Goal: Task Accomplishment & Management: Complete application form

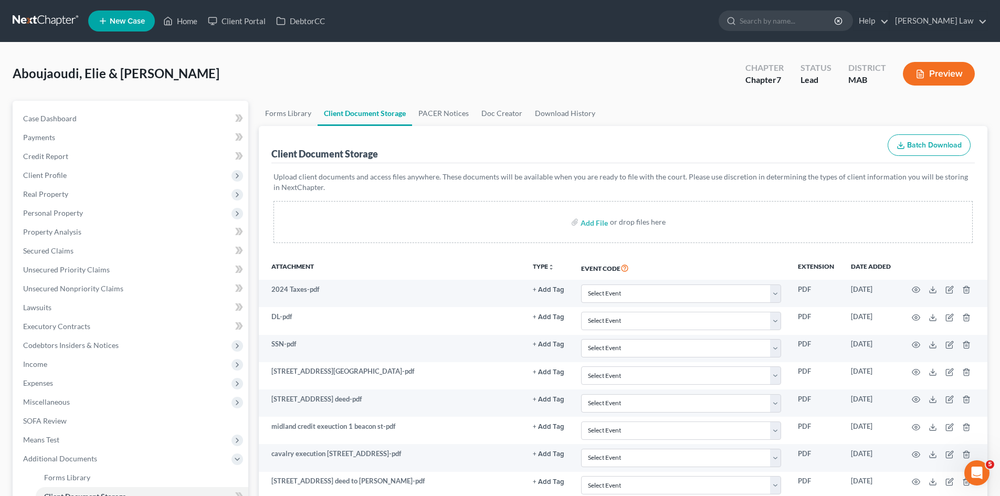
click at [64, 17] on link at bounding box center [46, 21] width 67 height 19
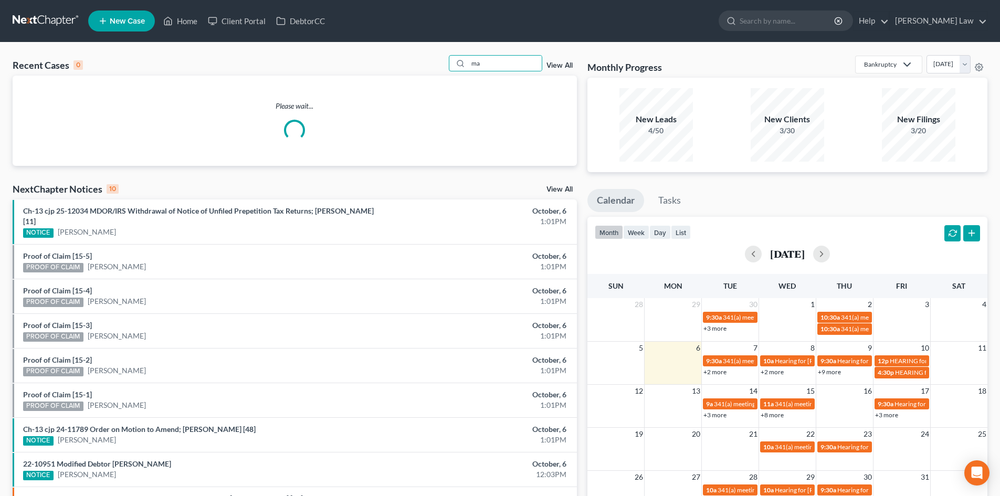
type input "m"
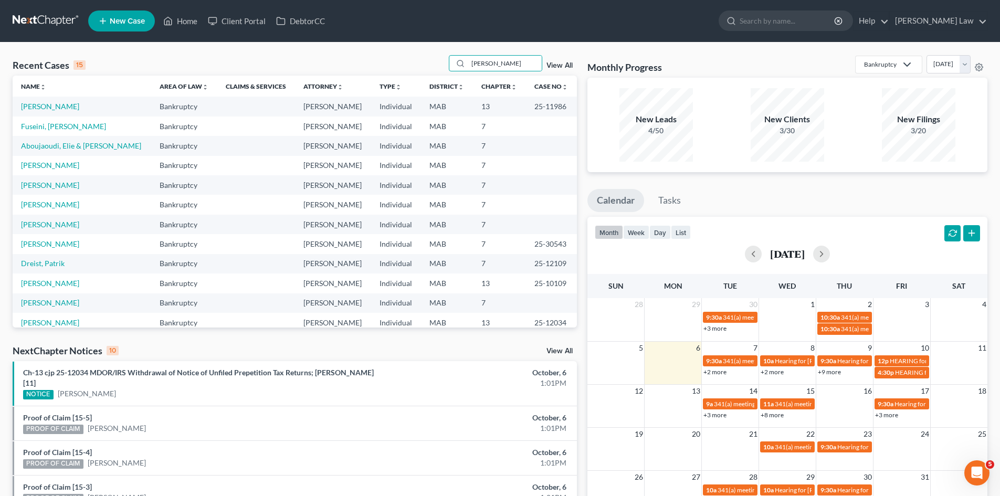
type input "lam"
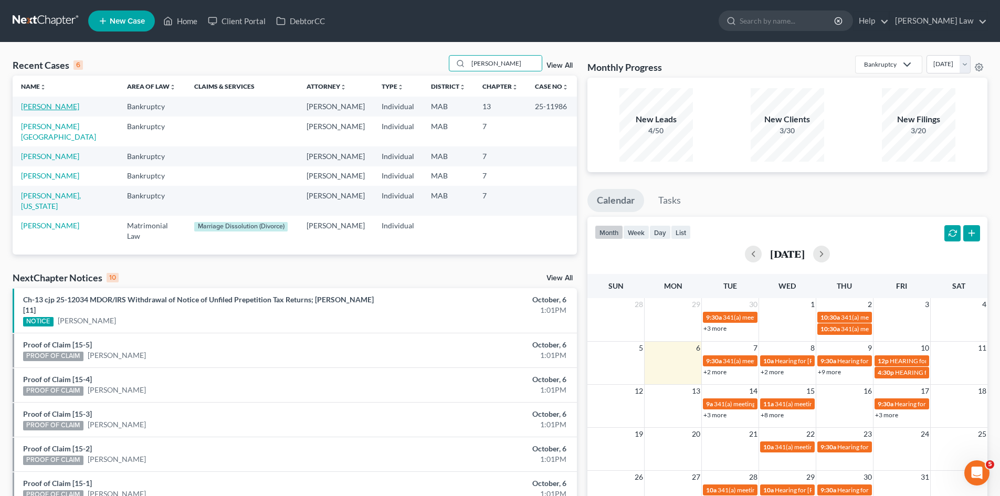
click at [61, 110] on link "[PERSON_NAME]" at bounding box center [50, 106] width 58 height 9
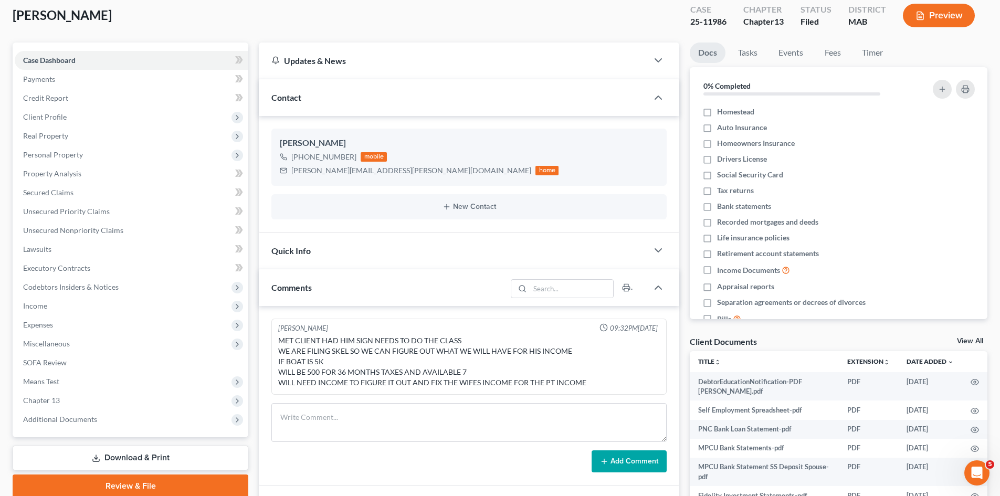
scroll to position [235, 0]
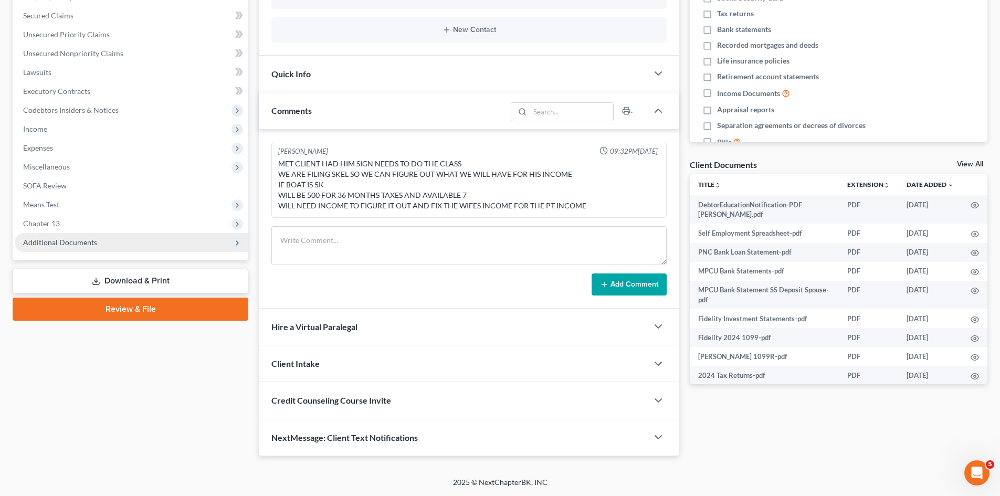
click at [82, 245] on span "Additional Documents" at bounding box center [60, 242] width 74 height 9
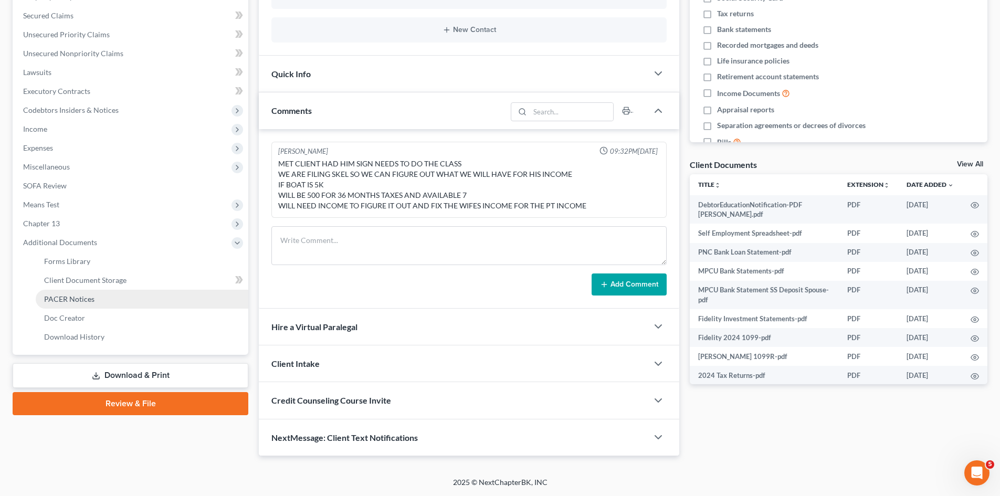
click at [83, 299] on span "PACER Notices" at bounding box center [69, 299] width 50 height 9
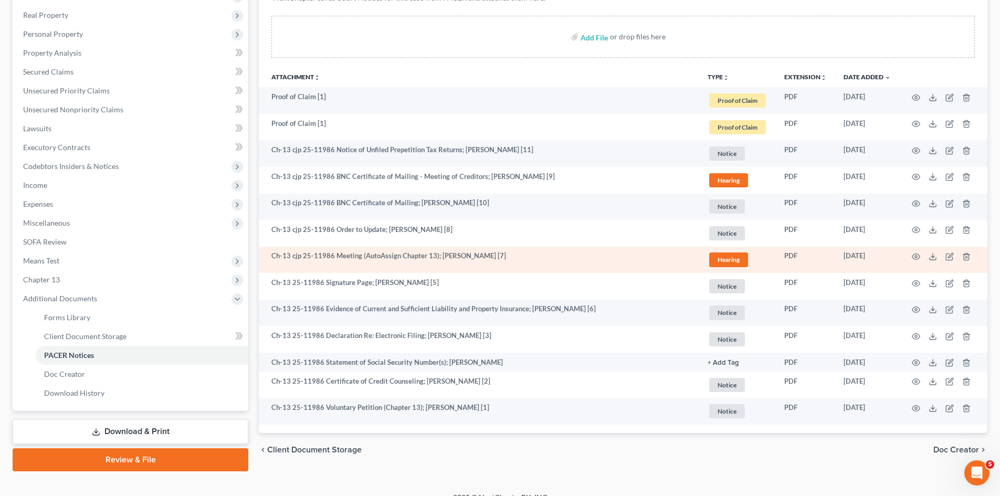
scroll to position [194, 0]
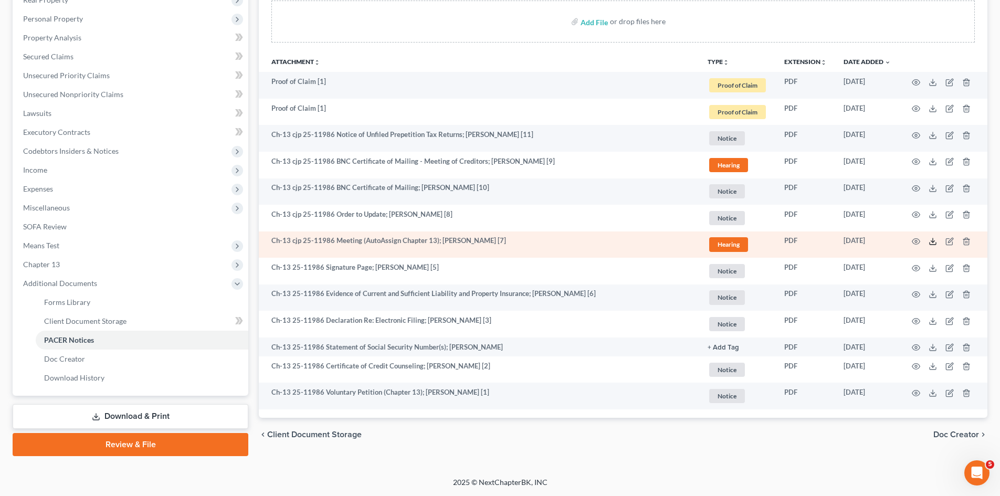
click at [931, 240] on icon at bounding box center [933, 241] width 8 height 8
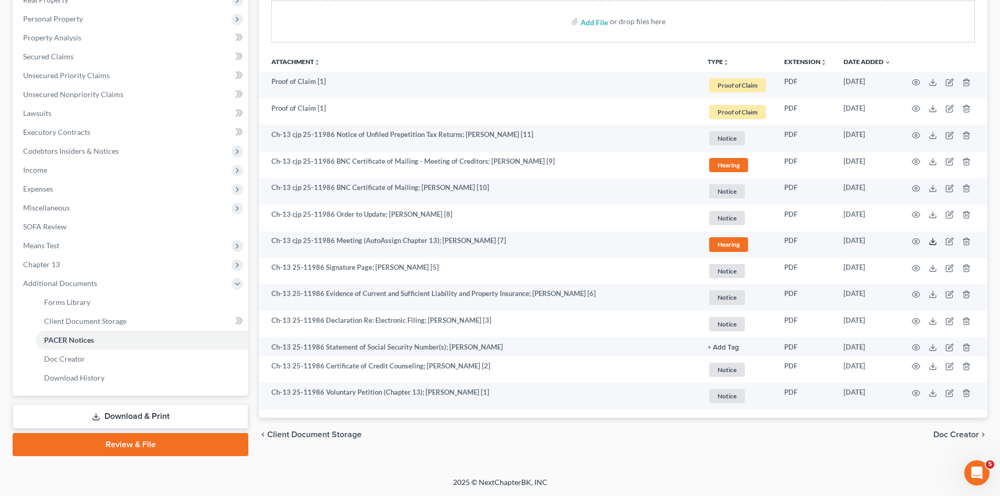
scroll to position [0, 0]
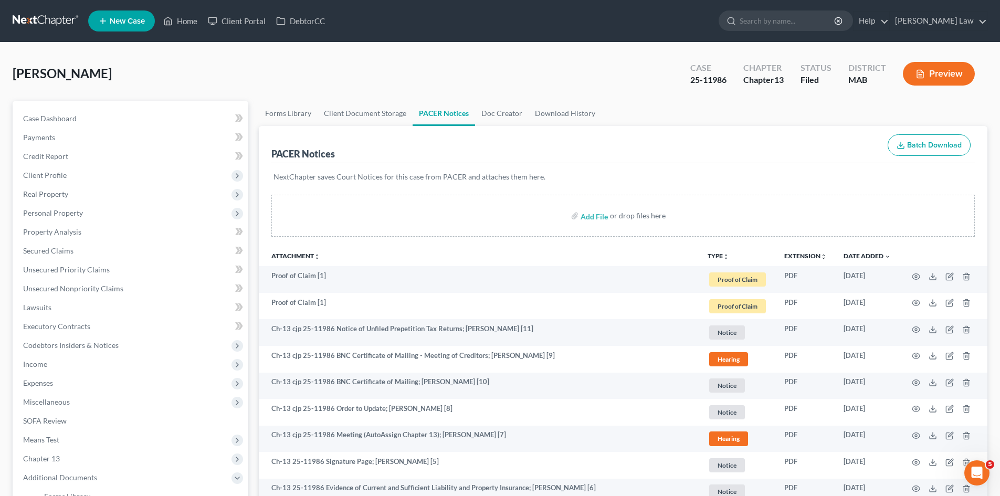
click at [24, 17] on link at bounding box center [46, 21] width 67 height 19
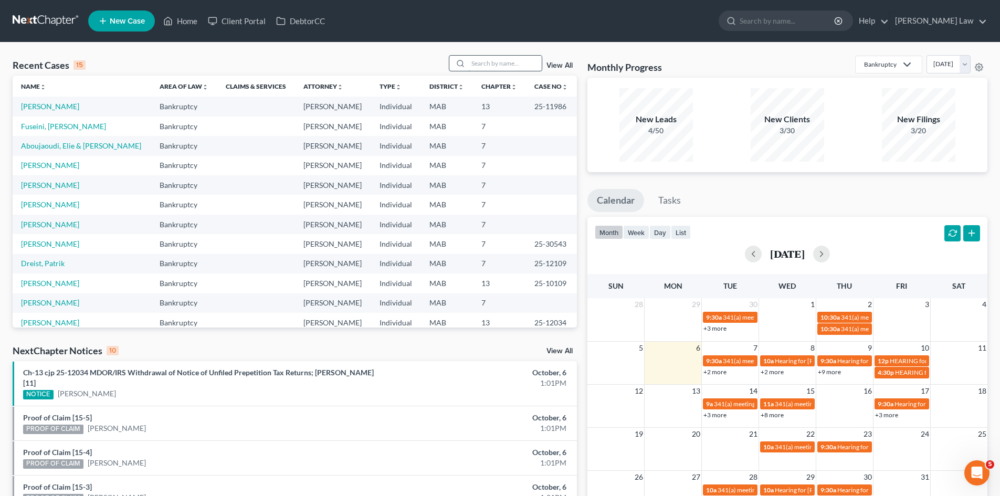
click at [490, 67] on input "search" at bounding box center [505, 63] width 74 height 15
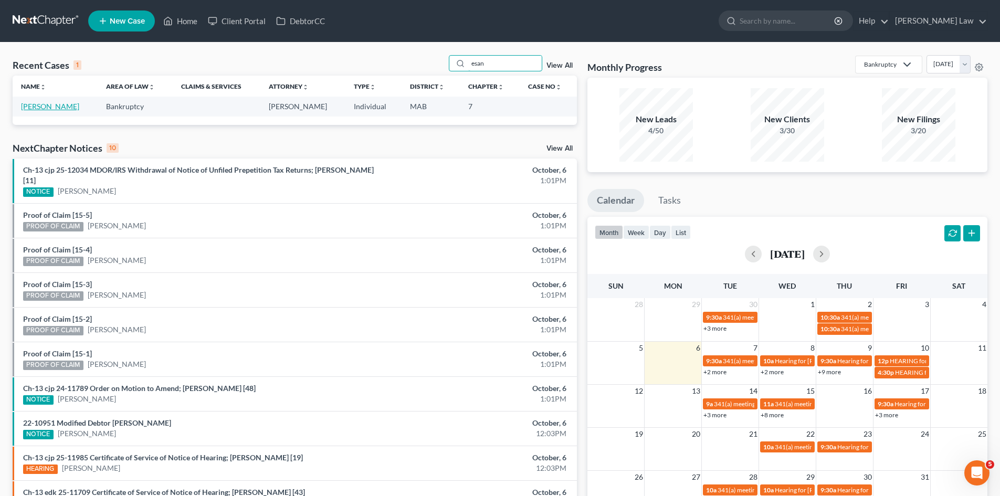
type input "esan"
click at [41, 103] on link "[PERSON_NAME]" at bounding box center [50, 106] width 58 height 9
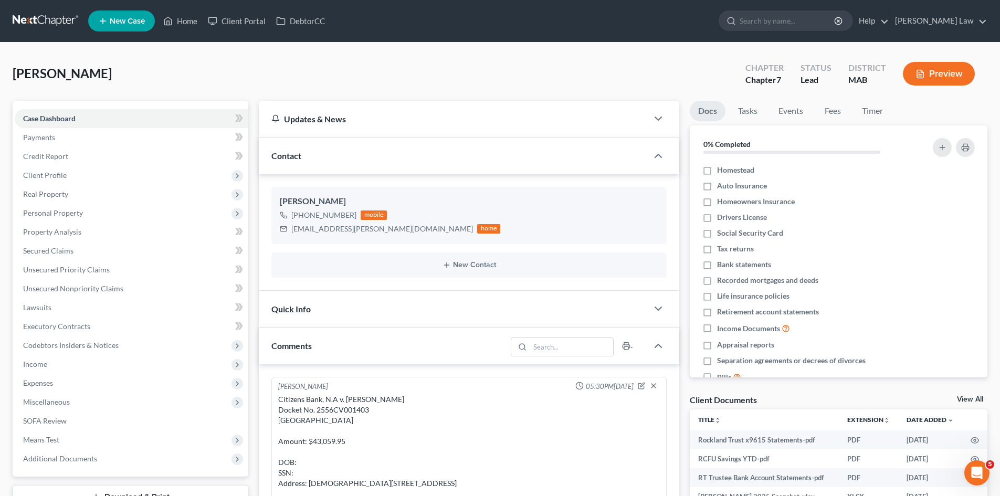
scroll to position [1040, 0]
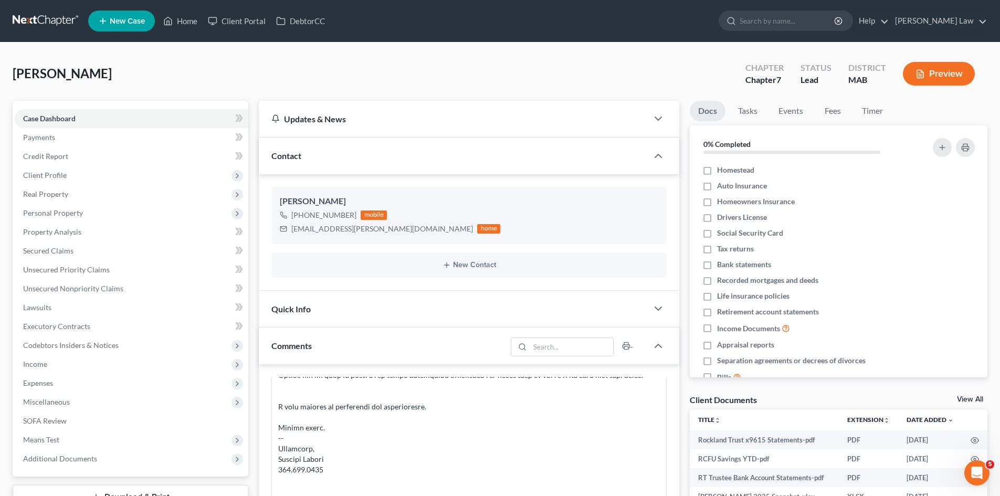
drag, startPoint x: 287, startPoint y: 52, endPoint x: 180, endPoint y: 56, distance: 107.2
click at [287, 52] on div "Esancy, Heather Upgraded Chapter Chapter 7 Status Lead District MAB Preview Pet…" at bounding box center [500, 424] width 1000 height 762
click at [35, 26] on link at bounding box center [46, 21] width 67 height 19
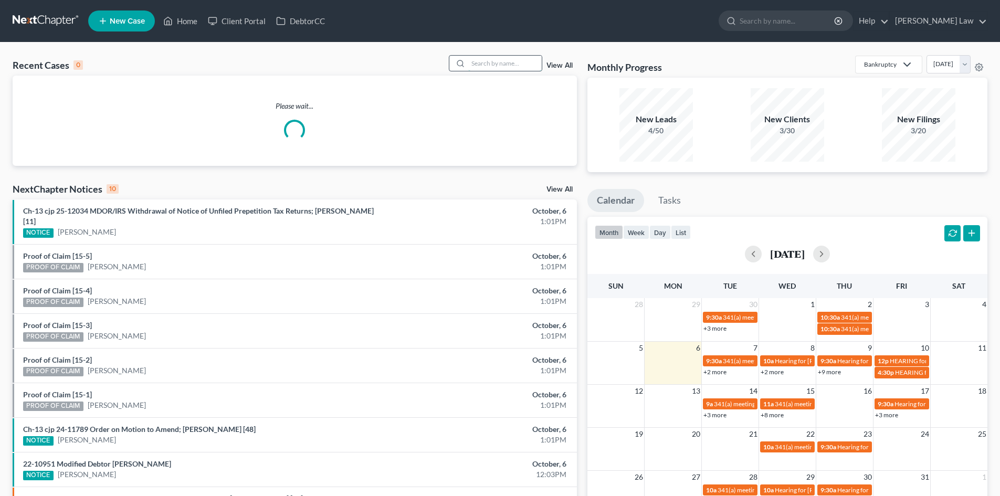
click at [492, 57] on input "search" at bounding box center [505, 63] width 74 height 15
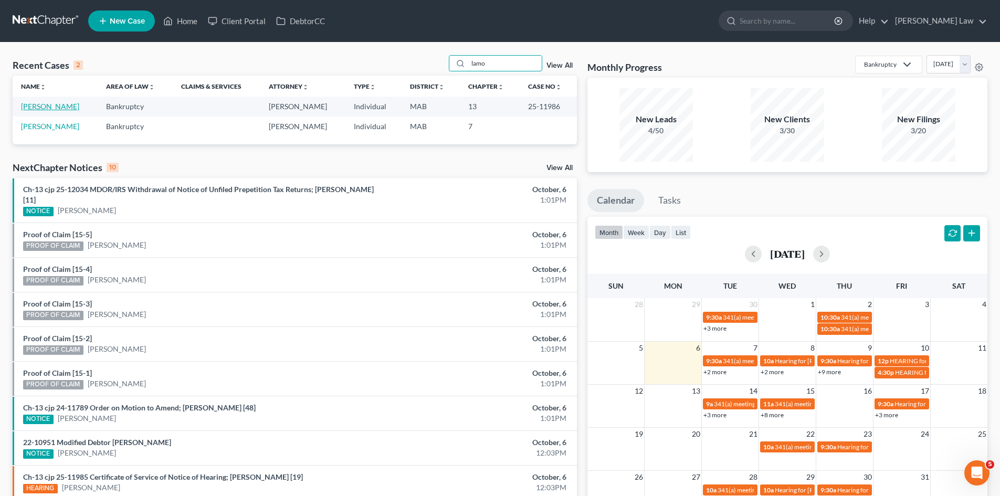
type input "lamo"
click at [62, 106] on link "[PERSON_NAME]" at bounding box center [50, 106] width 58 height 9
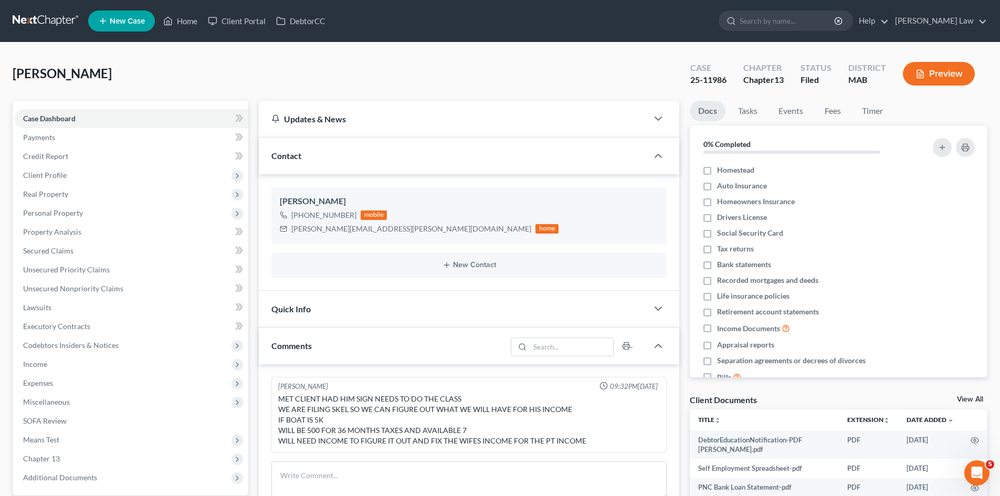
click at [973, 400] on link "View All" at bounding box center [970, 399] width 26 height 7
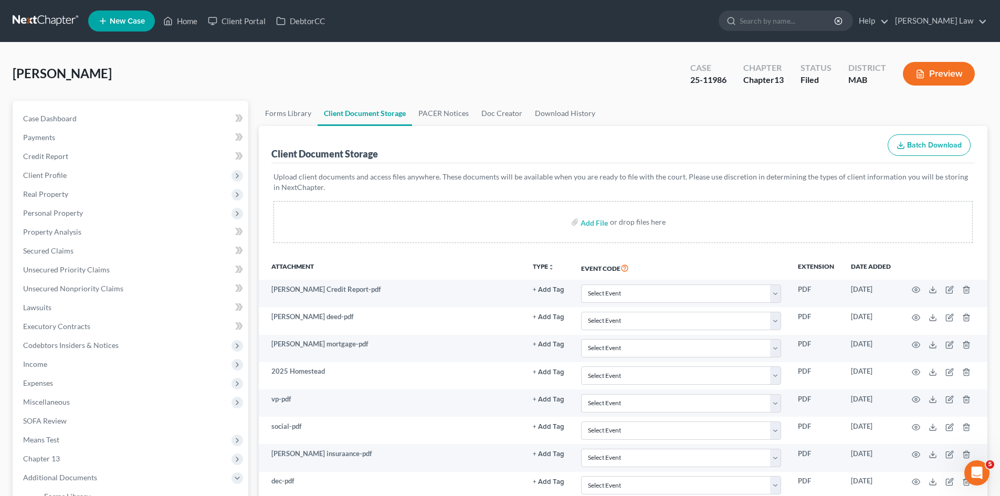
click at [55, 22] on link at bounding box center [46, 21] width 67 height 19
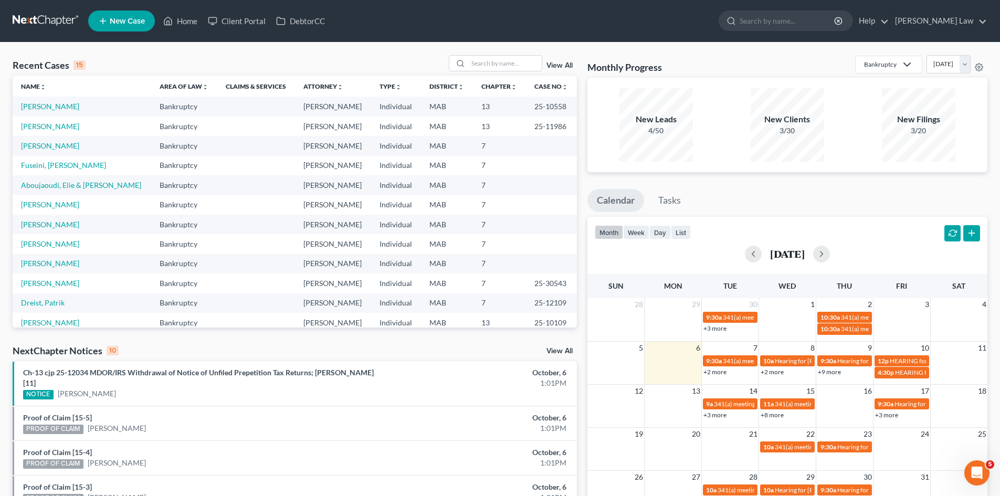
click at [269, 49] on div "Recent Cases 15 View All Name unfold_more expand_more expand_less Area of Law u…" at bounding box center [500, 395] width 1000 height 705
click at [74, 125] on link "[PERSON_NAME]" at bounding box center [50, 126] width 58 height 9
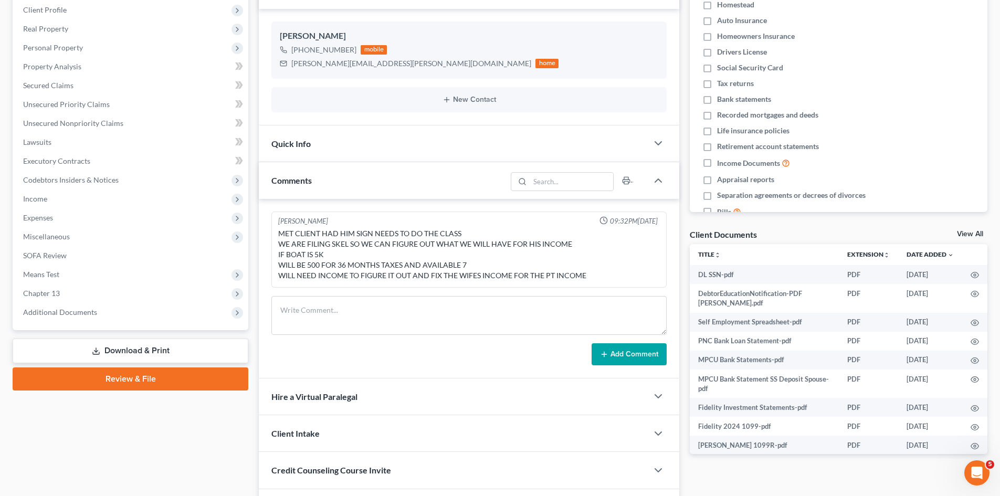
scroll to position [60, 0]
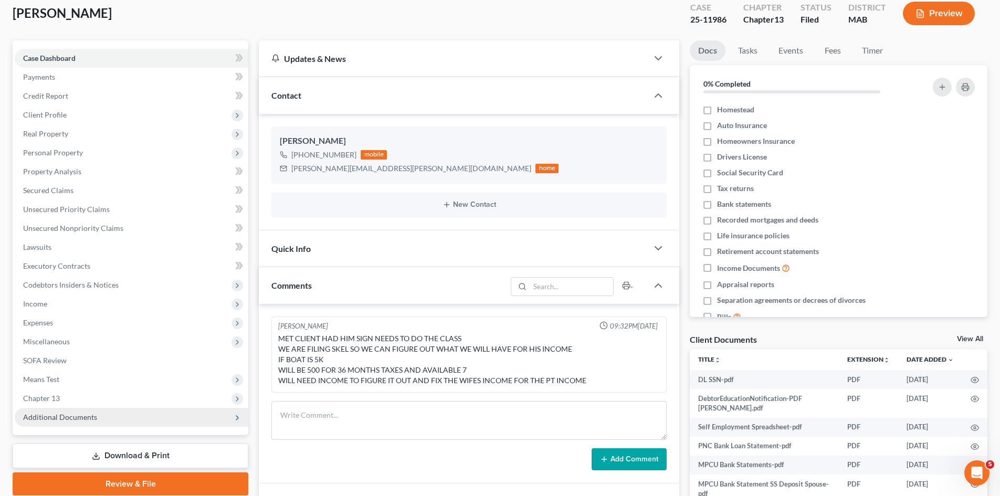
click at [104, 414] on span "Additional Documents" at bounding box center [132, 417] width 234 height 19
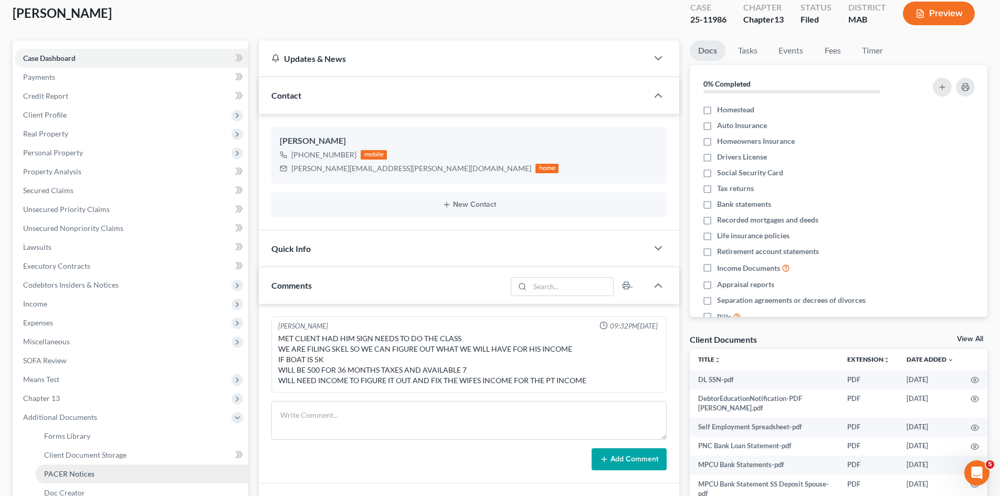
click at [123, 481] on link "PACER Notices" at bounding box center [142, 474] width 213 height 19
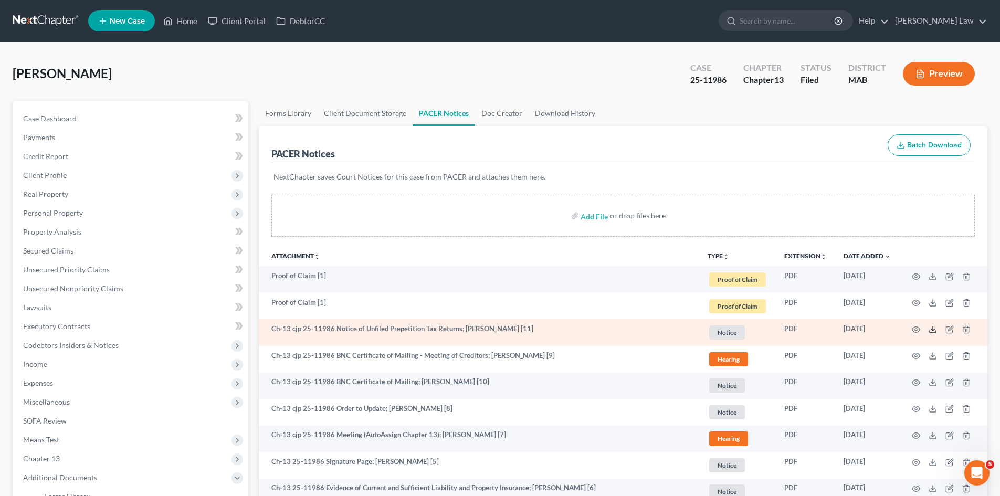
click at [936, 332] on icon at bounding box center [933, 332] width 6 height 2
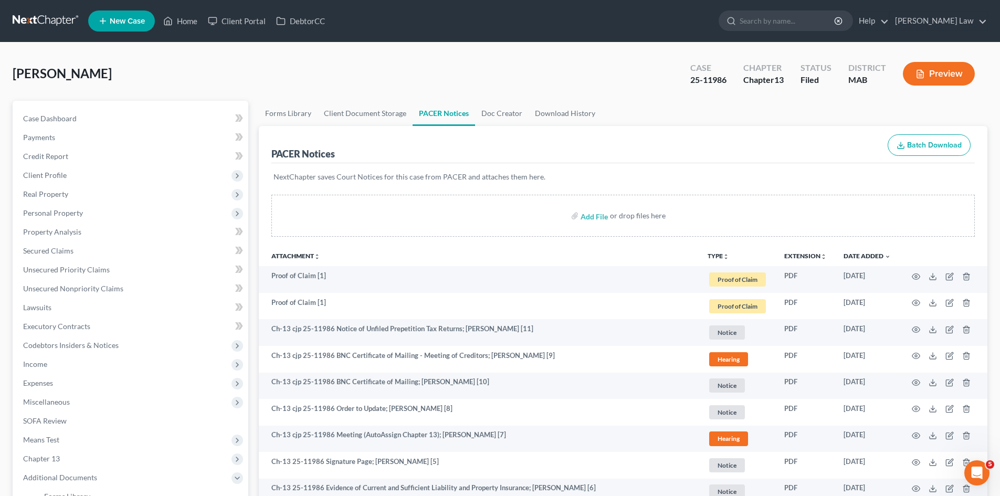
click at [44, 12] on link at bounding box center [46, 21] width 67 height 19
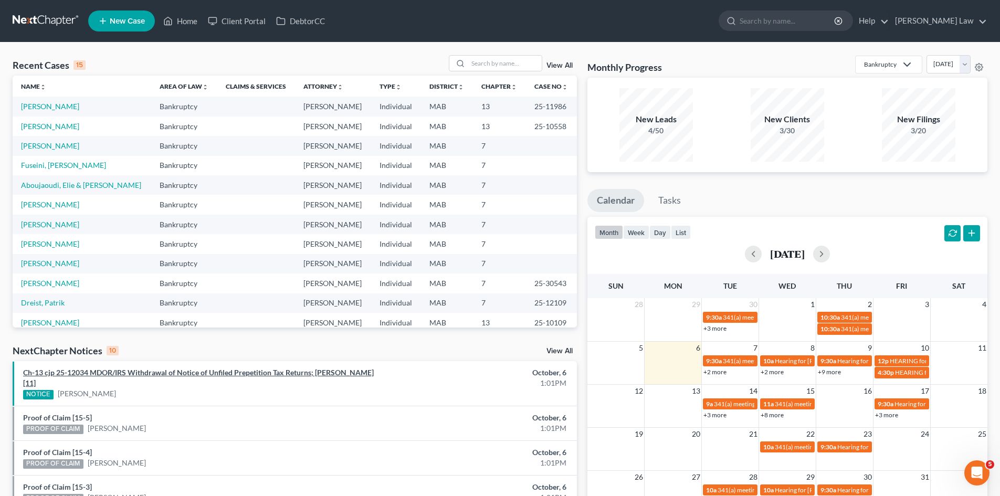
click at [136, 373] on link "Ch-13 cjp 25-12034 MDOR/IRS Withdrawal of Notice of Unfiled Prepetition Tax Ret…" at bounding box center [198, 377] width 351 height 19
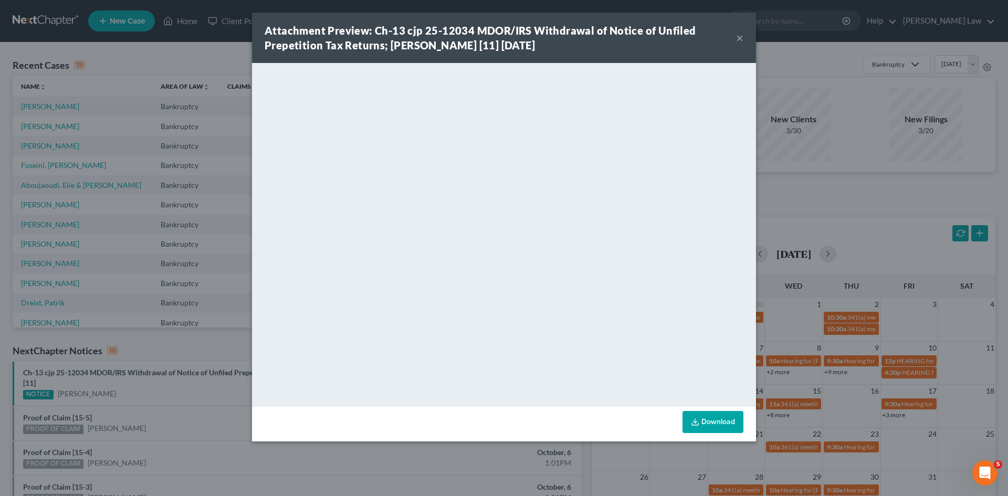
click at [871, 167] on div "Attachment Preview: Ch-13 cjp 25-12034 MDOR/IRS Withdrawal of Notice of Unfiled…" at bounding box center [504, 248] width 1008 height 496
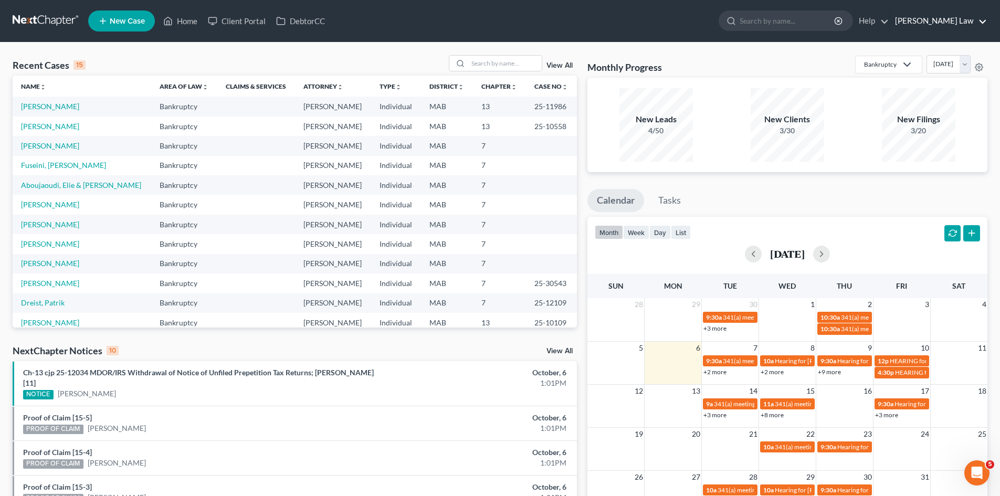
click at [982, 22] on link "[PERSON_NAME] Law" at bounding box center [938, 21] width 97 height 19
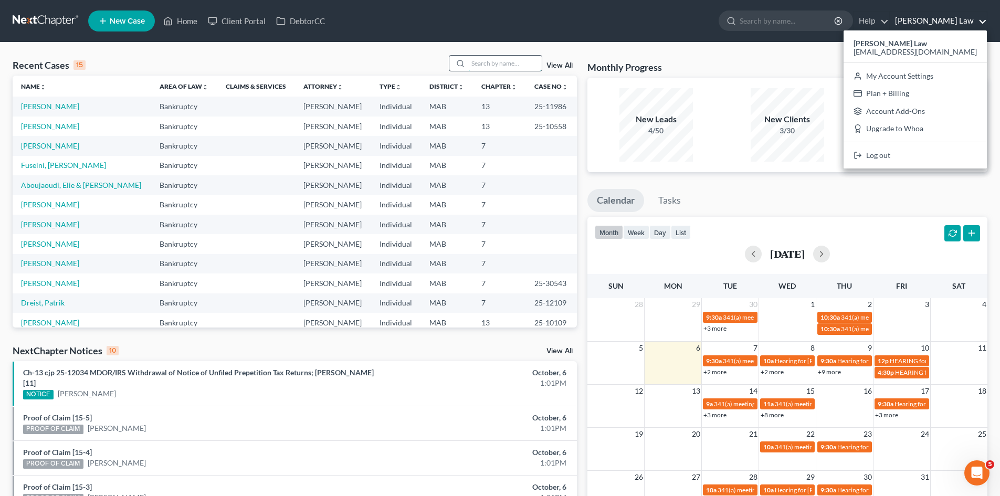
click at [506, 67] on input "search" at bounding box center [505, 63] width 74 height 15
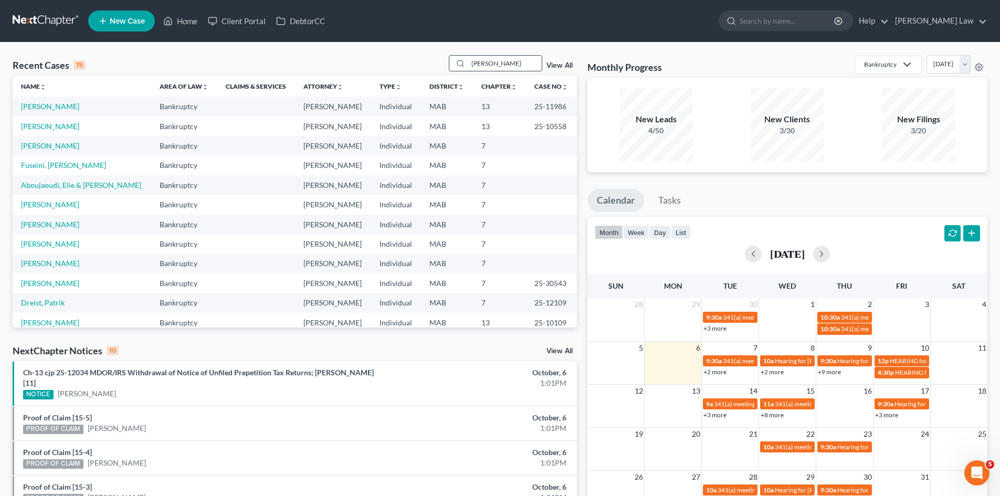
type input "lear"
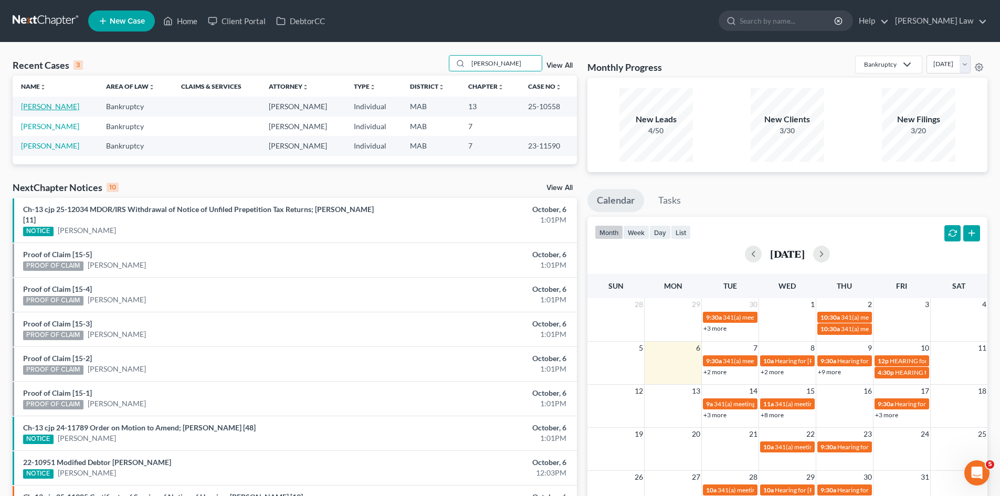
click at [59, 110] on link "[PERSON_NAME]" at bounding box center [50, 106] width 58 height 9
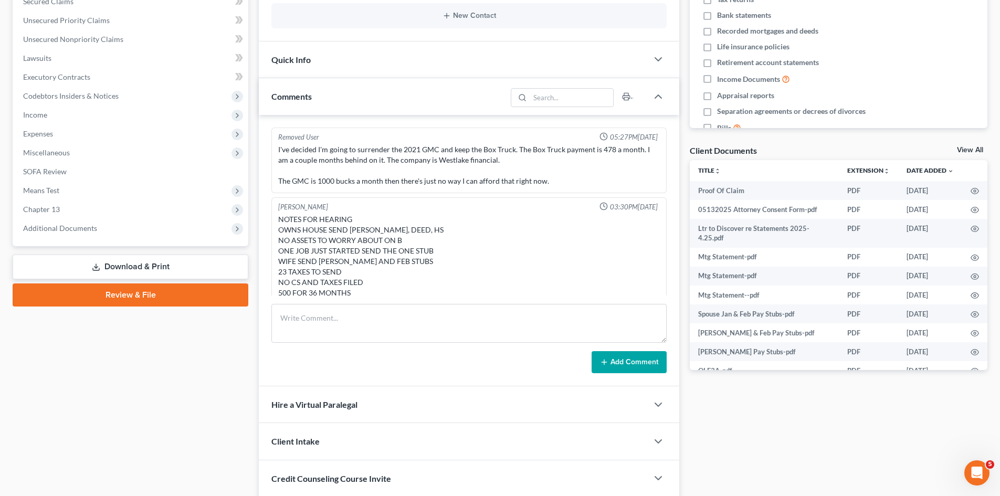
scroll to position [155, 0]
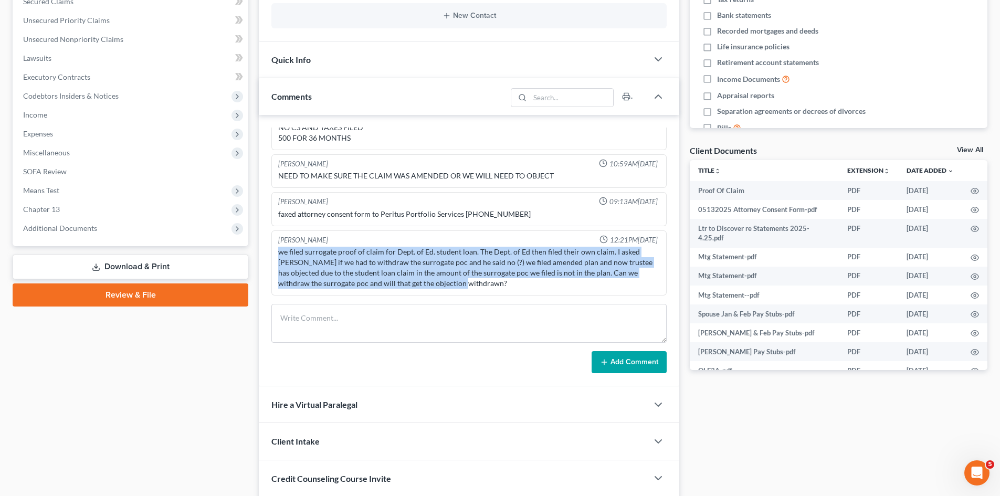
drag, startPoint x: 453, startPoint y: 282, endPoint x: 274, endPoint y: 248, distance: 182.4
click at [274, 248] on div "Tricia Donegan 12:21PM, 09/05/2025 we filed surrogate proof of claim for Dept. …" at bounding box center [468, 263] width 395 height 66
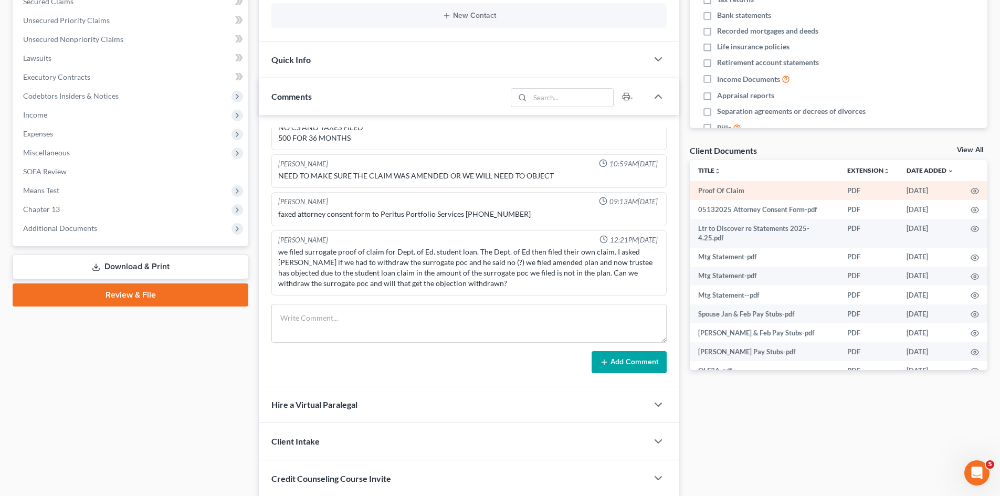
click at [969, 186] on td at bounding box center [974, 190] width 25 height 19
click at [971, 190] on icon "button" at bounding box center [975, 191] width 8 height 8
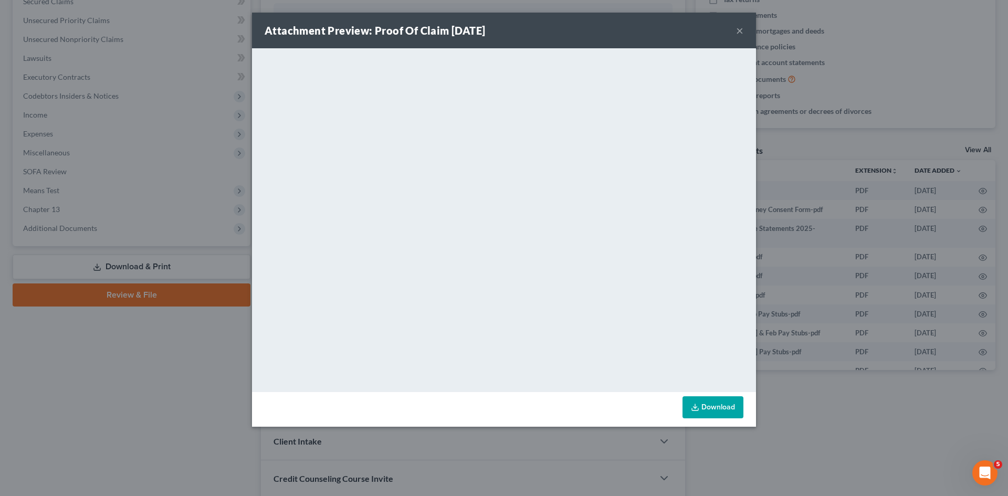
click at [827, 323] on div "Attachment Preview: Proof Of Claim 06/12/2025 × <object ng-attr-data='https://n…" at bounding box center [504, 248] width 1008 height 496
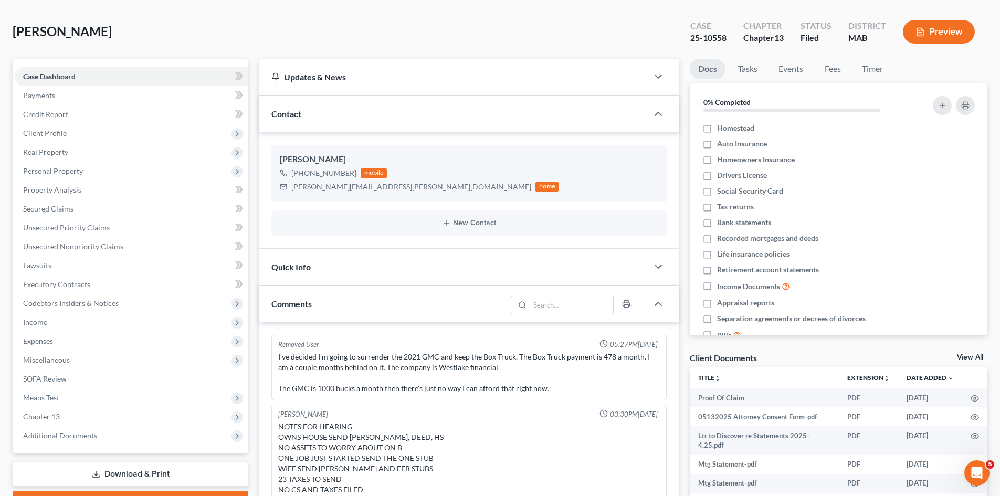
scroll to position [0, 0]
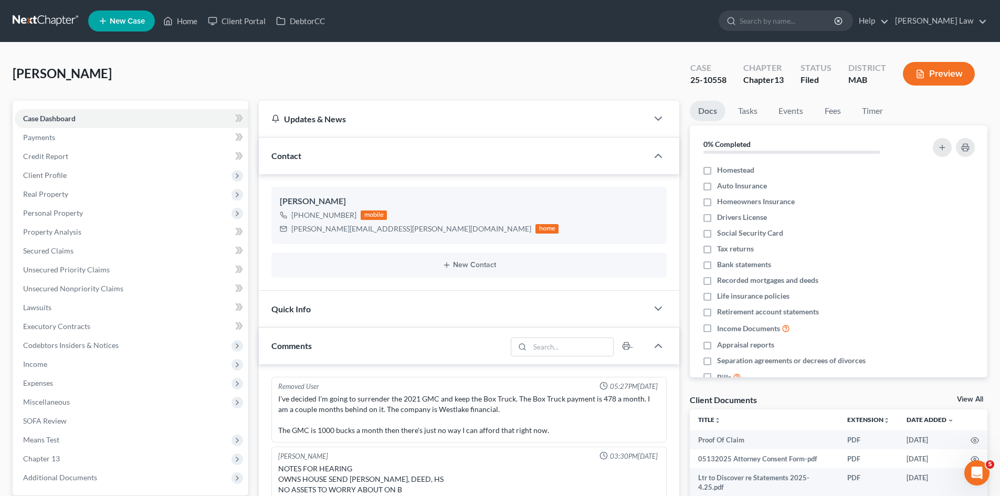
click at [35, 19] on link at bounding box center [46, 21] width 67 height 19
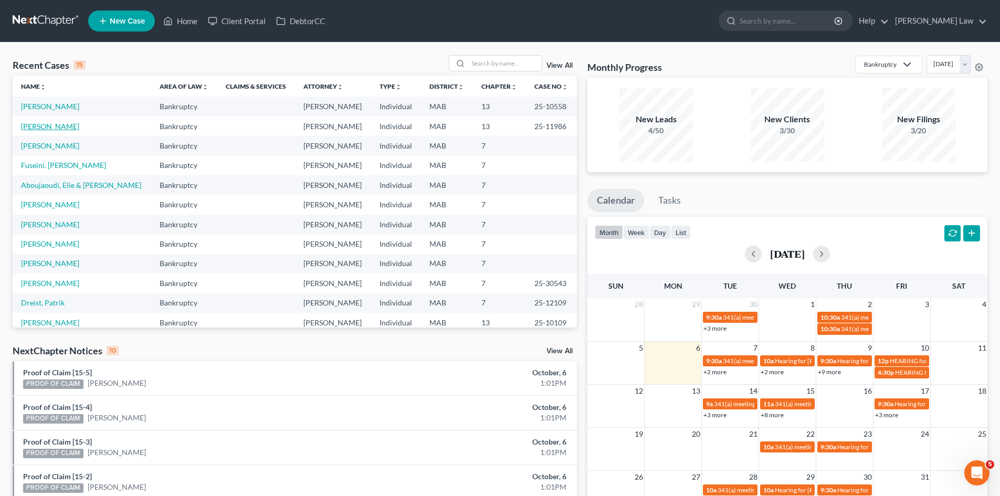
click at [56, 122] on link "[PERSON_NAME]" at bounding box center [50, 126] width 58 height 9
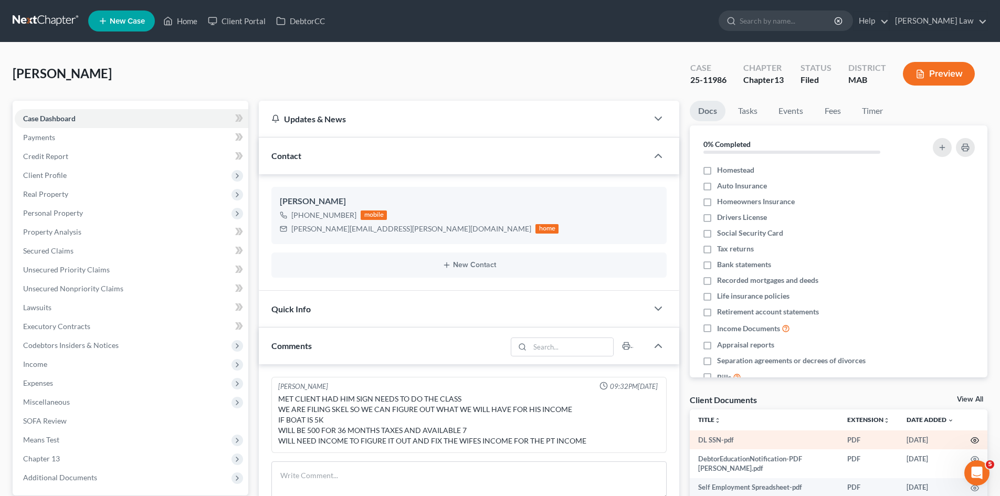
click at [974, 441] on circle "button" at bounding box center [975, 440] width 2 height 2
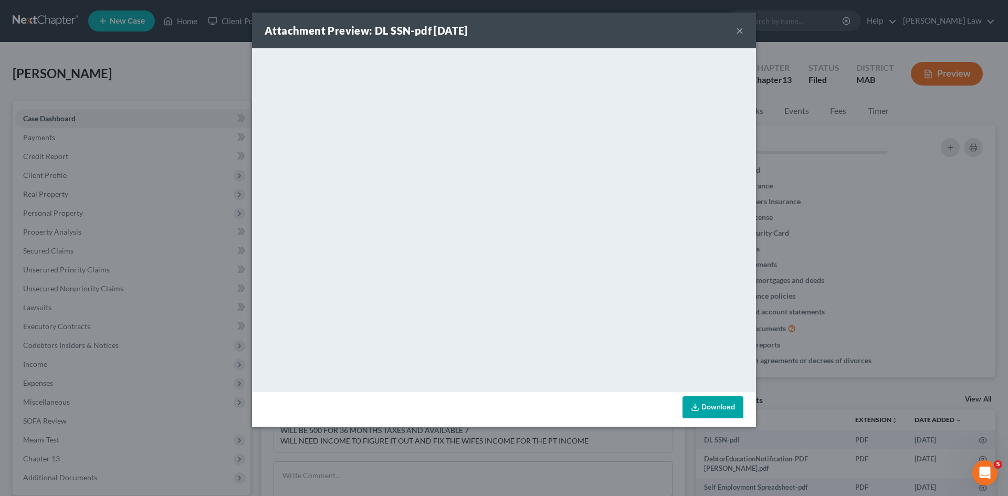
drag, startPoint x: 833, startPoint y: 293, endPoint x: 826, endPoint y: 297, distance: 7.8
click at [833, 293] on div "Attachment Preview: DL SSN-pdf 10/06/2025 × <object ng-attr-data='https://nextc…" at bounding box center [504, 248] width 1008 height 496
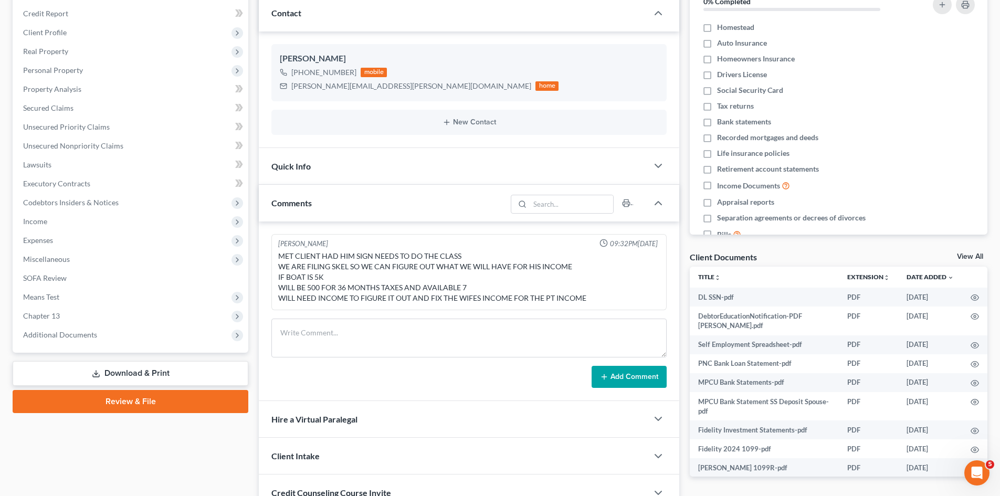
scroll to position [235, 0]
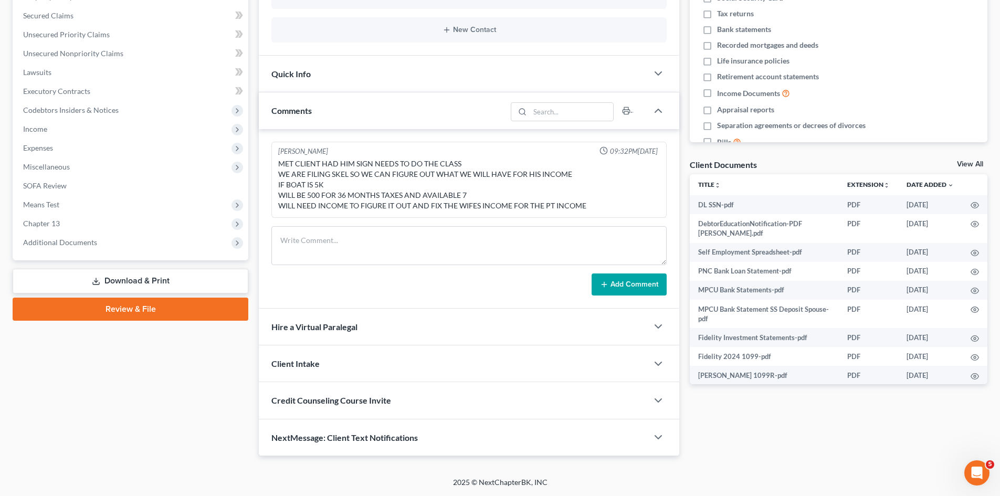
click at [527, 369] on div "Client Intake" at bounding box center [453, 363] width 389 height 36
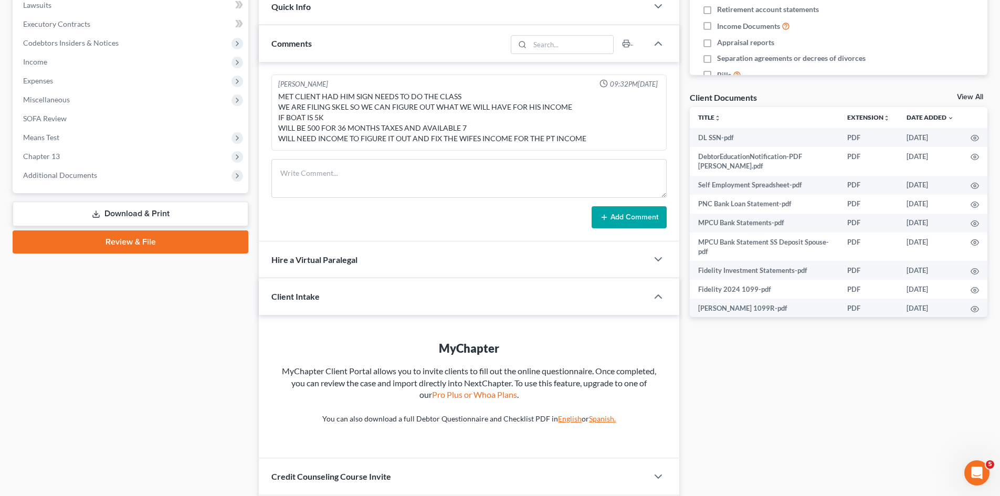
scroll to position [379, 0]
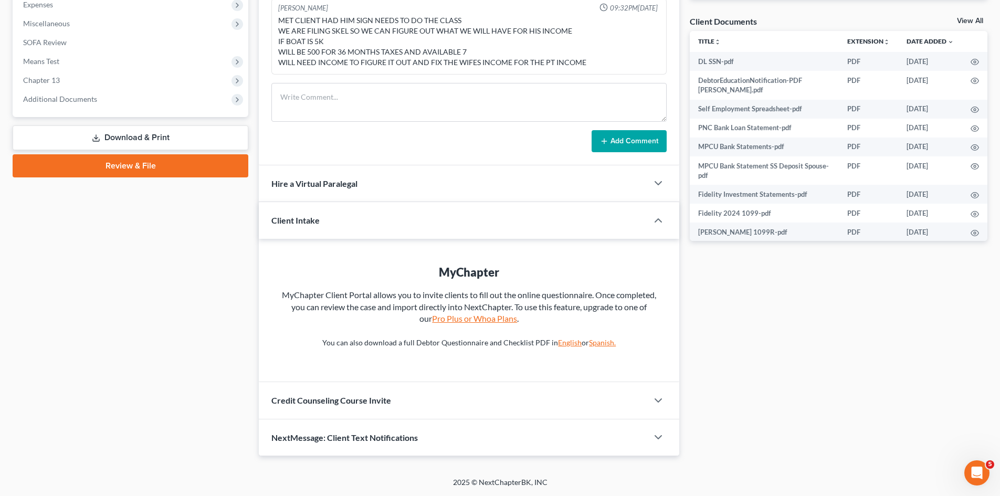
click at [473, 321] on link "Pro Plus or Whoa Plans" at bounding box center [474, 318] width 85 height 10
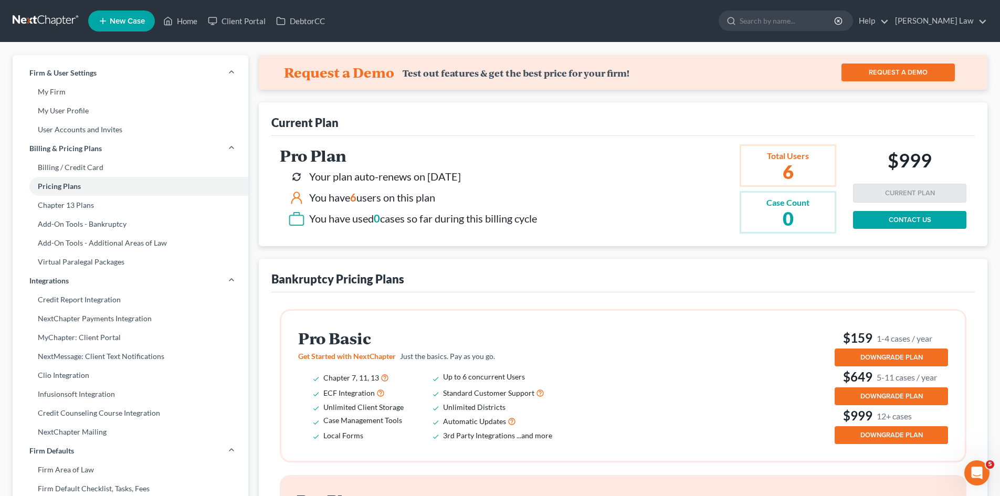
click at [364, 224] on div "You have used 0 cases so far during this billing cycle" at bounding box center [423, 218] width 228 height 15
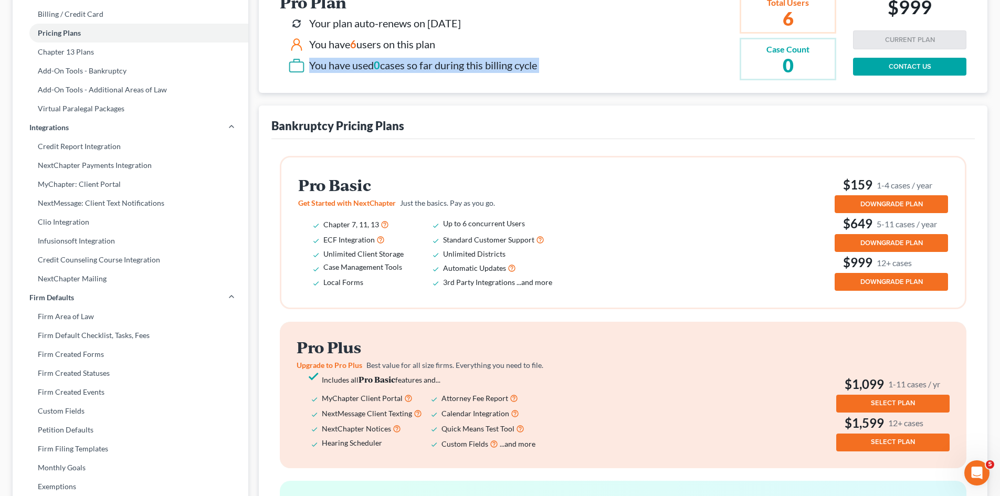
scroll to position [263, 0]
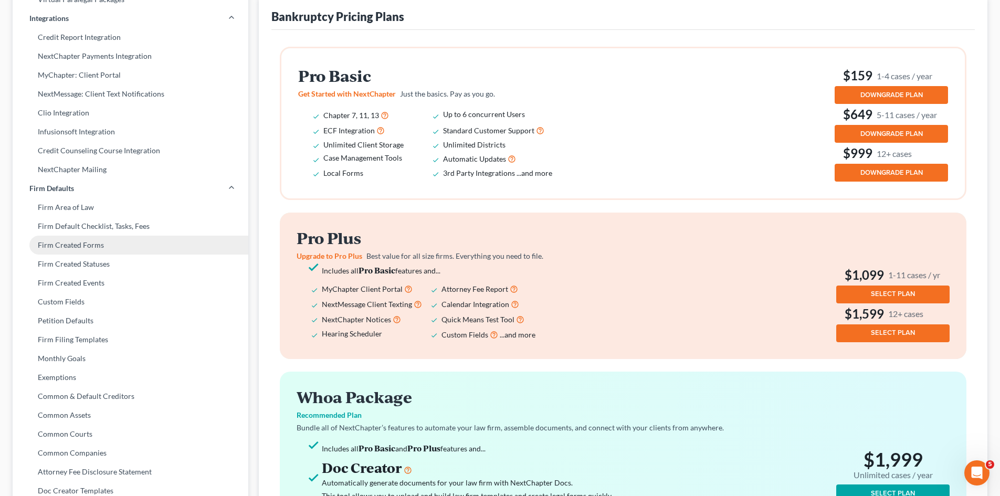
click at [126, 252] on link "Firm Created Forms" at bounding box center [131, 245] width 236 height 19
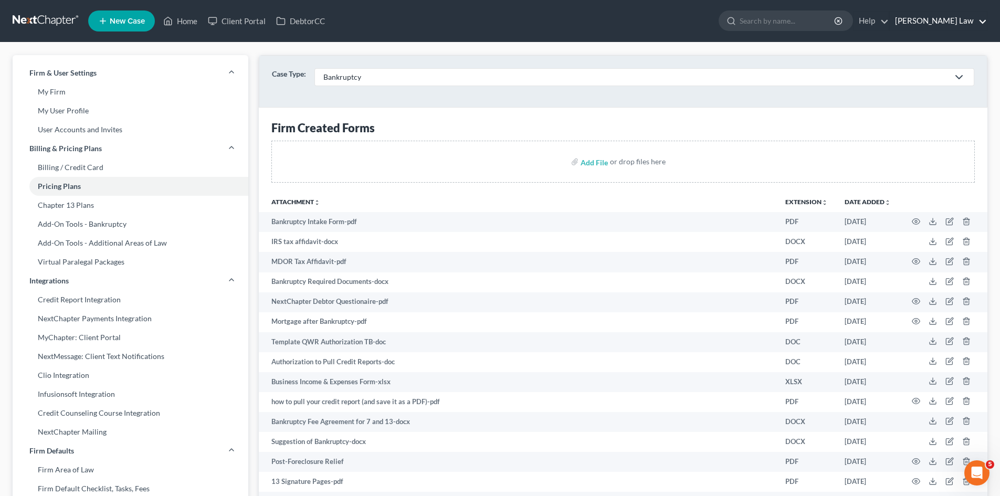
click at [969, 22] on link "[PERSON_NAME] Law" at bounding box center [938, 21] width 97 height 19
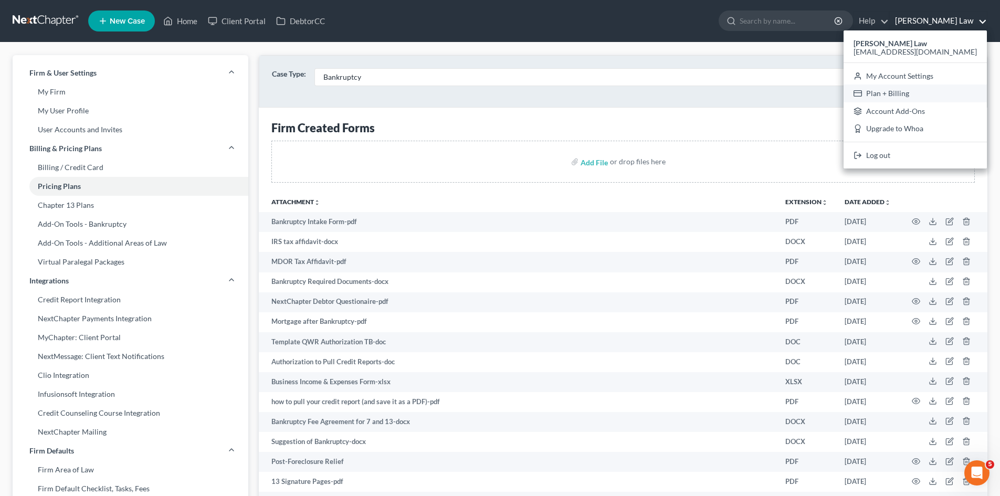
click at [924, 92] on link "Plan + Billing" at bounding box center [915, 94] width 143 height 18
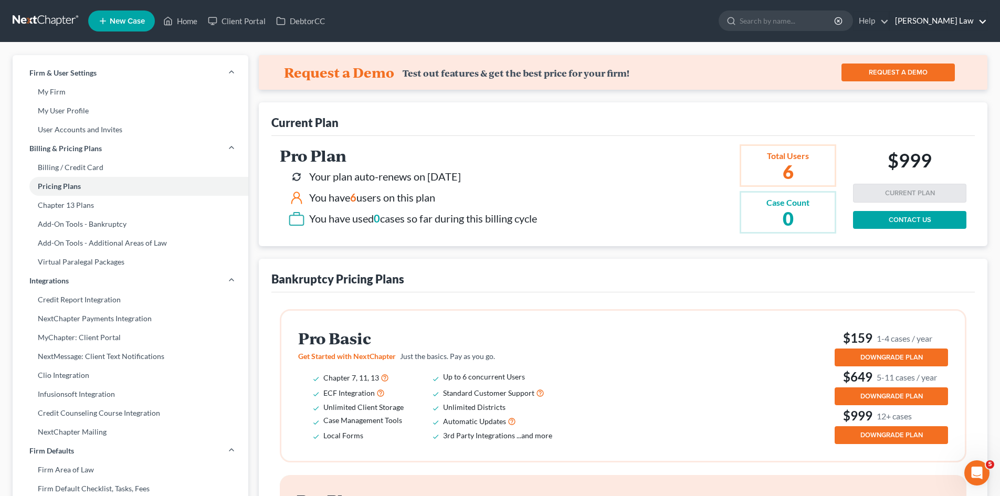
click at [963, 12] on link "[PERSON_NAME] Law" at bounding box center [938, 21] width 97 height 19
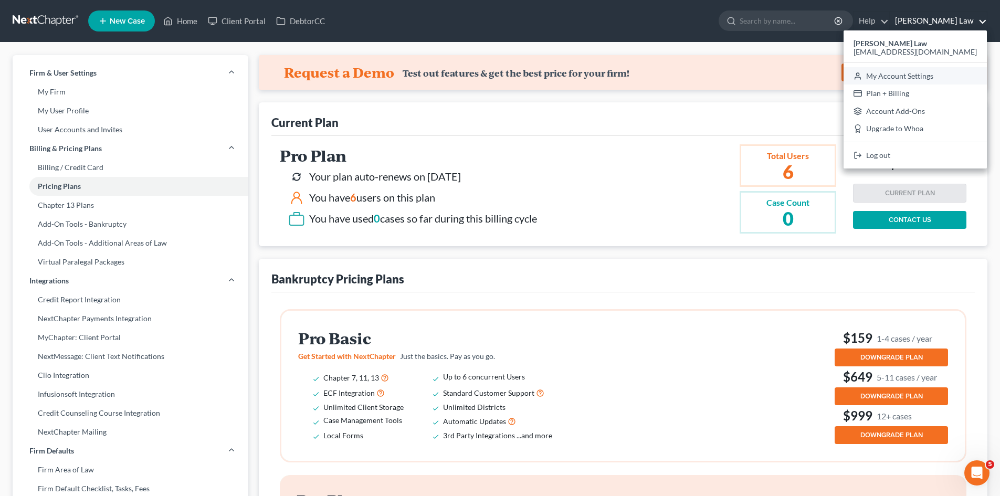
click at [916, 75] on link "My Account Settings" at bounding box center [915, 76] width 143 height 18
select select "24"
select select "22"
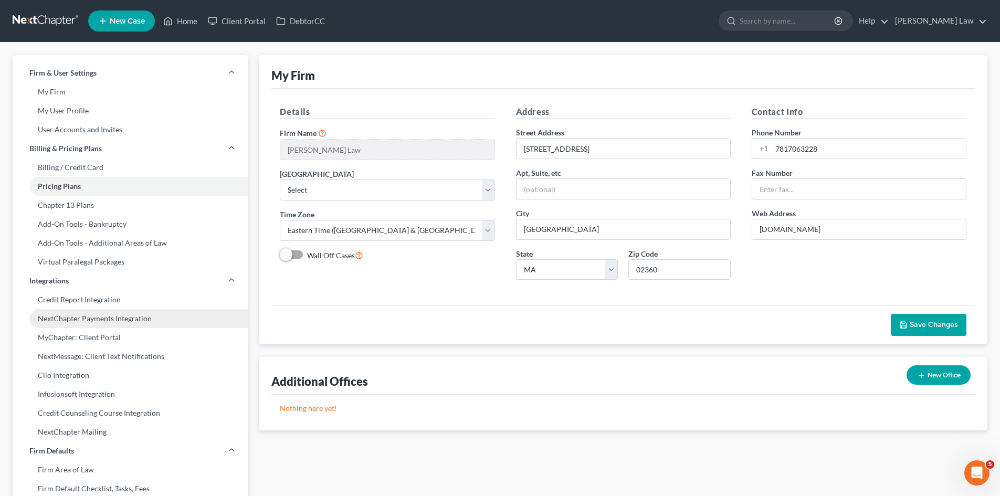
click at [137, 323] on link "NextChapter Payments Integration" at bounding box center [131, 318] width 236 height 19
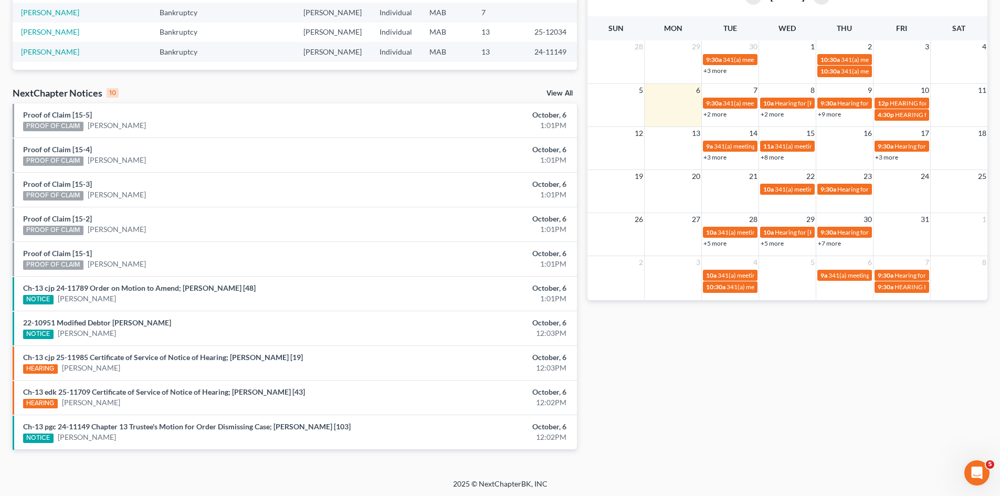
scroll to position [259, 0]
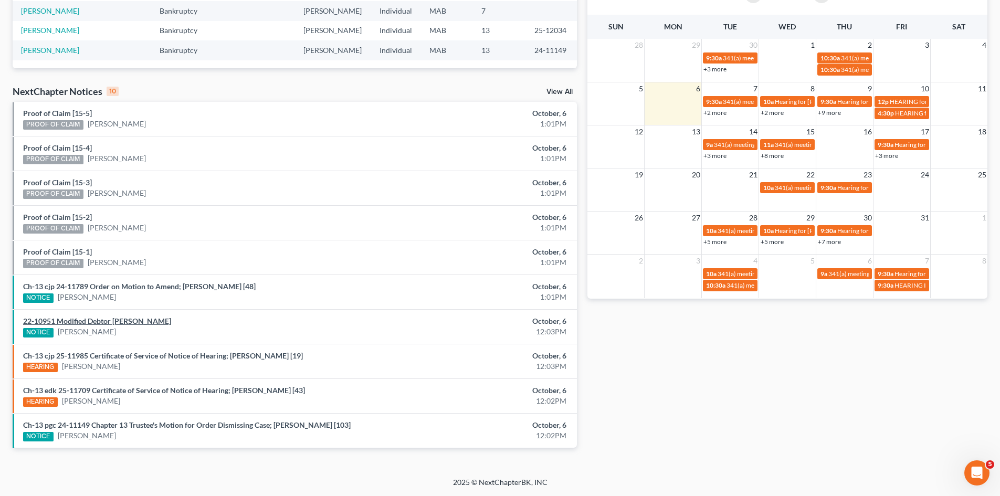
click at [145, 320] on link "22-10951 Modified Debtor [PERSON_NAME]" at bounding box center [97, 321] width 148 height 9
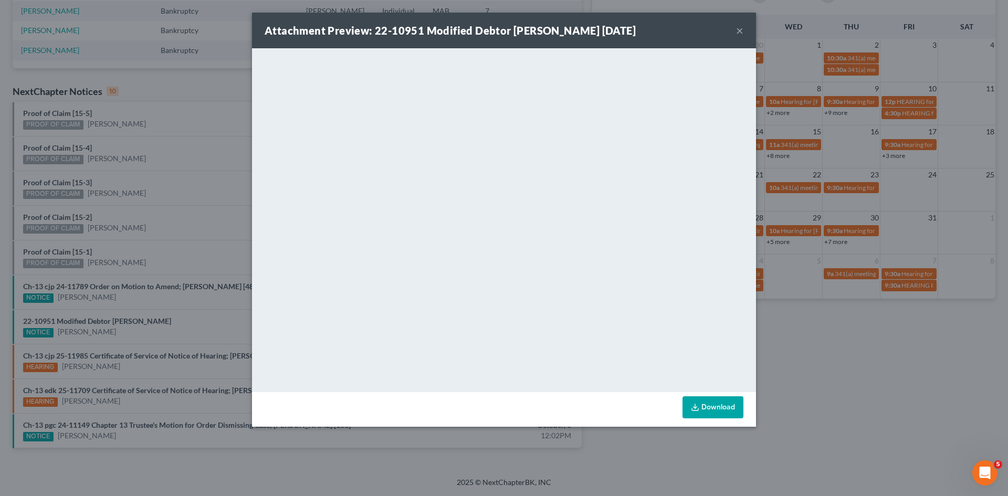
click at [183, 211] on div "Attachment Preview: 22-10951 Modified Debtor [PERSON_NAME] [DATE] × <object ng-…" at bounding box center [504, 248] width 1008 height 496
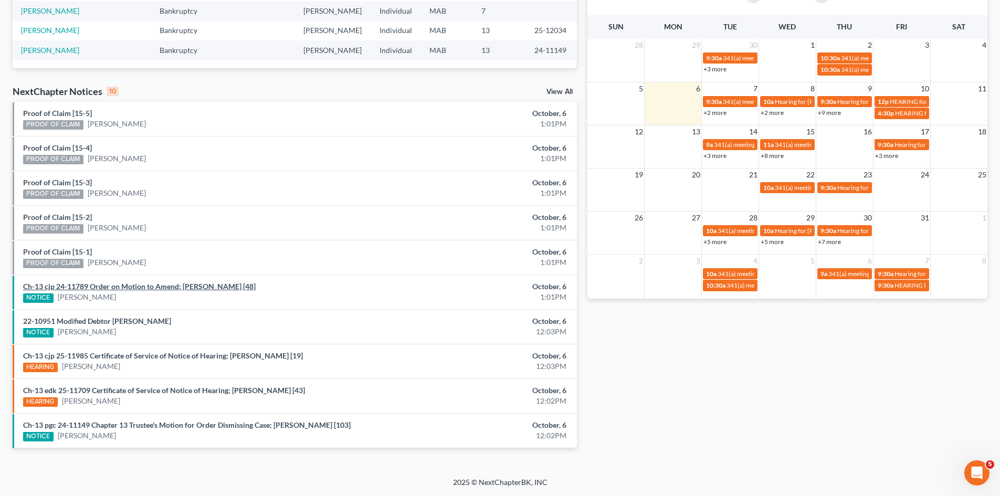
click at [182, 285] on link "Ch-13 cjp 24-11789 Order on Motion to Amend; Matthew W. O'Brien [48]" at bounding box center [139, 286] width 233 height 9
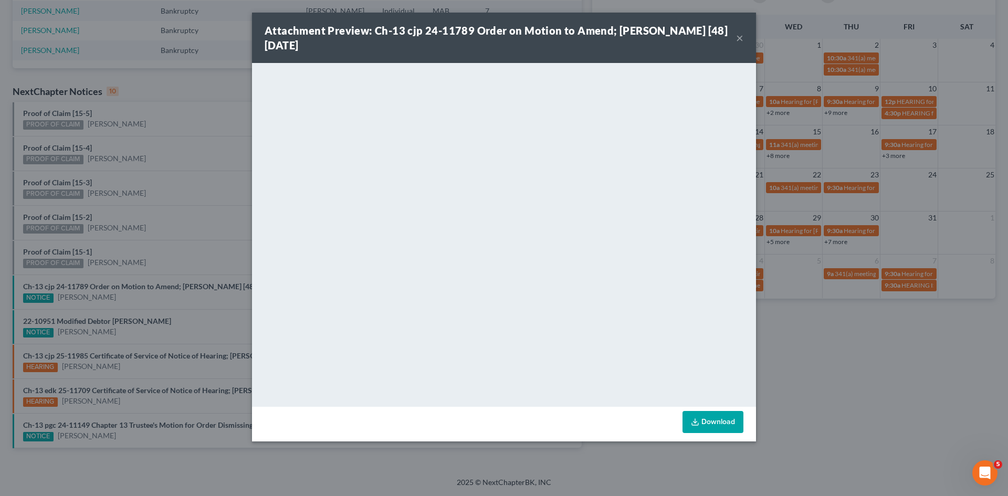
click at [804, 254] on div "Attachment Preview: Ch-13 cjp 24-11789 Order on Motion to Amend; Matthew W. O'B…" at bounding box center [504, 248] width 1008 height 496
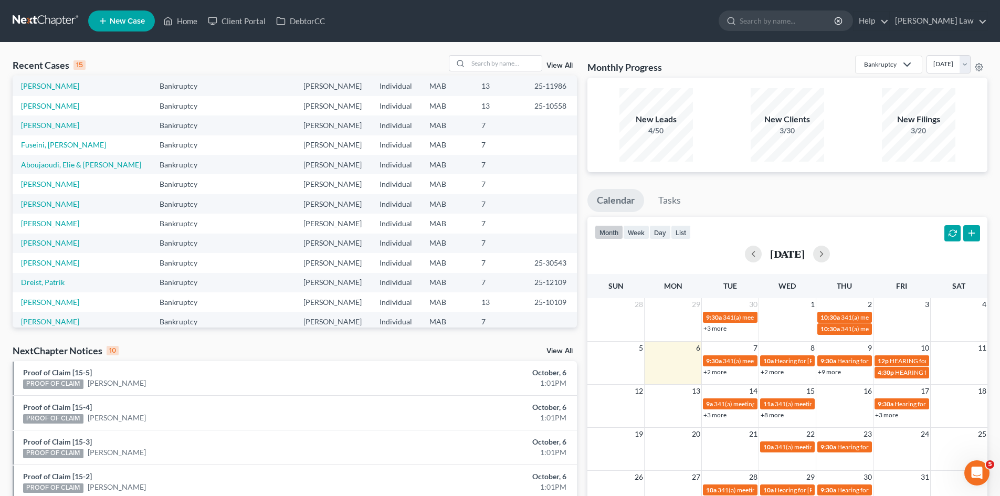
scroll to position [0, 0]
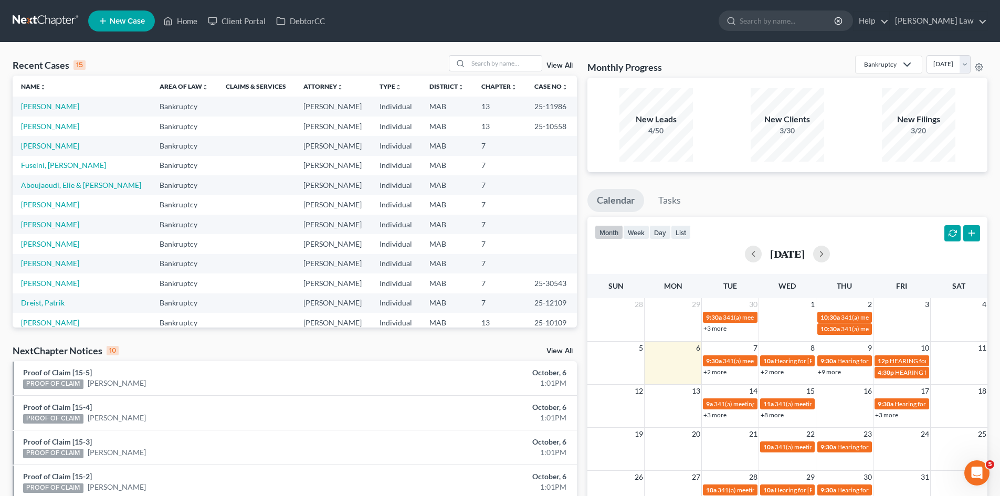
click at [43, 16] on link at bounding box center [46, 21] width 67 height 19
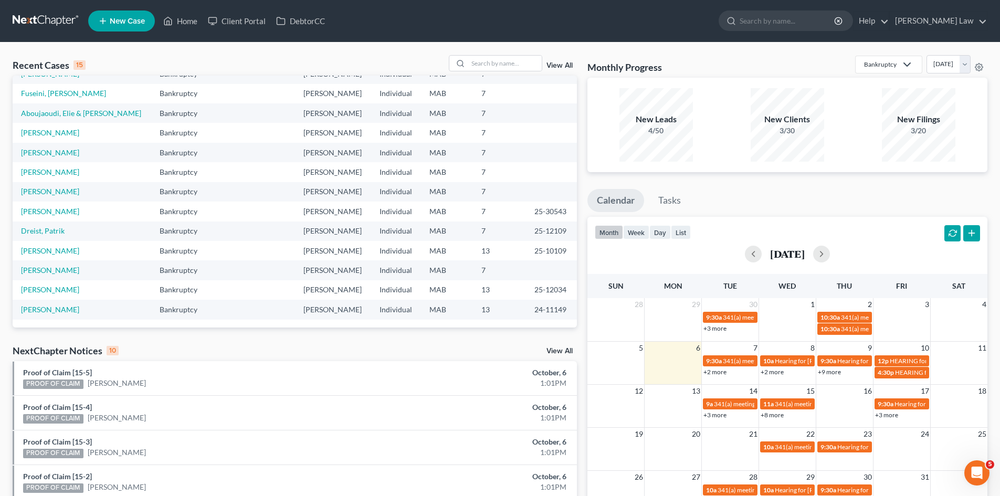
click at [29, 20] on link at bounding box center [46, 21] width 67 height 19
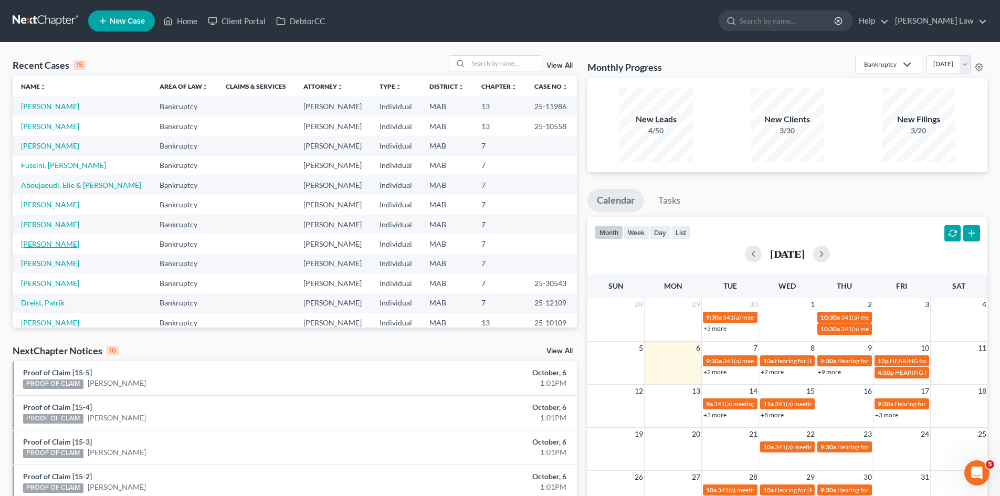
click at [51, 243] on link "[PERSON_NAME]" at bounding box center [50, 243] width 58 height 9
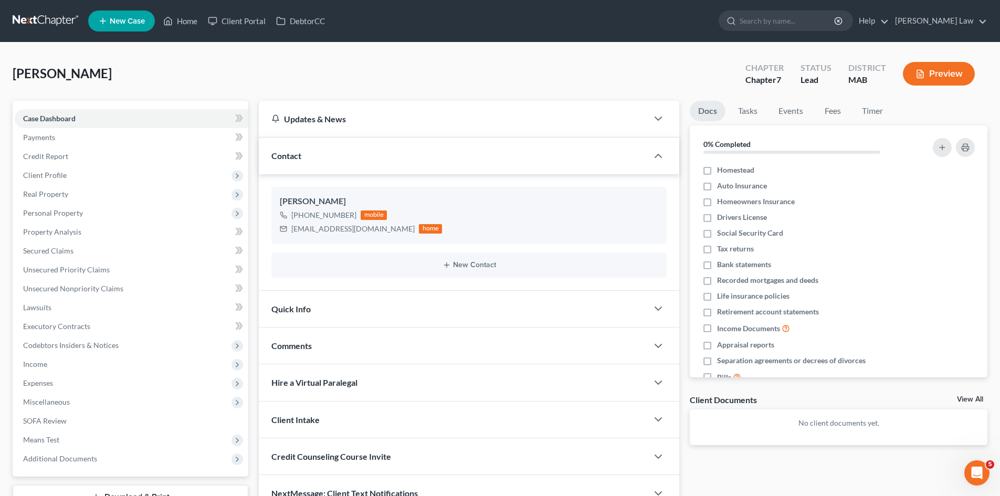
click at [18, 20] on link at bounding box center [46, 21] width 67 height 19
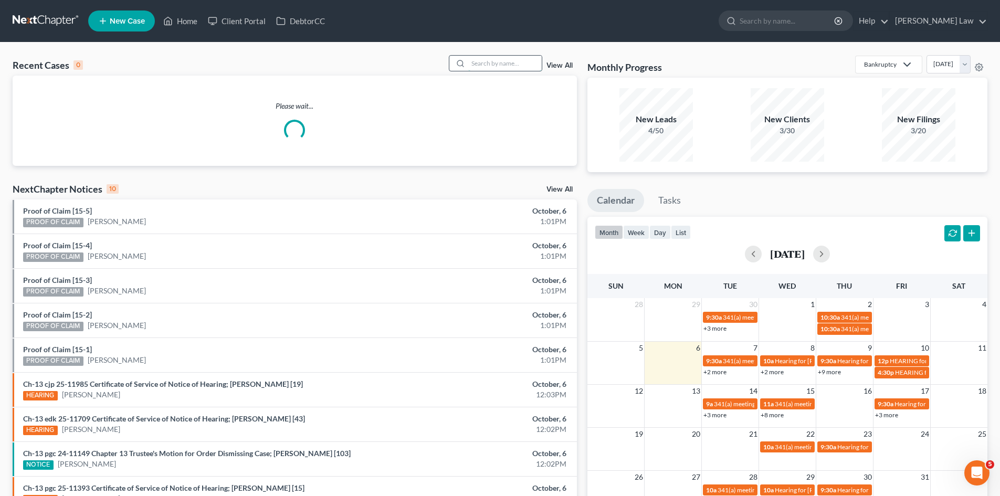
click at [492, 64] on input "search" at bounding box center [505, 63] width 74 height 15
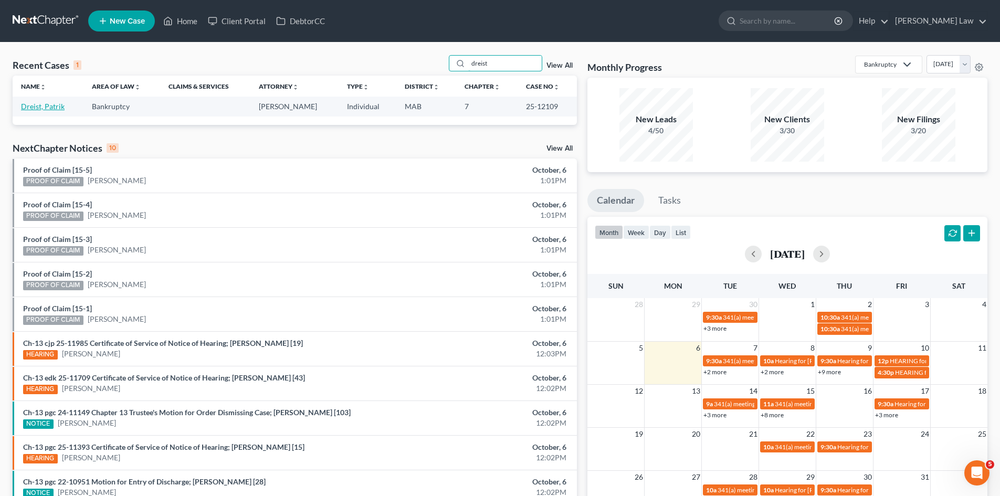
type input "dreist"
click at [28, 107] on link "Dreist, Patrik" at bounding box center [43, 106] width 44 height 9
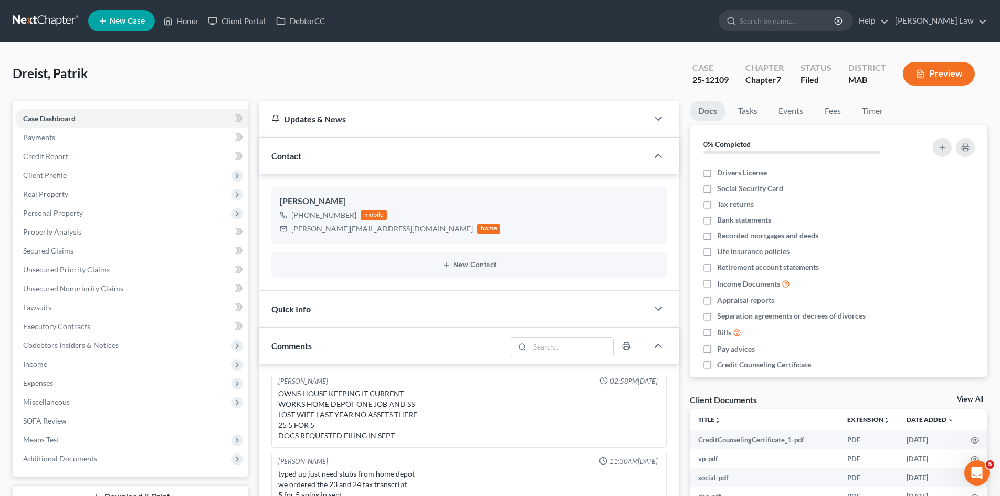
scroll to position [57, 0]
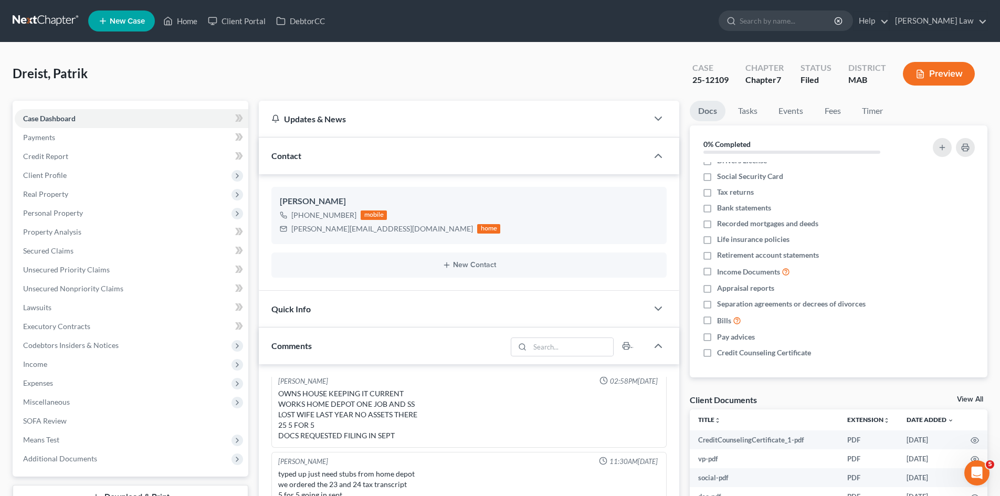
click at [967, 401] on link "View All" at bounding box center [970, 399] width 26 height 7
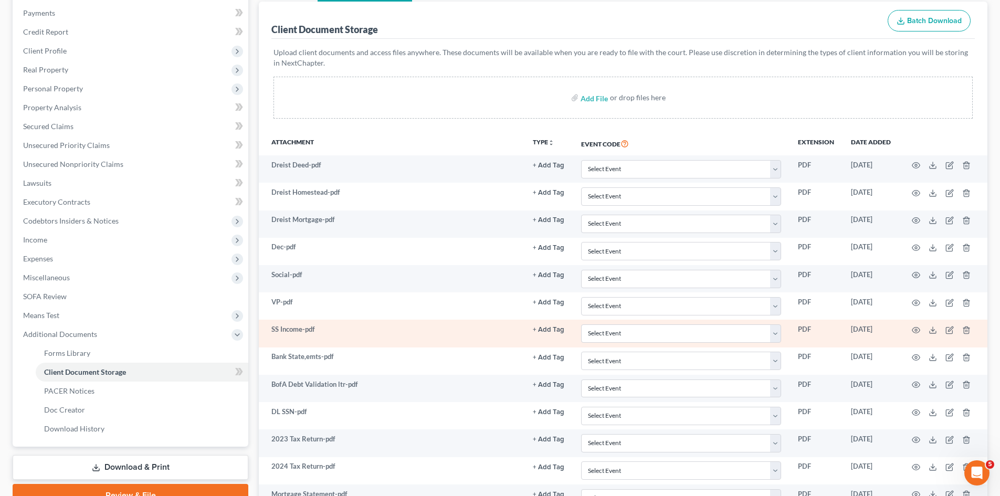
scroll to position [299, 0]
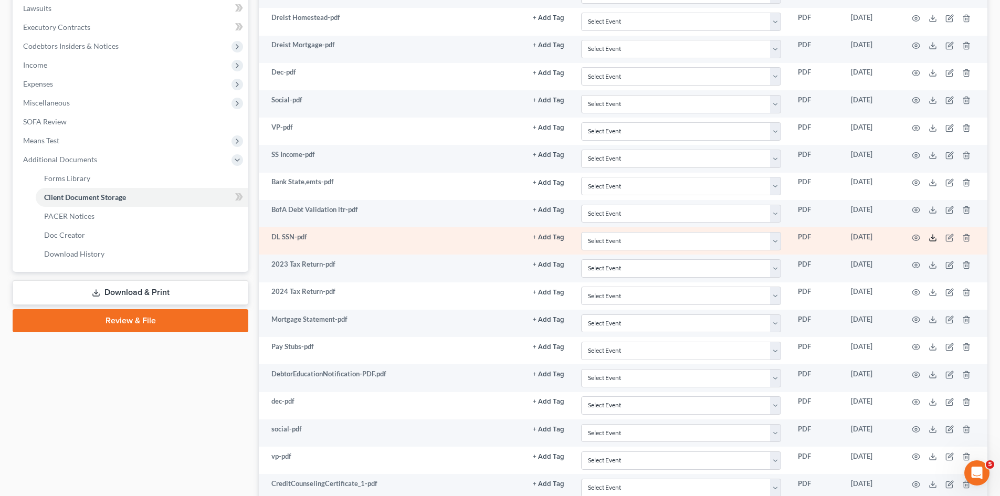
click at [931, 238] on icon at bounding box center [933, 238] width 8 height 8
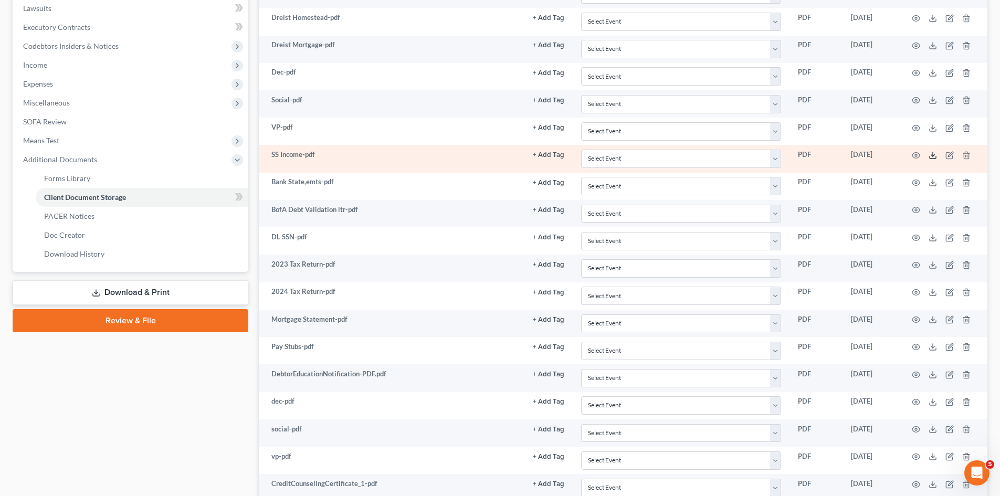
click at [935, 159] on icon at bounding box center [933, 157] width 6 height 2
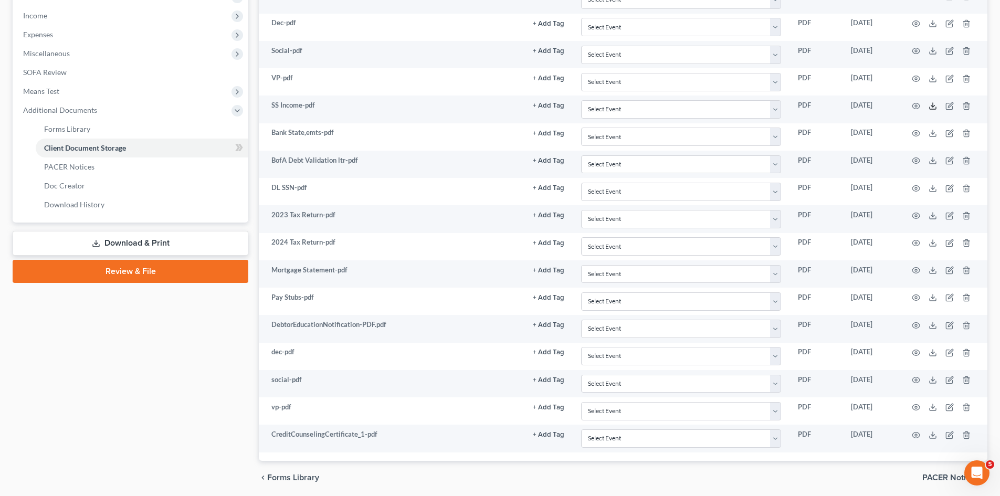
scroll to position [387, 0]
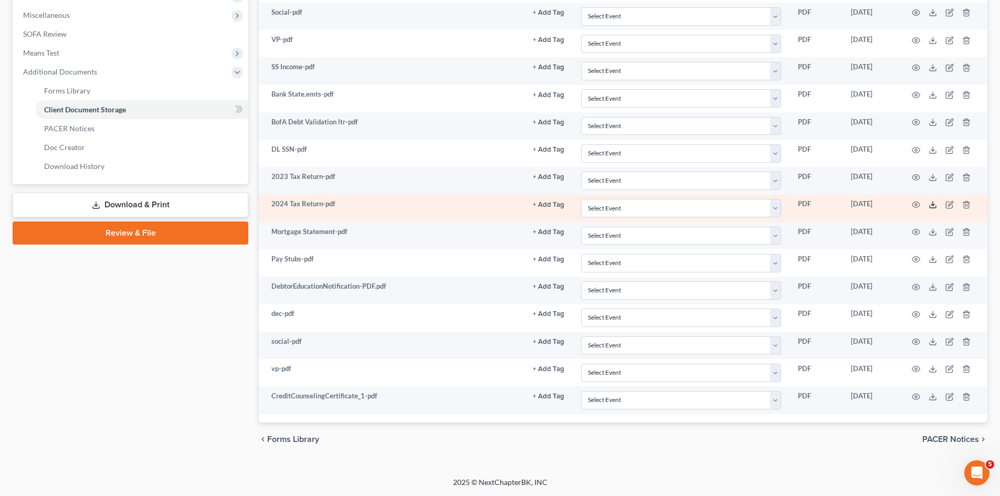
click at [934, 205] on polyline at bounding box center [933, 205] width 4 height 2
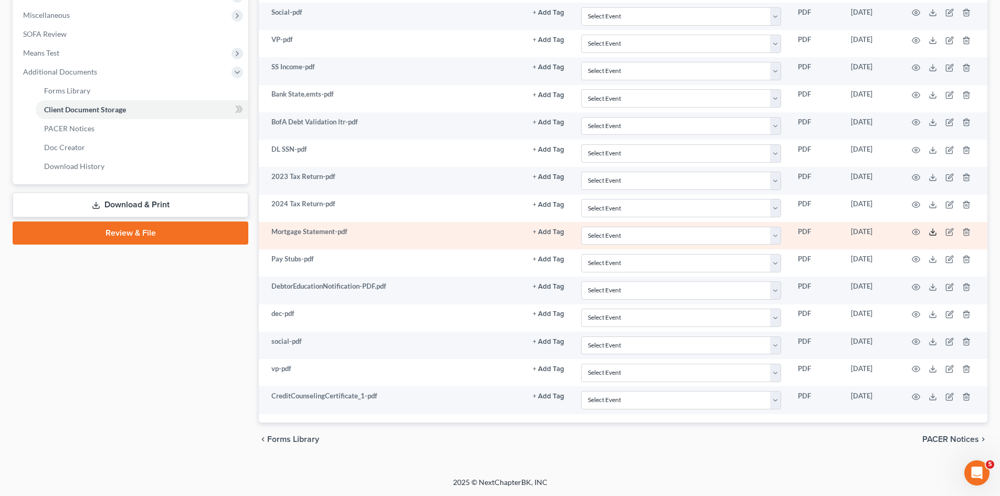
click at [936, 229] on icon at bounding box center [933, 232] width 8 height 8
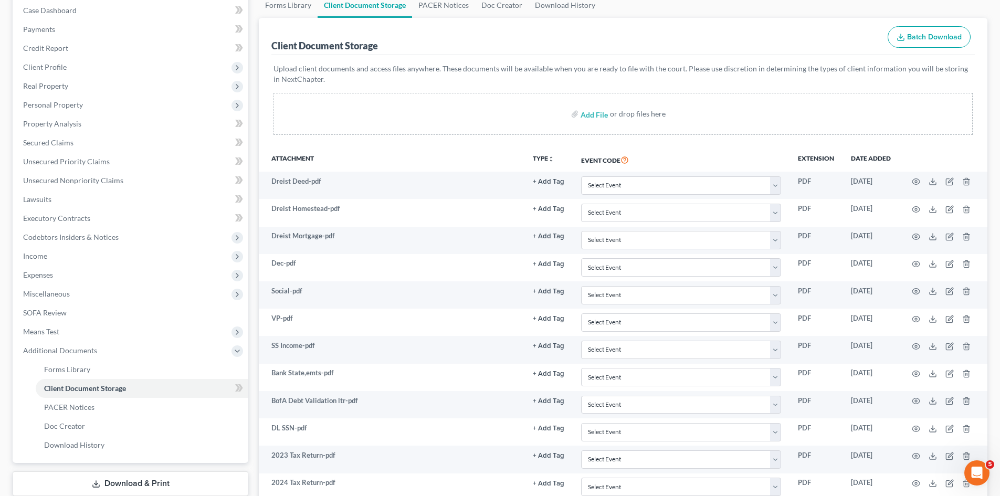
scroll to position [0, 0]
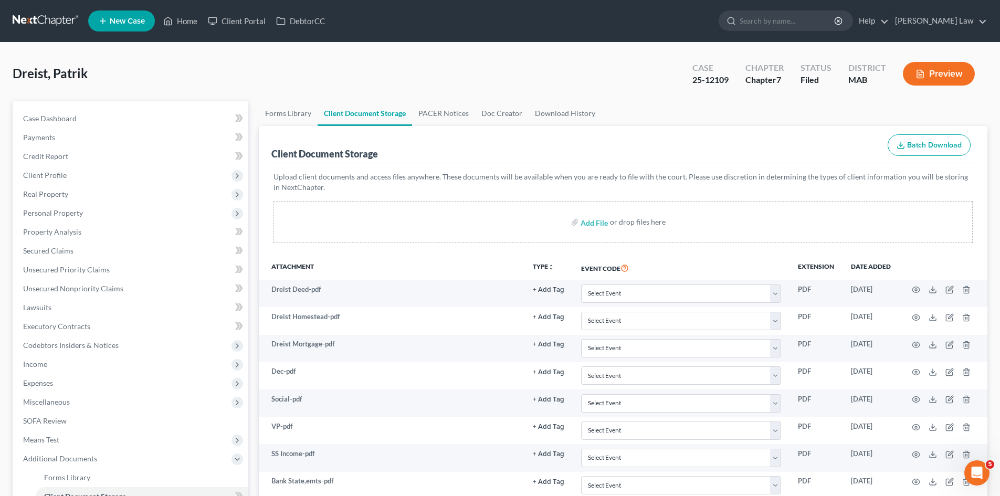
click at [513, 76] on div "Dreist, Patrik Upgraded Case 25-12109 Chapter Chapter 7 Status Filed District M…" at bounding box center [500, 78] width 975 height 46
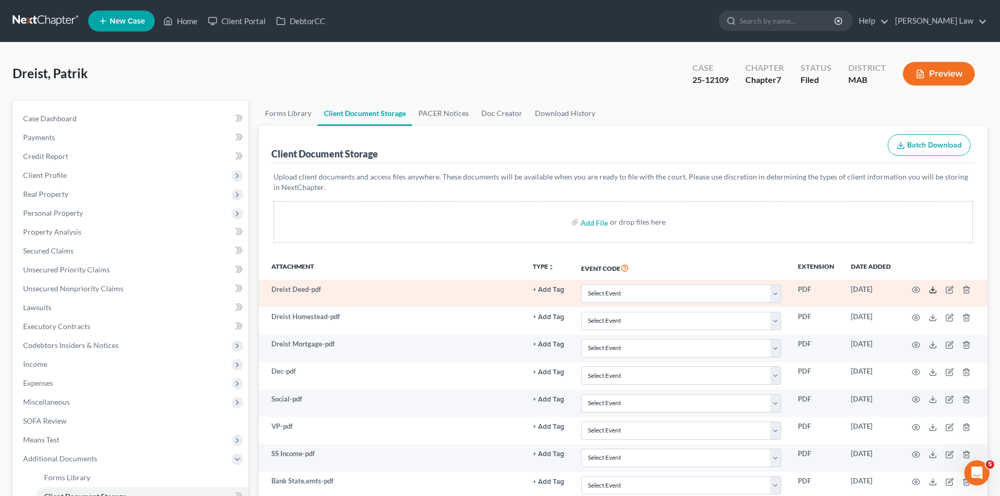
click at [935, 288] on icon at bounding box center [933, 290] width 8 height 8
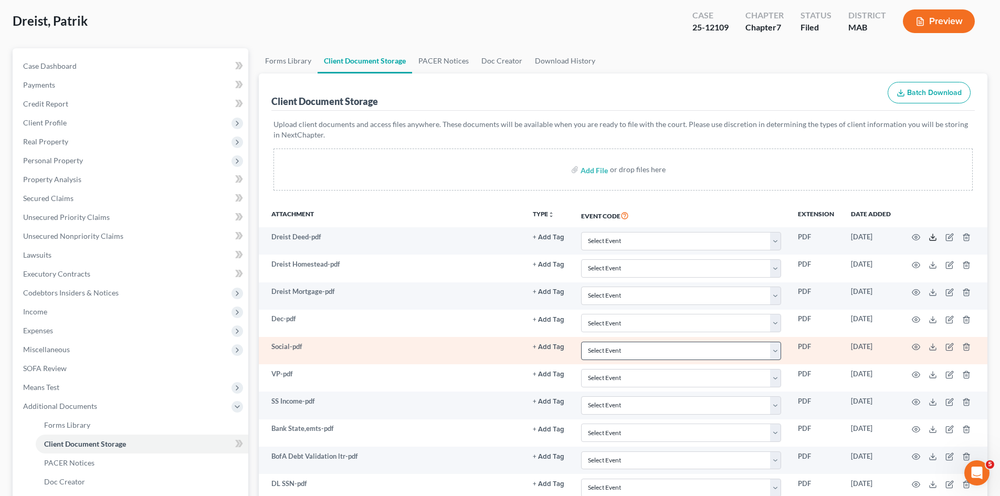
scroll to position [88, 0]
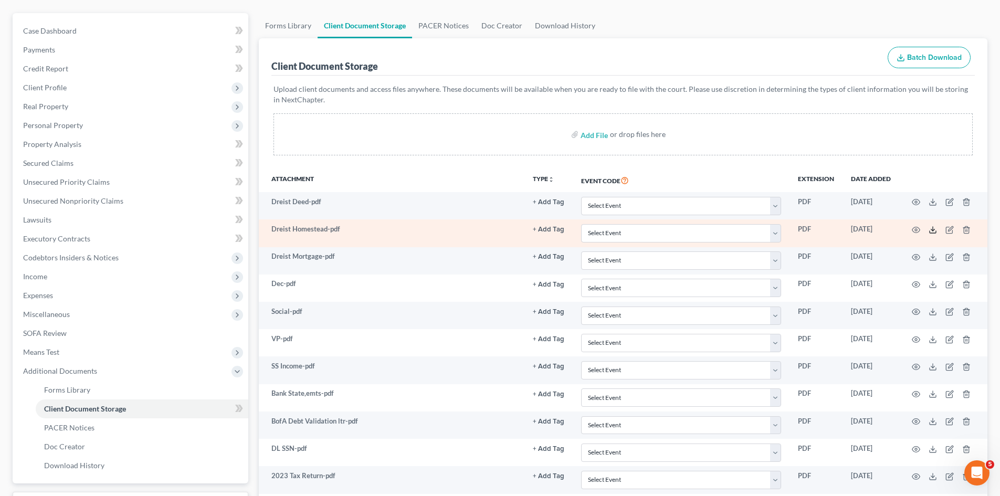
click at [932, 226] on icon at bounding box center [933, 230] width 8 height 8
click at [932, 232] on icon at bounding box center [933, 230] width 8 height 8
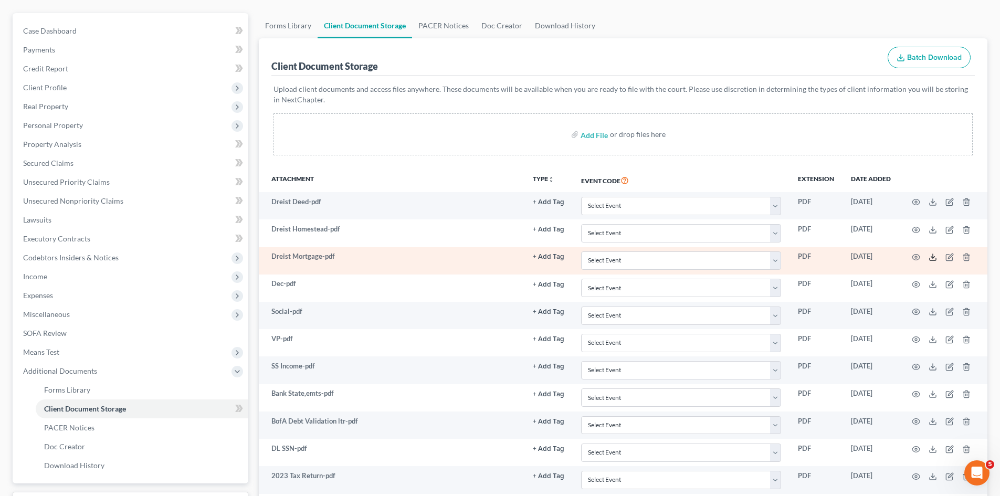
click at [932, 258] on icon at bounding box center [933, 257] width 8 height 8
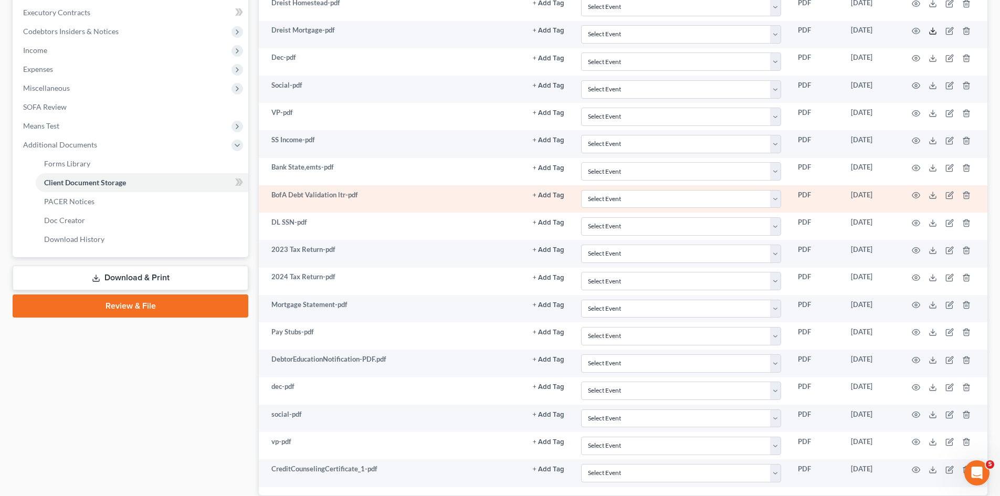
scroll to position [350, 0]
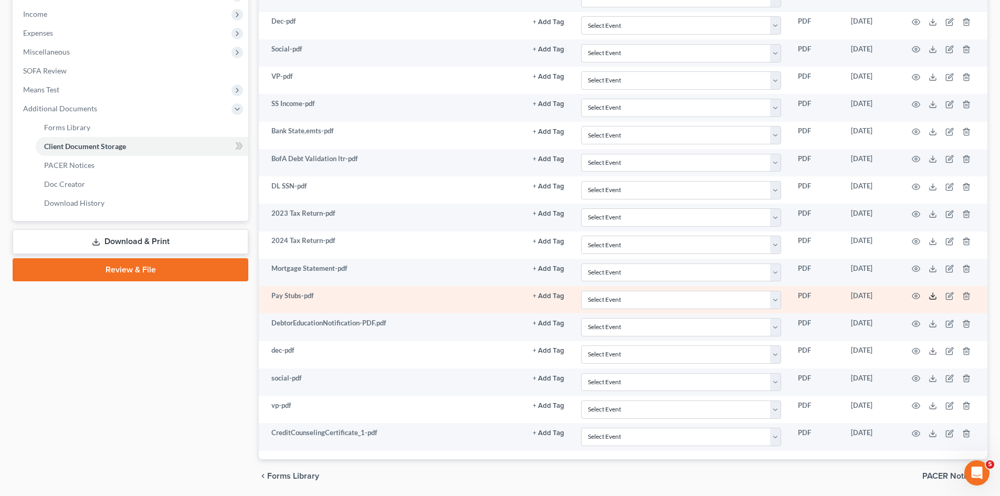
click at [933, 299] on icon at bounding box center [933, 296] width 8 height 8
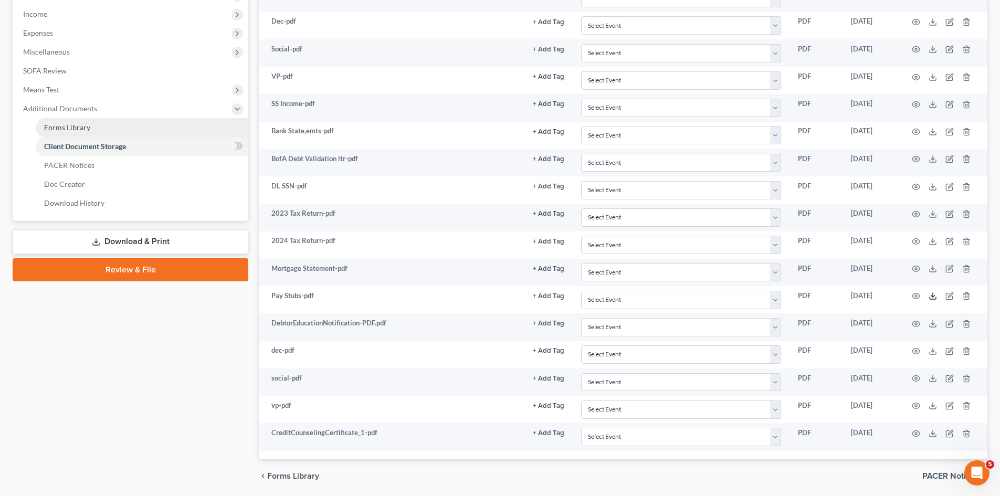
scroll to position [175, 0]
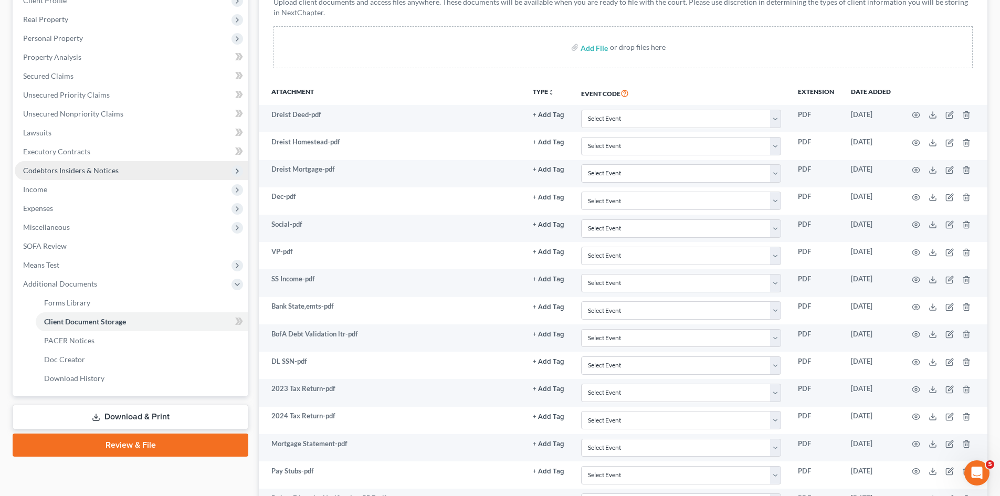
click at [48, 179] on span "Codebtors Insiders & Notices" at bounding box center [132, 170] width 234 height 19
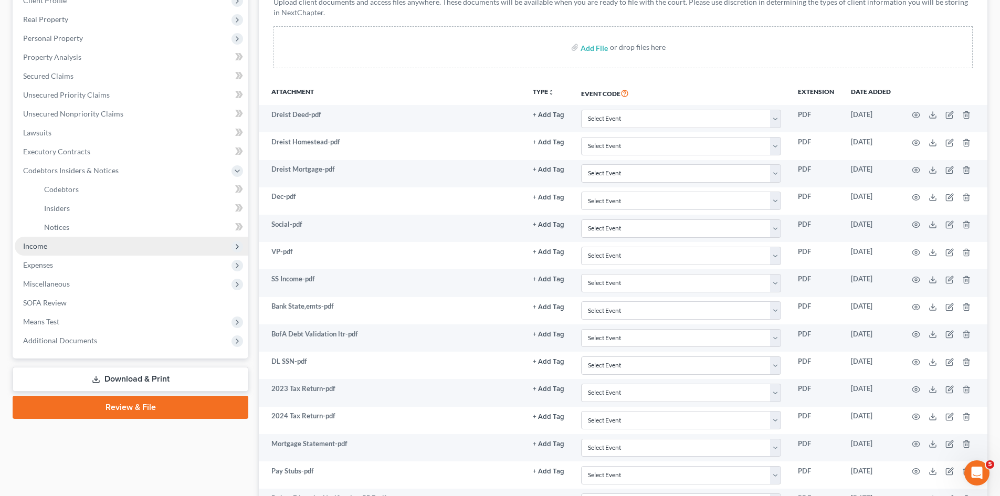
click at [51, 243] on span "Income" at bounding box center [132, 246] width 234 height 19
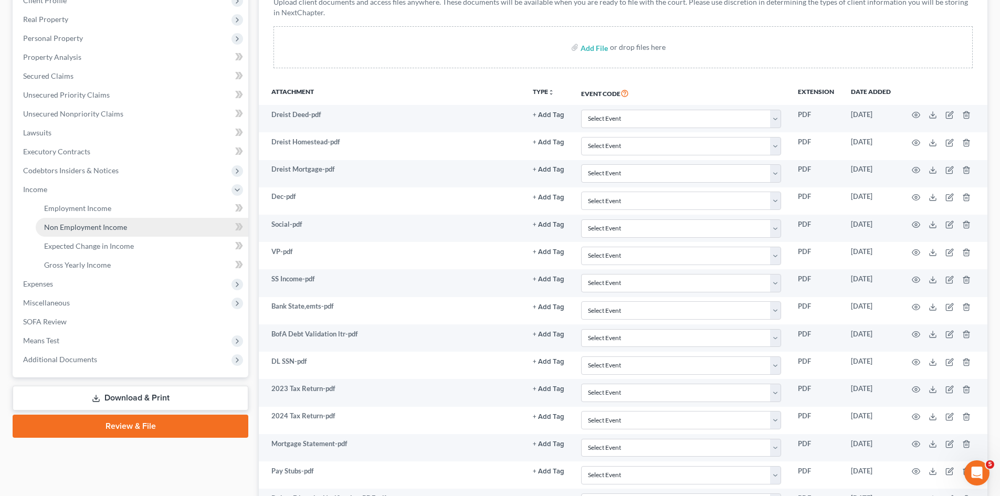
click at [66, 225] on span "Non Employment Income" at bounding box center [85, 227] width 83 height 9
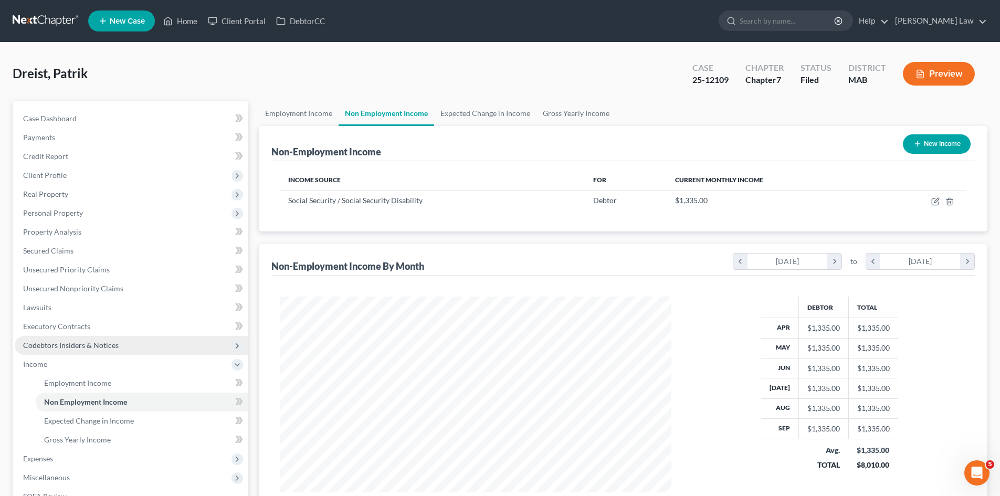
scroll to position [196, 413]
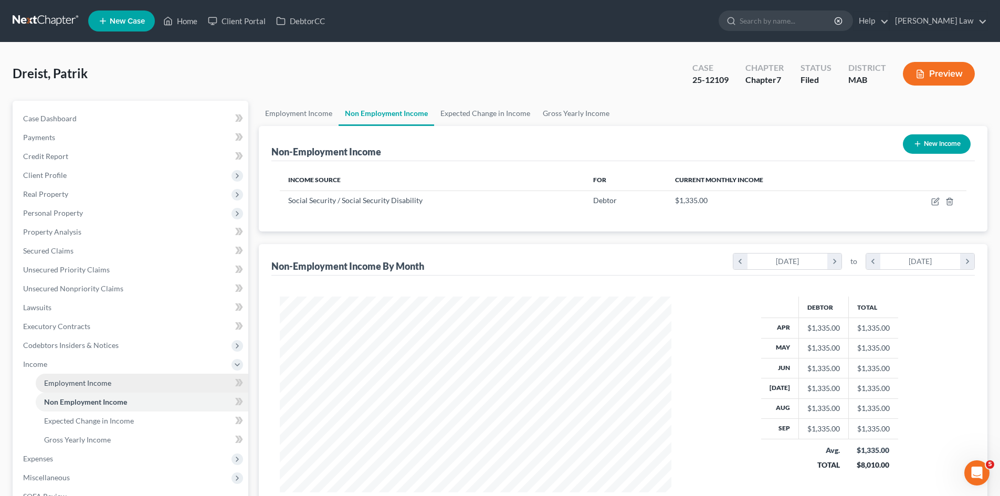
click at [88, 382] on span "Employment Income" at bounding box center [77, 383] width 67 height 9
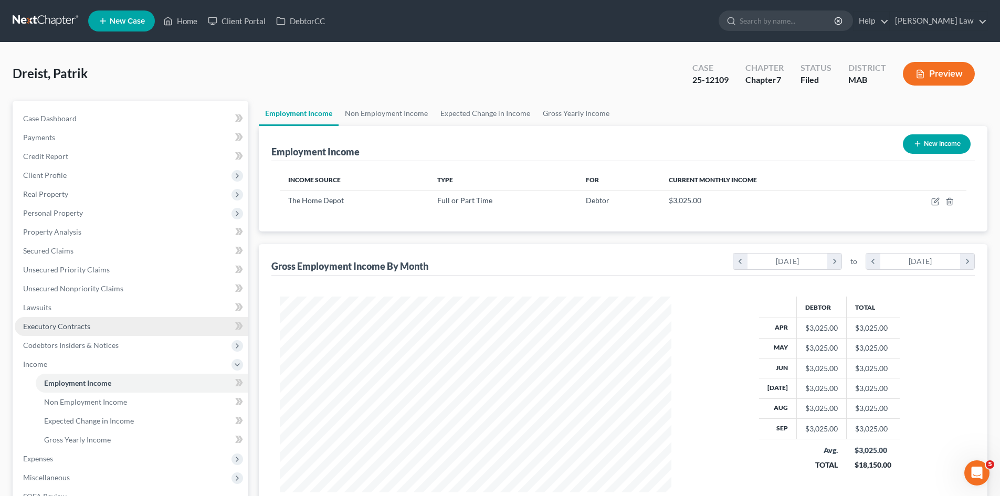
scroll to position [196, 413]
click at [99, 119] on link "Case Dashboard" at bounding box center [132, 118] width 234 height 19
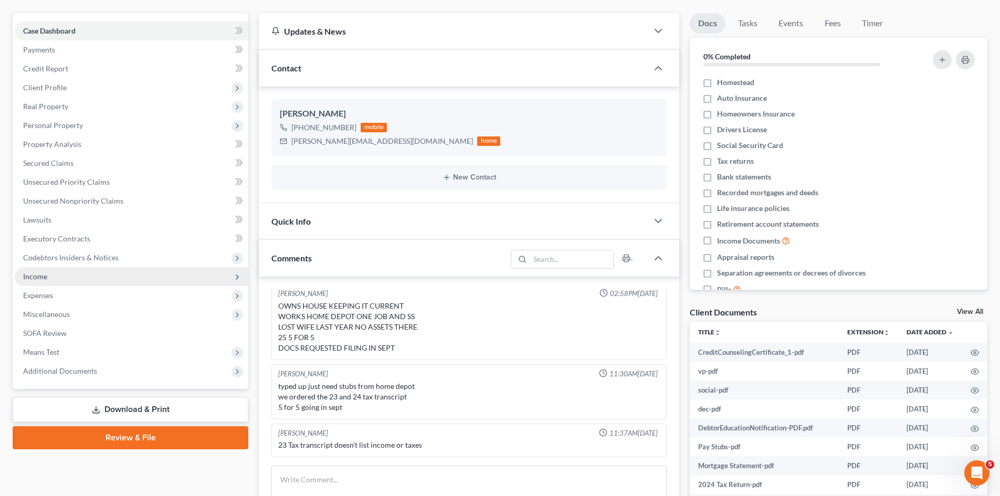
scroll to position [175, 0]
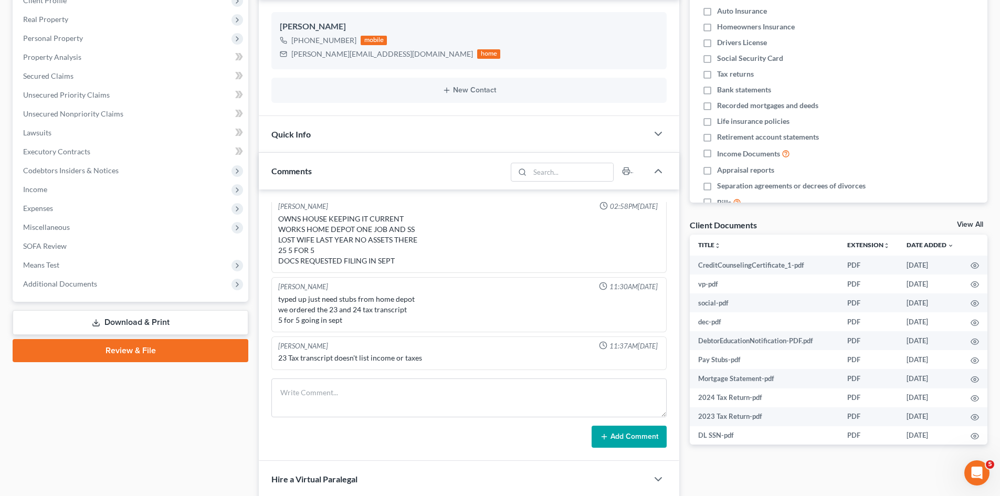
click at [86, 285] on span "Additional Documents" at bounding box center [60, 283] width 74 height 9
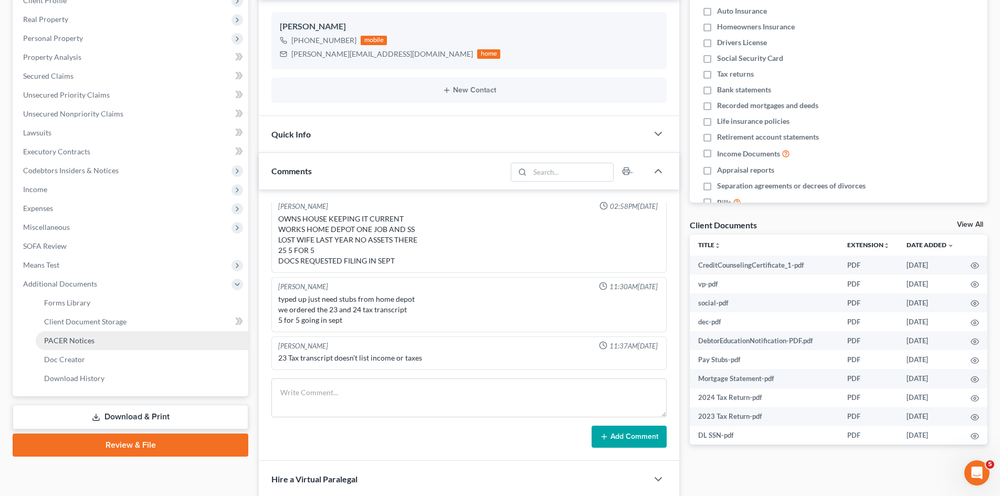
click at [62, 345] on link "PACER Notices" at bounding box center [142, 340] width 213 height 19
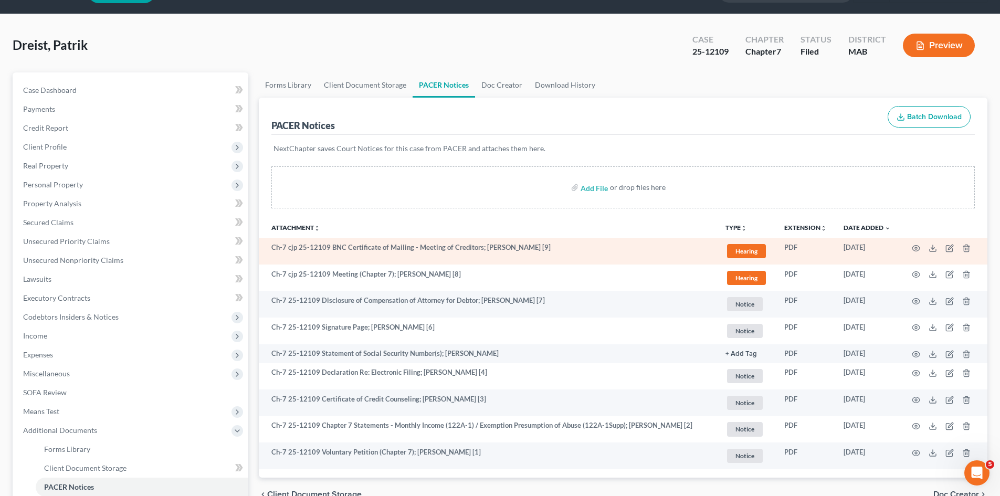
scroll to position [175, 0]
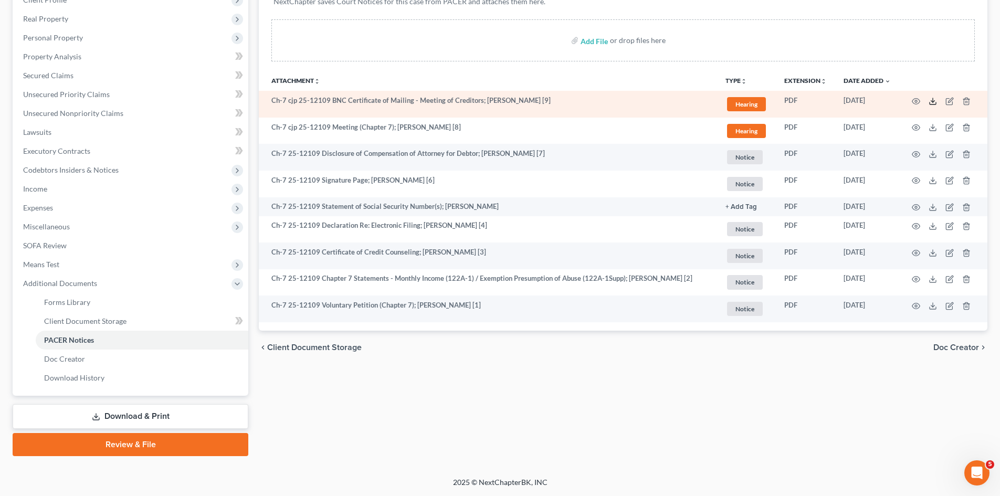
click at [936, 102] on icon at bounding box center [933, 101] width 8 height 8
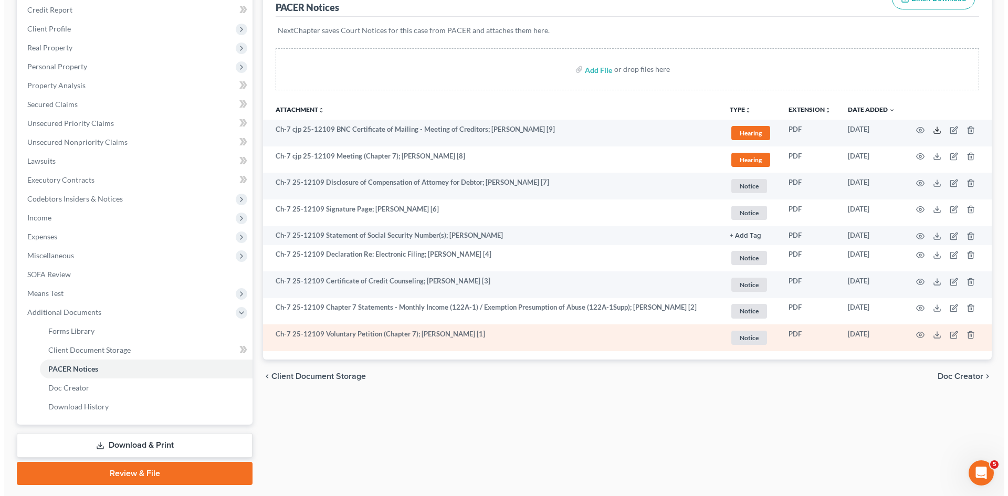
scroll to position [175, 0]
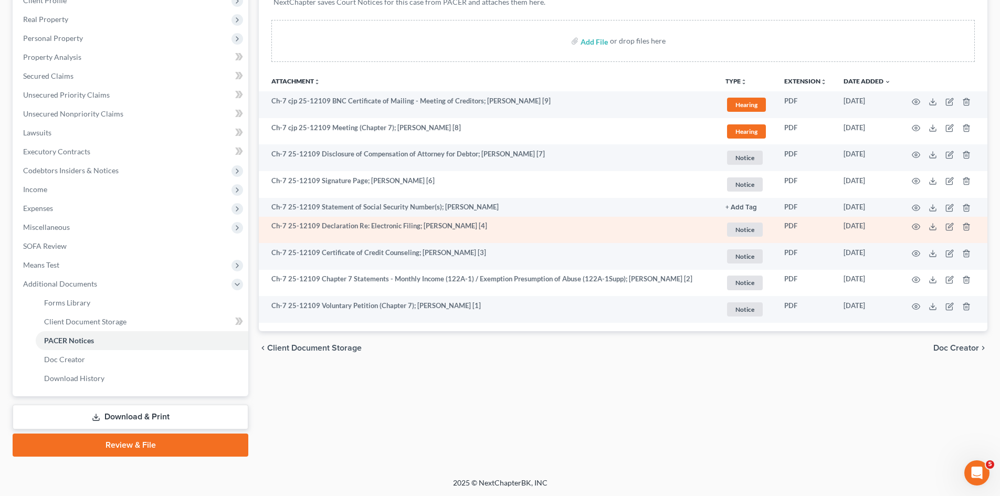
click at [915, 235] on td at bounding box center [943, 230] width 88 height 27
click at [916, 226] on icon "button" at bounding box center [916, 227] width 8 height 8
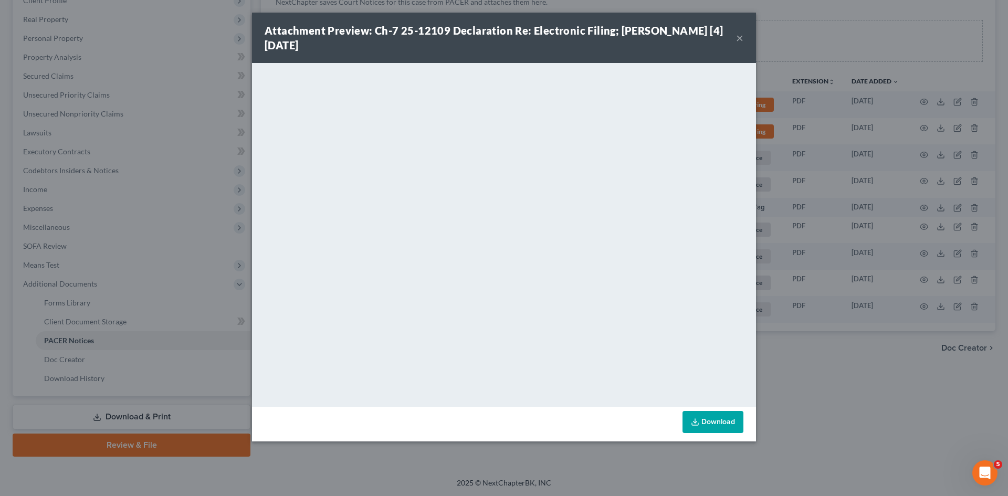
click at [918, 225] on div "Attachment Preview: Ch-7 25-12109 Declaration Re: Electronic Filing; Patrik F. …" at bounding box center [504, 248] width 1008 height 496
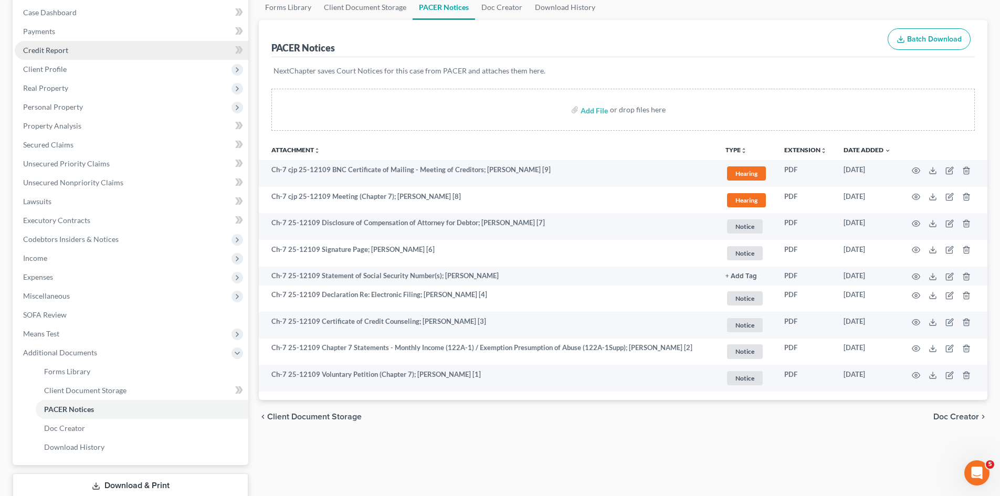
scroll to position [0, 0]
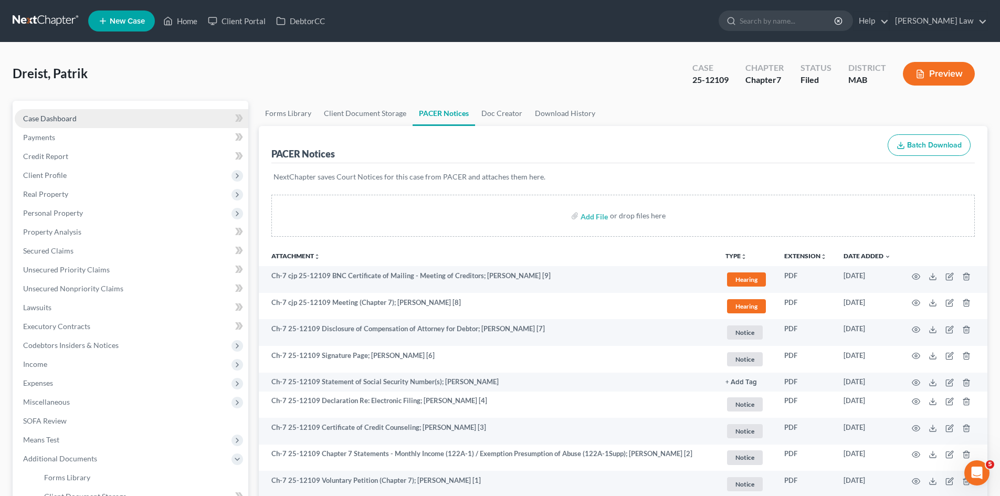
click at [108, 114] on link "Case Dashboard" at bounding box center [132, 118] width 234 height 19
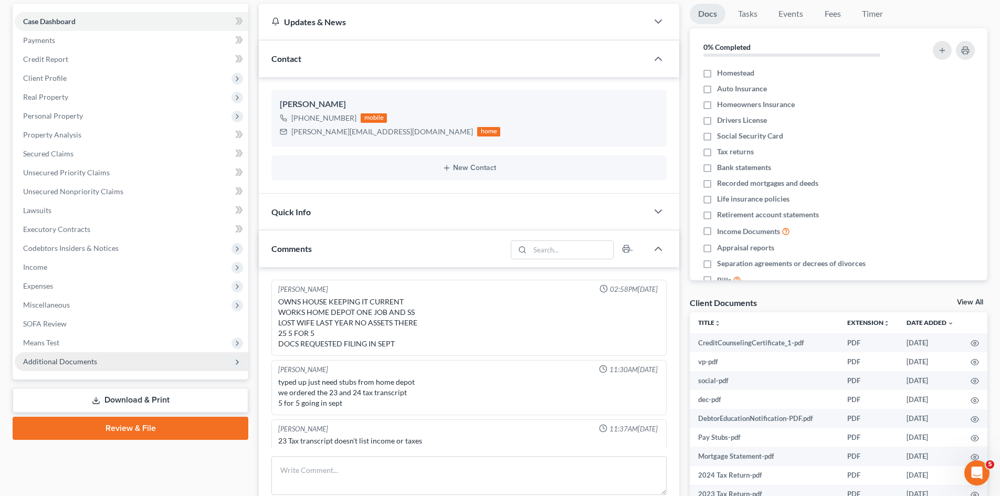
scroll to position [88, 0]
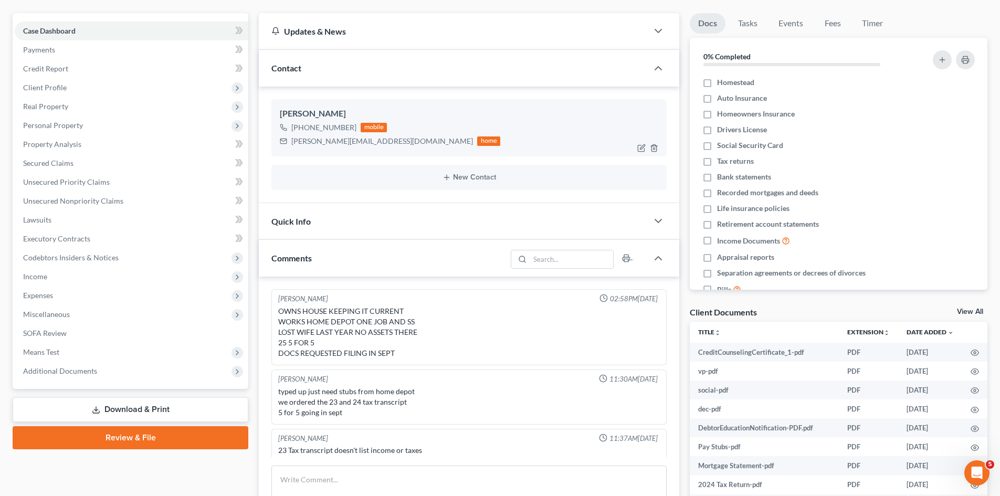
click at [305, 137] on div "p.dreist@live.com" at bounding box center [382, 141] width 182 height 11
copy div "p.dreist@live.com"
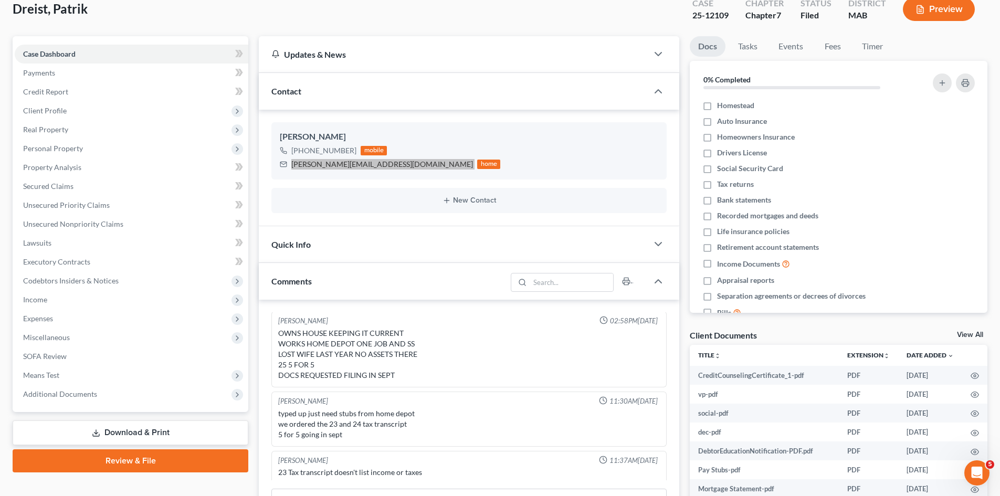
scroll to position [0, 0]
click at [310, 163] on div "p.dreist@live.com" at bounding box center [382, 164] width 182 height 11
copy div "dreist"
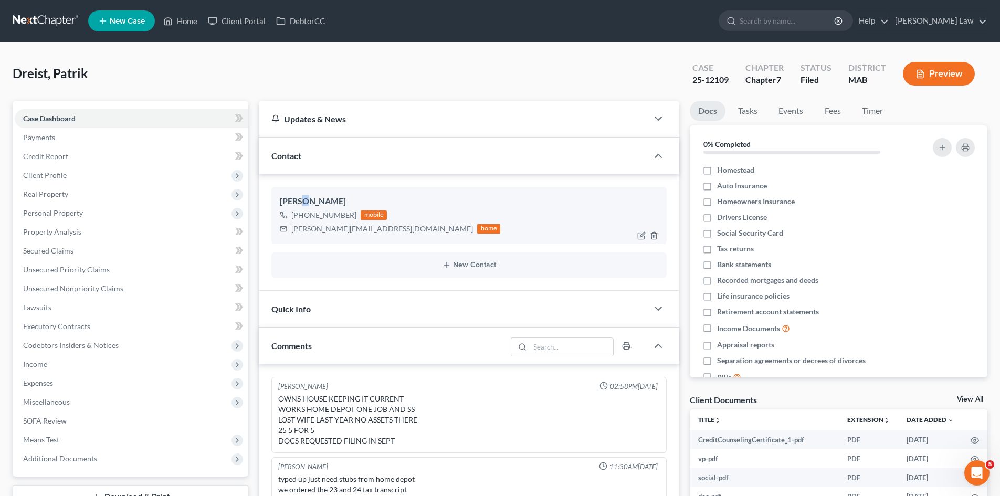
click at [301, 200] on div "Patrik Dreist" at bounding box center [469, 201] width 379 height 13
click at [297, 200] on div "Patrik Dreist" at bounding box center [469, 201] width 379 height 13
copy div "Patrik"
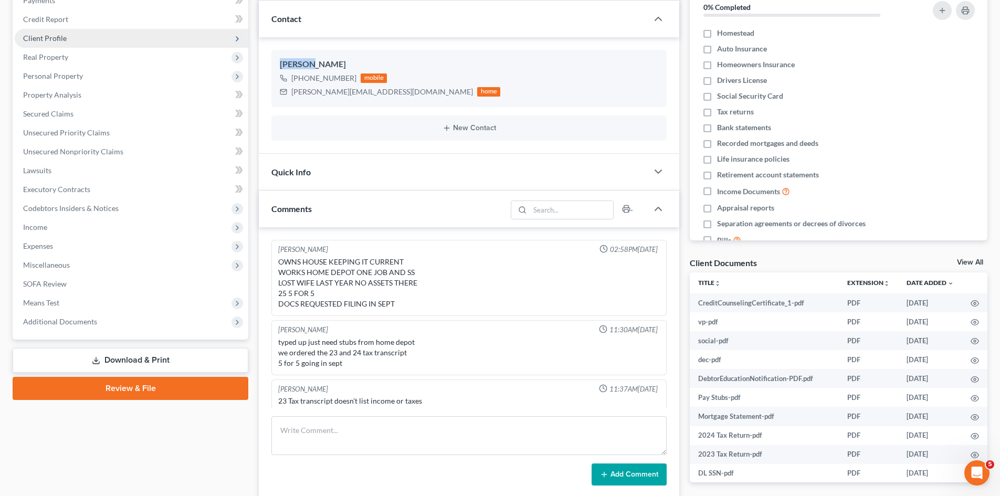
scroll to position [263, 0]
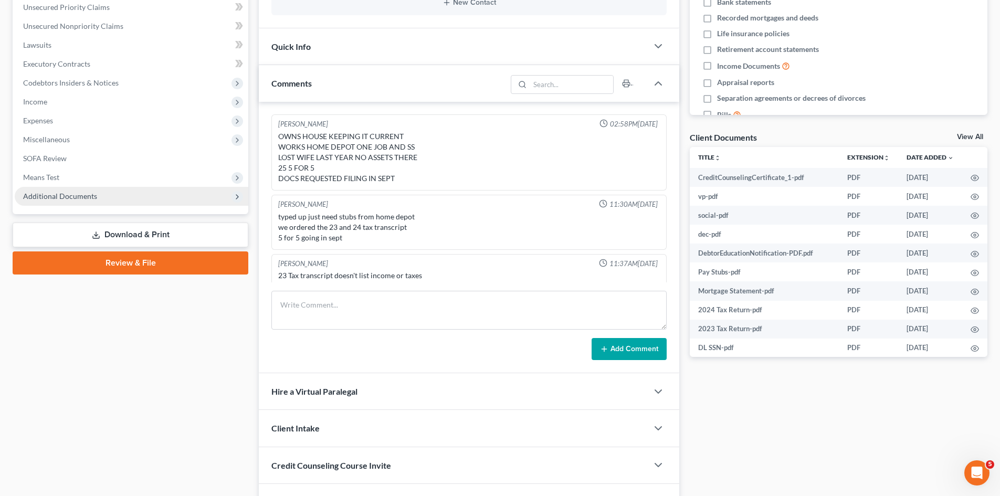
click at [151, 200] on span "Additional Documents" at bounding box center [132, 196] width 234 height 19
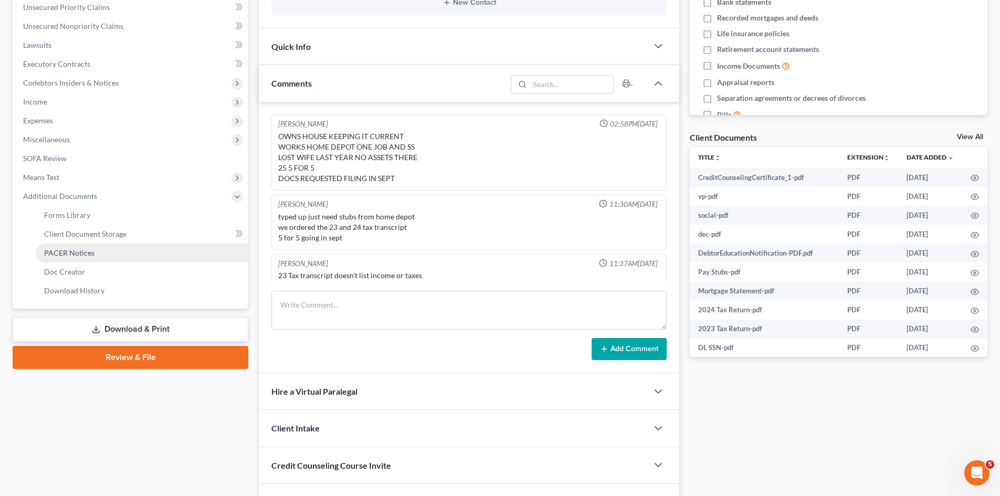
click at [89, 248] on span "PACER Notices" at bounding box center [69, 252] width 50 height 9
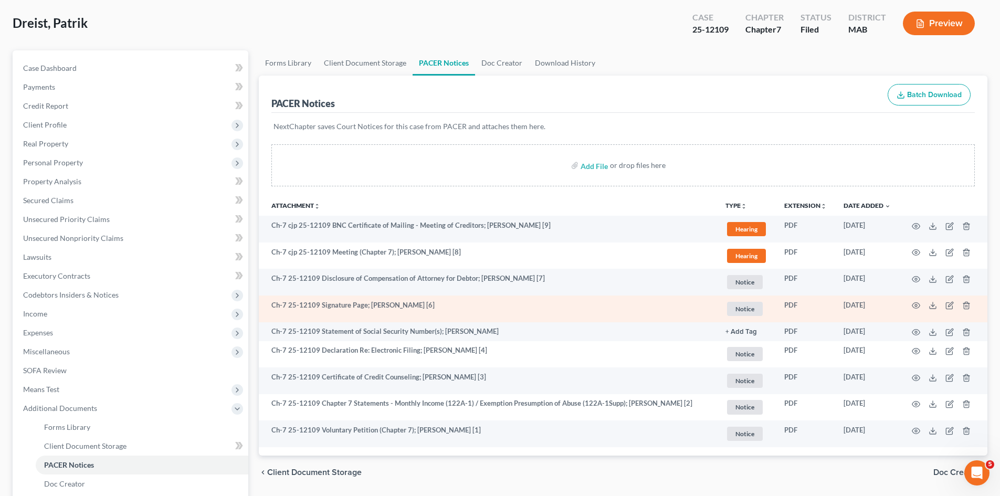
scroll to position [88, 0]
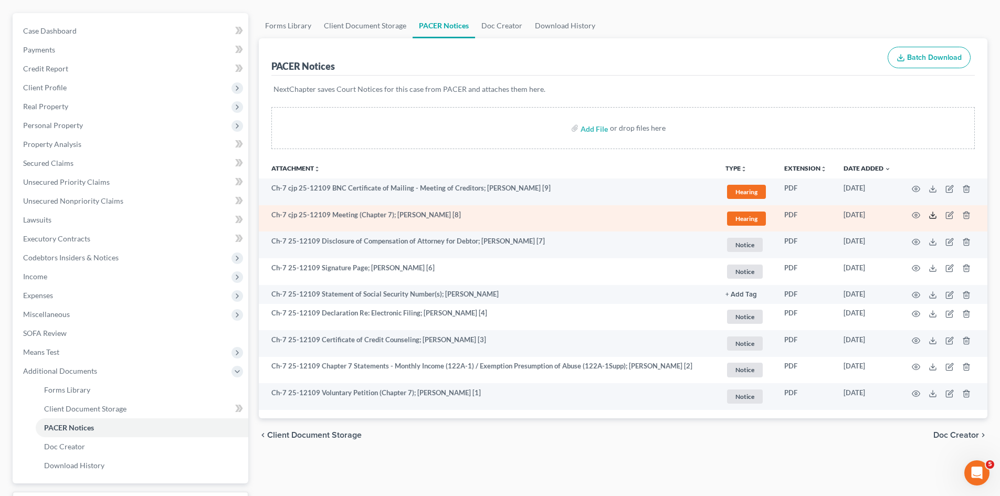
click at [930, 217] on icon at bounding box center [933, 217] width 6 height 2
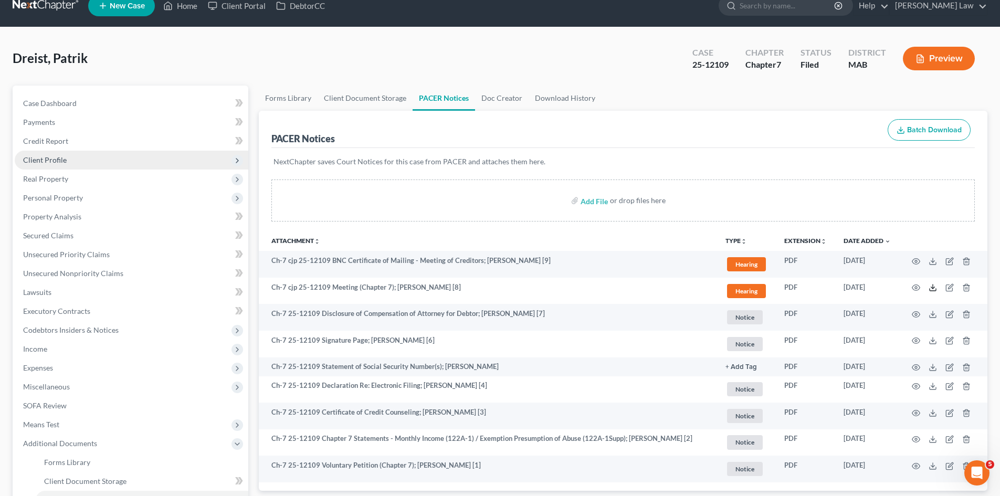
scroll to position [0, 0]
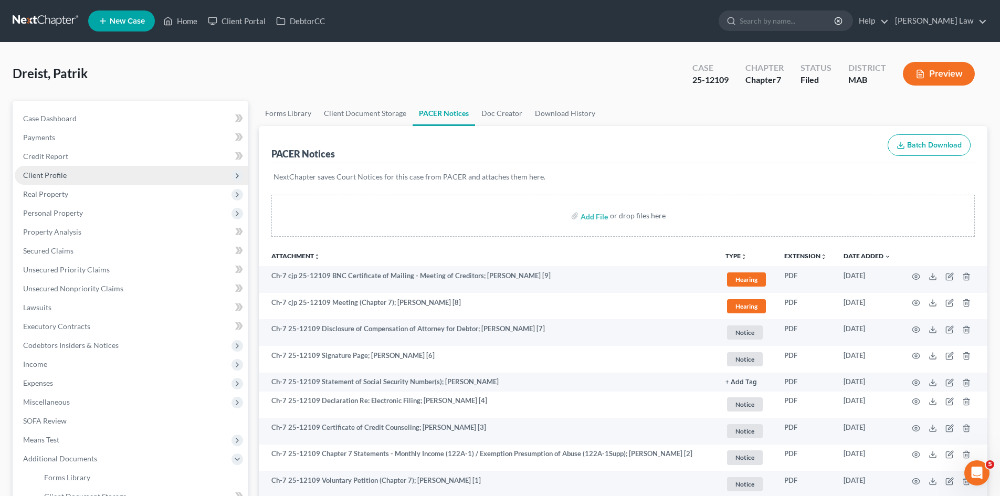
click at [59, 178] on span "Client Profile" at bounding box center [45, 175] width 44 height 9
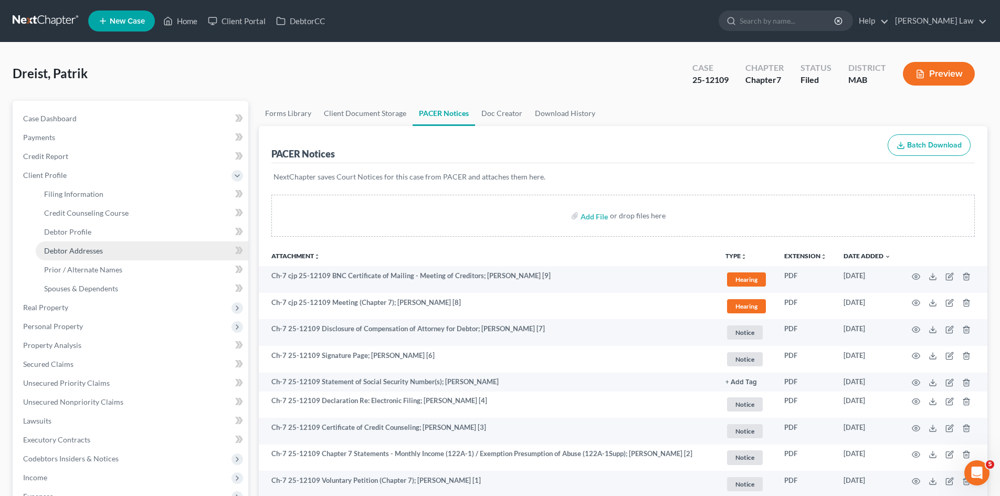
click at [79, 254] on span "Debtor Addresses" at bounding box center [73, 250] width 59 height 9
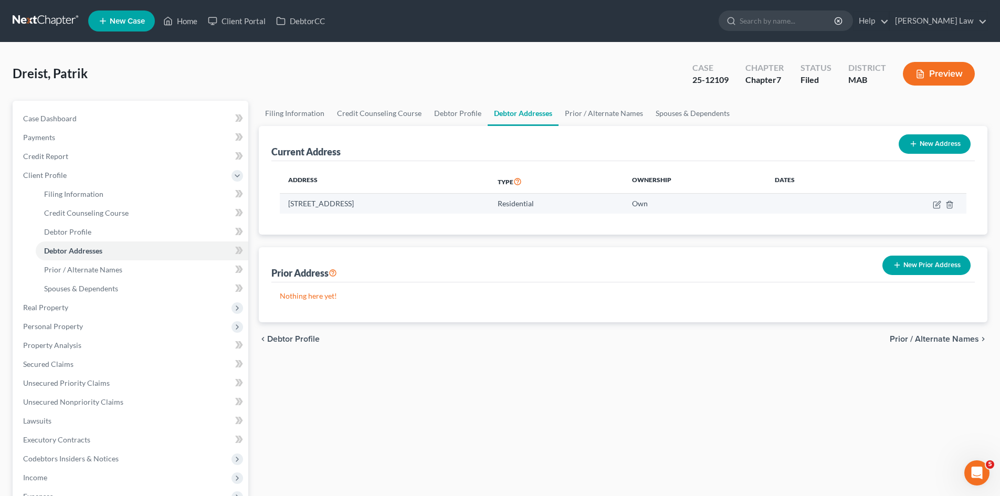
click at [356, 206] on td "95 Winter Street, Brockton, MA 02302" at bounding box center [384, 204] width 209 height 20
copy td "95 Winter Street, Brockton, MA 02302"
click at [379, 200] on td "95 Winter Street, Brockton, MA 02302" at bounding box center [384, 204] width 209 height 20
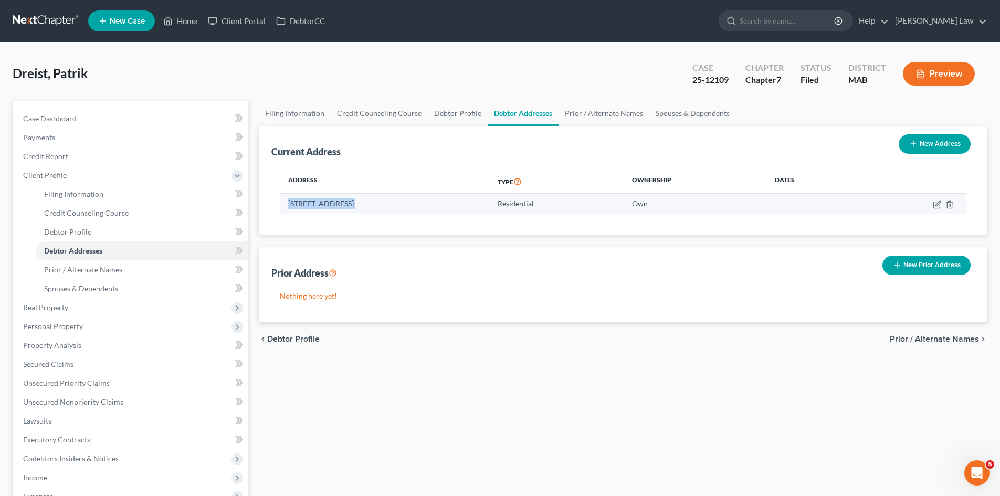
click at [379, 200] on td "95 Winter Street, Brockton, MA 02302" at bounding box center [384, 204] width 209 height 20
copy td "95 Winter Street, Brockton, MA 02302"
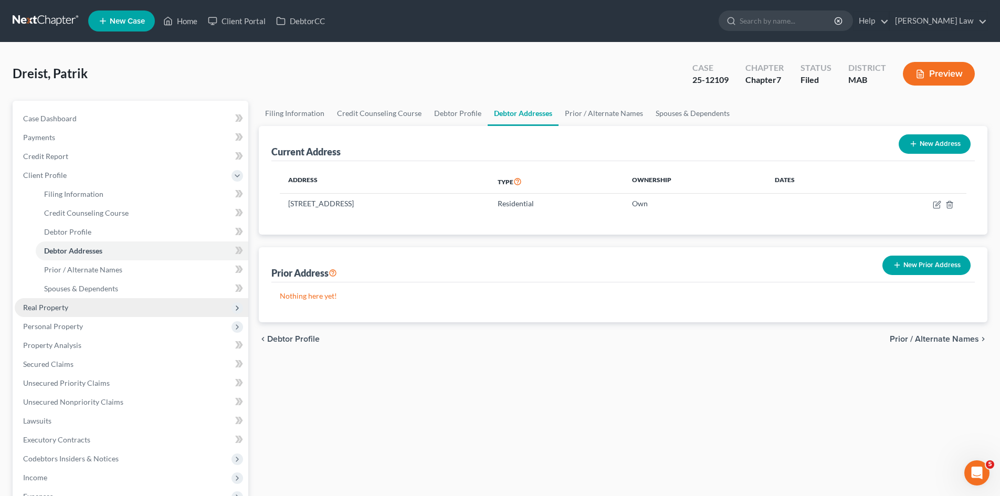
click at [61, 303] on span "Real Property" at bounding box center [45, 307] width 45 height 9
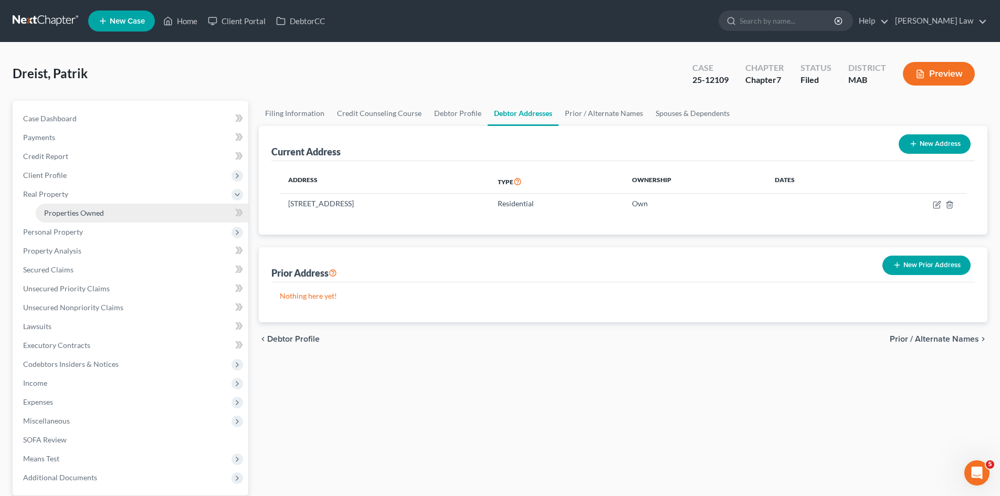
click at [68, 215] on span "Properties Owned" at bounding box center [74, 212] width 60 height 9
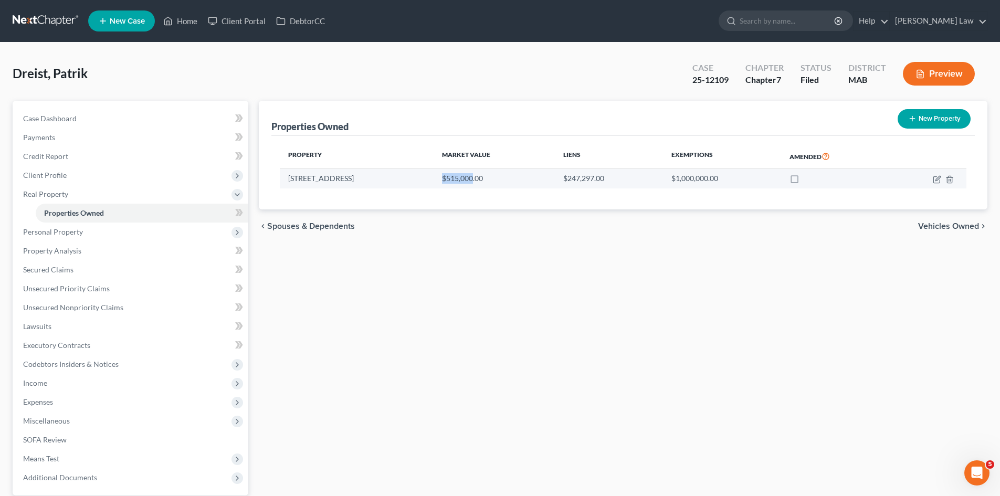
drag, startPoint x: 417, startPoint y: 178, endPoint x: 455, endPoint y: 178, distance: 37.3
click at [455, 178] on td "$515,000.00" at bounding box center [494, 179] width 121 height 20
copy td "$515,000"
drag, startPoint x: 452, startPoint y: 183, endPoint x: 421, endPoint y: 177, distance: 31.5
click at [452, 183] on td "$515,000.00" at bounding box center [494, 179] width 121 height 20
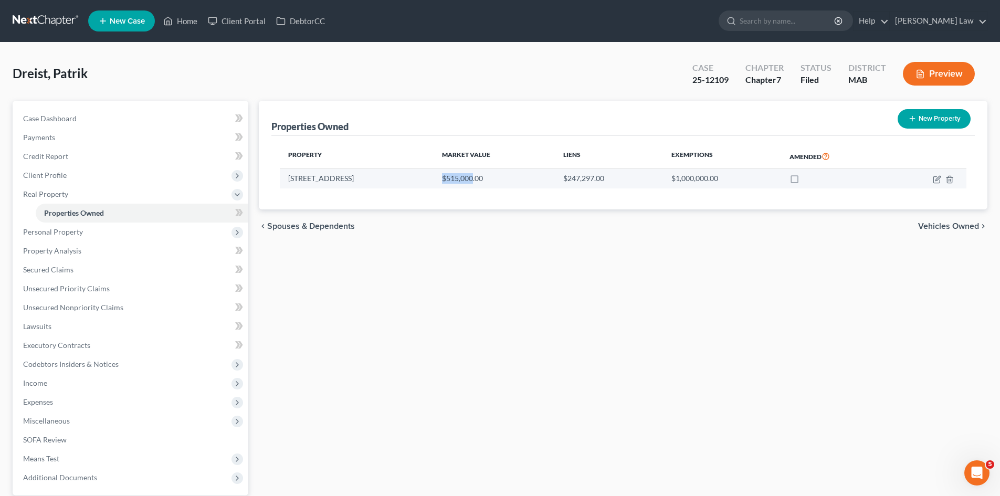
click at [434, 177] on td "$515,000.00" at bounding box center [494, 179] width 121 height 20
drag, startPoint x: 422, startPoint y: 180, endPoint x: 455, endPoint y: 182, distance: 32.7
click at [455, 182] on td "$515,000.00" at bounding box center [494, 179] width 121 height 20
copy td "$515,000"
click at [647, 295] on div "Properties Owned New Property Property Market Value Liens Exemptions Amended 95…" at bounding box center [623, 328] width 739 height 455
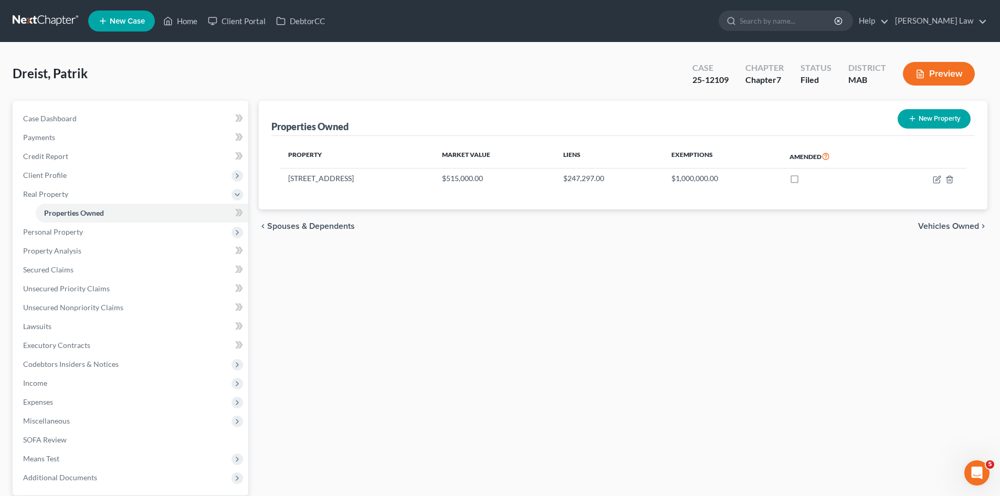
click at [40, 20] on link at bounding box center [46, 21] width 67 height 19
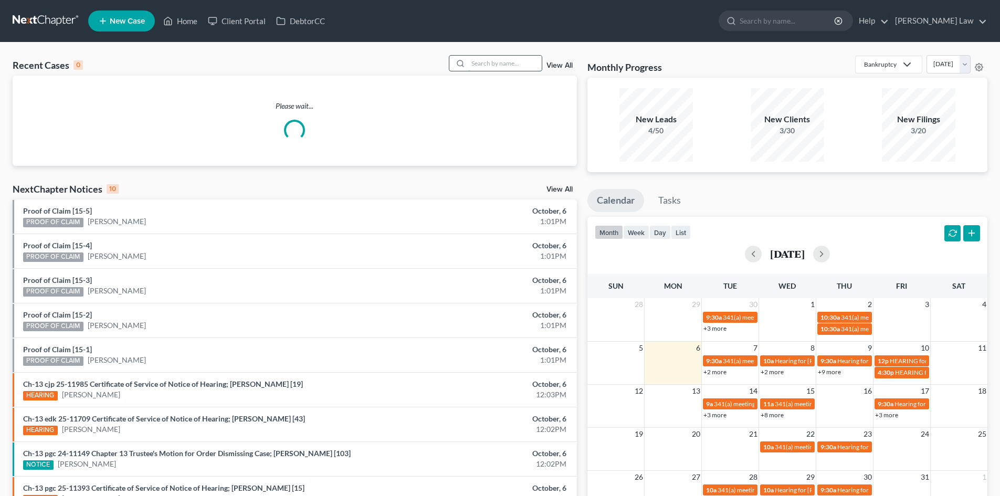
click at [516, 61] on input "search" at bounding box center [505, 63] width 74 height 15
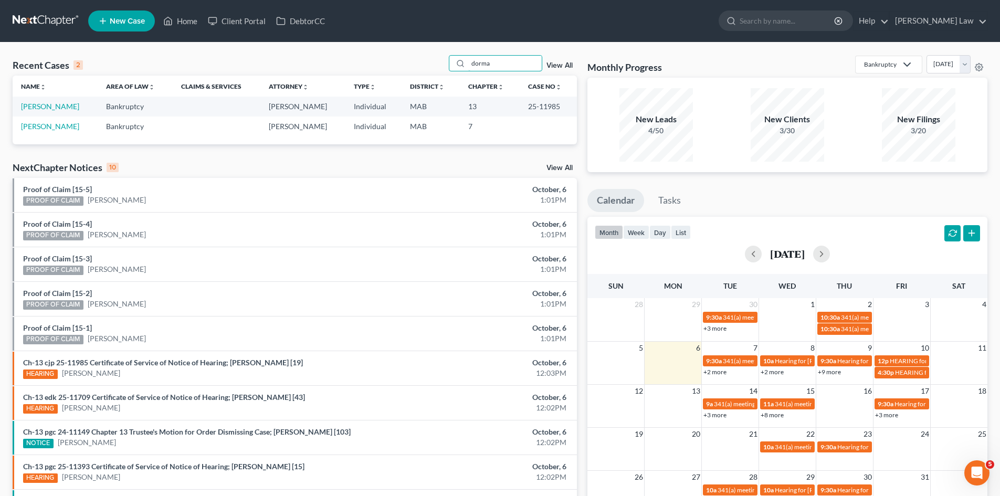
type input "dorma"
drag, startPoint x: 45, startPoint y: 101, endPoint x: 61, endPoint y: 114, distance: 20.2
click at [73, 106] on td "[PERSON_NAME]" at bounding box center [55, 106] width 85 height 19
click at [59, 102] on link "[PERSON_NAME]" at bounding box center [50, 106] width 58 height 9
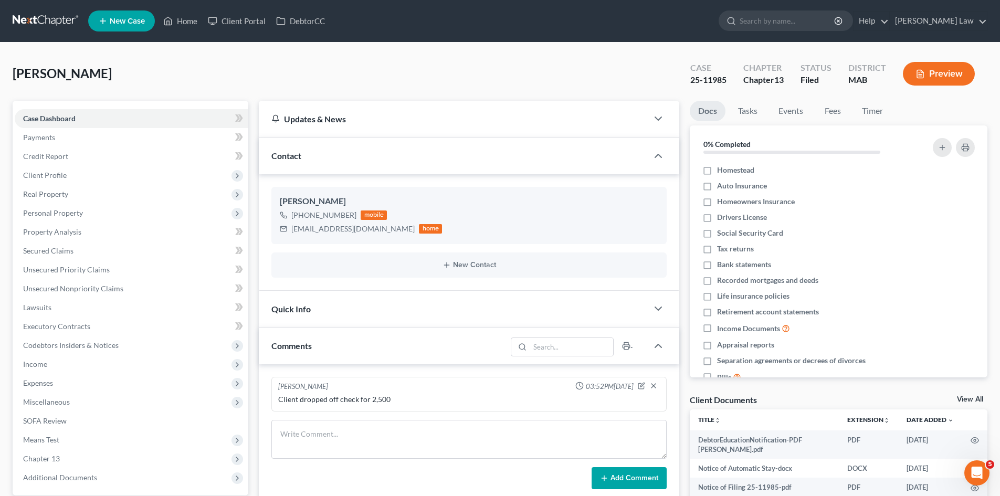
drag, startPoint x: 0, startPoint y: 23, endPoint x: 9, endPoint y: 22, distance: 9.5
click at [0, 23] on nav "Home New Case Client Portal DebtorCC Benner Law mmanning@tbennerlaw.com My Acco…" at bounding box center [500, 21] width 1000 height 42
click at [14, 22] on link at bounding box center [46, 21] width 67 height 19
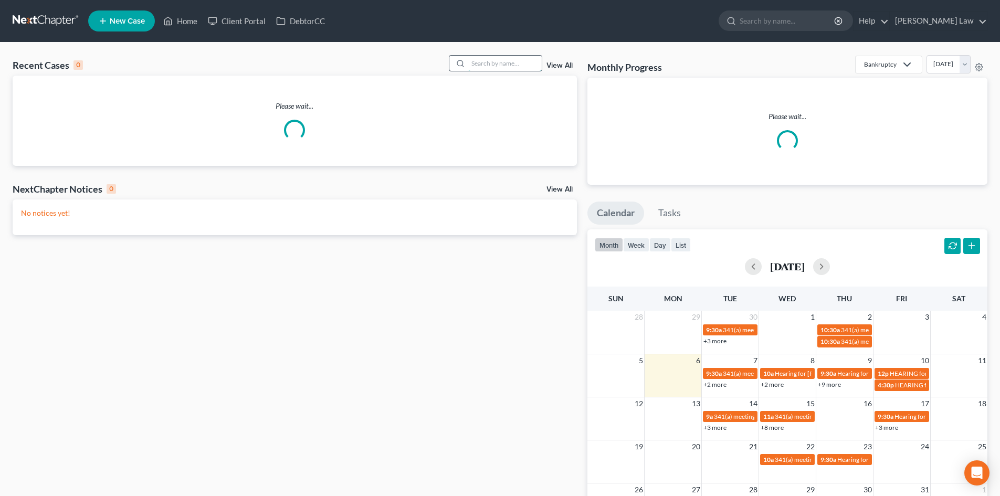
click at [525, 68] on input "search" at bounding box center [505, 63] width 74 height 15
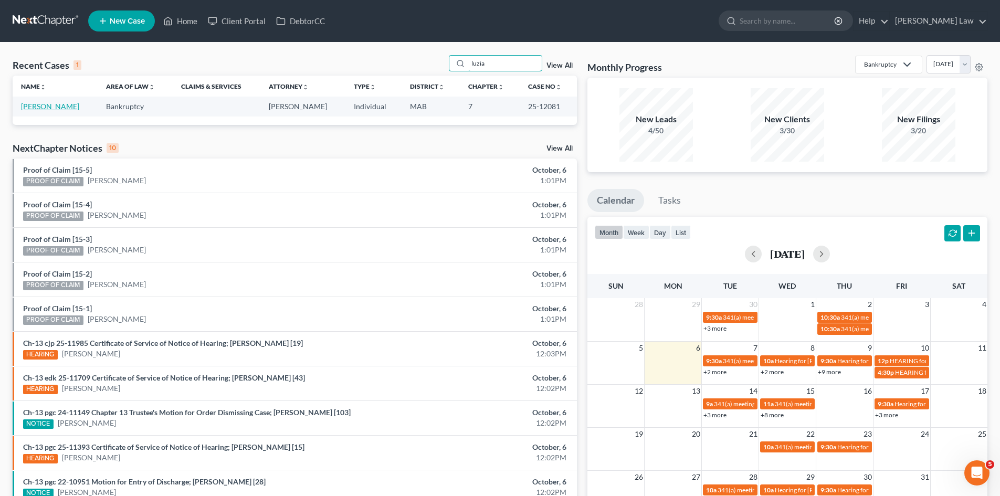
type input "luzia"
click at [41, 107] on link "[PERSON_NAME]" at bounding box center [50, 106] width 58 height 9
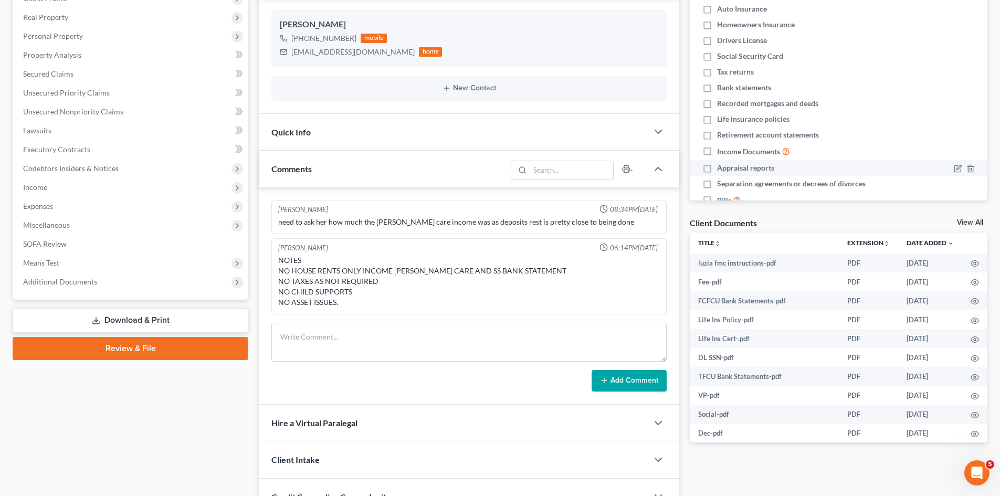
scroll to position [263, 0]
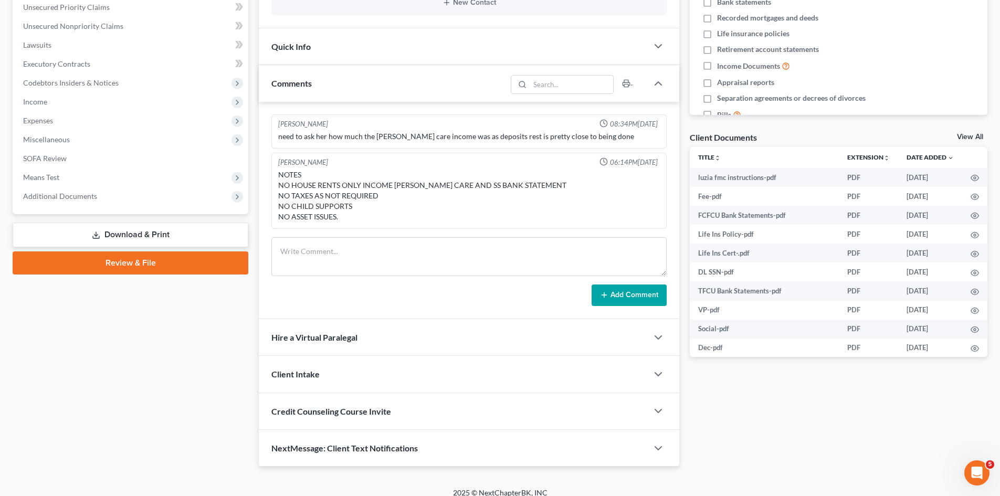
click at [965, 135] on link "View All" at bounding box center [970, 136] width 26 height 7
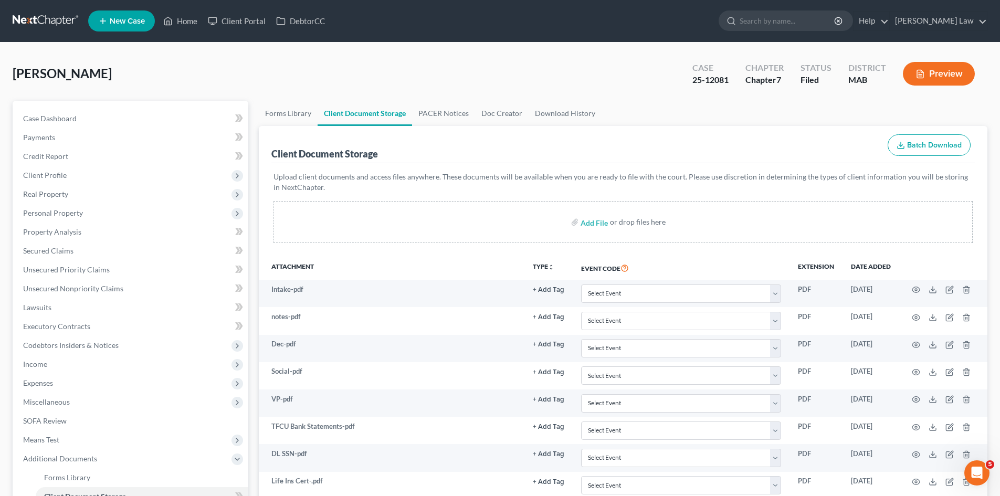
click at [52, 22] on link at bounding box center [46, 21] width 67 height 19
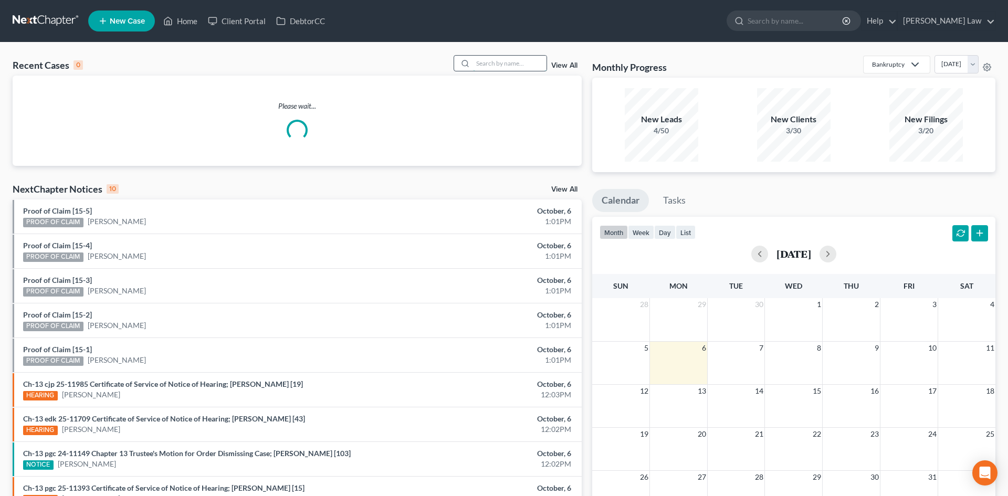
click at [494, 59] on input "search" at bounding box center [510, 63] width 74 height 15
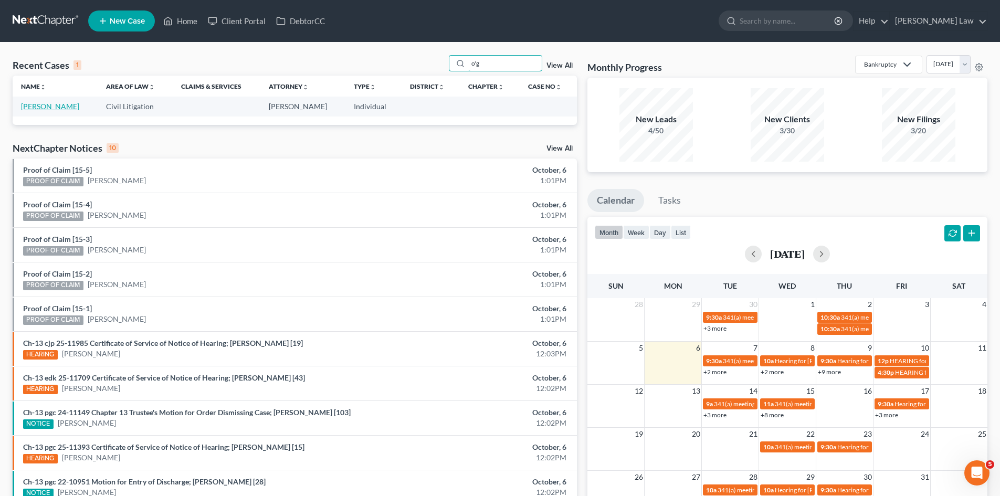
type input "o'g"
click at [46, 103] on link "[PERSON_NAME]" at bounding box center [50, 106] width 58 height 9
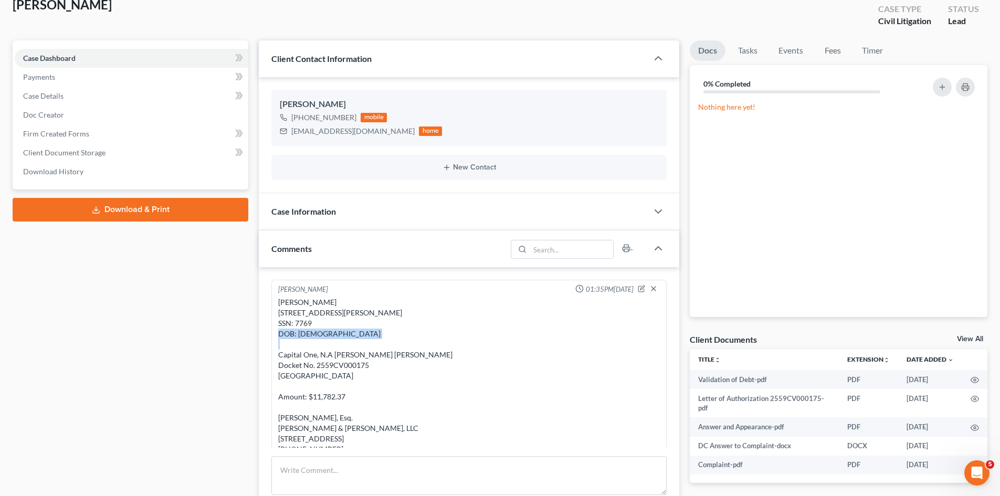
drag, startPoint x: 340, startPoint y: 347, endPoint x: 278, endPoint y: 332, distance: 63.0
click at [278, 332] on div "Ryan P. O’Grady 57 Jan Marie Drive Plymouth, MA 02360 SSN: 7769 DOB: 11/10/1982…" at bounding box center [469, 386] width 382 height 179
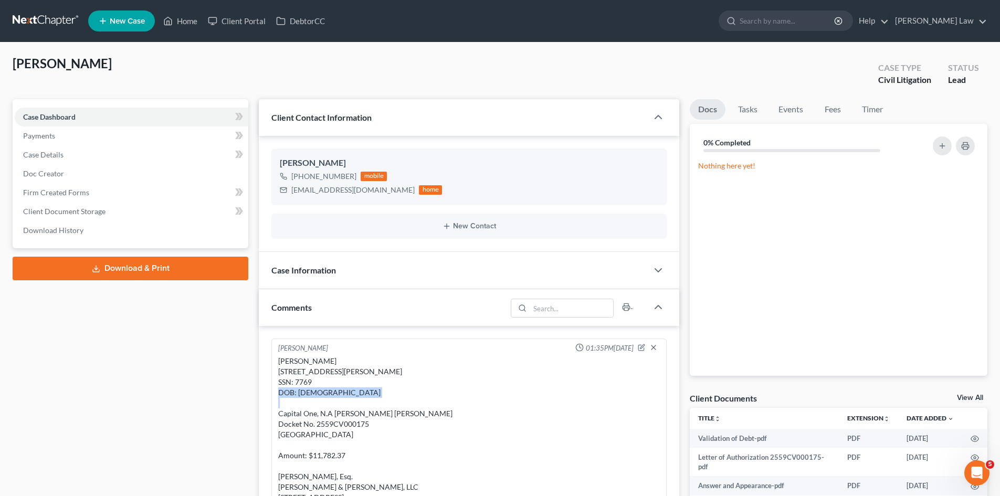
click at [55, 24] on link at bounding box center [46, 21] width 67 height 19
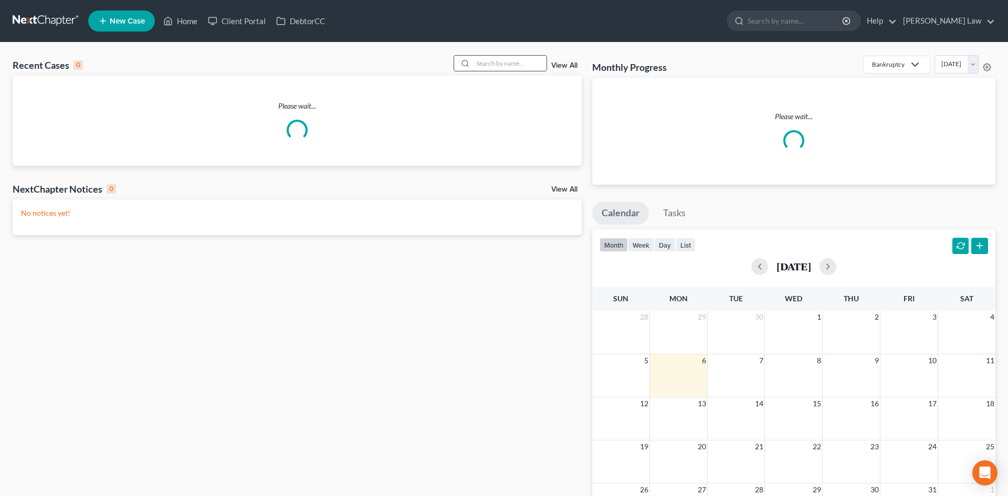
click at [520, 65] on input "search" at bounding box center [510, 63] width 74 height 15
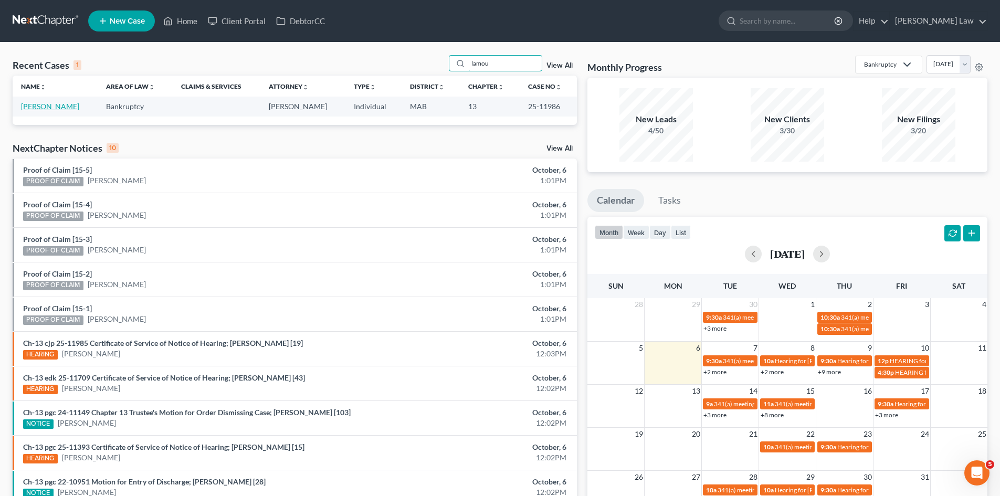
type input "lamou"
click at [43, 109] on link "[PERSON_NAME]" at bounding box center [50, 106] width 58 height 9
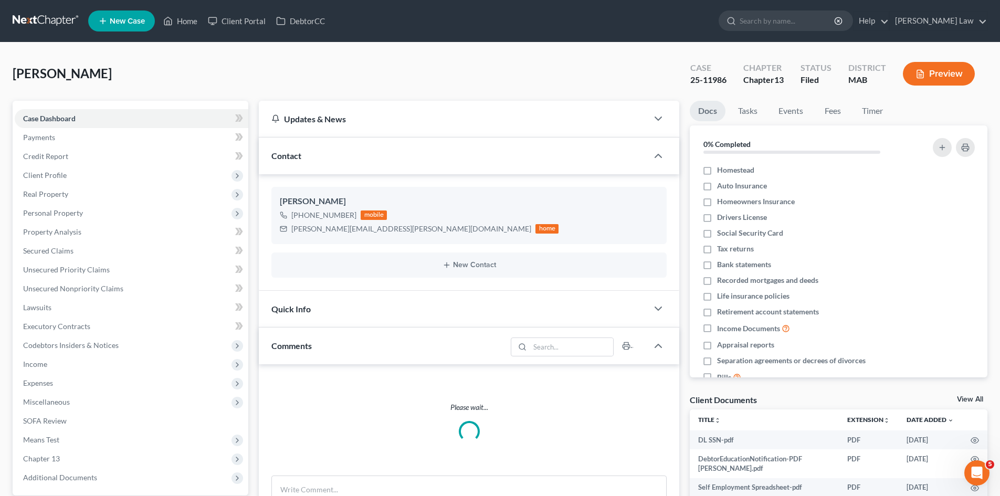
click at [976, 397] on link "View All" at bounding box center [970, 399] width 26 height 7
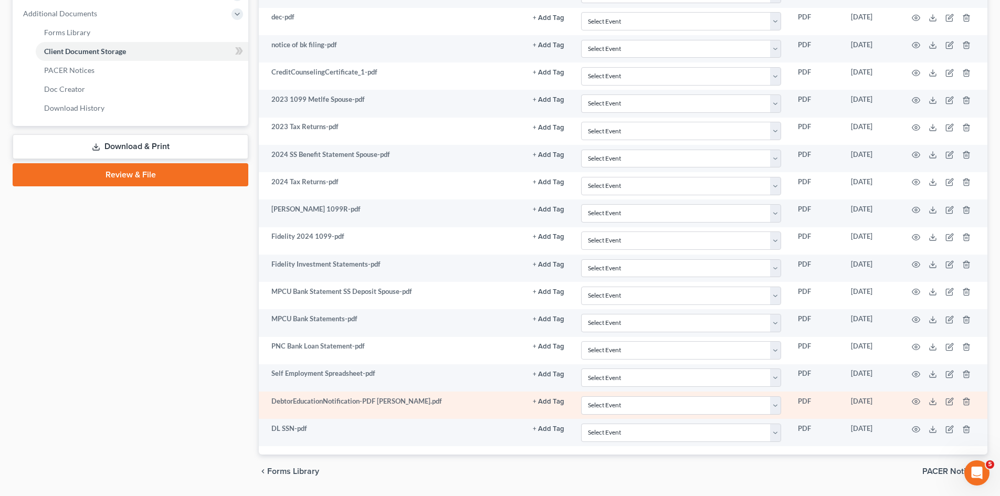
scroll to position [496, 0]
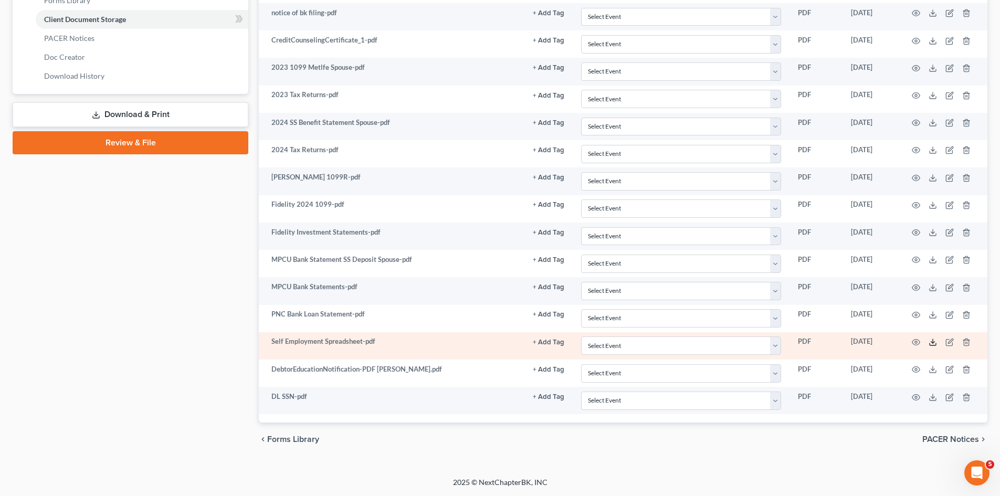
click at [935, 342] on icon at bounding box center [933, 342] width 8 height 8
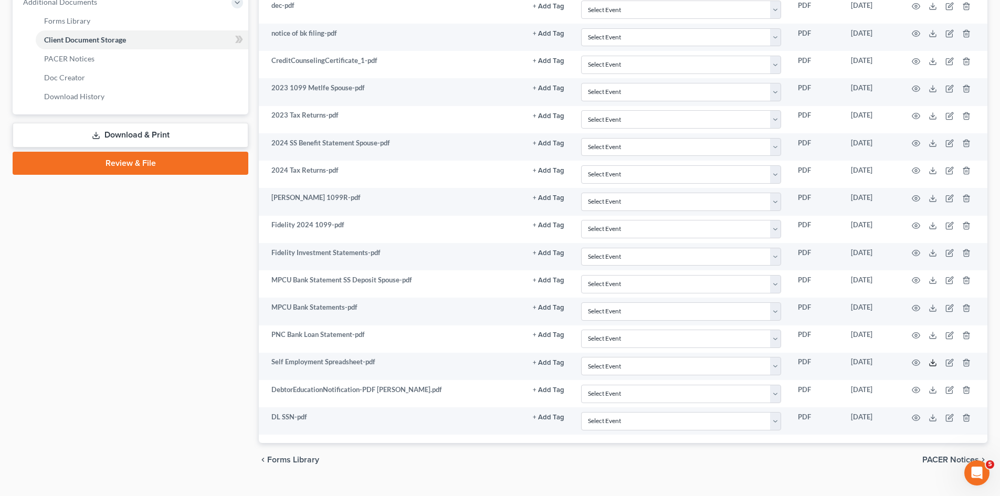
scroll to position [0, 0]
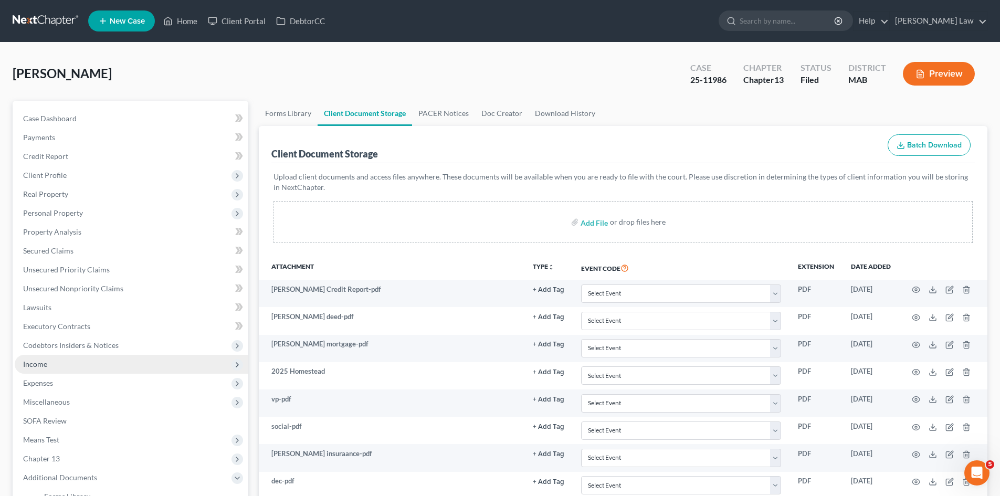
click at [49, 359] on span "Income" at bounding box center [132, 364] width 234 height 19
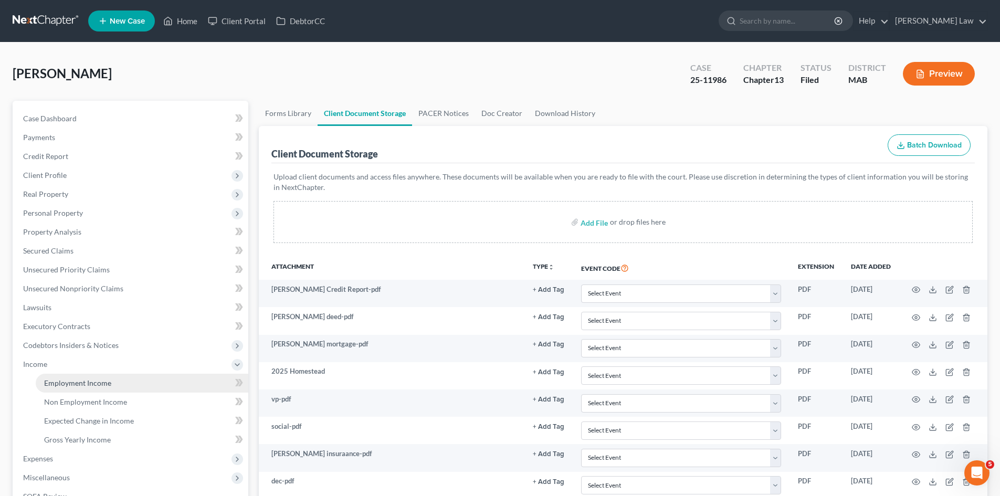
click at [88, 381] on span "Employment Income" at bounding box center [77, 383] width 67 height 9
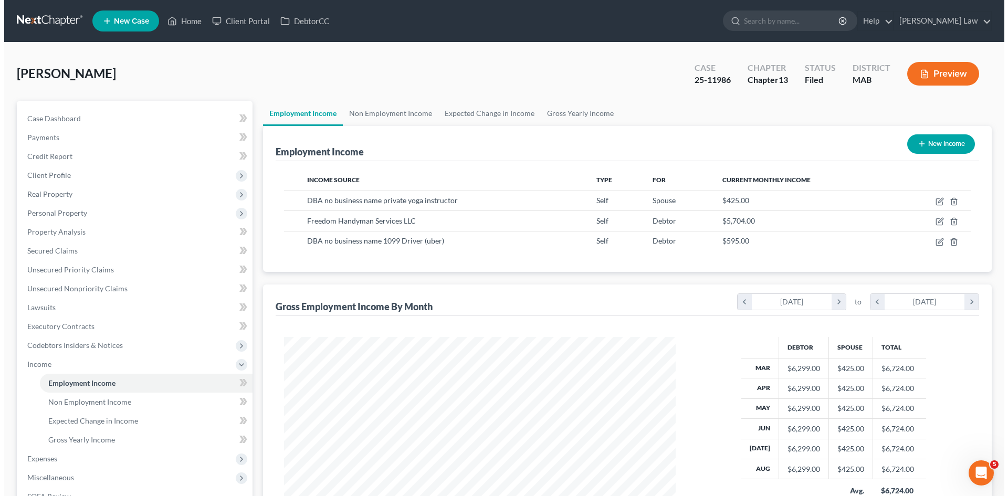
scroll to position [196, 413]
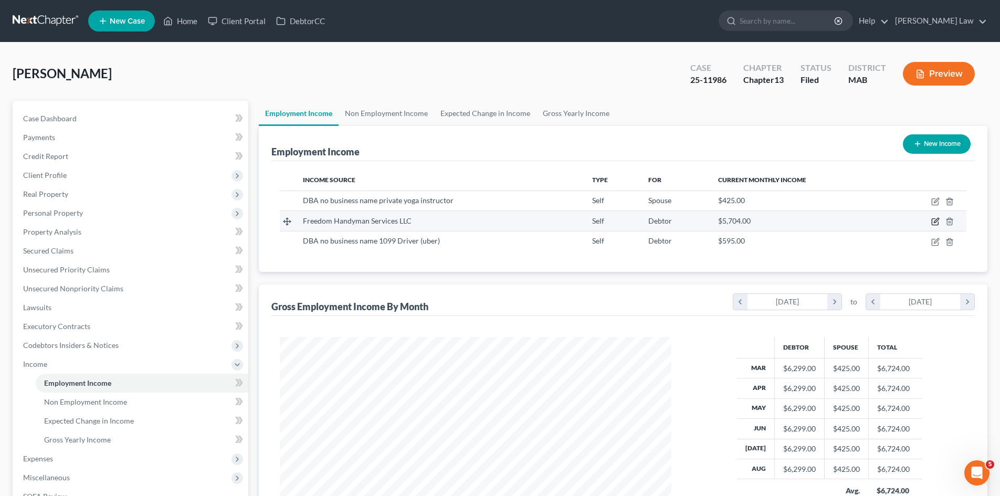
click at [938, 219] on icon "button" at bounding box center [936, 220] width 5 height 5
select select "1"
select select "22"
select select "0"
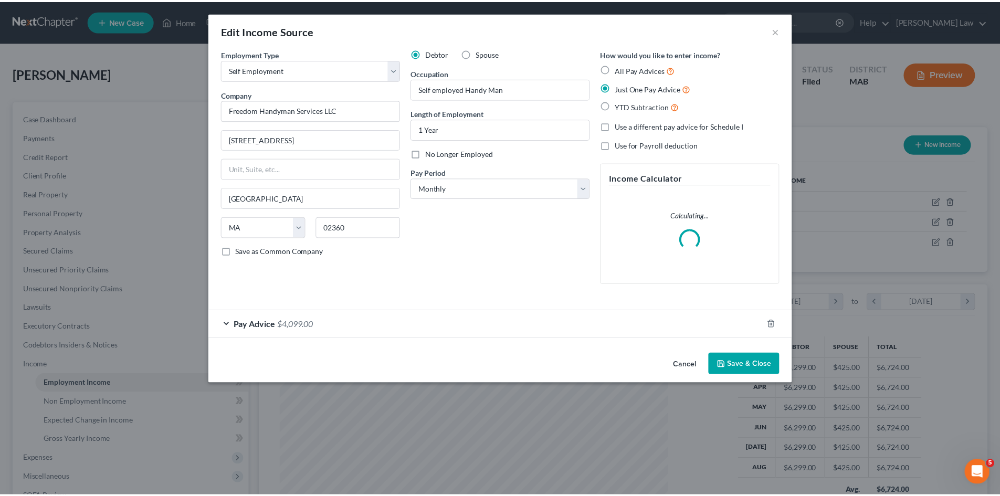
scroll to position [197, 416]
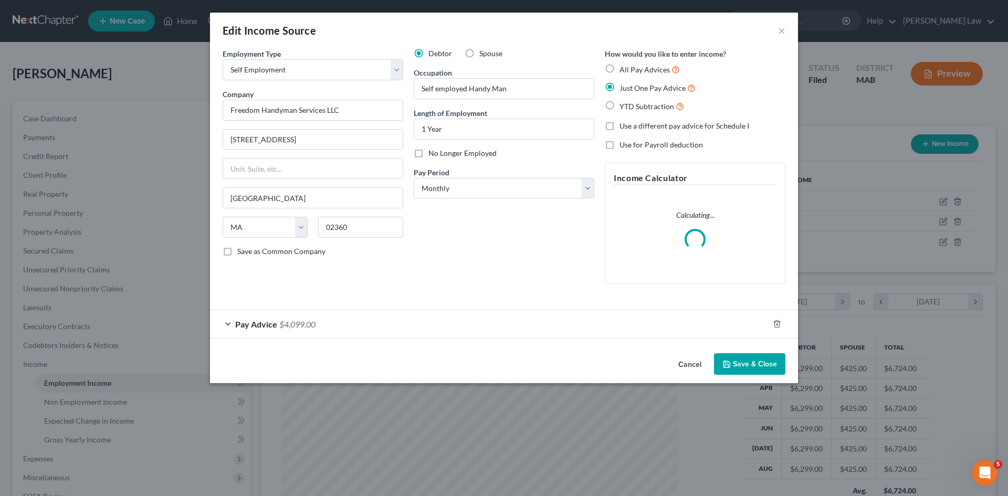
click at [239, 323] on span "Pay Advice" at bounding box center [256, 324] width 42 height 10
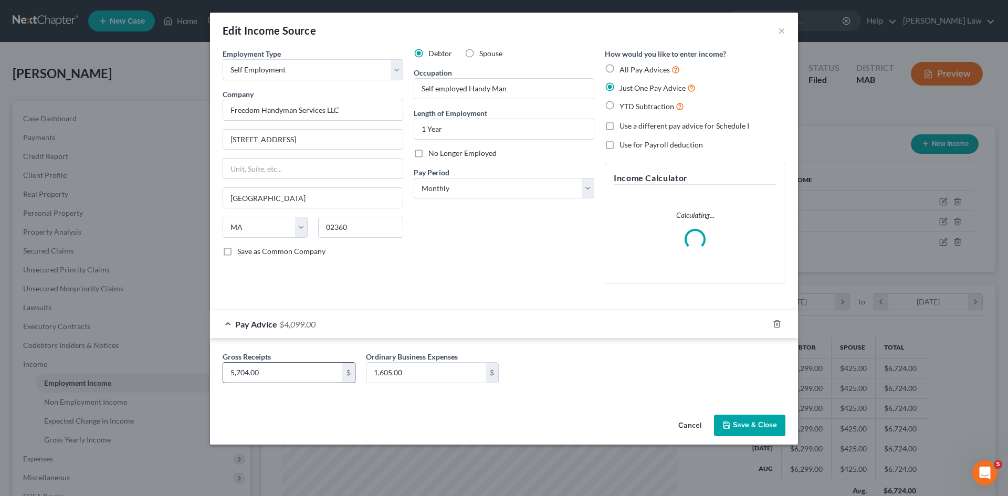
click at [246, 373] on input "5,704.00" at bounding box center [282, 373] width 119 height 20
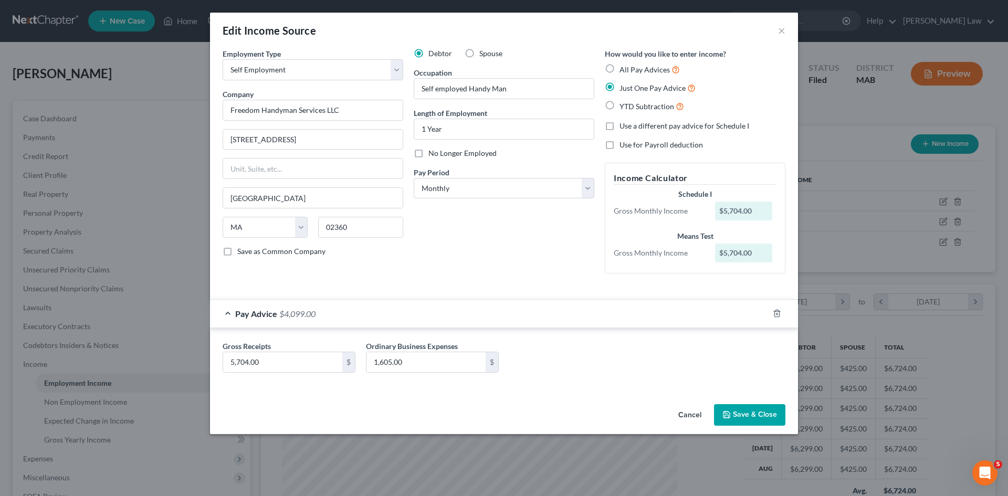
click at [686, 422] on button "Cancel" at bounding box center [690, 415] width 40 height 21
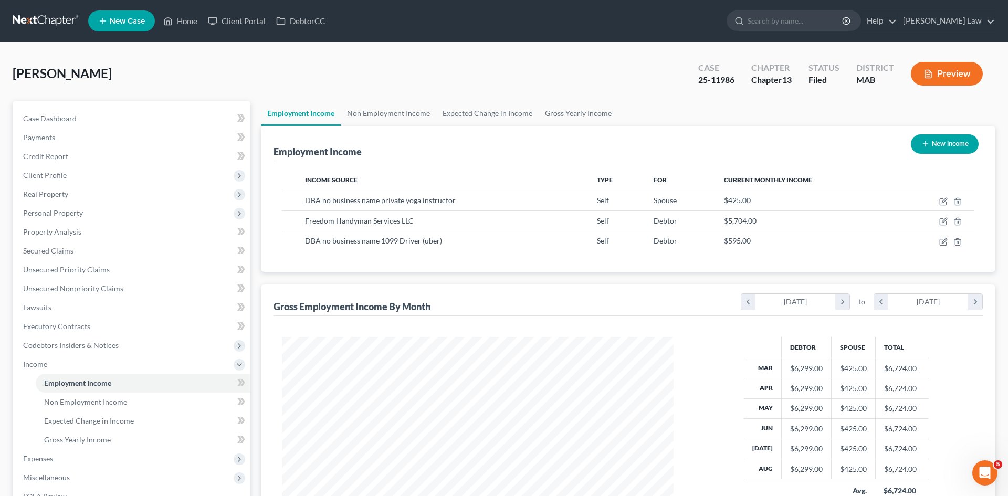
scroll to position [524848, 524631]
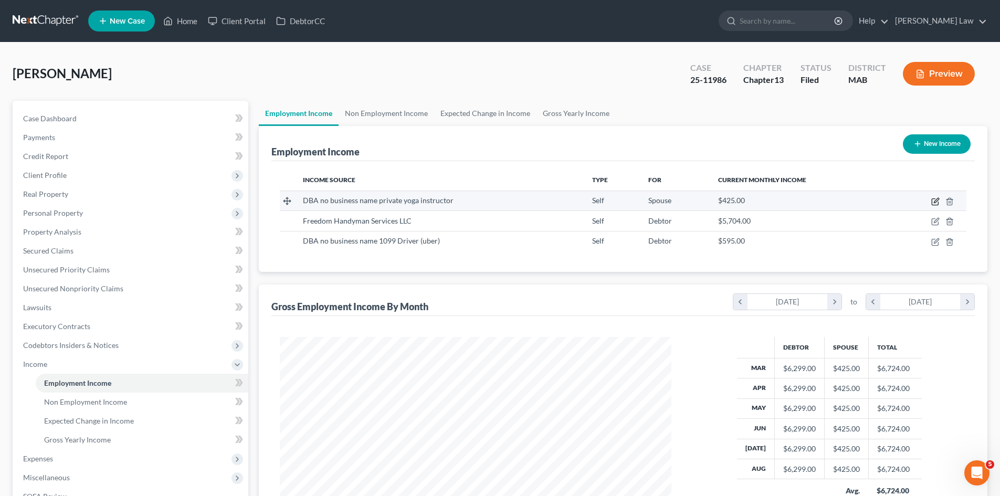
click at [936, 199] on icon "button" at bounding box center [935, 202] width 6 height 6
select select "1"
select select "22"
select select "0"
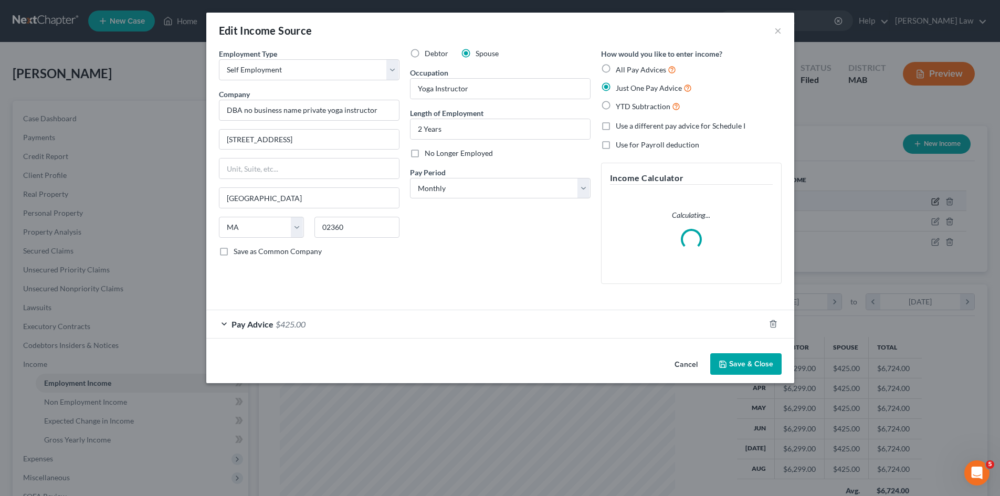
scroll to position [197, 416]
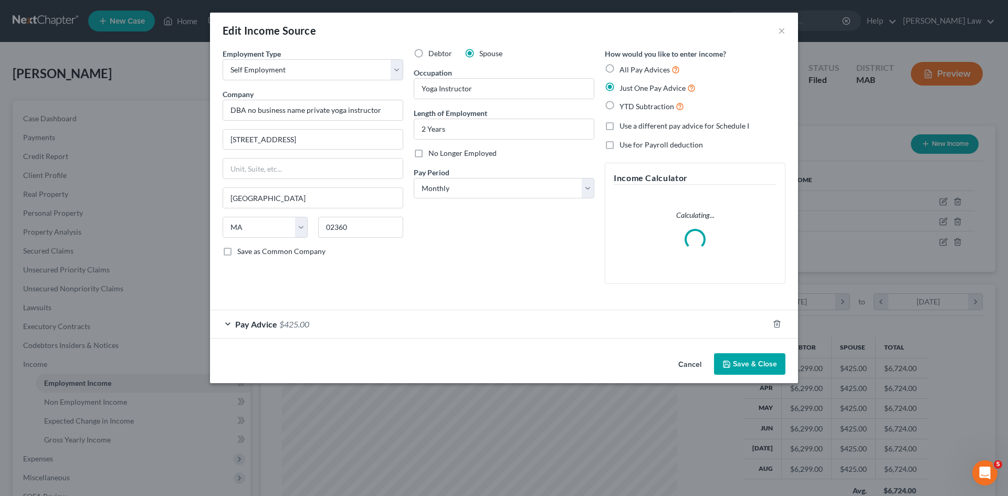
click at [259, 325] on span "Pay Advice" at bounding box center [256, 324] width 42 height 10
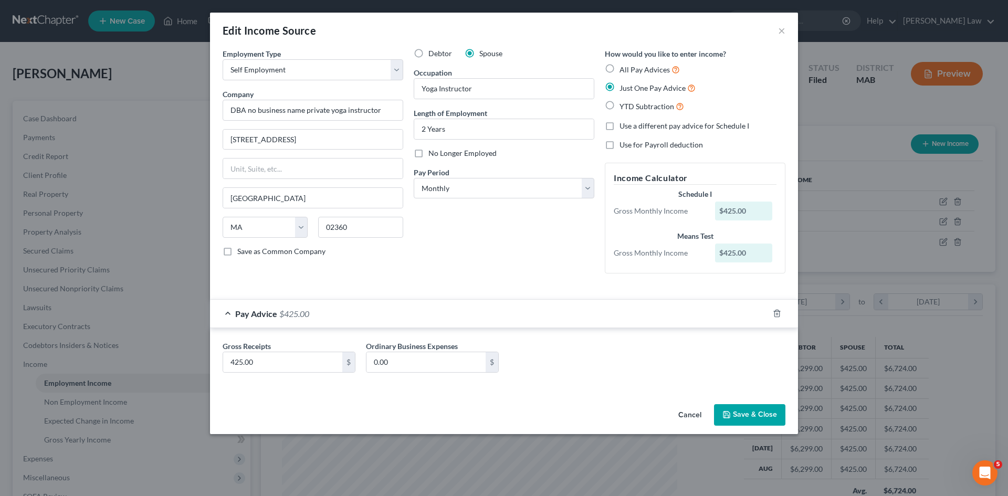
click at [691, 413] on button "Cancel" at bounding box center [690, 415] width 40 height 21
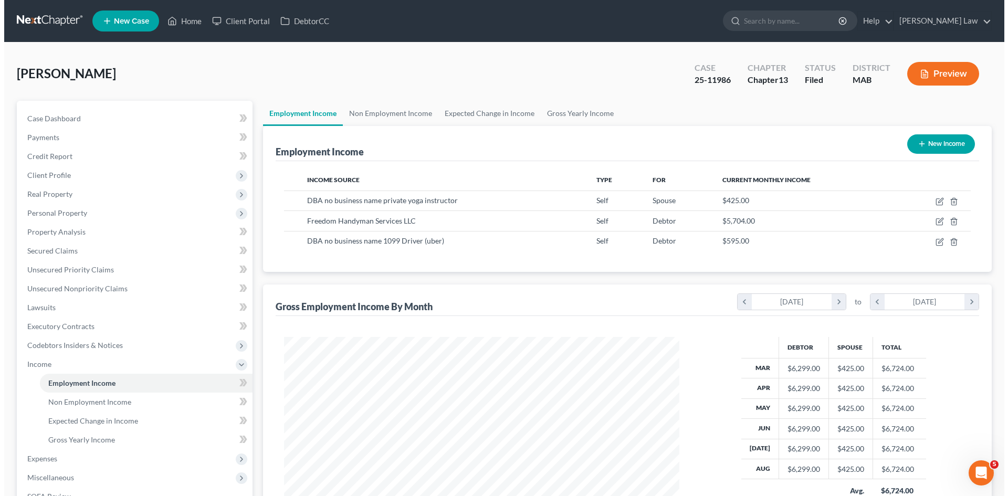
scroll to position [524848, 524631]
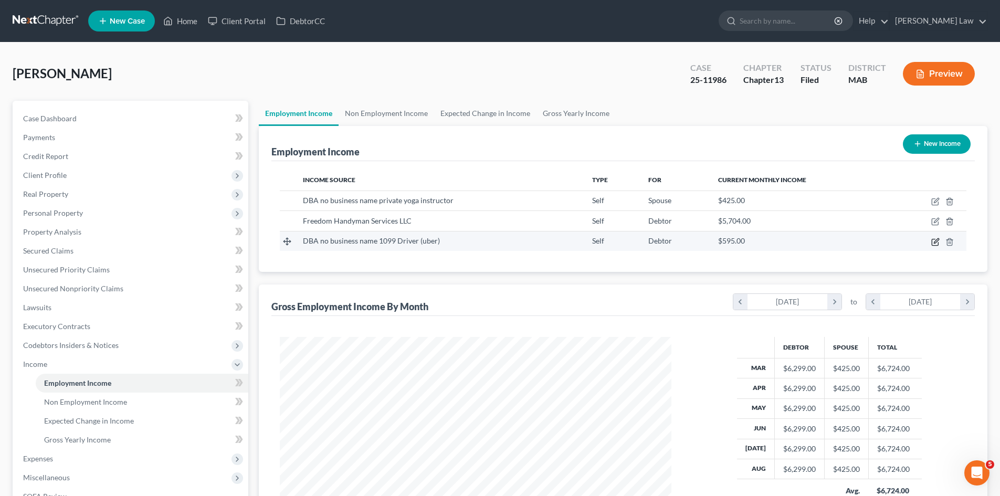
click at [932, 241] on icon "button" at bounding box center [935, 242] width 6 height 6
select select "1"
select select "22"
select select "0"
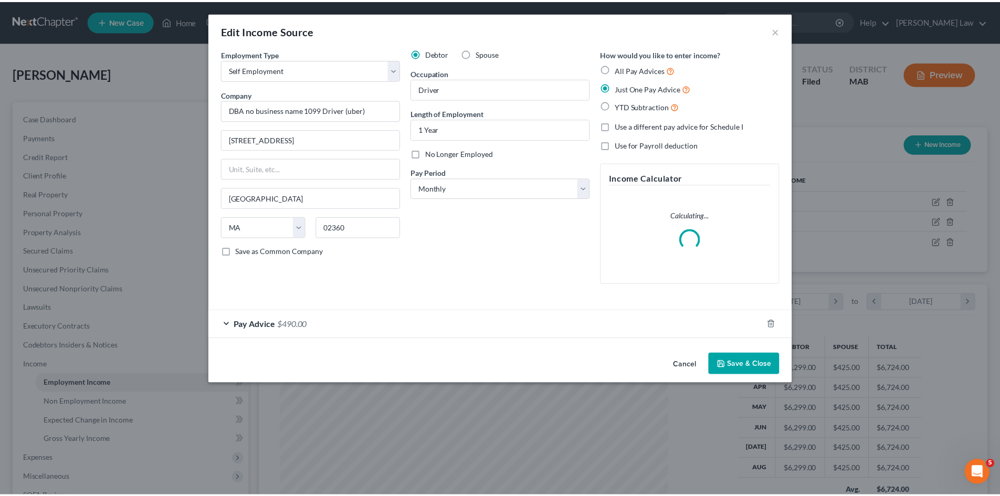
scroll to position [197, 416]
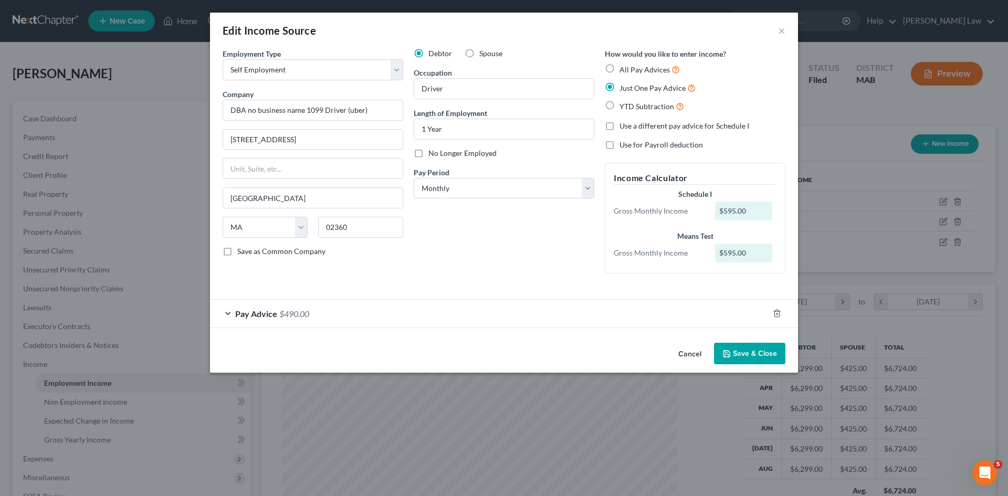
click at [251, 312] on span "Pay Advice" at bounding box center [256, 314] width 42 height 10
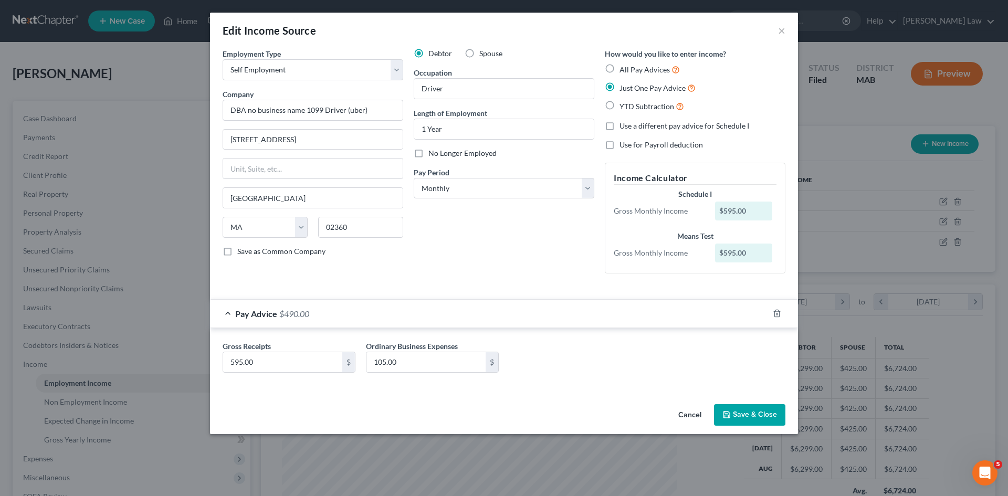
click at [887, 122] on div "Edit Income Source × Employment Type * Select Full or Part Time Employment Self…" at bounding box center [504, 248] width 1008 height 496
click at [198, 143] on div "Edit Income Source × Employment Type * Select Full or Part Time Employment Self…" at bounding box center [504, 248] width 1008 height 496
click at [93, 149] on div "Edit Income Source × Employment Type * Select Full or Part Time Employment Self…" at bounding box center [504, 248] width 1008 height 496
click at [689, 415] on button "Cancel" at bounding box center [690, 415] width 40 height 21
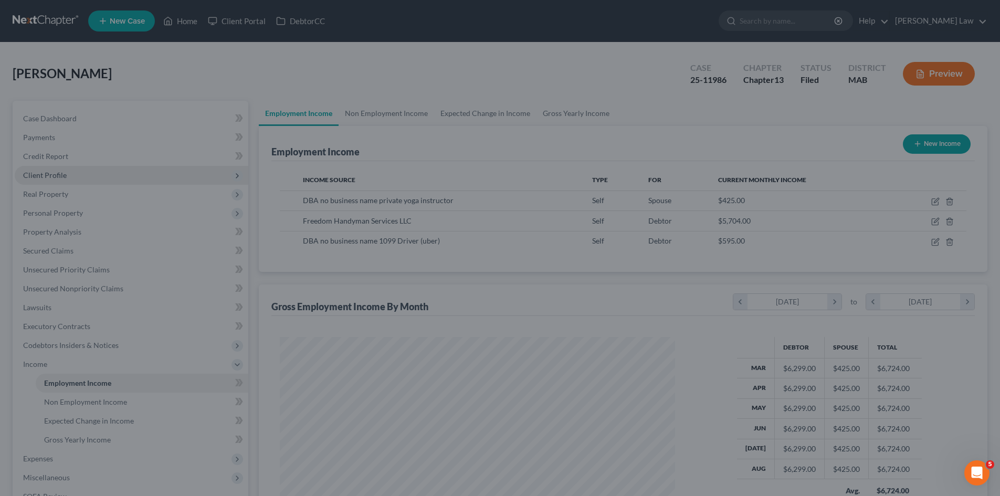
scroll to position [524848, 524631]
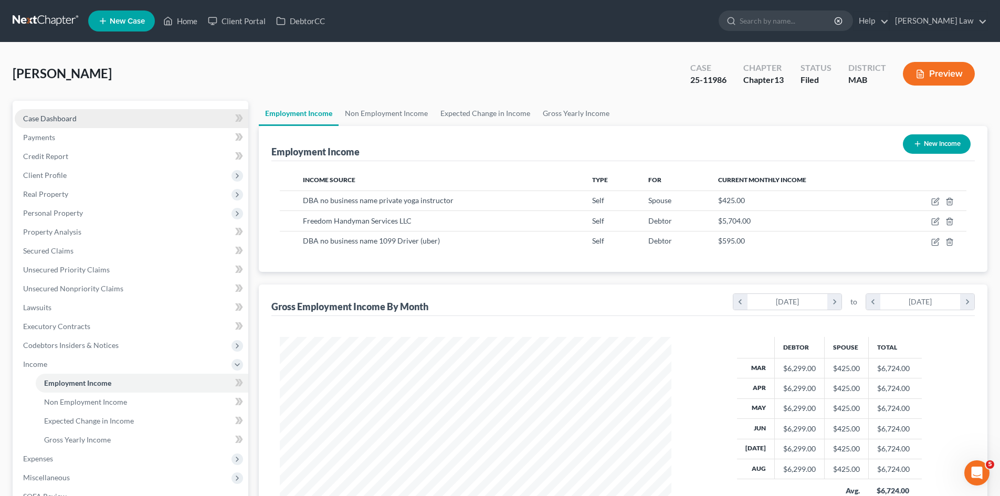
click at [112, 116] on link "Case Dashboard" at bounding box center [132, 118] width 234 height 19
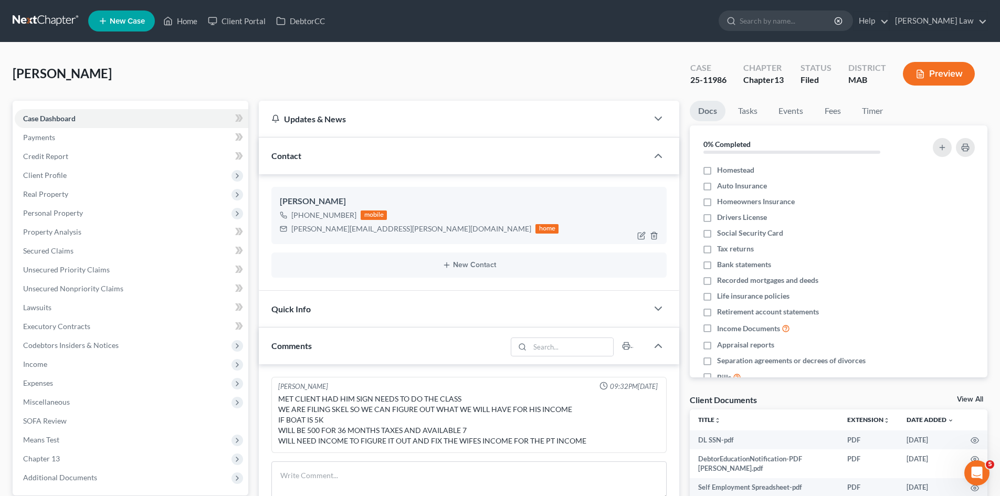
click at [331, 194] on div "Joseph Lamoureux +1 (508) 930-7739 mobile joseph.r.lamoureux@gmail.com home" at bounding box center [468, 215] width 395 height 57
click at [330, 198] on div "[PERSON_NAME]" at bounding box center [469, 201] width 379 height 13
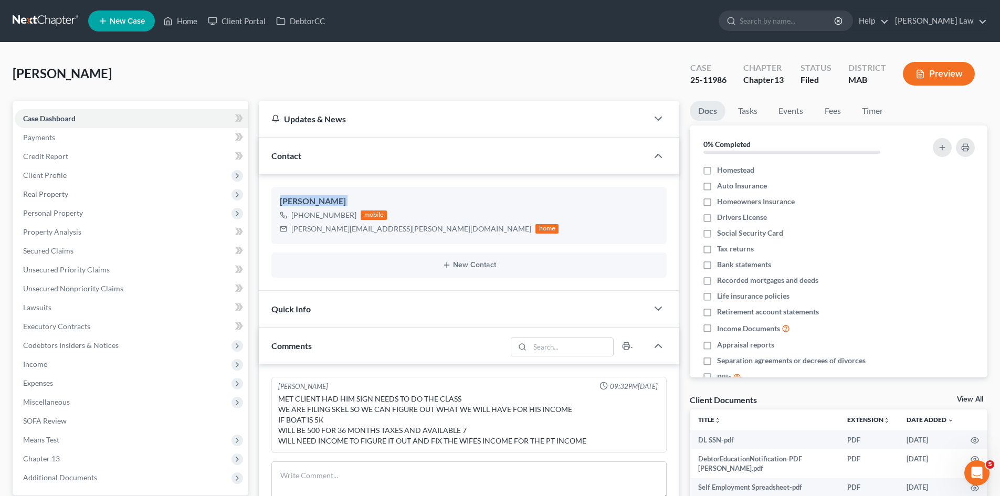
click at [963, 401] on link "View All" at bounding box center [970, 399] width 26 height 7
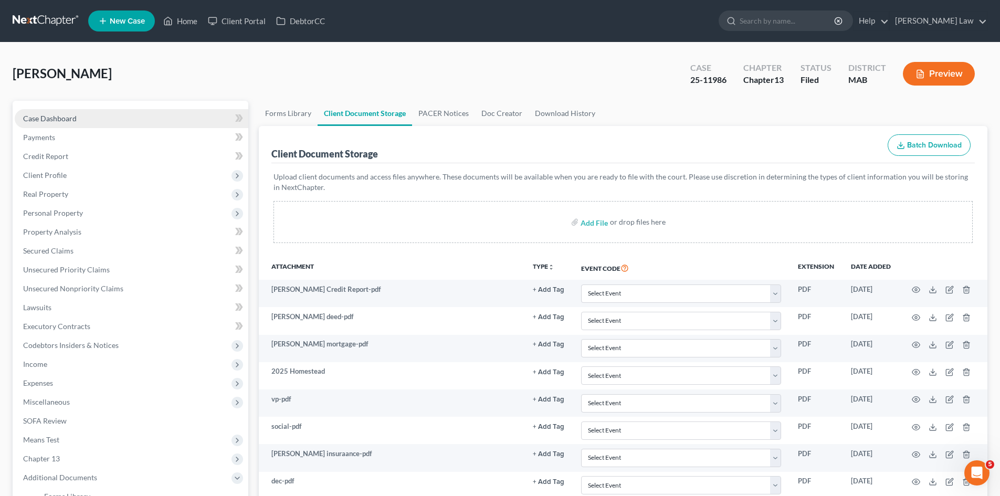
click at [78, 115] on link "Case Dashboard" at bounding box center [132, 118] width 234 height 19
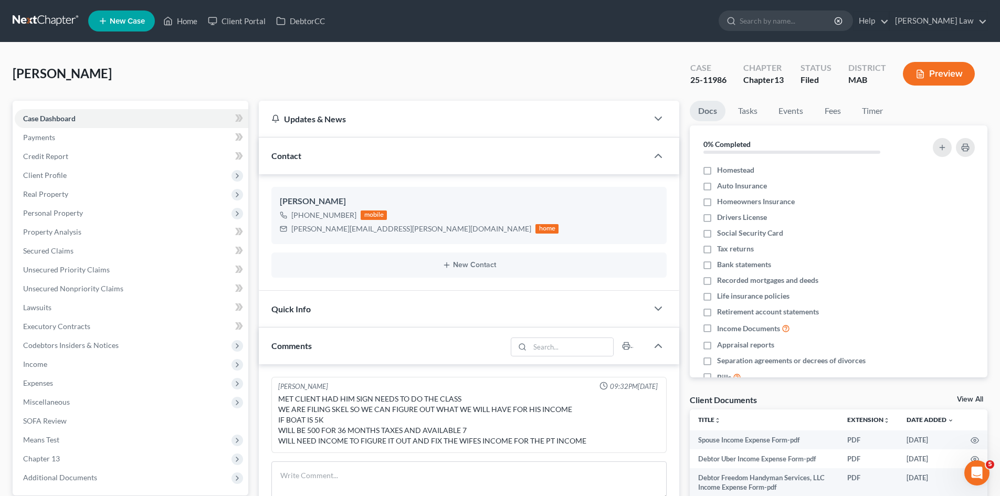
click at [961, 401] on link "View All" at bounding box center [970, 399] width 26 height 7
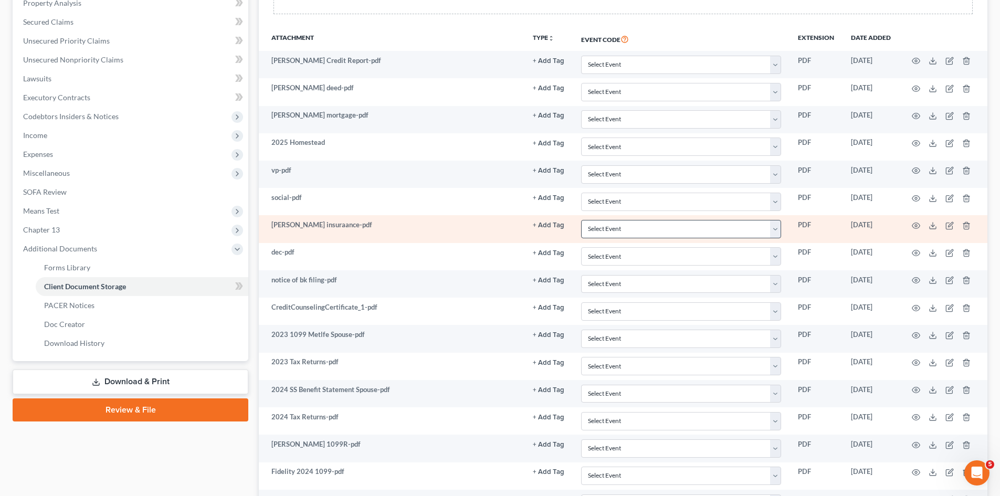
scroll to position [263, 0]
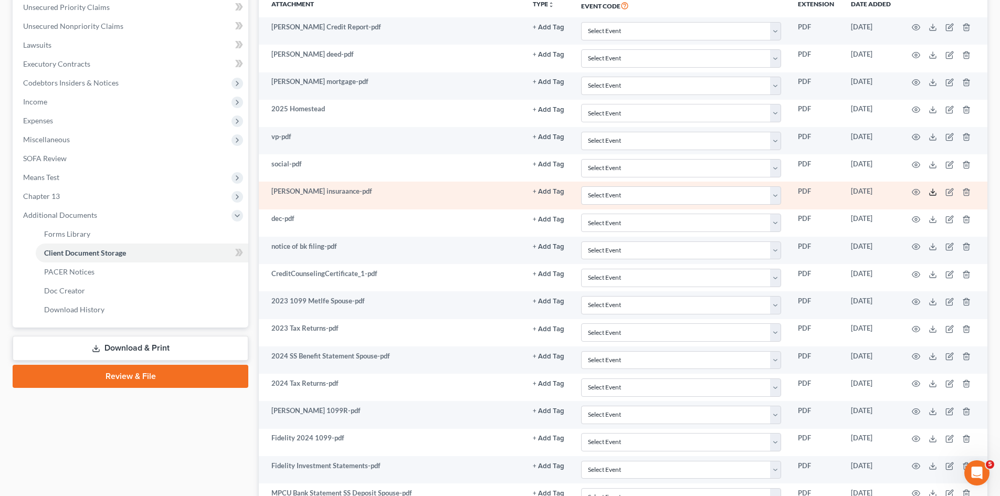
click at [935, 192] on icon at bounding box center [933, 192] width 8 height 8
click at [968, 192] on icon "button" at bounding box center [966, 192] width 8 height 8
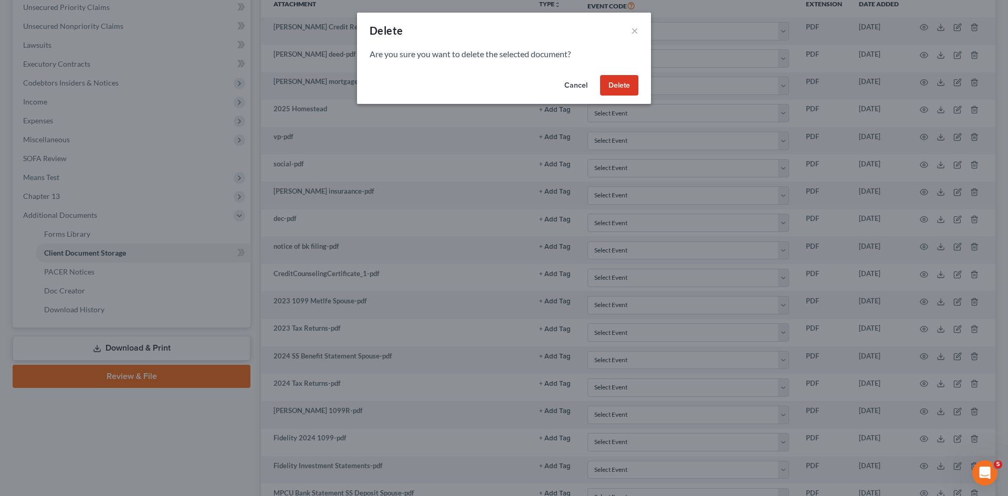
click at [616, 88] on button "Delete" at bounding box center [619, 85] width 38 height 21
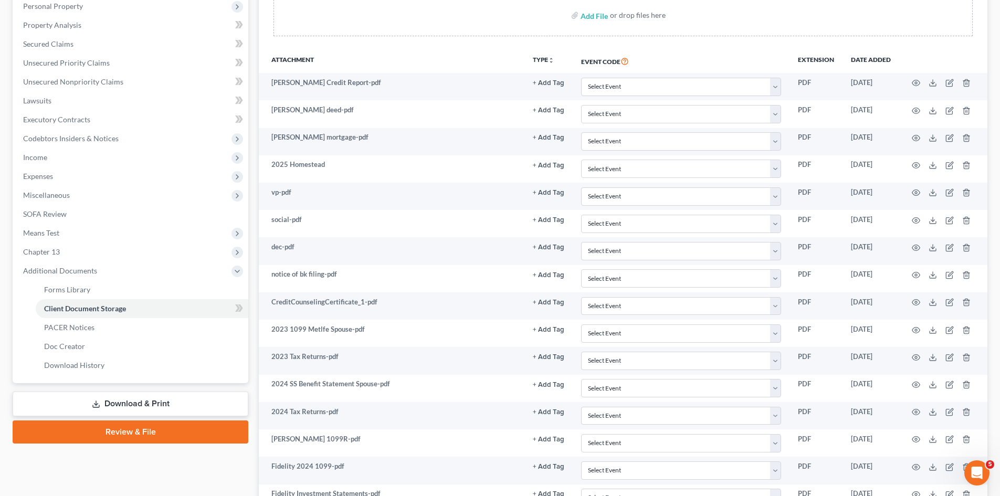
scroll to position [0, 0]
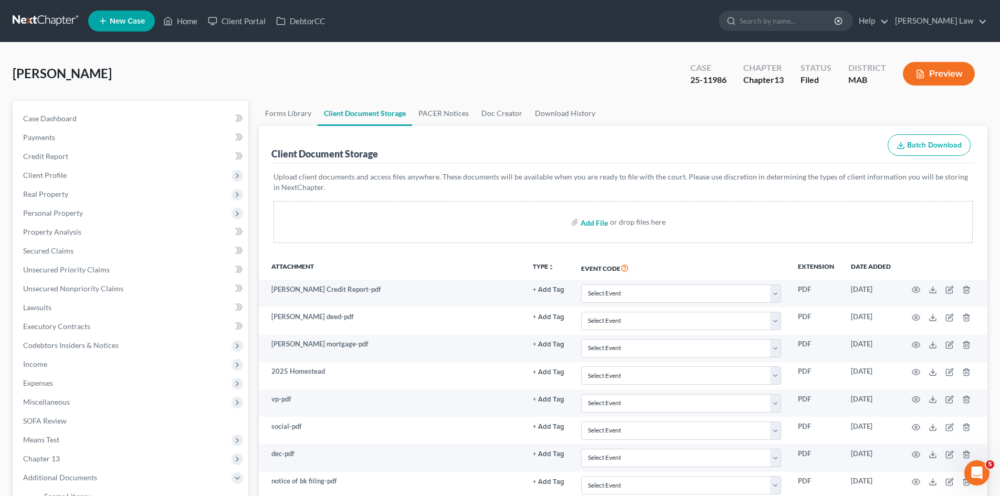
click at [582, 224] on input "file" at bounding box center [593, 222] width 25 height 19
type input "C:\fakepath\Insurance.pdf"
click at [61, 18] on link at bounding box center [46, 21] width 67 height 19
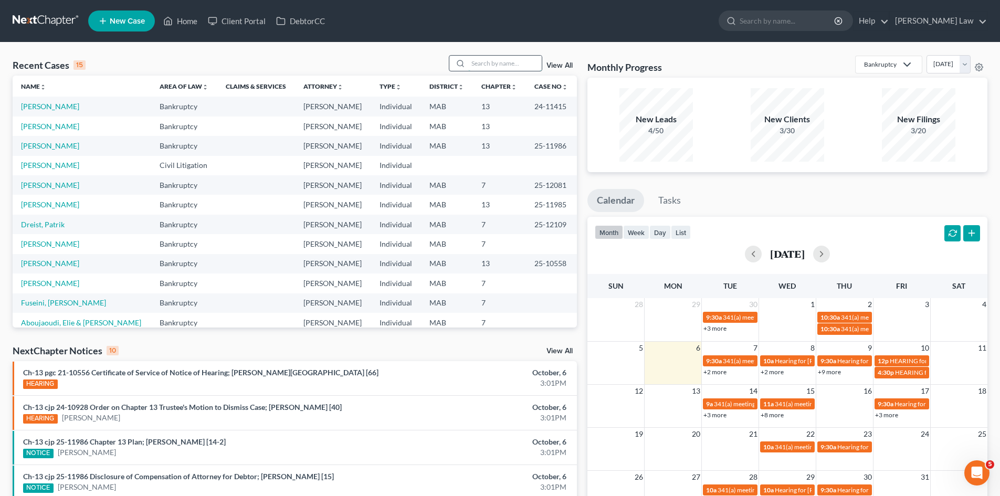
click at [489, 62] on input "search" at bounding box center [505, 63] width 74 height 15
type input "[PERSON_NAME]"
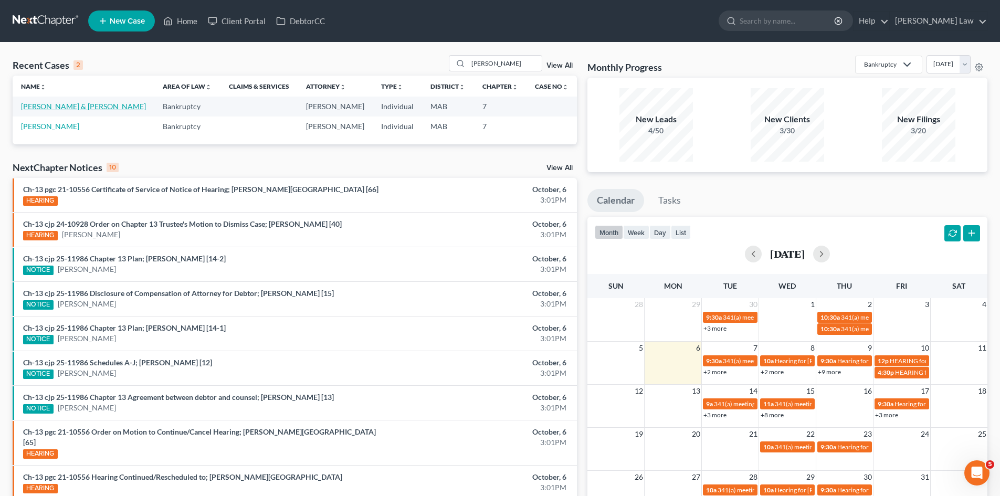
click at [43, 110] on link "[PERSON_NAME] & [PERSON_NAME]" at bounding box center [83, 106] width 125 height 9
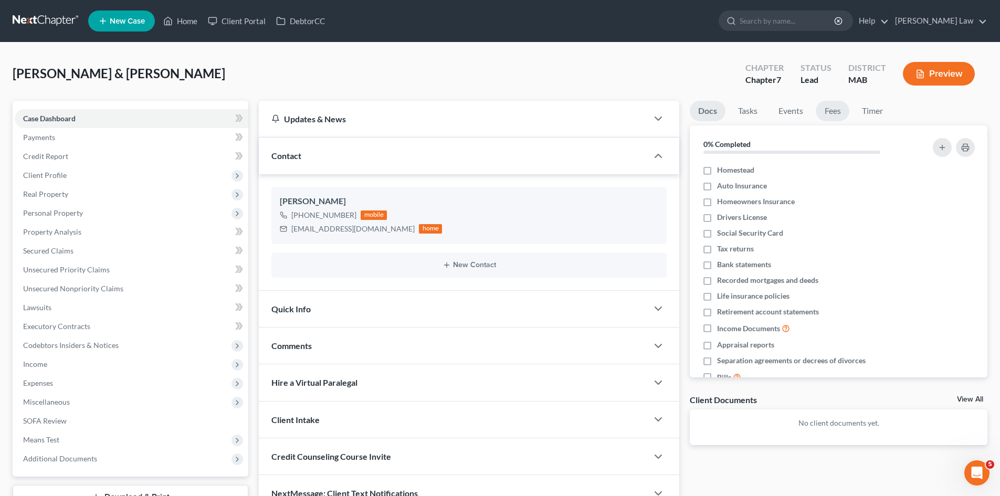
click at [825, 115] on link "Fees" at bounding box center [833, 111] width 34 height 20
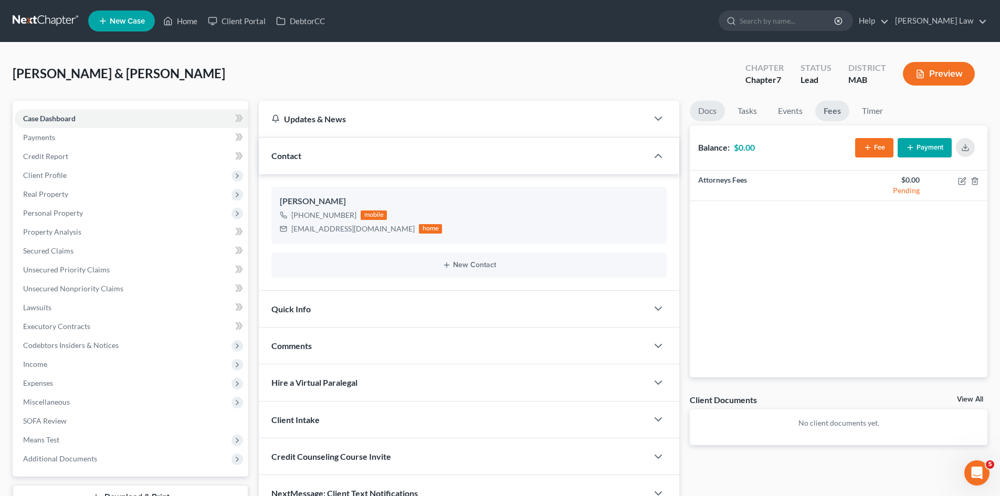
click at [708, 110] on link "Docs" at bounding box center [707, 111] width 35 height 20
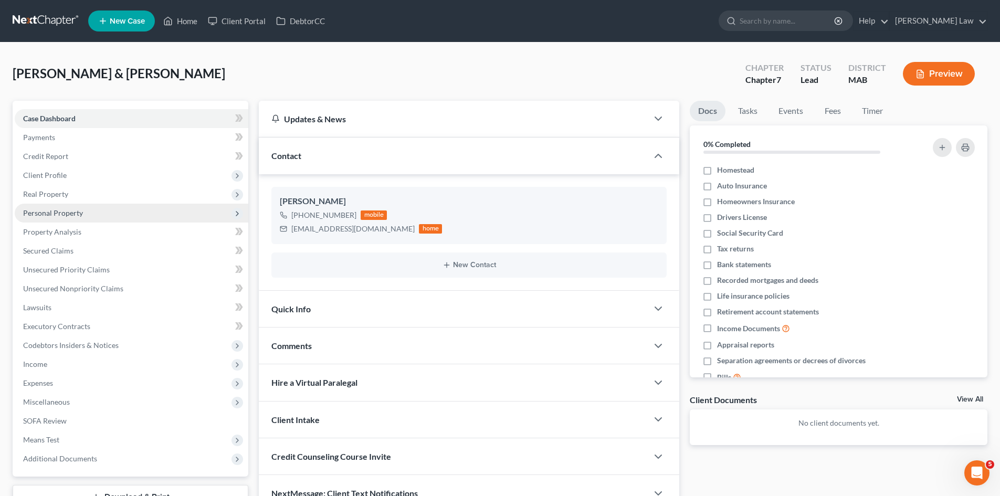
click at [75, 210] on span "Personal Property" at bounding box center [53, 212] width 60 height 9
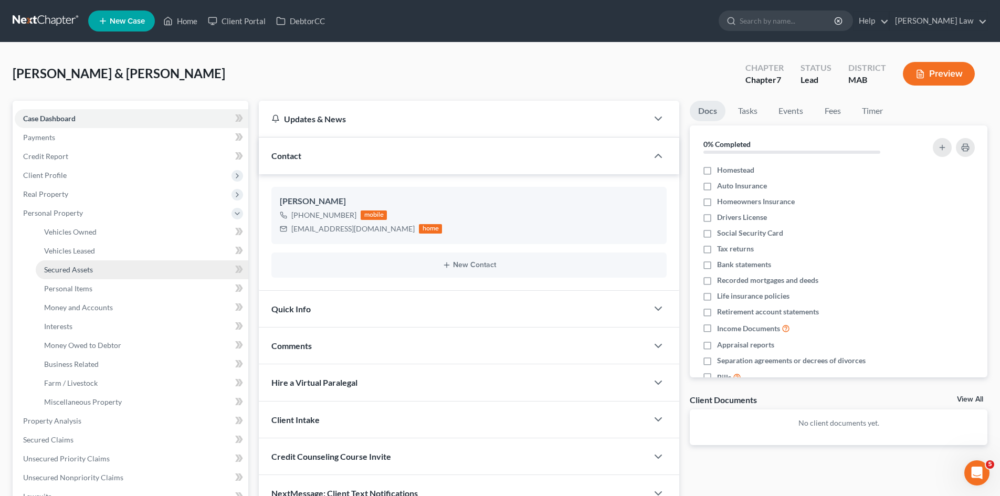
click at [62, 260] on link "Secured Assets" at bounding box center [142, 269] width 213 height 19
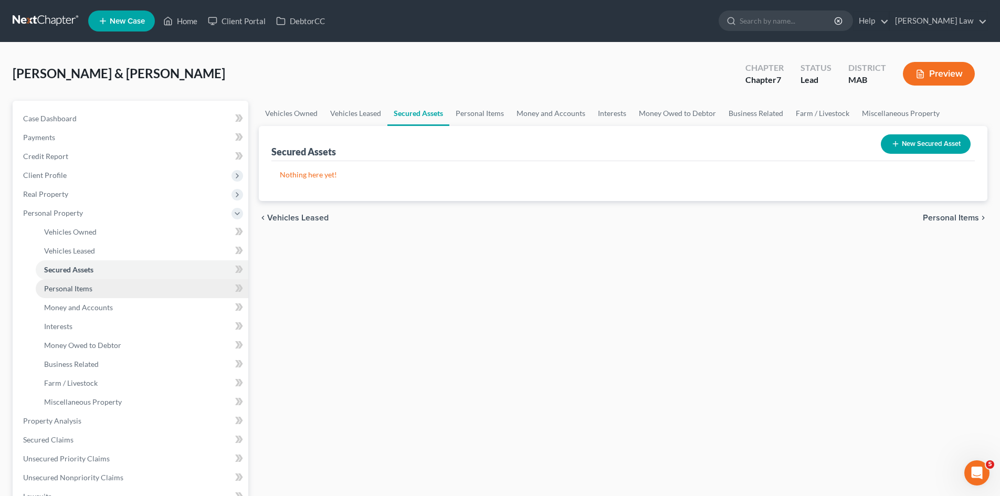
click at [68, 282] on link "Personal Items" at bounding box center [142, 288] width 213 height 19
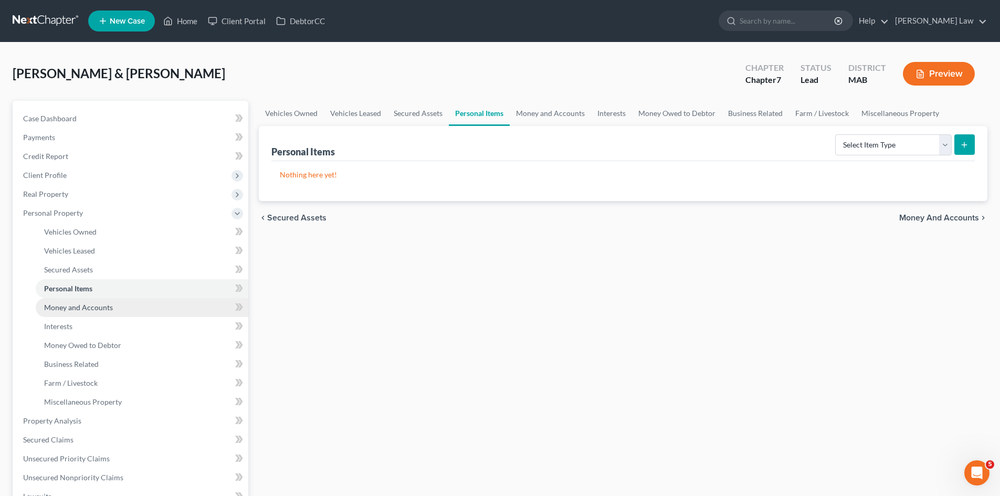
click at [70, 307] on span "Money and Accounts" at bounding box center [78, 307] width 69 height 9
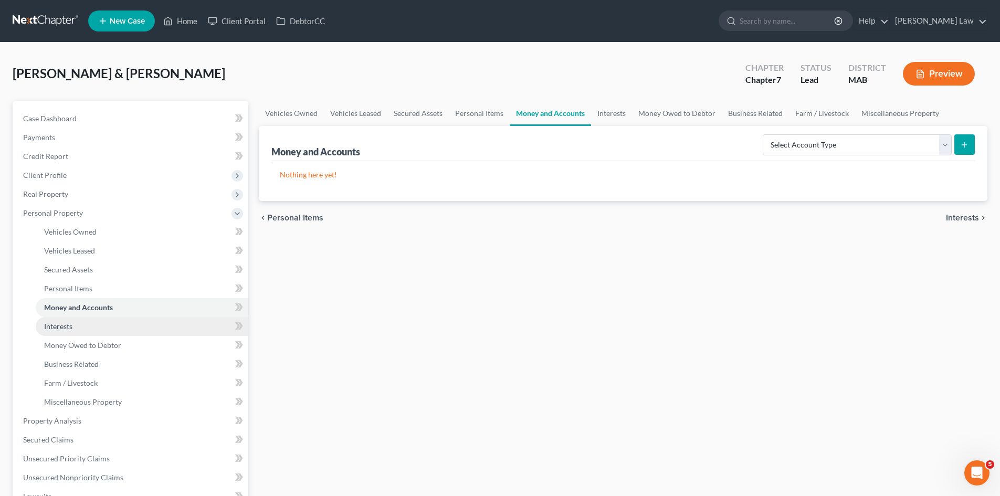
click at [76, 329] on link "Interests" at bounding box center [142, 326] width 213 height 19
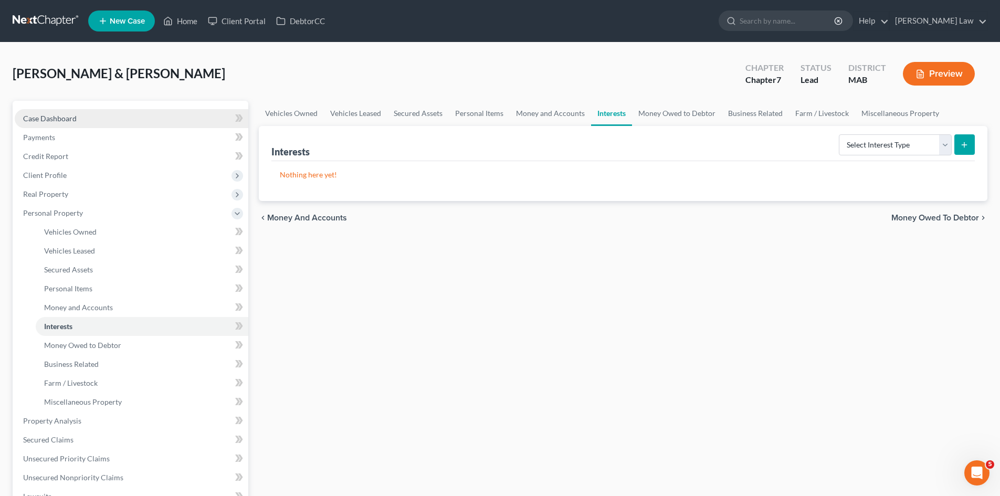
click at [51, 118] on span "Case Dashboard" at bounding box center [50, 118] width 54 height 9
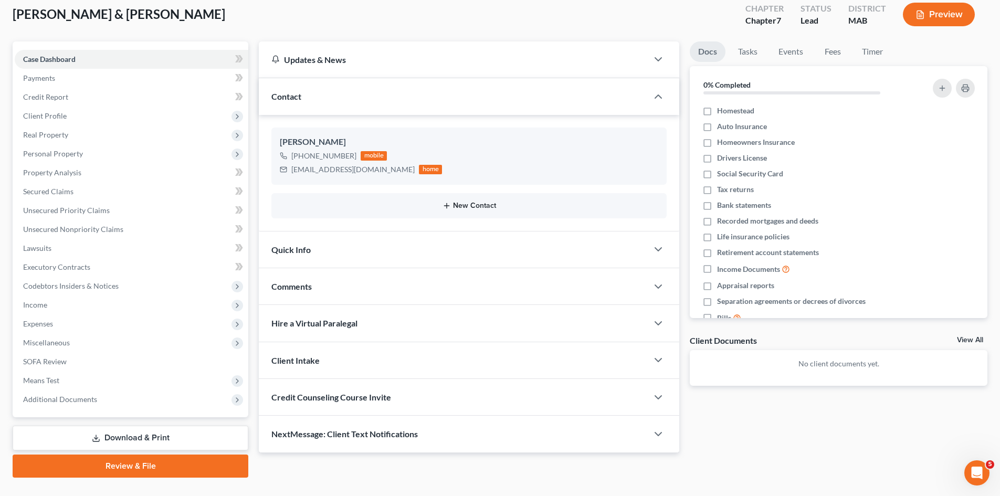
scroll to position [81, 0]
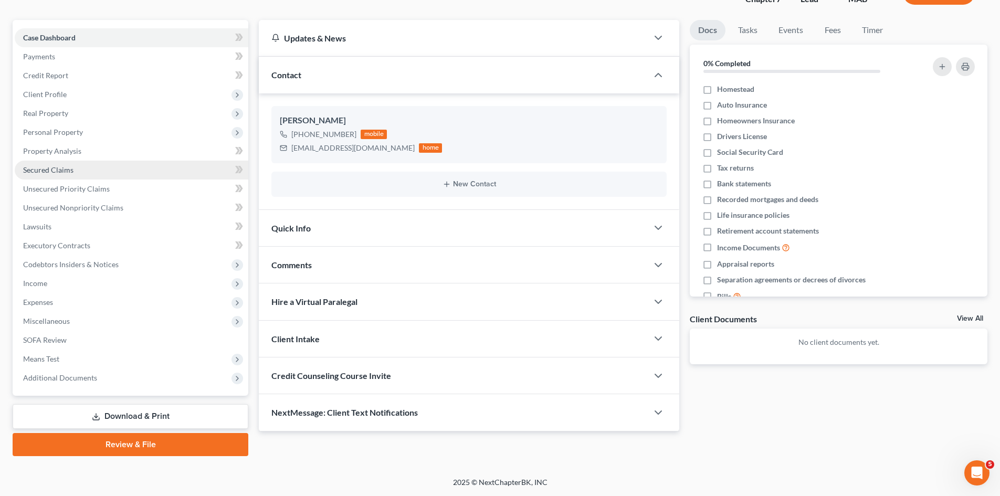
click at [52, 178] on link "Secured Claims" at bounding box center [132, 170] width 234 height 19
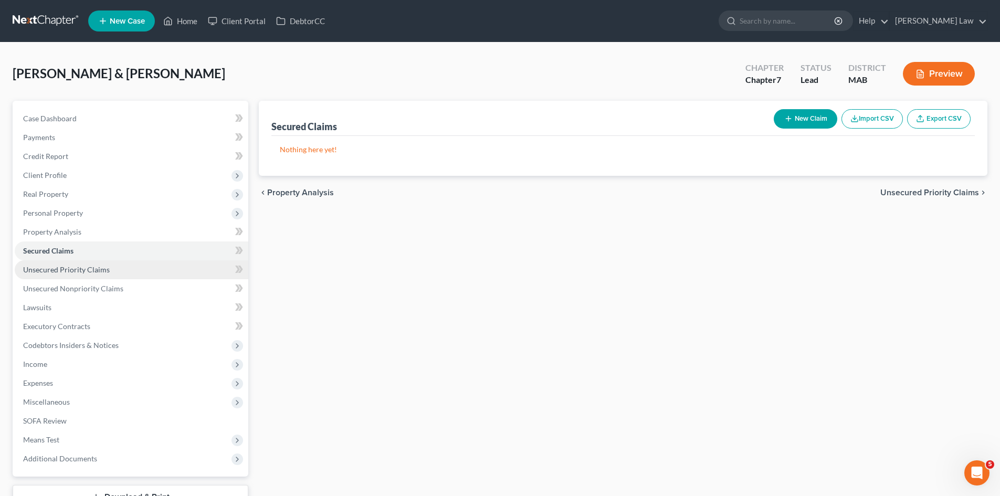
click at [40, 270] on span "Unsecured Priority Claims" at bounding box center [66, 269] width 87 height 9
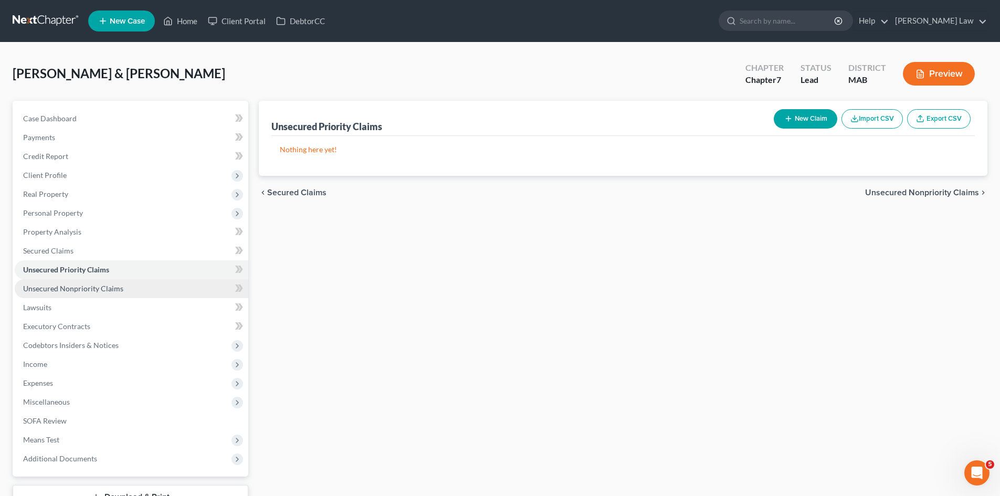
click at [64, 293] on link "Unsecured Nonpriority Claims" at bounding box center [132, 288] width 234 height 19
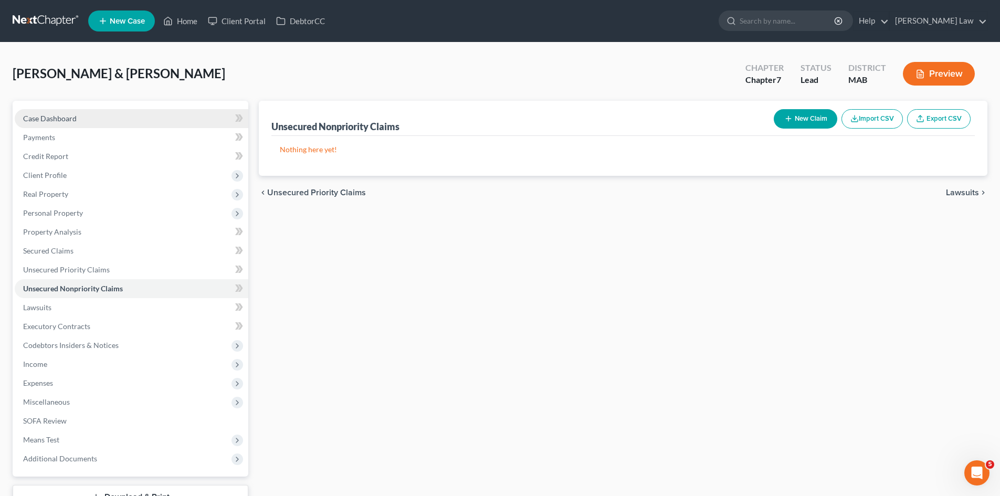
click at [50, 121] on span "Case Dashboard" at bounding box center [50, 118] width 54 height 9
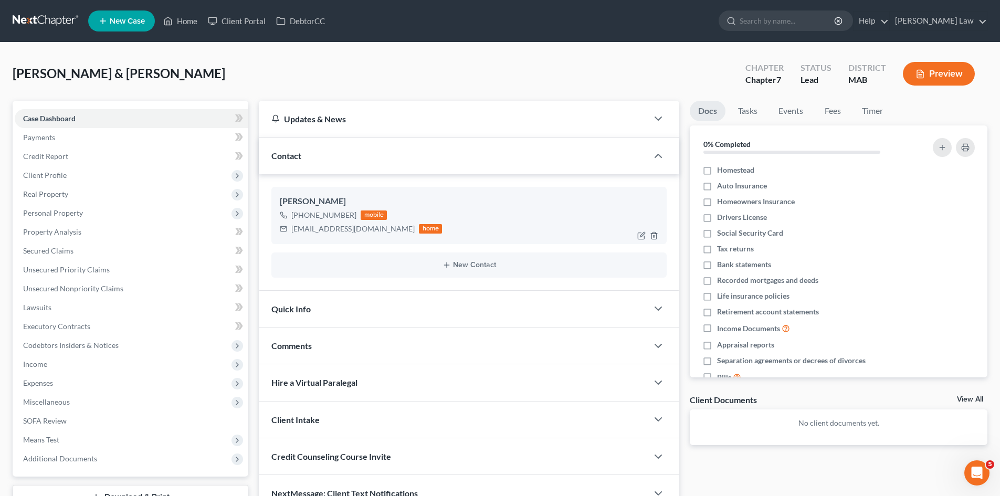
click at [330, 202] on div "Gerald Schindler" at bounding box center [469, 201] width 379 height 13
copy div "Gerald Schindler"
click at [48, 19] on link at bounding box center [46, 21] width 67 height 19
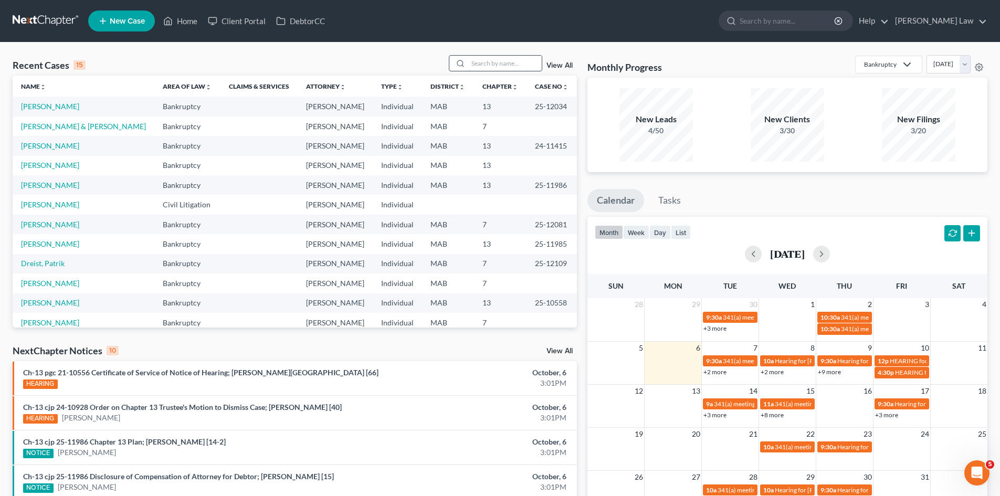
click at [487, 62] on input "search" at bounding box center [505, 63] width 74 height 15
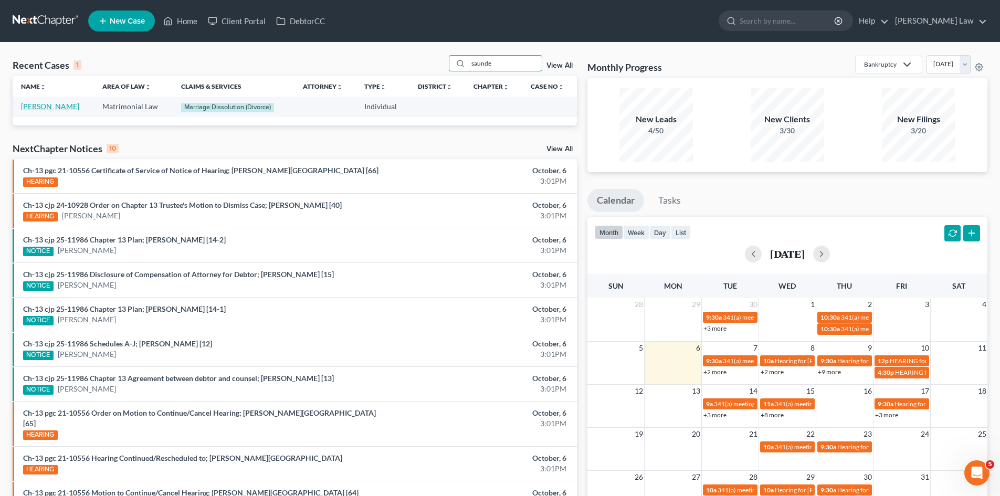
type input "saunde"
click at [66, 20] on link at bounding box center [46, 21] width 67 height 19
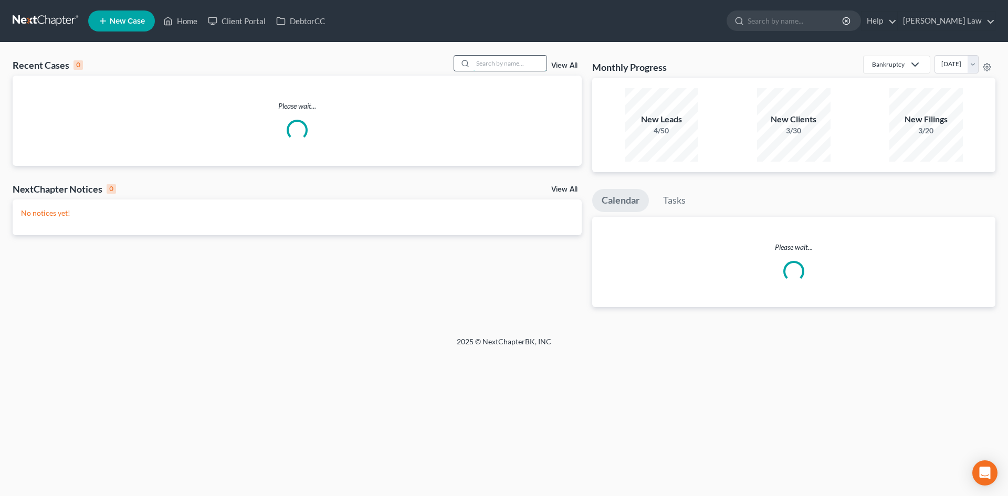
click at [511, 63] on input "search" at bounding box center [510, 63] width 74 height 15
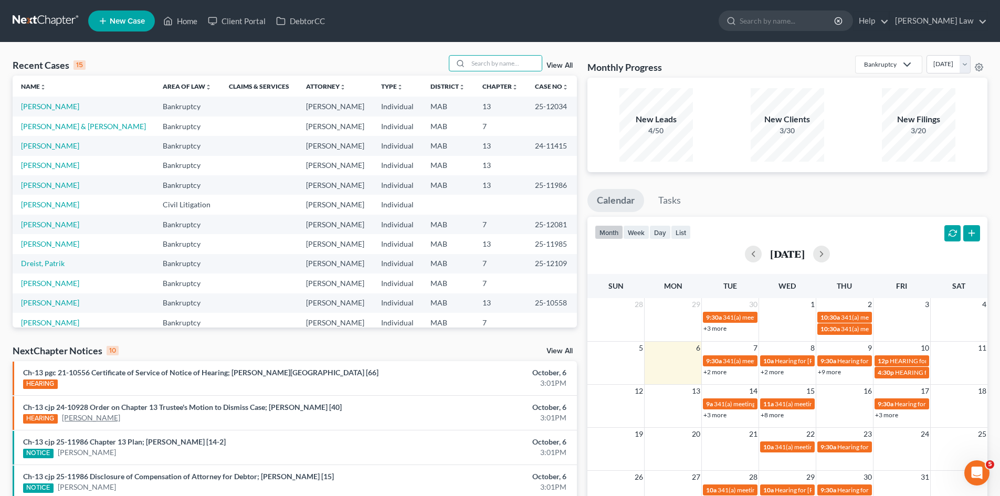
click at [107, 421] on link "[PERSON_NAME]" at bounding box center [91, 418] width 58 height 11
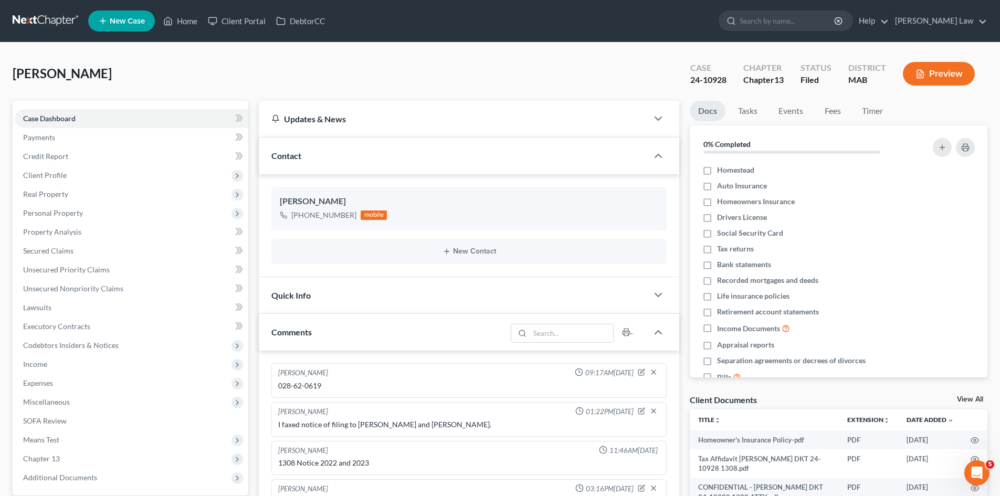
scroll to position [1859, 0]
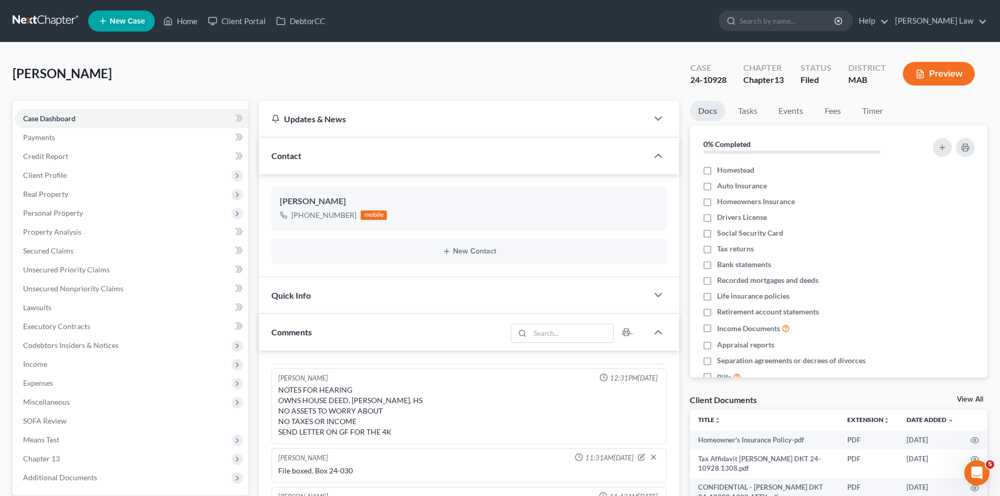
click at [51, 24] on link at bounding box center [46, 21] width 67 height 19
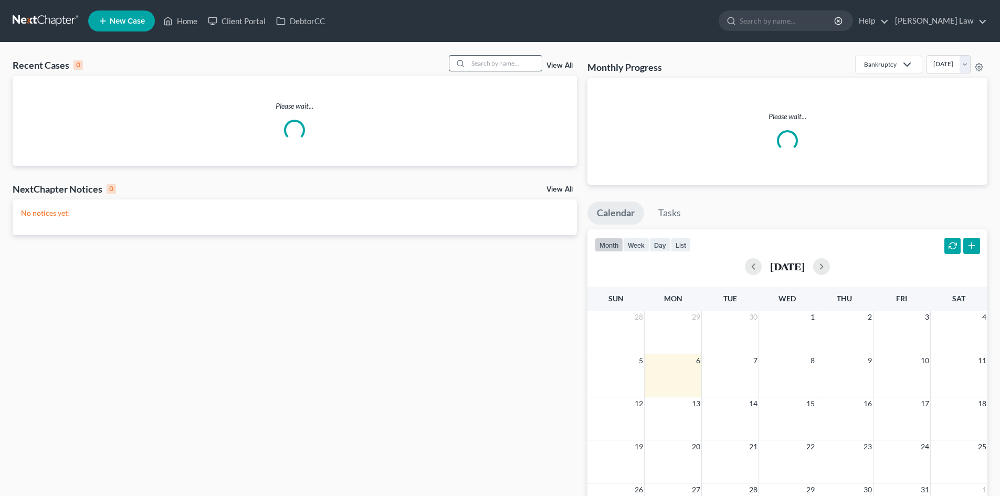
click at [487, 67] on input "search" at bounding box center [505, 63] width 74 height 15
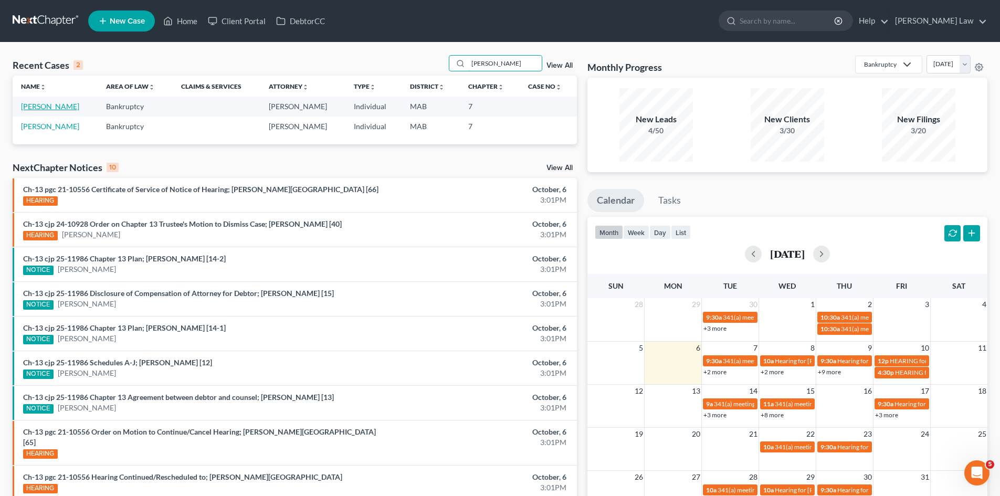
type input "[PERSON_NAME]"
click at [63, 103] on link "[PERSON_NAME]" at bounding box center [50, 106] width 58 height 9
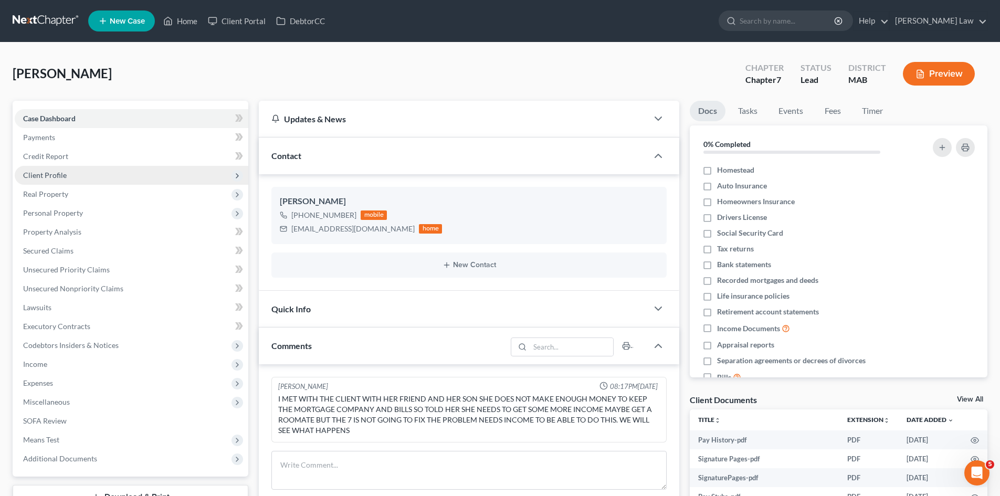
click at [69, 176] on span "Client Profile" at bounding box center [132, 175] width 234 height 19
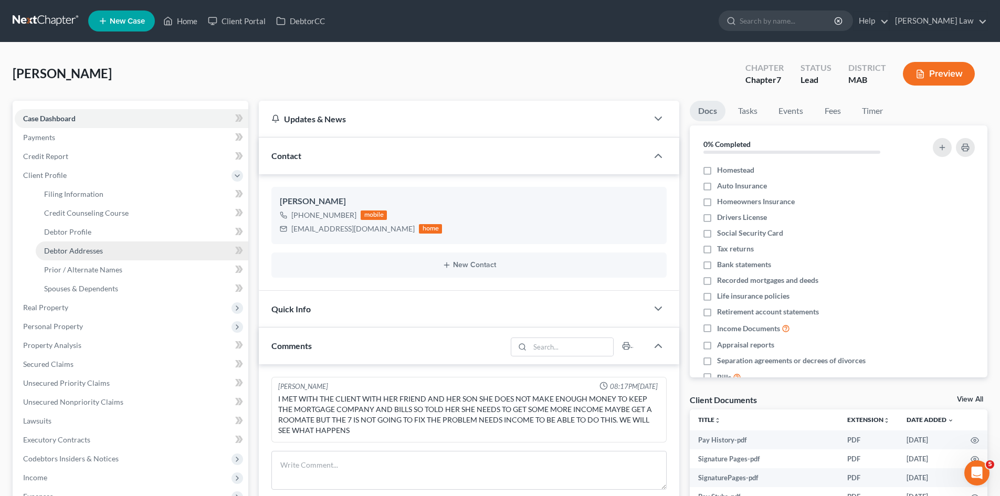
click at [88, 253] on span "Debtor Addresses" at bounding box center [73, 250] width 59 height 9
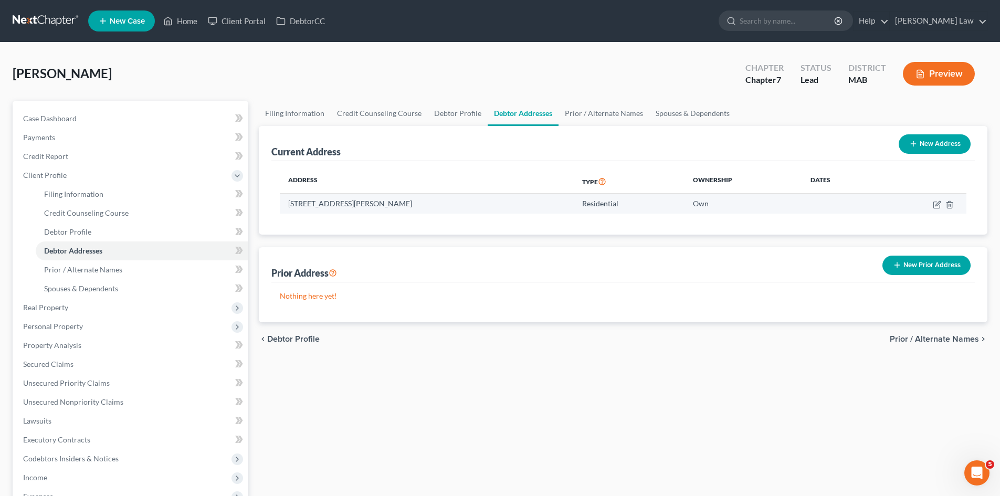
click at [373, 205] on td "[STREET_ADDRESS][PERSON_NAME]" at bounding box center [427, 204] width 294 height 20
click at [373, 205] on td "61 Gardner Ave, Attleboro, MA 02703" at bounding box center [427, 204] width 294 height 20
copy td "61 Gardner Ave, Attleboro, MA 02703"
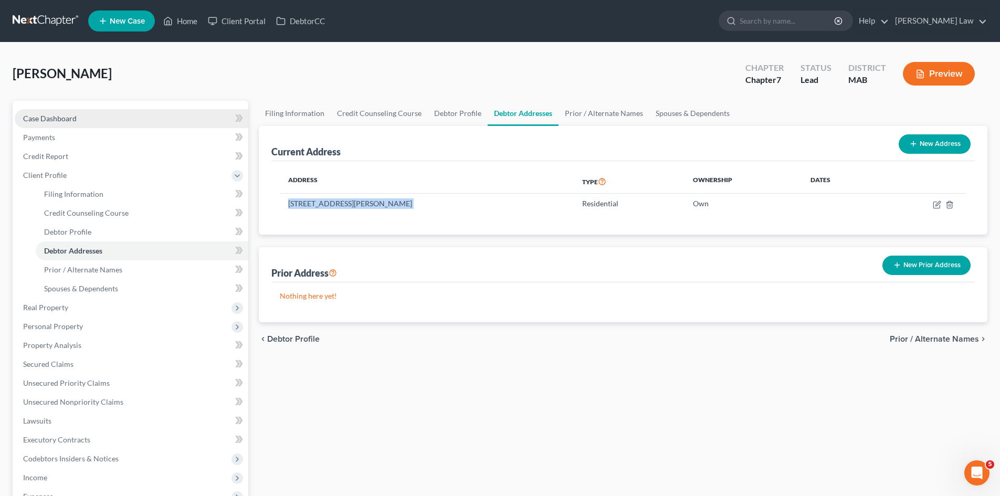
click at [88, 110] on link "Case Dashboard" at bounding box center [132, 118] width 234 height 19
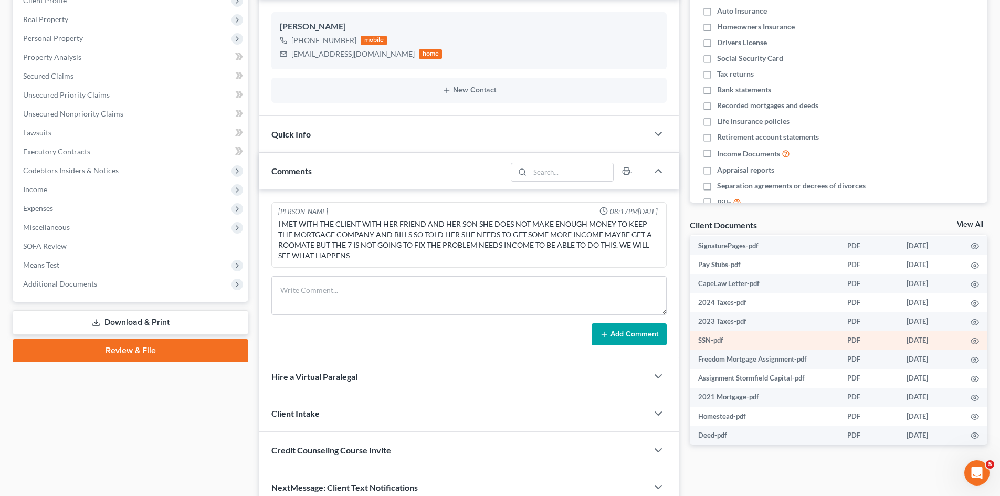
scroll to position [85, 0]
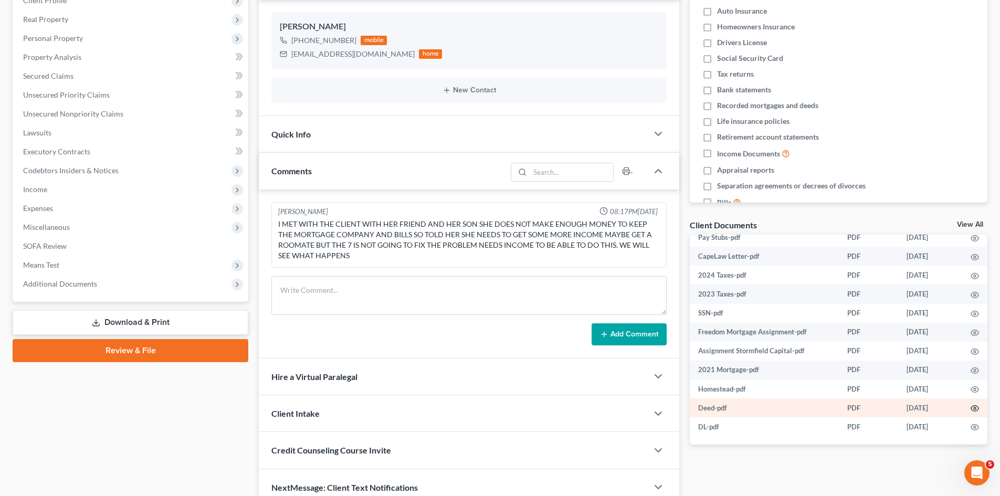
click at [971, 408] on icon "button" at bounding box center [975, 408] width 8 height 8
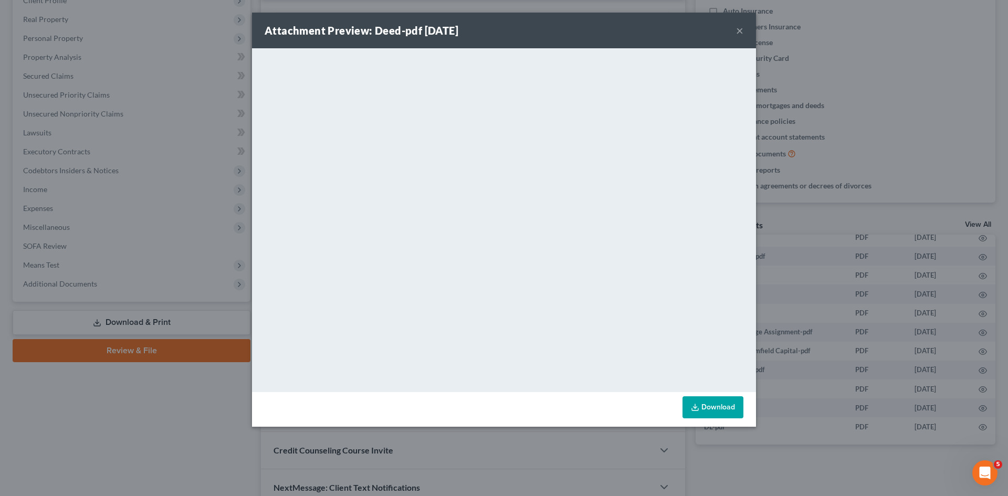
click at [848, 247] on div "Attachment Preview: Deed-pdf 08/13/2025 × <object ng-attr-data='https://nextcha…" at bounding box center [504, 248] width 1008 height 496
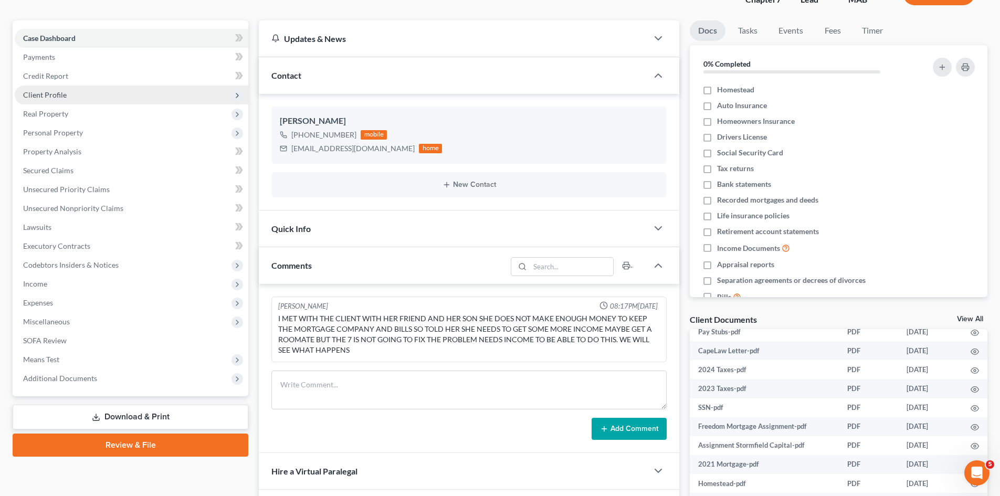
scroll to position [0, 0]
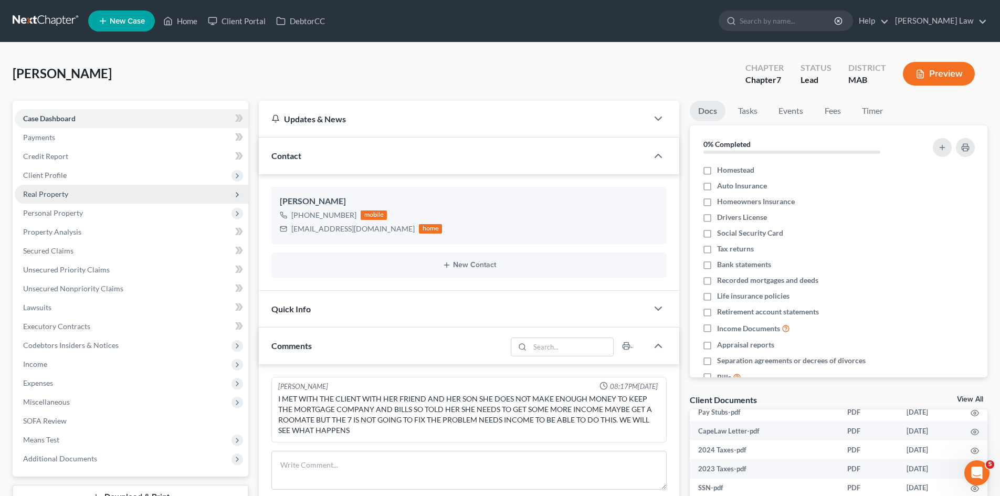
click at [56, 199] on span "Real Property" at bounding box center [132, 194] width 234 height 19
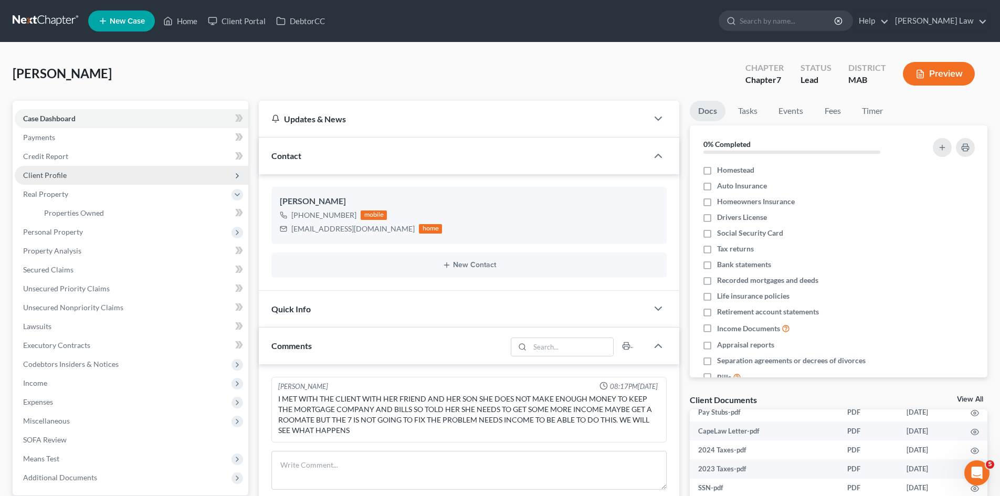
click at [50, 180] on span "Client Profile" at bounding box center [132, 175] width 234 height 19
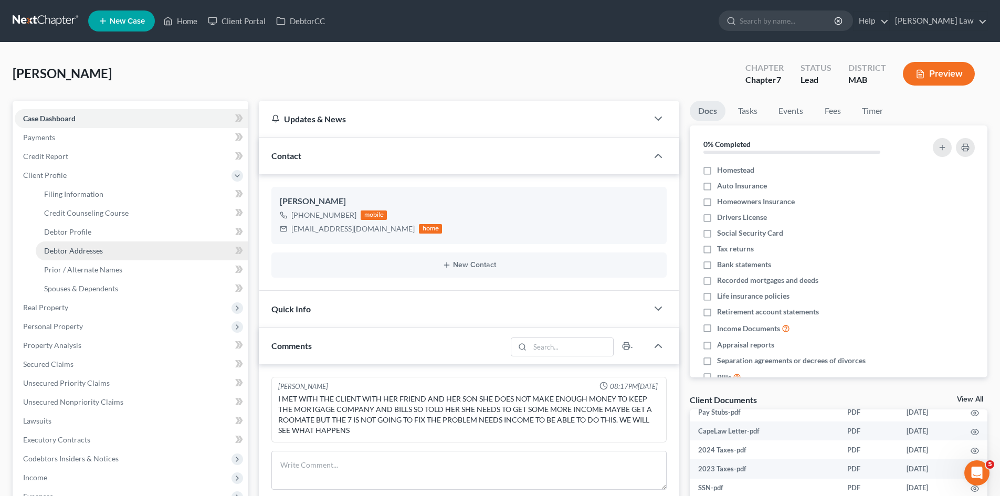
click at [82, 257] on link "Debtor Addresses" at bounding box center [142, 251] width 213 height 19
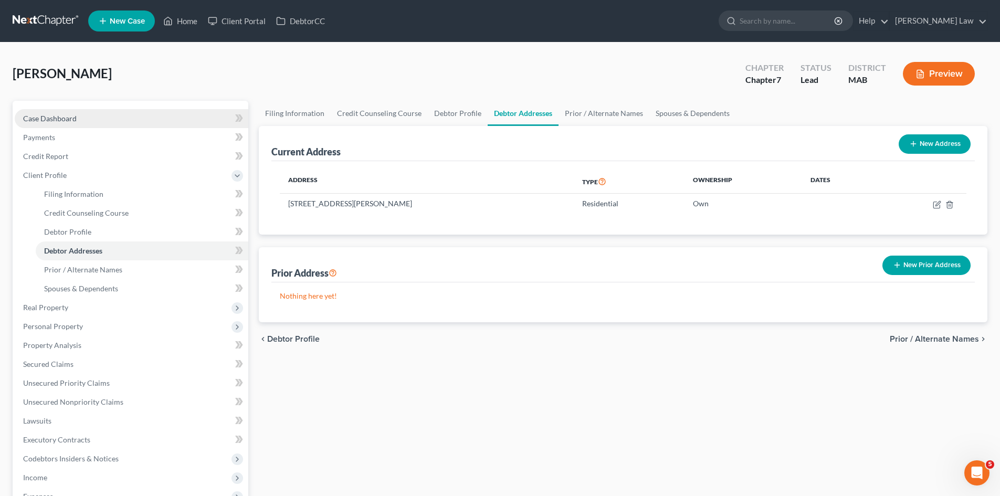
click at [74, 116] on span "Case Dashboard" at bounding box center [50, 118] width 54 height 9
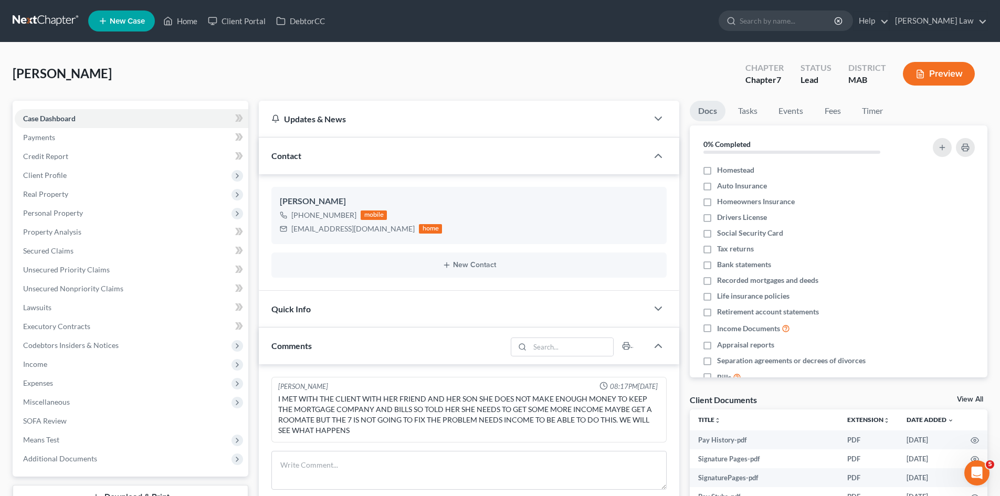
click at [43, 29] on link at bounding box center [46, 21] width 67 height 19
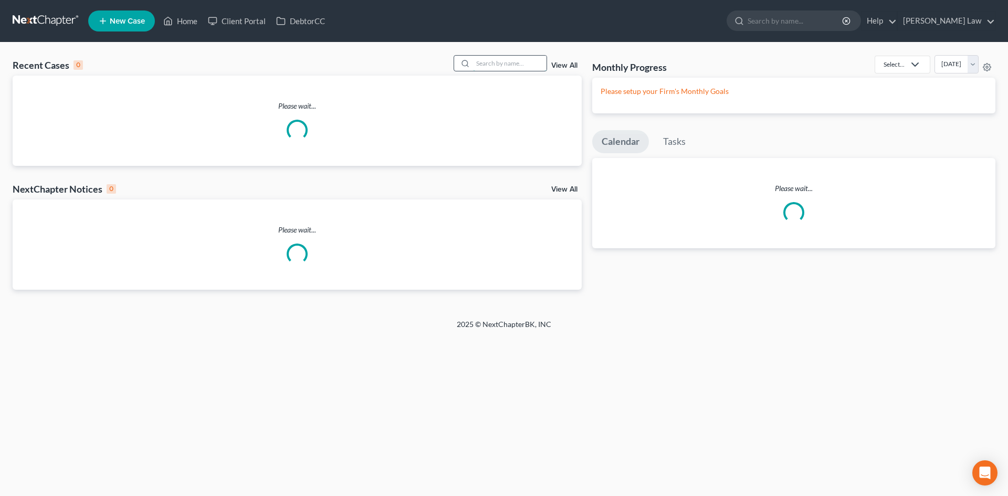
click at [490, 63] on input "search" at bounding box center [510, 63] width 74 height 15
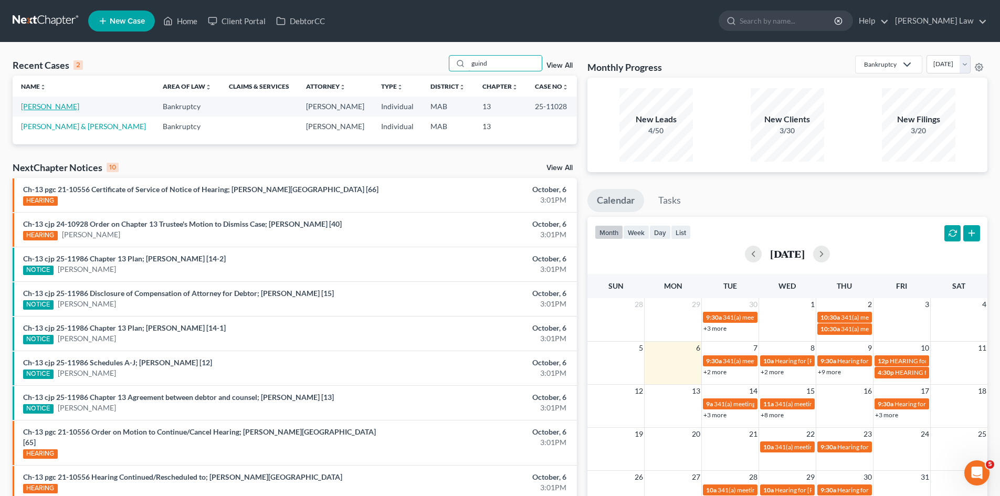
type input "guind"
click at [53, 108] on link "[PERSON_NAME]" at bounding box center [50, 106] width 58 height 9
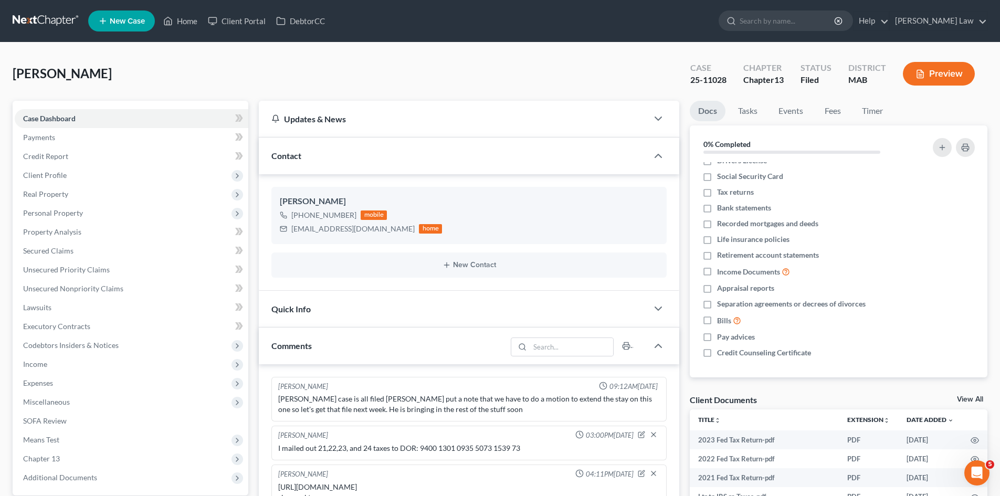
click at [47, 16] on link at bounding box center [46, 21] width 67 height 19
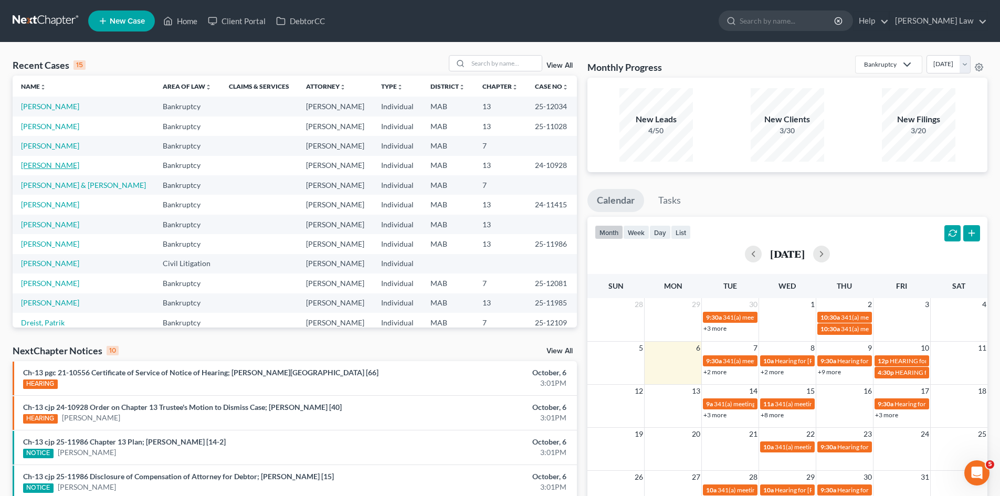
click at [69, 163] on link "[PERSON_NAME]" at bounding box center [50, 165] width 58 height 9
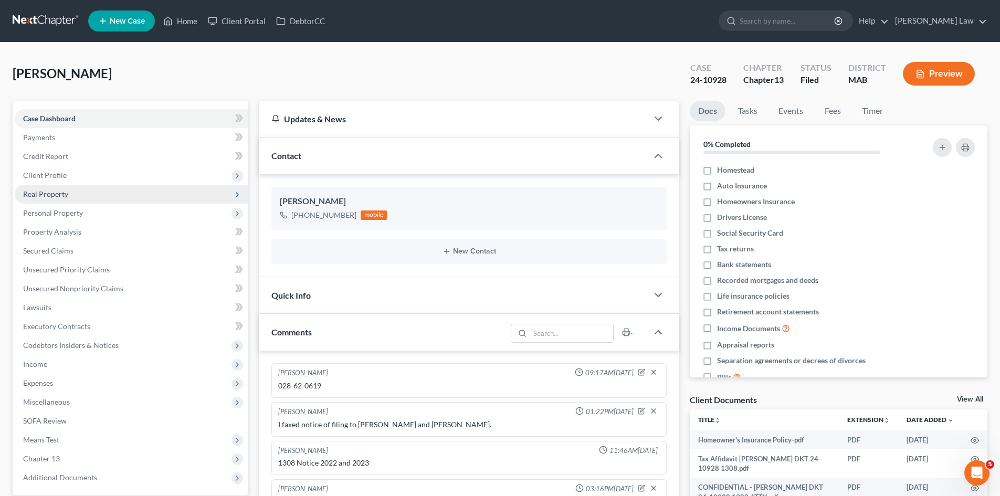
scroll to position [1859, 0]
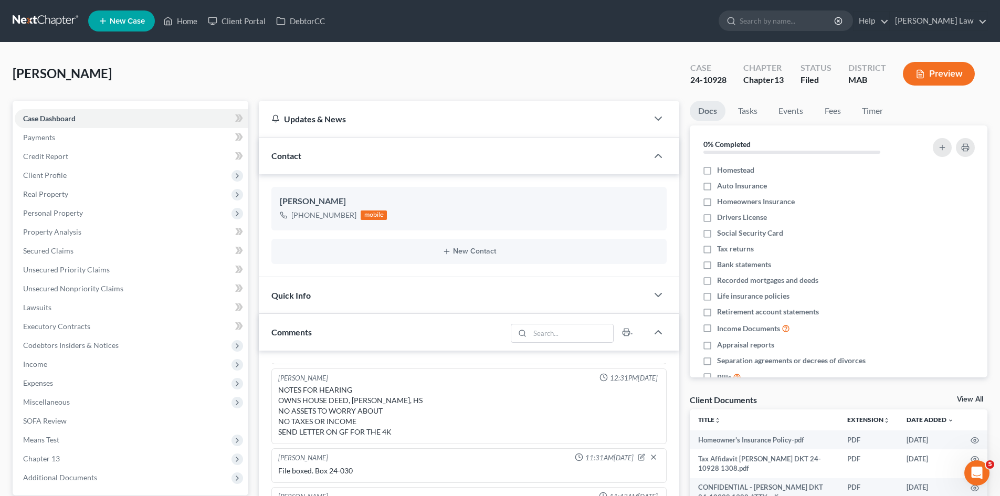
click at [63, 16] on link at bounding box center [46, 21] width 67 height 19
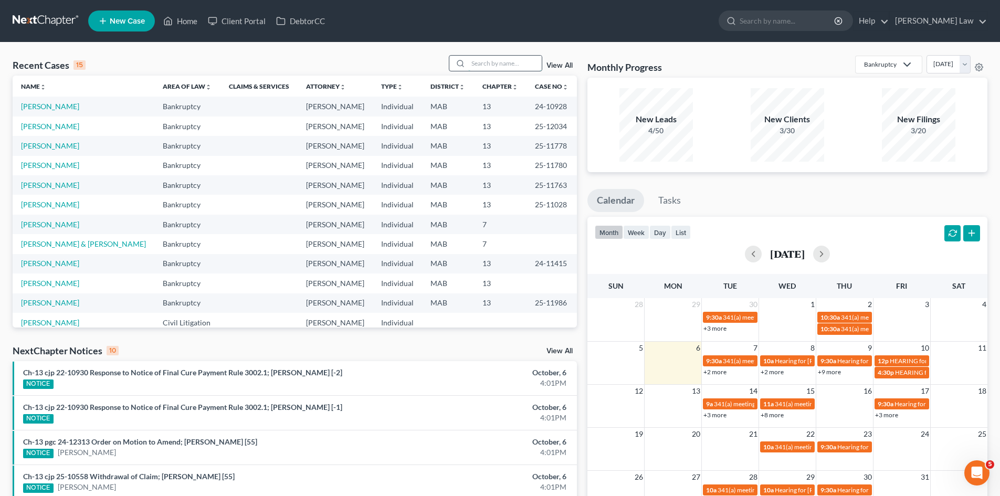
click at [495, 70] on input "search" at bounding box center [505, 63] width 74 height 15
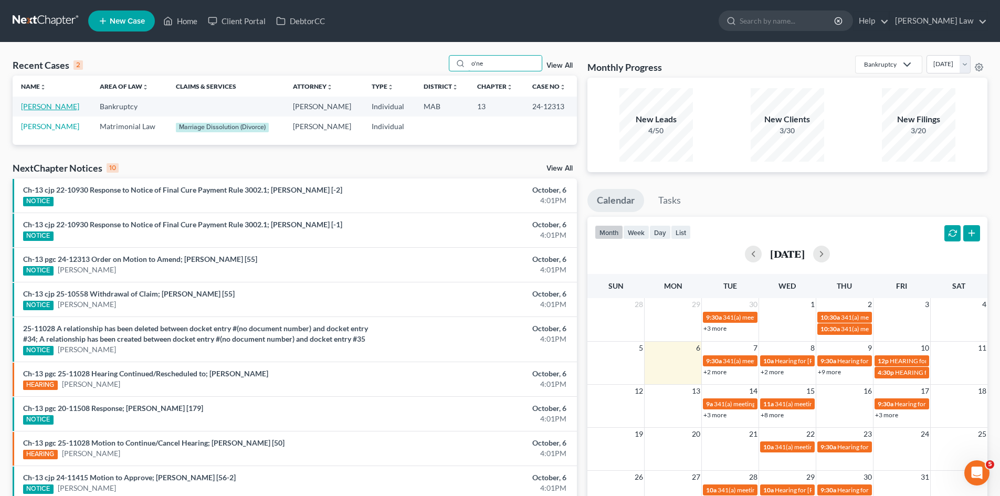
type input "o'ne"
click at [33, 103] on link "[PERSON_NAME]" at bounding box center [50, 106] width 58 height 9
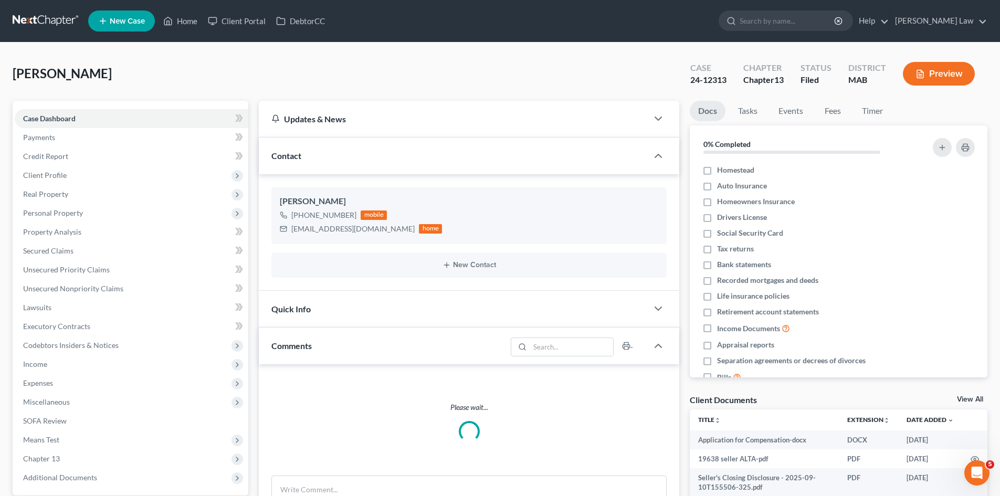
click at [976, 399] on link "View All" at bounding box center [970, 399] width 26 height 7
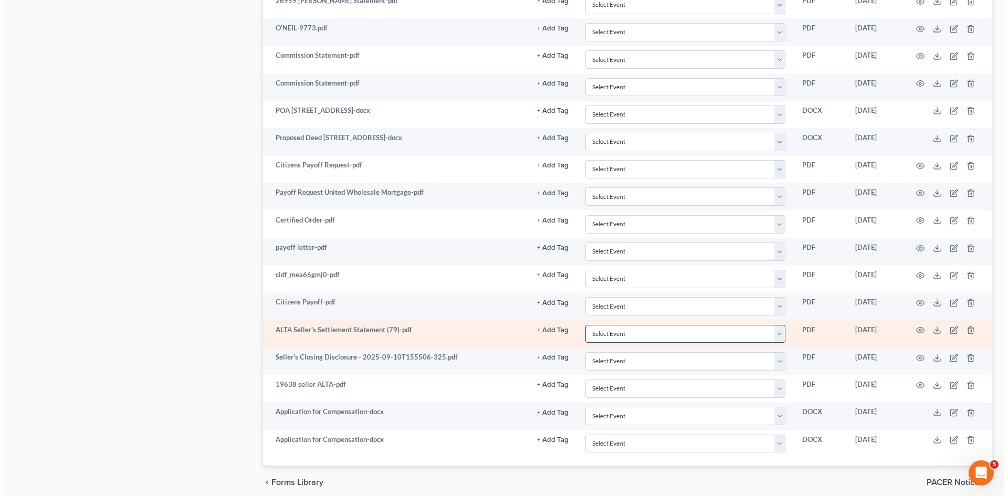
scroll to position [1511, 0]
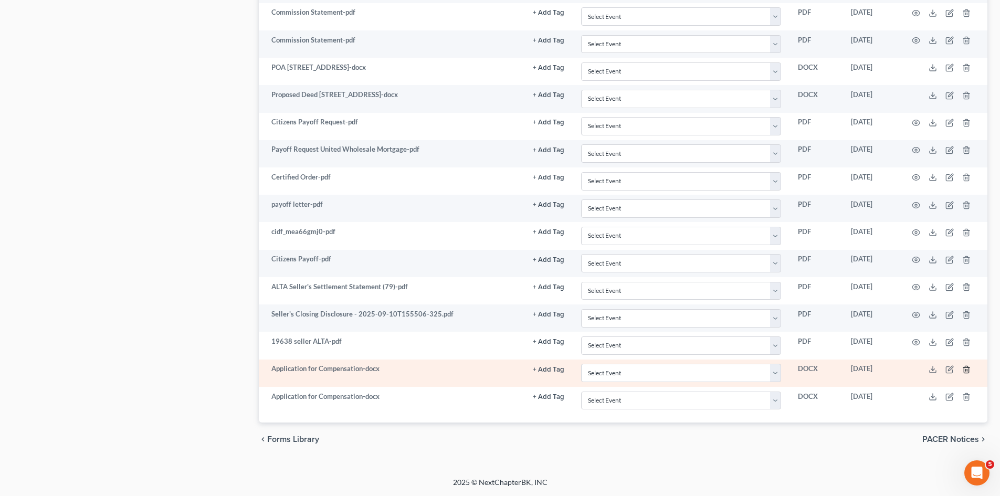
click at [969, 371] on icon "button" at bounding box center [966, 369] width 5 height 7
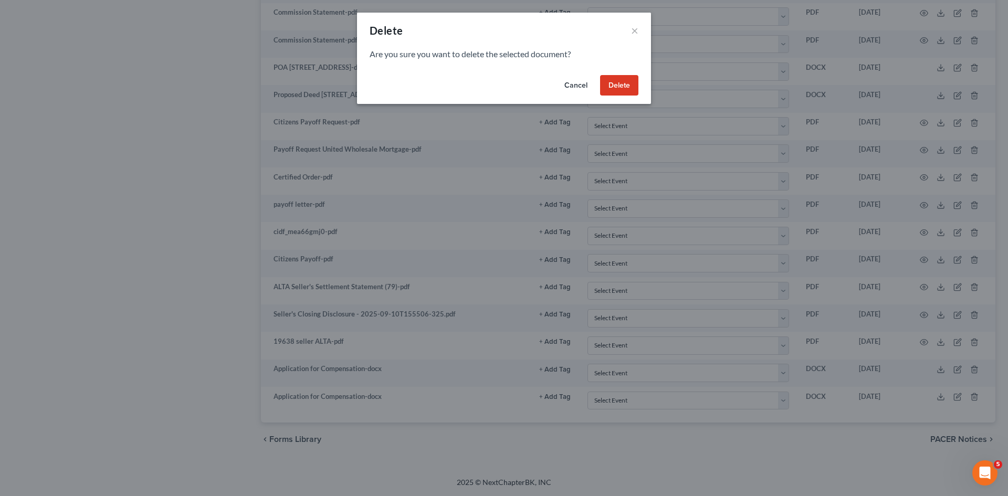
click at [624, 86] on button "Delete" at bounding box center [619, 85] width 38 height 21
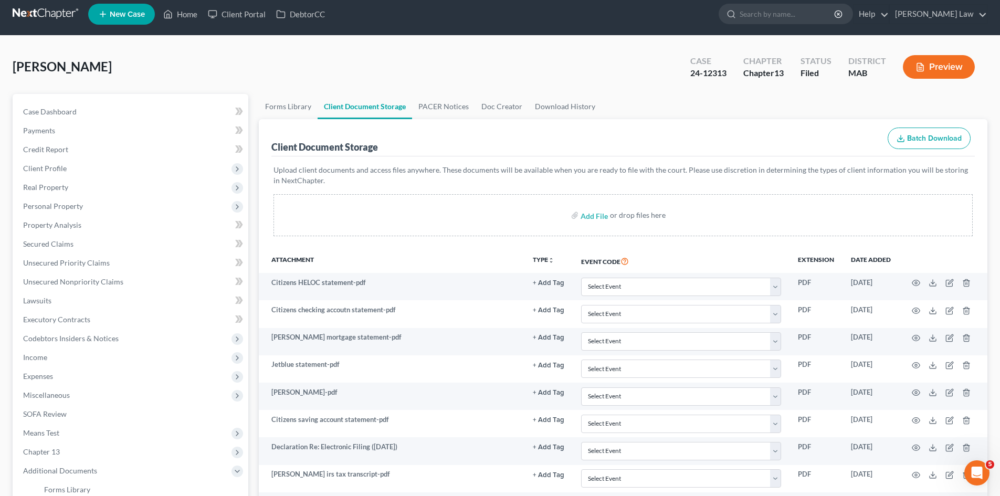
scroll to position [0, 0]
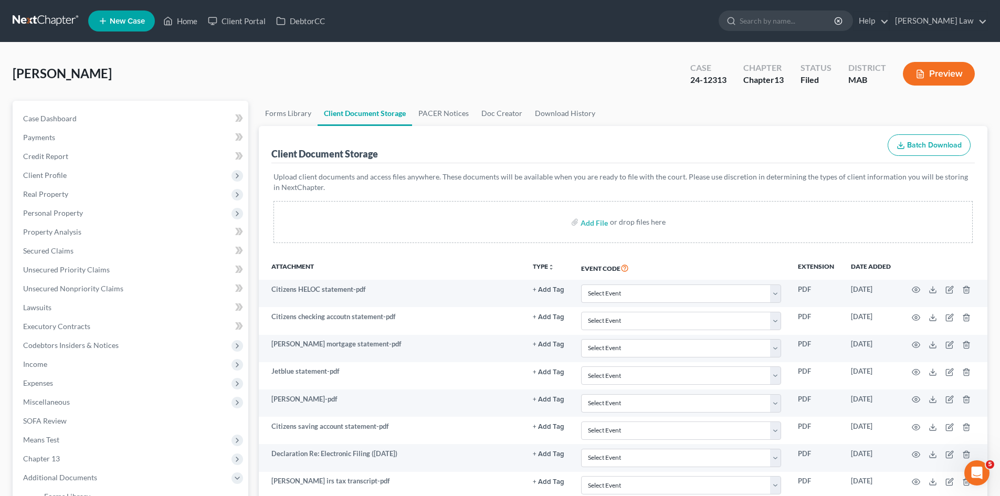
click at [63, 16] on link at bounding box center [46, 21] width 67 height 19
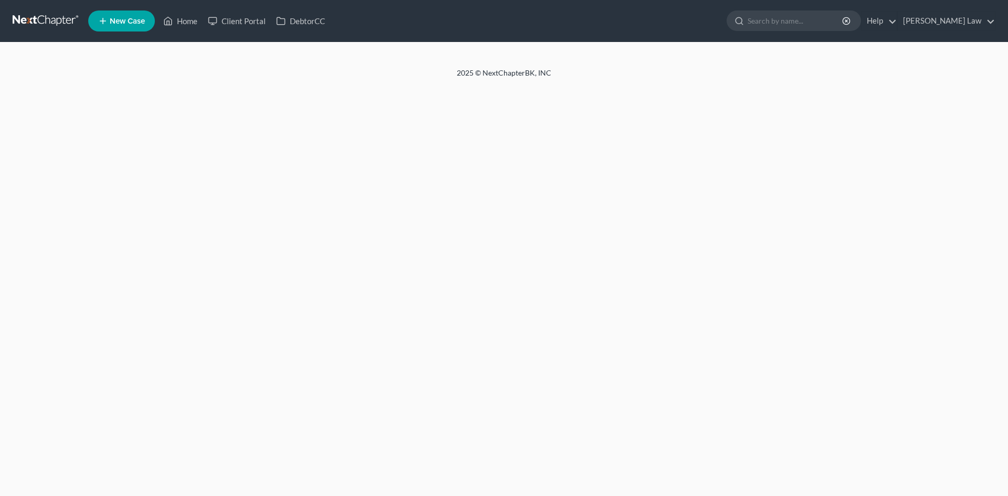
drag, startPoint x: 0, startPoint y: 0, endPoint x: 511, endPoint y: 65, distance: 514.9
click at [511, 65] on div at bounding box center [504, 55] width 1008 height 25
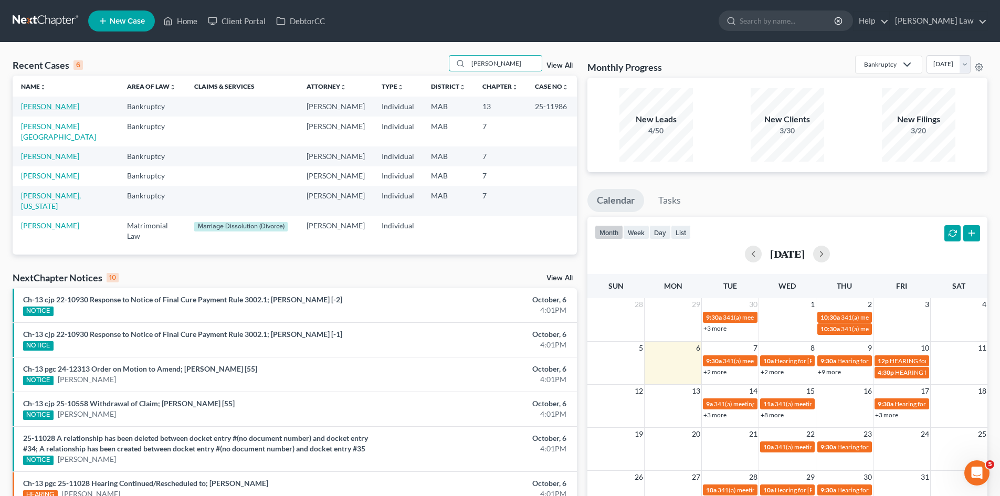
type input "lam"
click at [46, 107] on link "[PERSON_NAME]" at bounding box center [50, 106] width 58 height 9
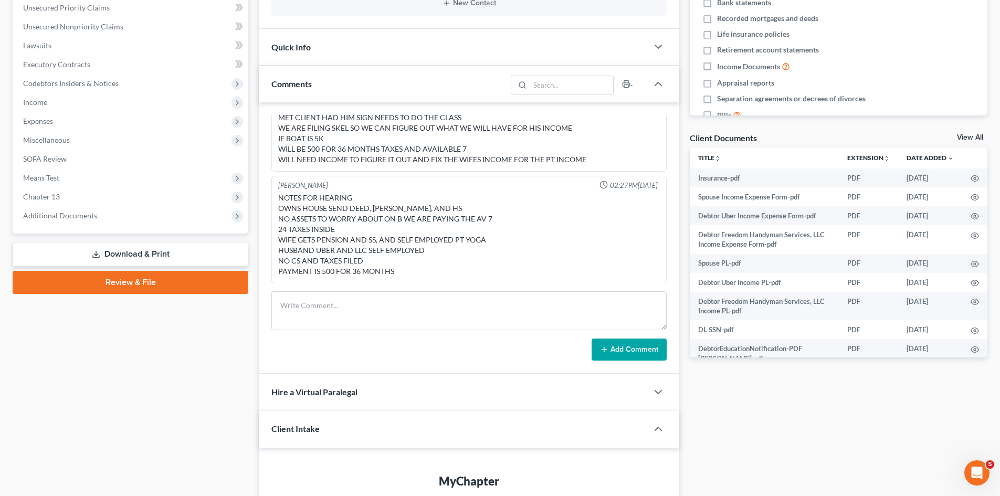
scroll to position [263, 0]
click at [55, 225] on div "Case Dashboard Payments Invoices Payments Payments Credit Report Client Profile…" at bounding box center [131, 35] width 236 height 395
drag, startPoint x: 53, startPoint y: 222, endPoint x: 60, endPoint y: 239, distance: 18.8
click at [53, 222] on span "Additional Documents" at bounding box center [132, 215] width 234 height 19
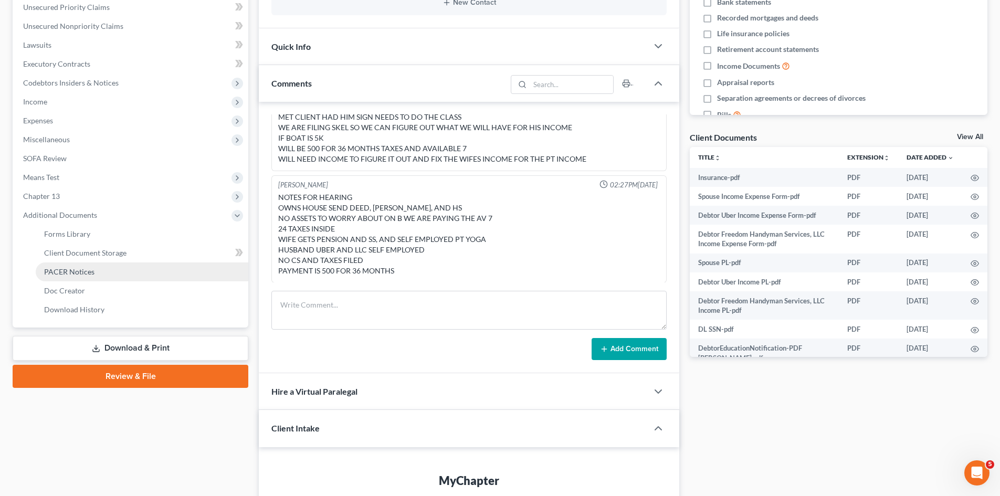
click at [66, 269] on span "PACER Notices" at bounding box center [69, 271] width 50 height 9
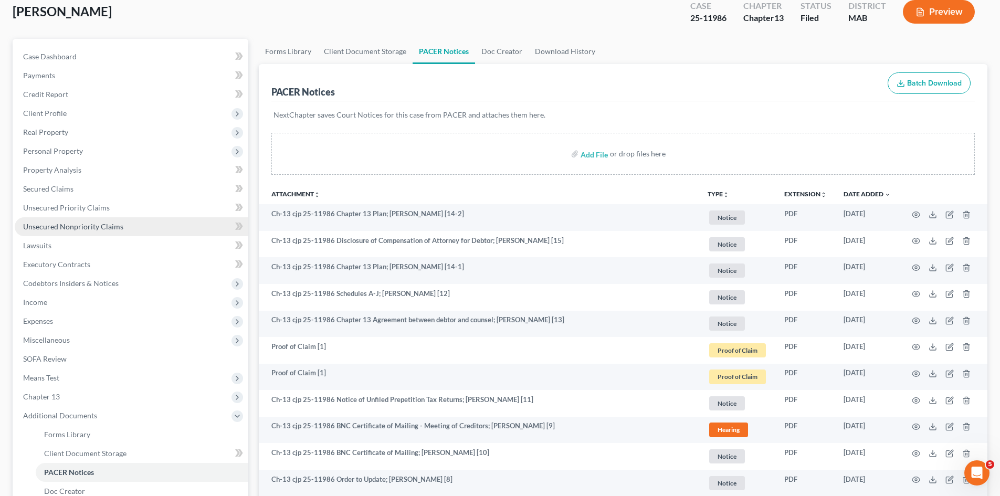
scroll to position [88, 0]
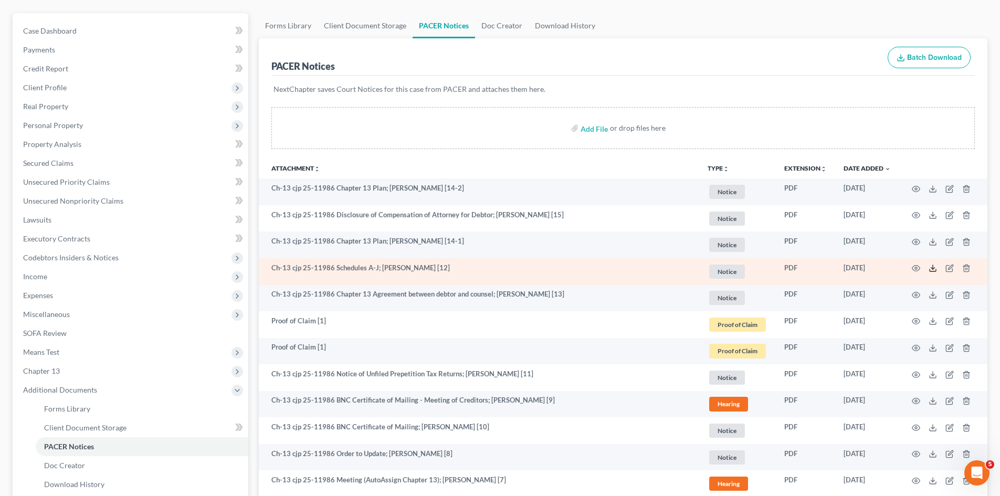
click at [932, 269] on polyline at bounding box center [933, 269] width 4 height 2
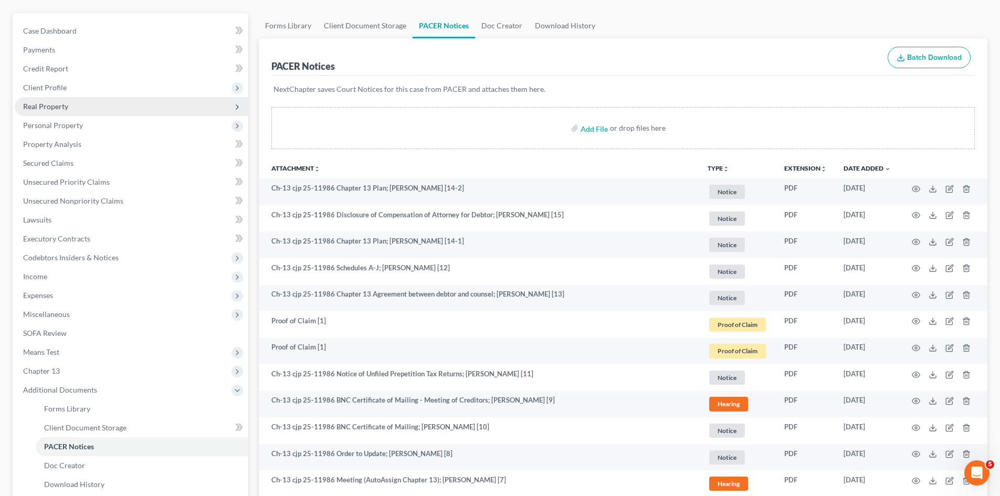
click at [59, 113] on span "Real Property" at bounding box center [132, 106] width 234 height 19
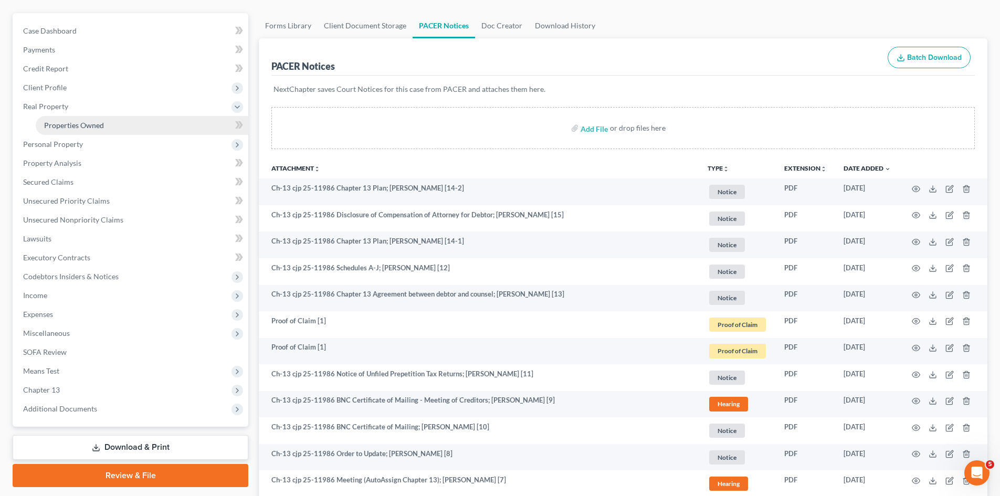
click at [59, 129] on span "Properties Owned" at bounding box center [74, 125] width 60 height 9
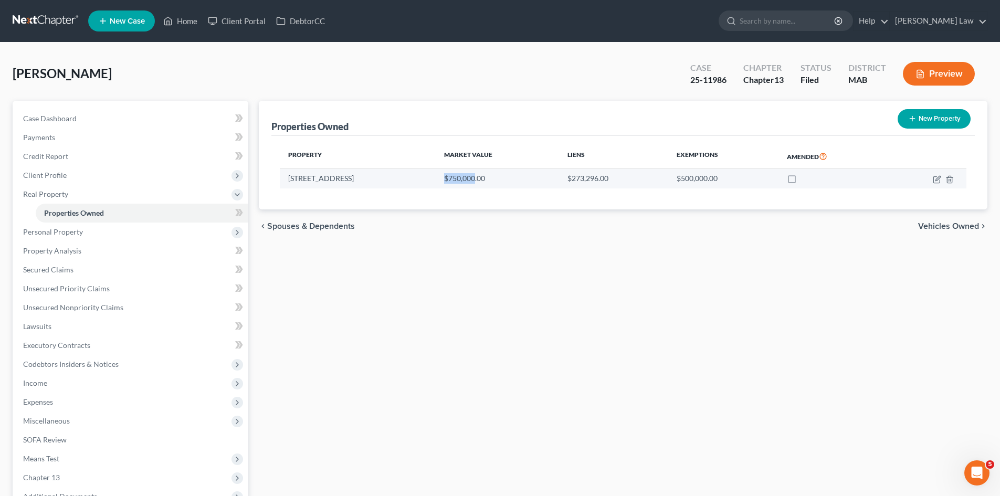
drag, startPoint x: 437, startPoint y: 180, endPoint x: 469, endPoint y: 181, distance: 32.6
click at [469, 181] on td "$750,000.00" at bounding box center [497, 179] width 123 height 20
copy td "$750,000"
click at [936, 175] on icon "button" at bounding box center [937, 179] width 8 height 8
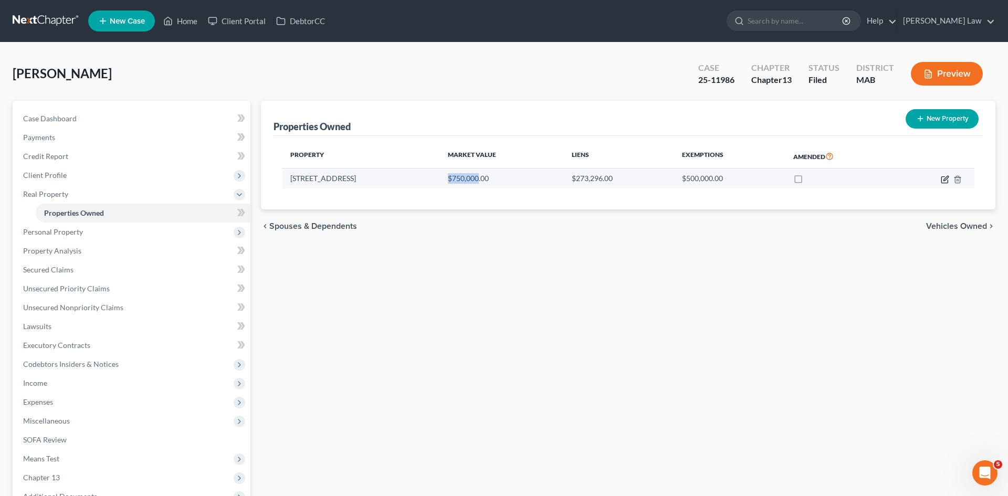
select select "22"
select select "11"
select select "3"
select select "5"
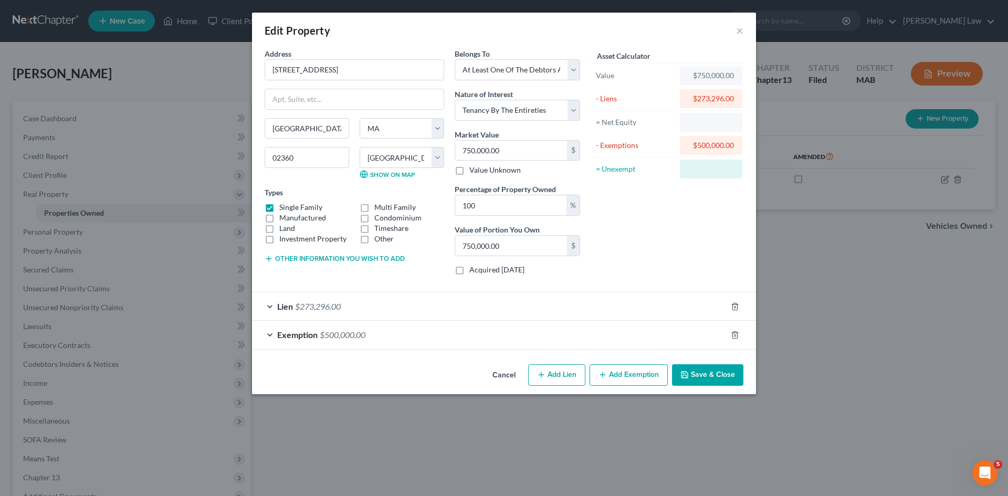
click at [937, 176] on div "Edit Property × Address * 65 Lakewood Drive Plymouth State AL AK AR AZ CA CO CT…" at bounding box center [504, 248] width 1008 height 496
click at [507, 374] on button "Cancel" at bounding box center [504, 375] width 40 height 21
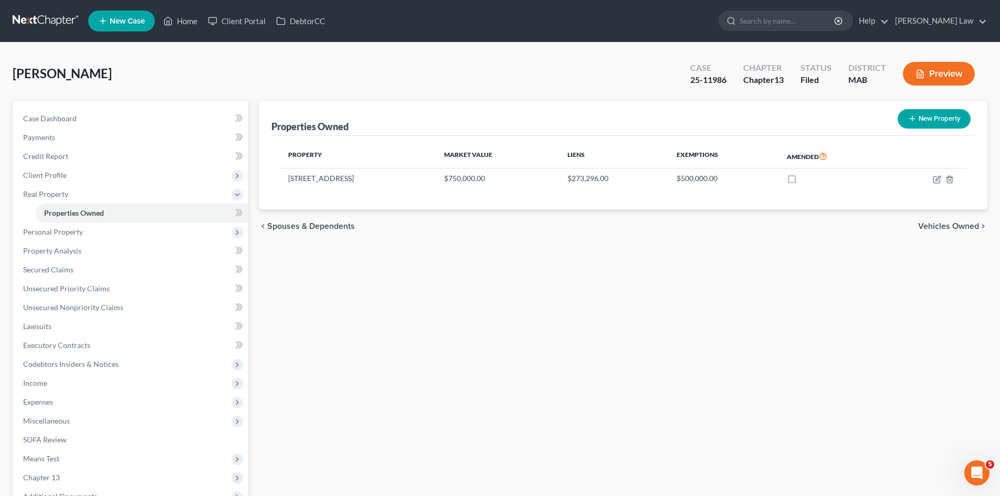
click at [709, 82] on div "25-11986" at bounding box center [708, 80] width 36 height 12
copy div "25-11986"
click at [101, 108] on div "Case Dashboard Payments Invoices Payments Payments Credit Report Client Profile…" at bounding box center [131, 308] width 236 height 414
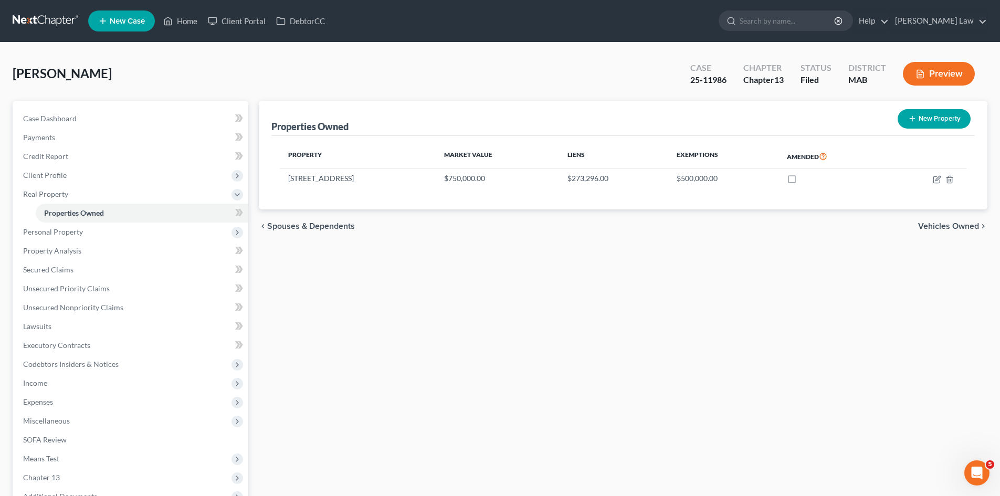
click at [705, 74] on div "25-11986" at bounding box center [708, 80] width 36 height 12
copy div "25-11986"
click at [56, 72] on span "[PERSON_NAME]" at bounding box center [62, 73] width 99 height 15
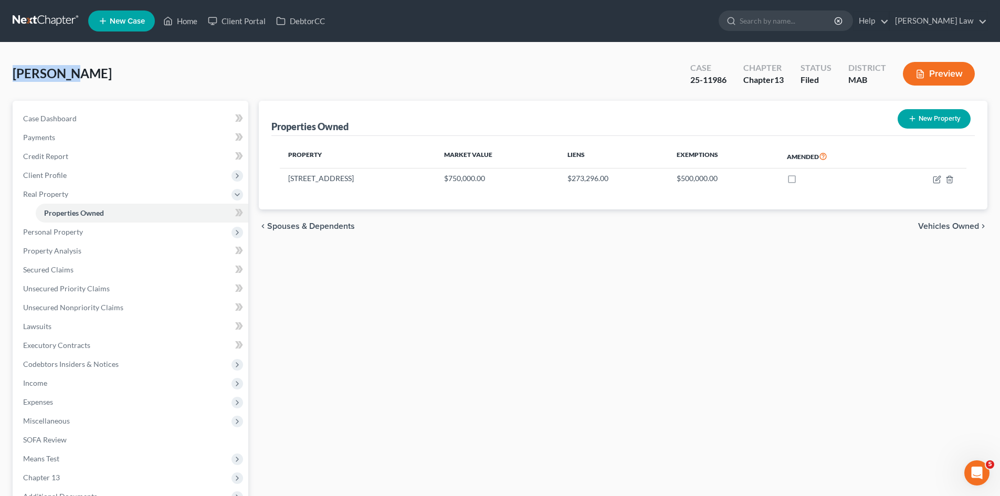
click at [56, 72] on span "[PERSON_NAME]" at bounding box center [62, 73] width 99 height 15
copy span "Lamoureux"
drag, startPoint x: 95, startPoint y: 115, endPoint x: 229, endPoint y: 225, distance: 173.8
click at [95, 115] on link "Case Dashboard" at bounding box center [132, 118] width 234 height 19
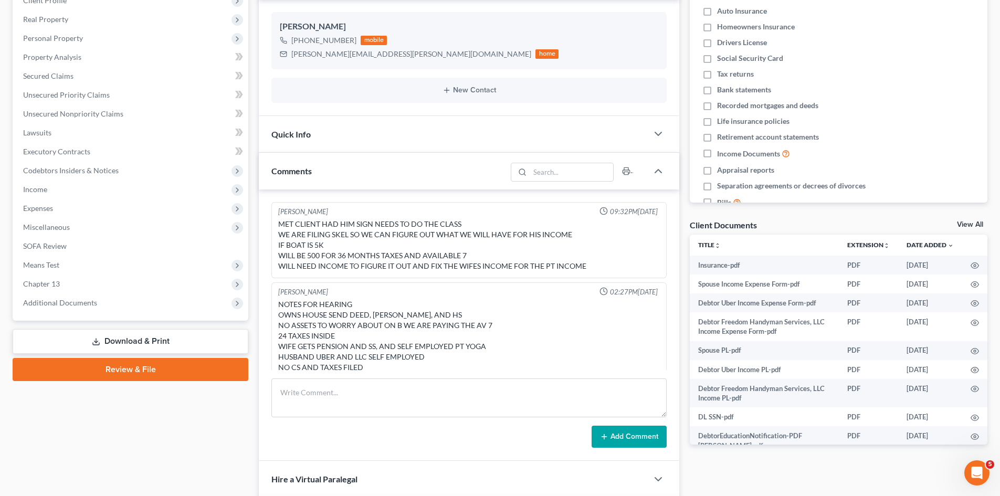
scroll to position [19, 0]
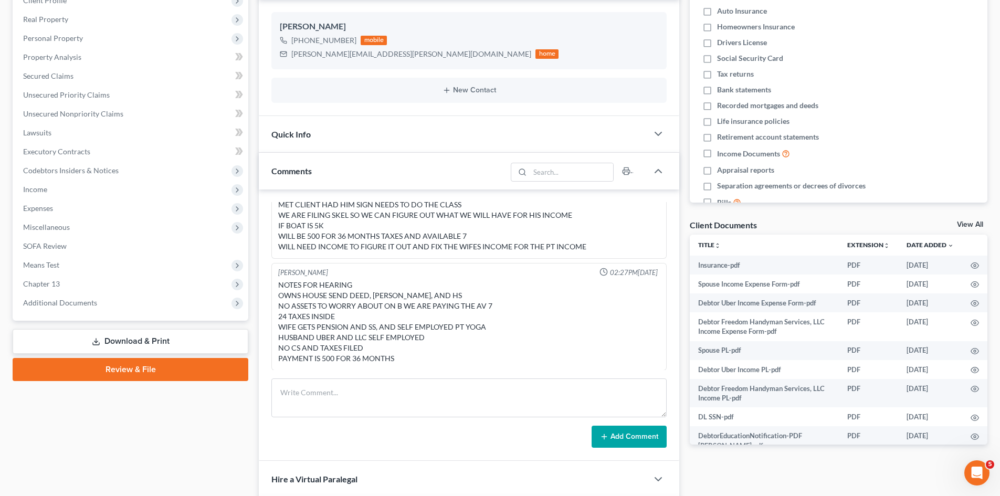
drag, startPoint x: 978, startPoint y: 222, endPoint x: 764, endPoint y: 235, distance: 214.7
click at [978, 222] on link "View All" at bounding box center [970, 224] width 26 height 7
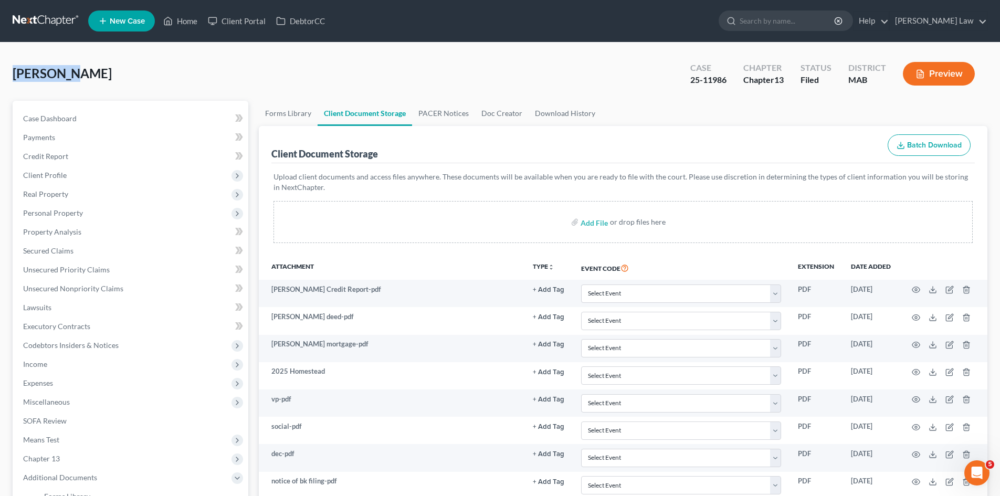
click at [44, 19] on link at bounding box center [46, 21] width 67 height 19
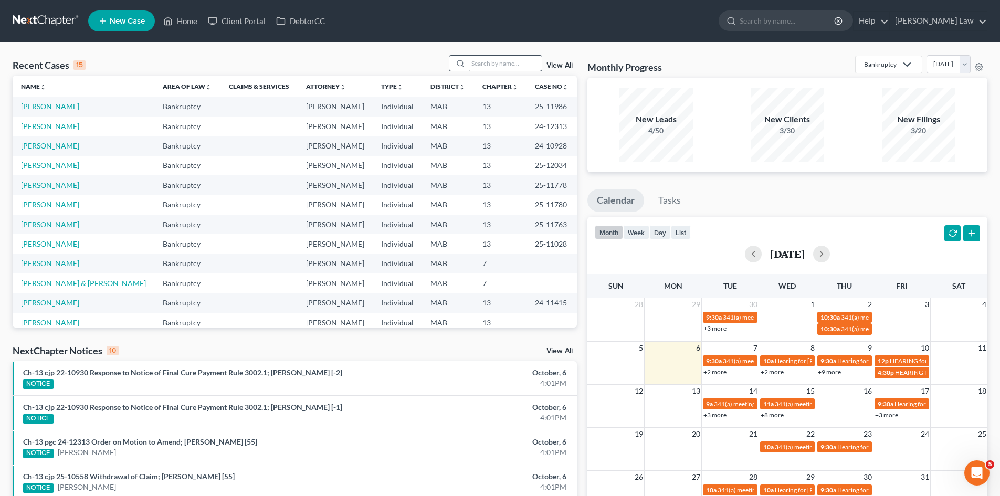
click at [507, 71] on div "Recent Cases 15 View All" at bounding box center [295, 65] width 564 height 20
click at [505, 67] on input "search" at bounding box center [505, 63] width 74 height 15
type input "luzia"
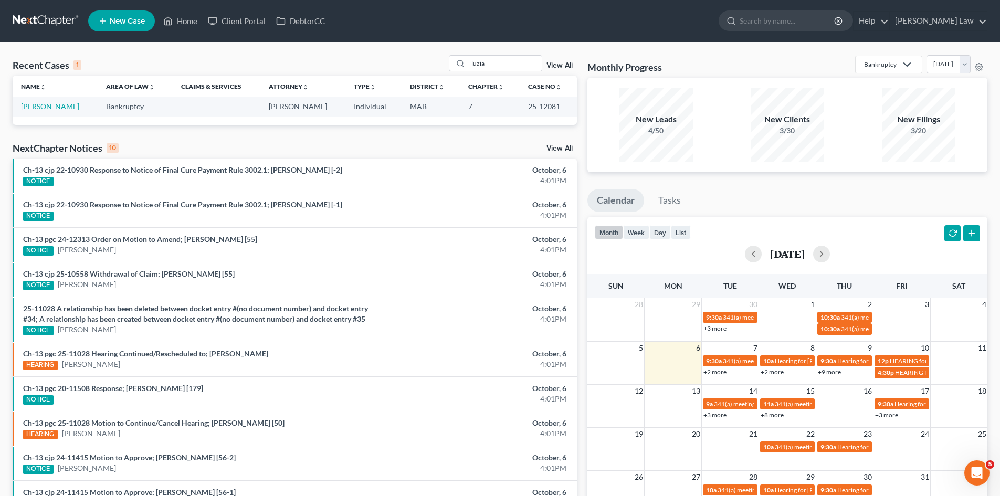
click at [35, 111] on td "[PERSON_NAME]" at bounding box center [55, 106] width 85 height 19
click at [36, 107] on link "[PERSON_NAME]" at bounding box center [50, 106] width 58 height 9
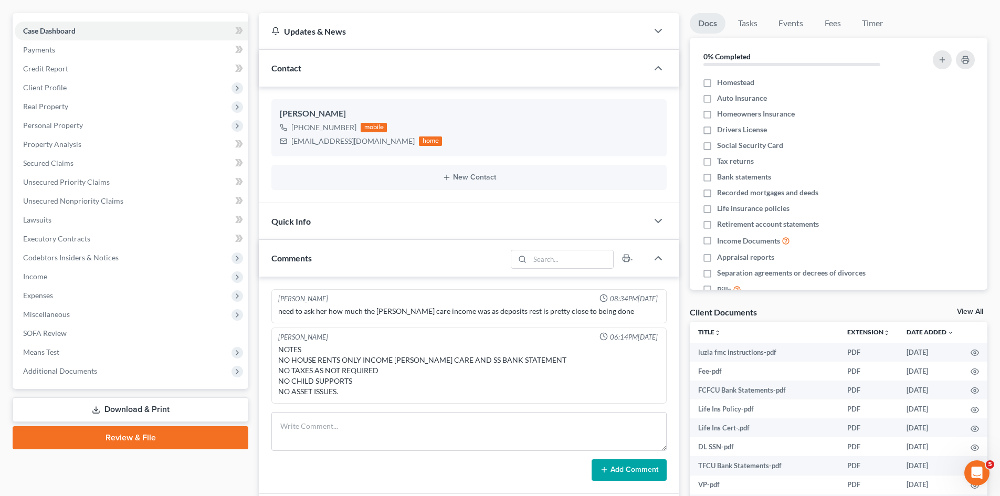
click at [972, 311] on link "View All" at bounding box center [970, 311] width 26 height 7
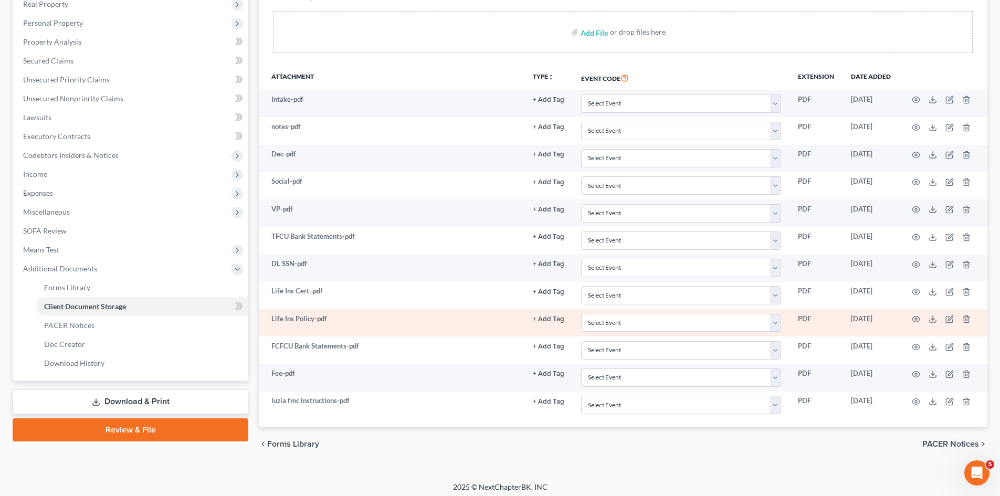
scroll to position [195, 0]
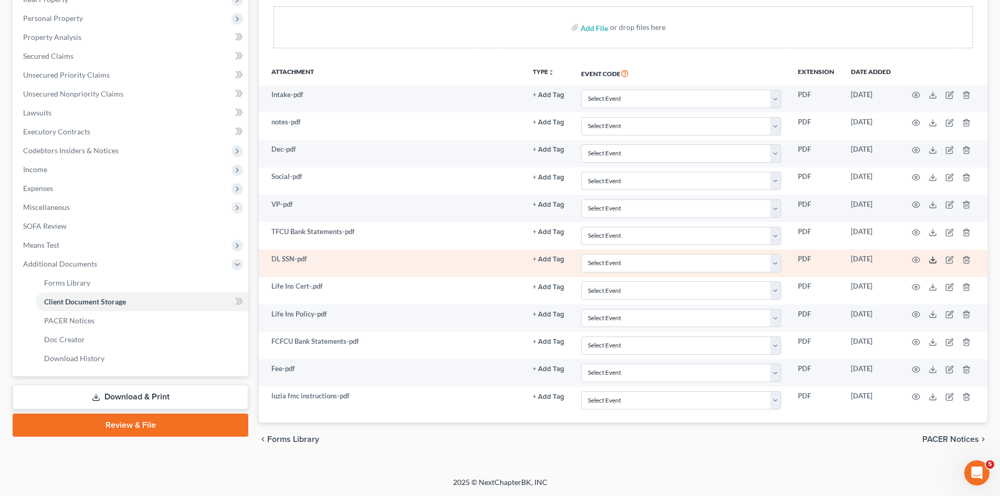
click at [936, 259] on icon at bounding box center [933, 260] width 8 height 8
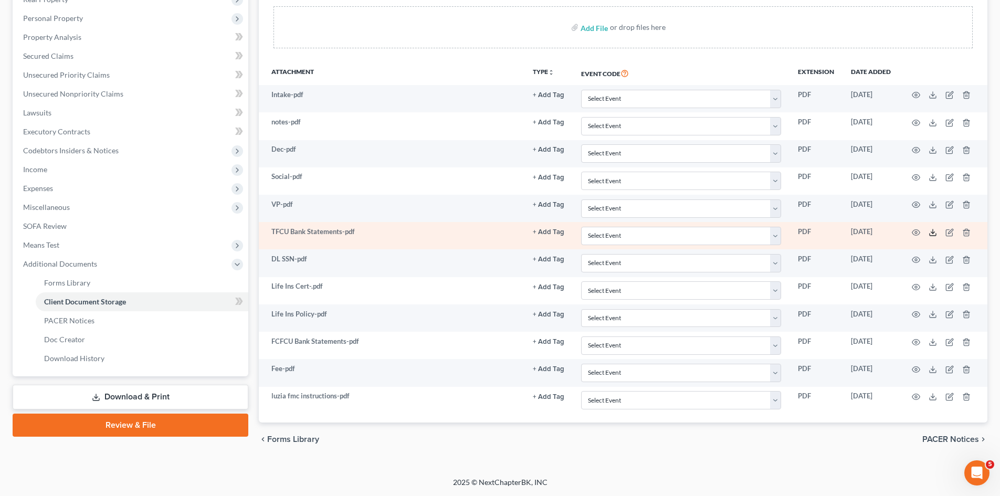
click at [935, 233] on icon at bounding box center [933, 232] width 8 height 8
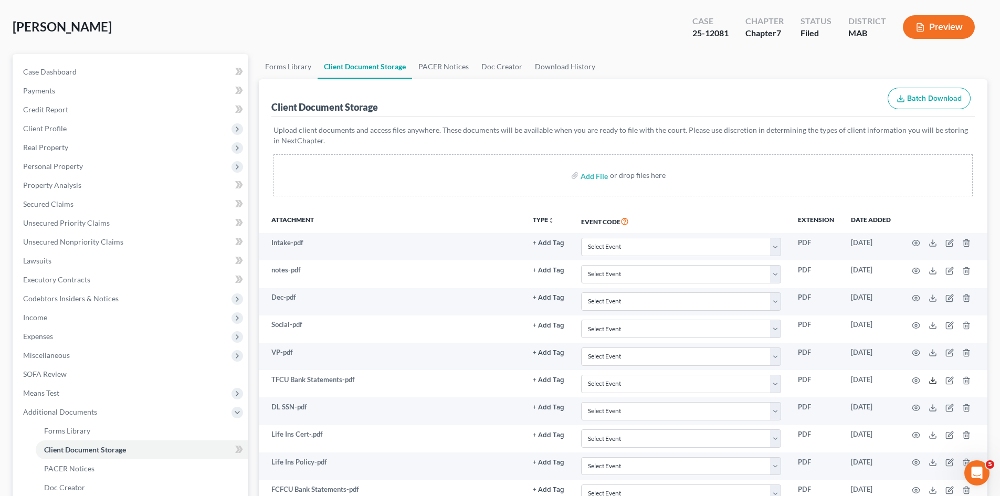
scroll to position [20, 0]
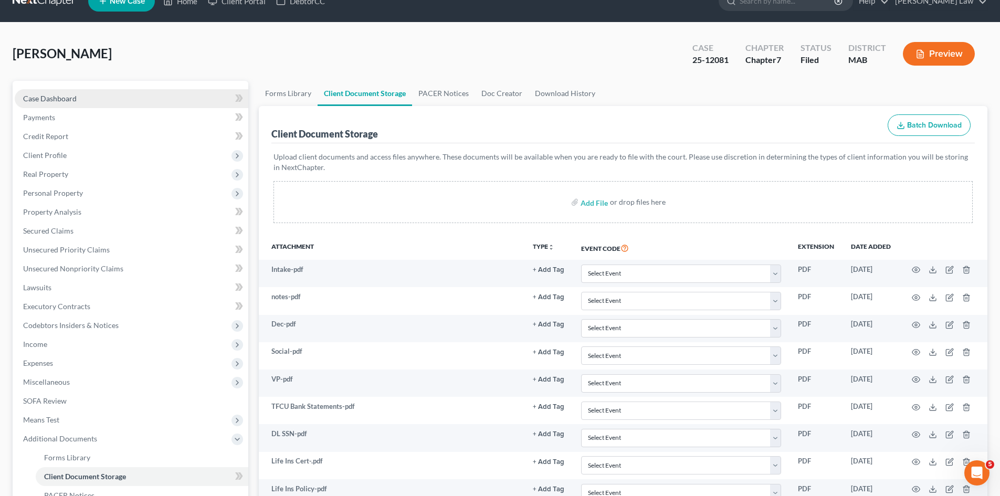
click at [62, 99] on span "Case Dashboard" at bounding box center [50, 98] width 54 height 9
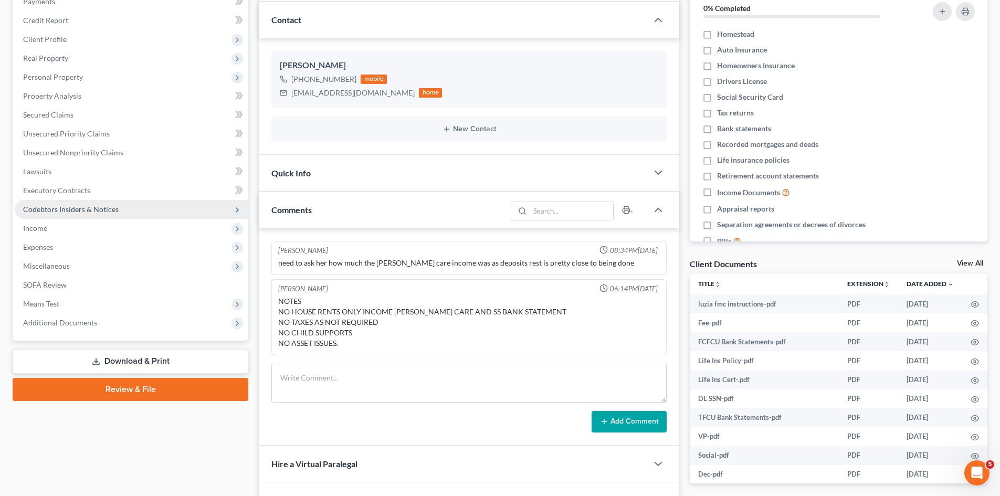
scroll to position [175, 0]
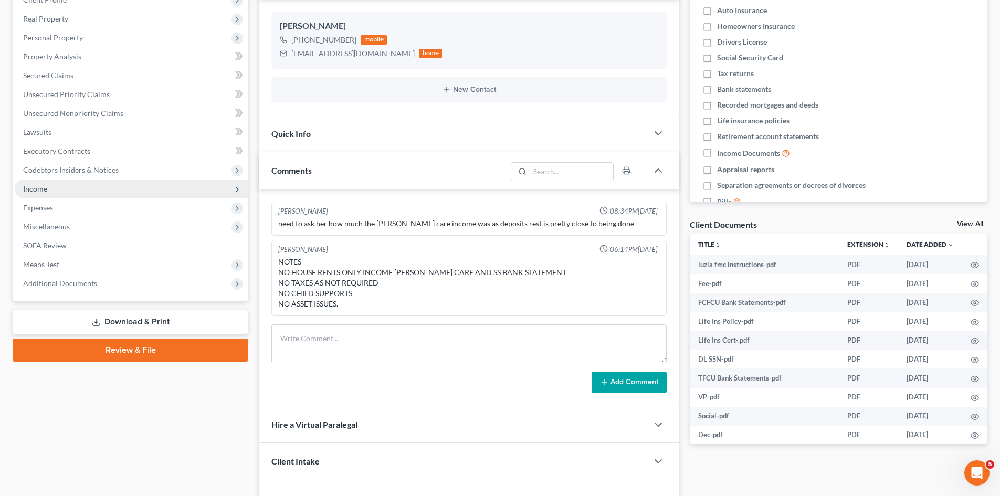
click at [43, 196] on span "Income" at bounding box center [132, 189] width 234 height 19
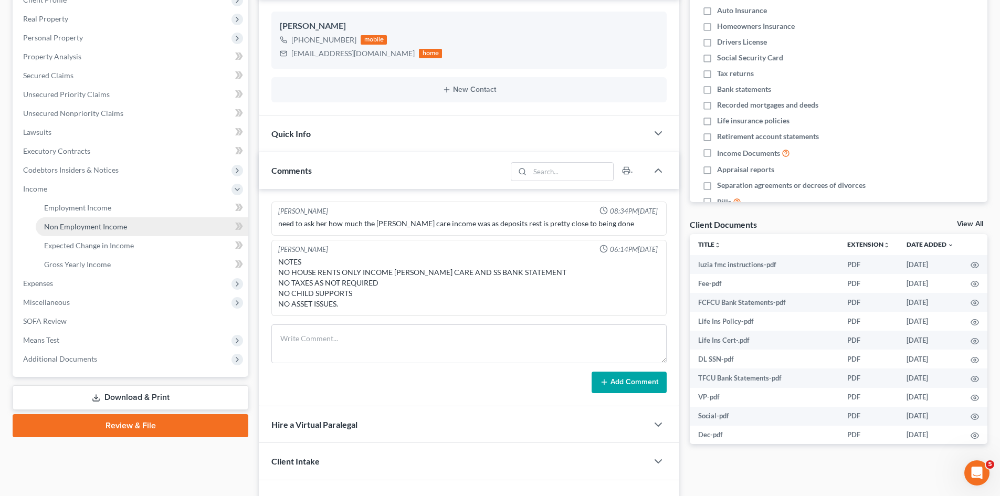
click at [56, 229] on span "Non Employment Income" at bounding box center [85, 226] width 83 height 9
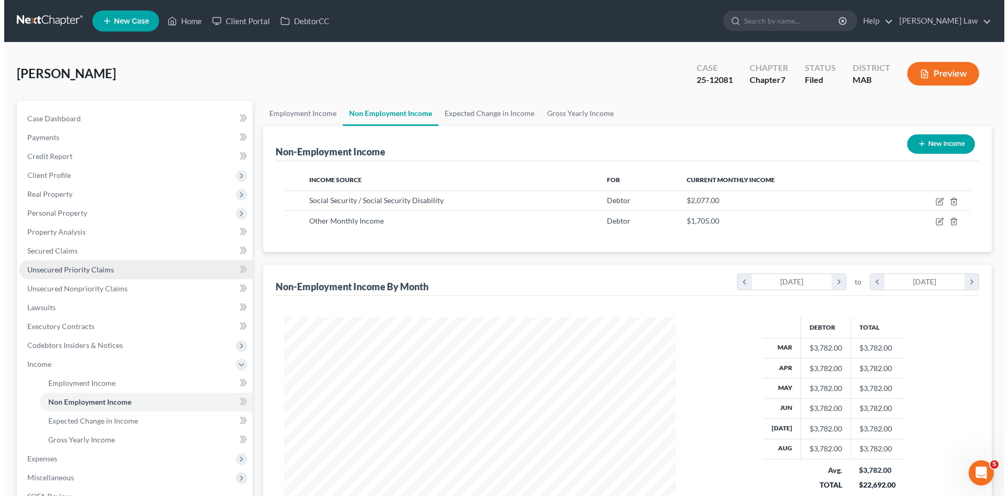
scroll to position [196, 413]
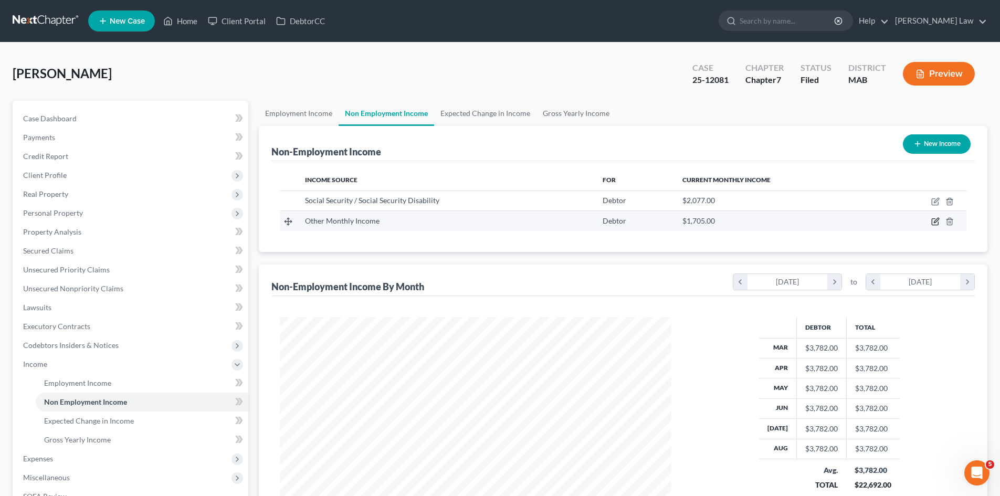
click at [938, 219] on icon "button" at bounding box center [935, 221] width 8 height 8
select select "13"
select select "0"
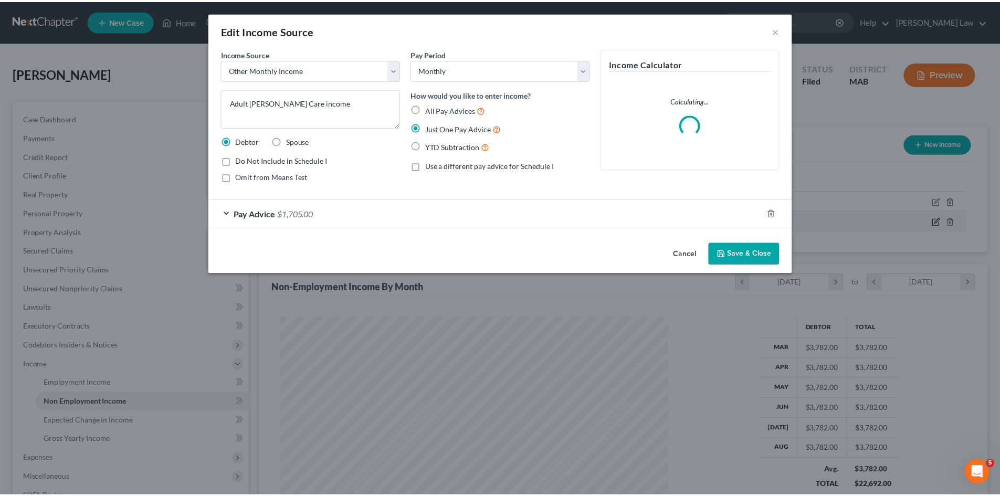
scroll to position [197, 416]
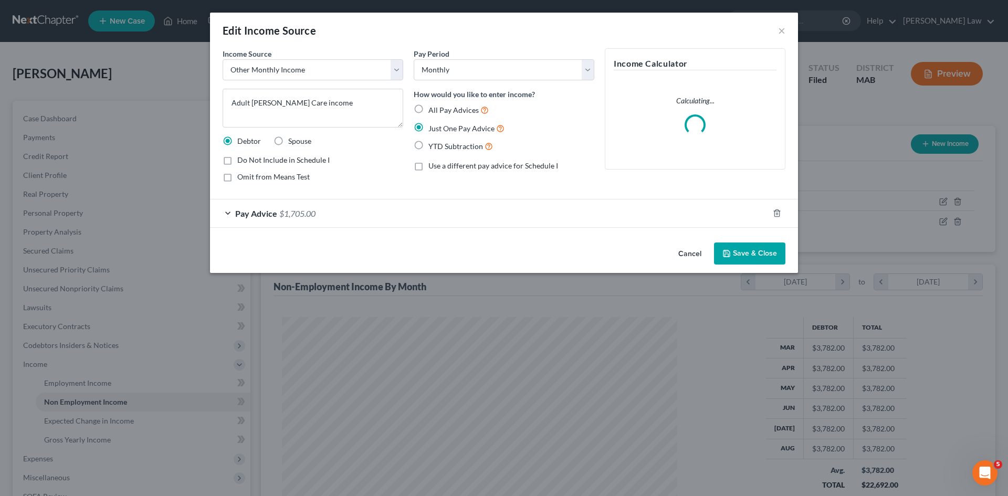
click at [676, 243] on div "Cancel Save & Close" at bounding box center [504, 255] width 588 height 35
click at [679, 246] on button "Cancel" at bounding box center [690, 254] width 40 height 21
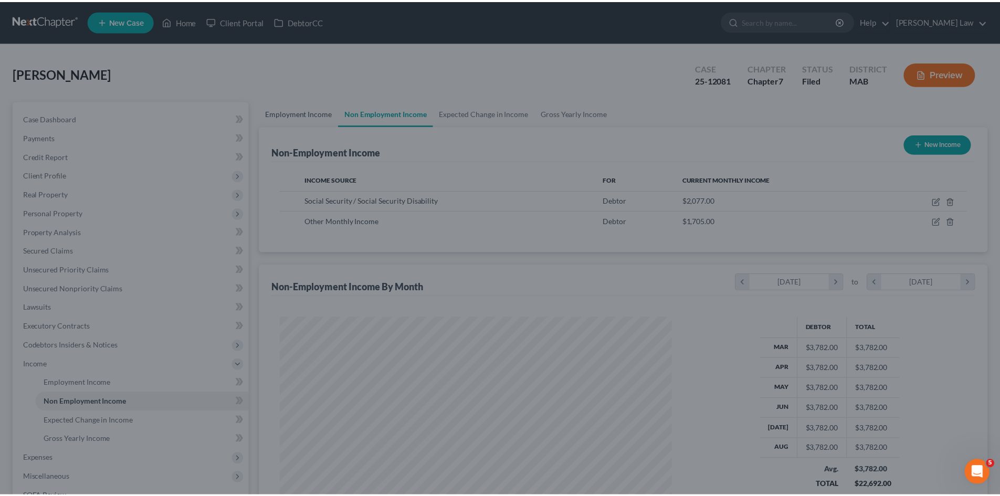
scroll to position [524848, 524631]
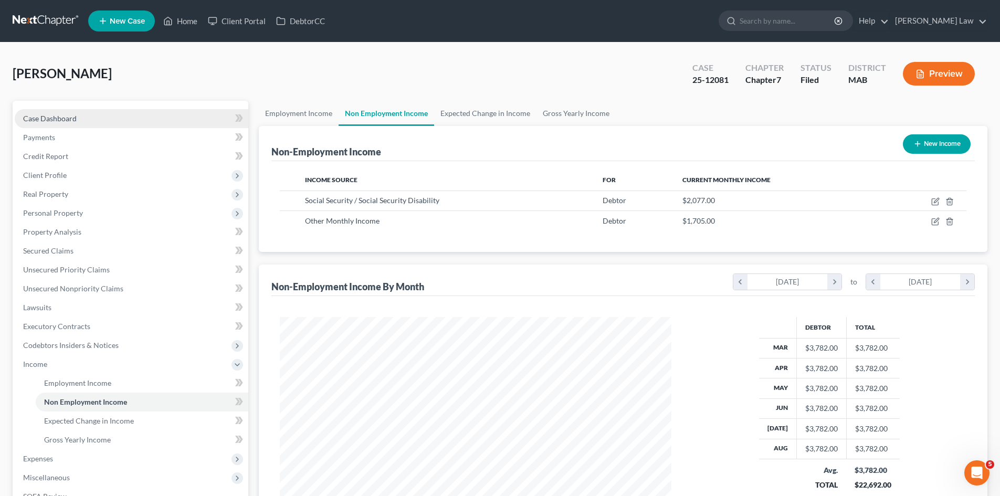
click at [86, 124] on link "Case Dashboard" at bounding box center [132, 118] width 234 height 19
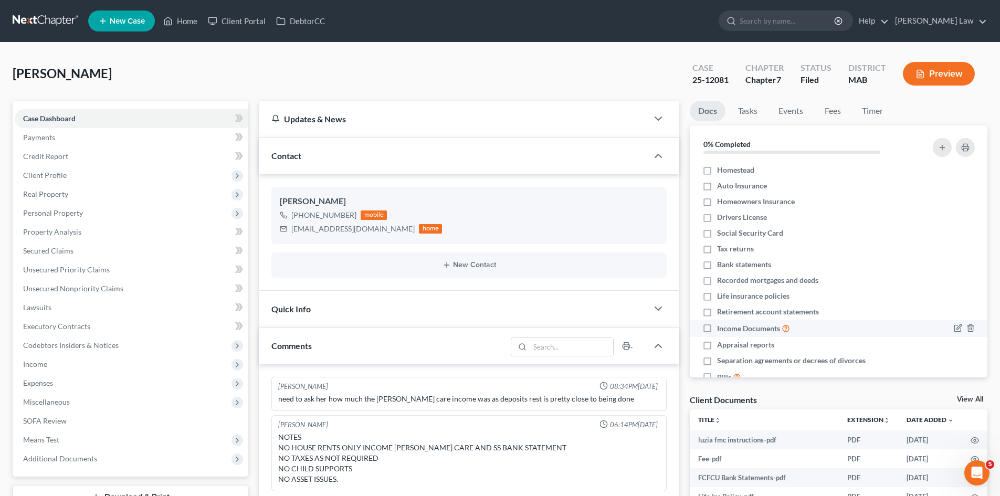
scroll to position [57, 0]
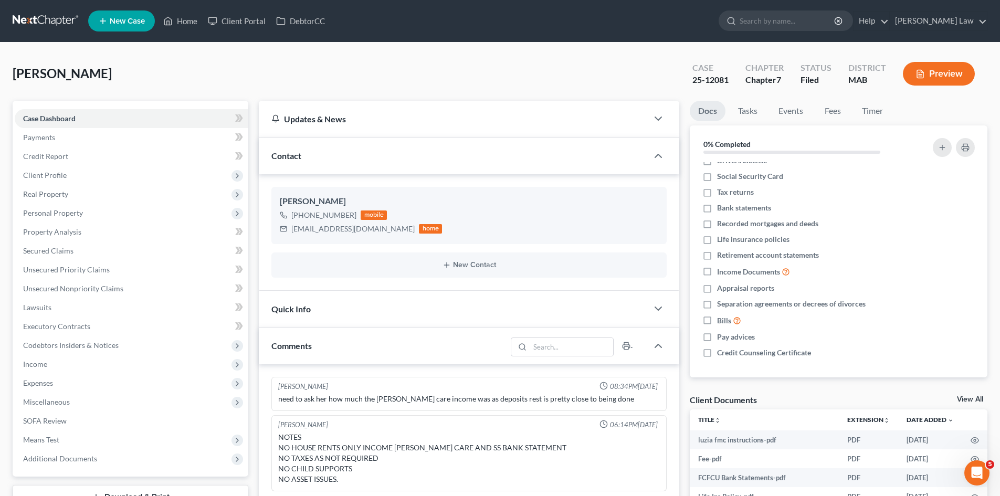
click at [961, 399] on link "View All" at bounding box center [970, 399] width 26 height 7
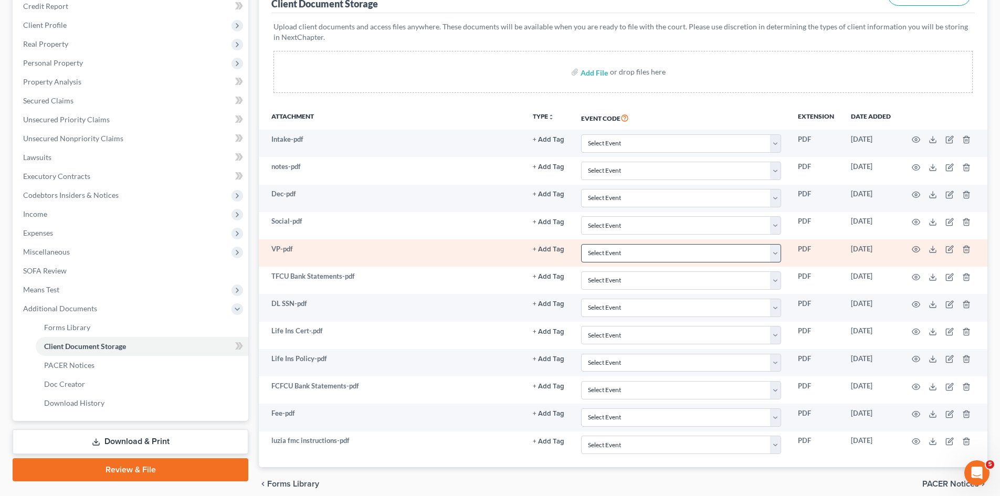
scroll to position [175, 0]
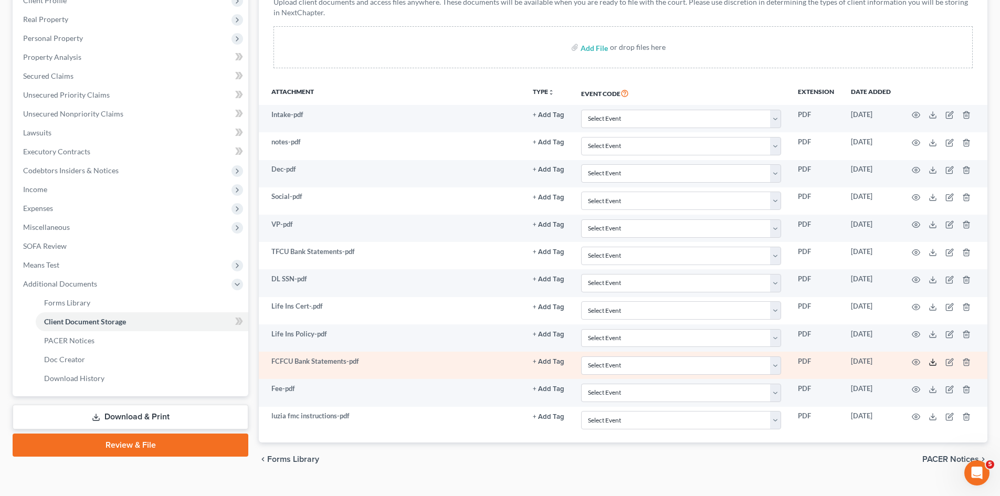
click at [931, 363] on icon at bounding box center [933, 362] width 8 height 8
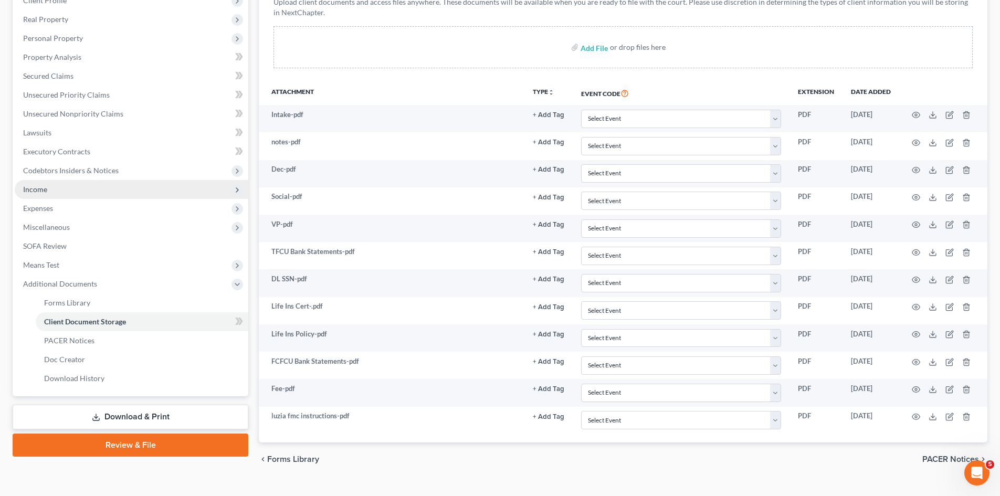
click at [60, 186] on span "Income" at bounding box center [132, 189] width 234 height 19
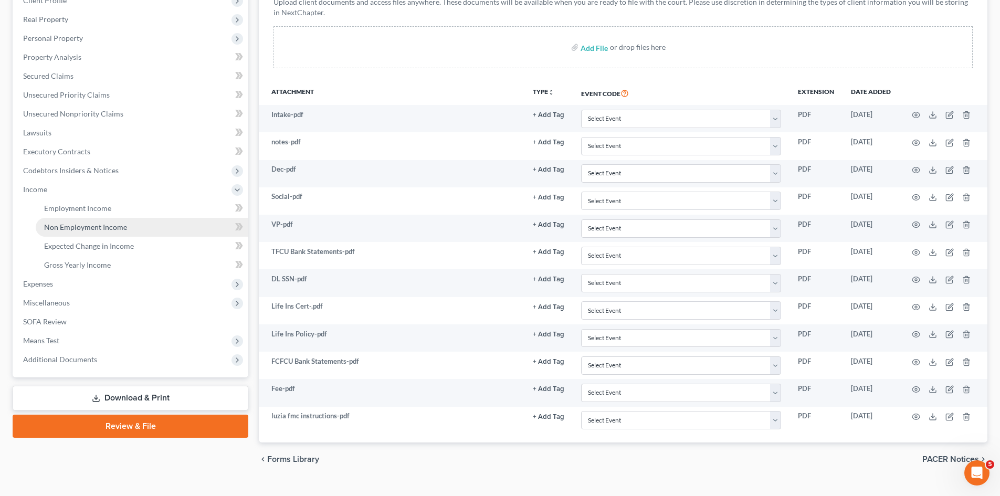
click at [80, 225] on span "Non Employment Income" at bounding box center [85, 227] width 83 height 9
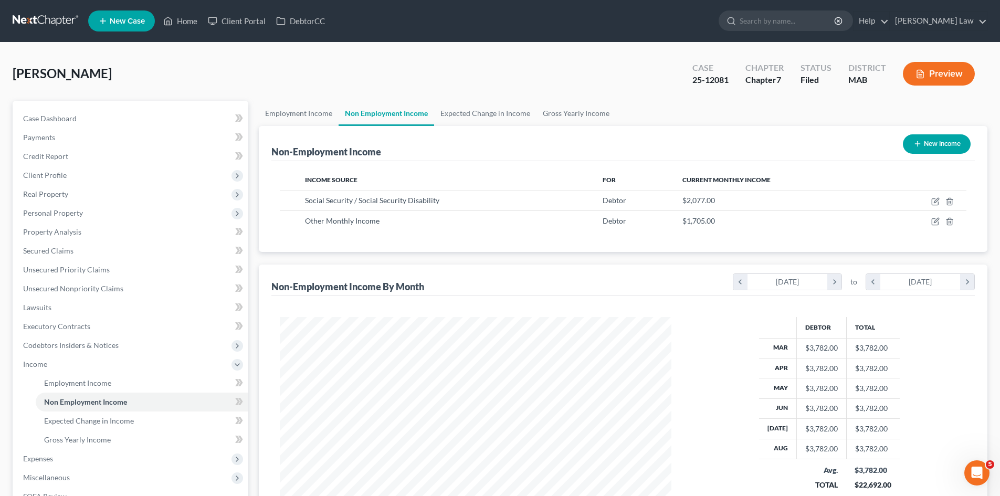
scroll to position [196, 413]
click at [71, 120] on span "Case Dashboard" at bounding box center [50, 118] width 54 height 9
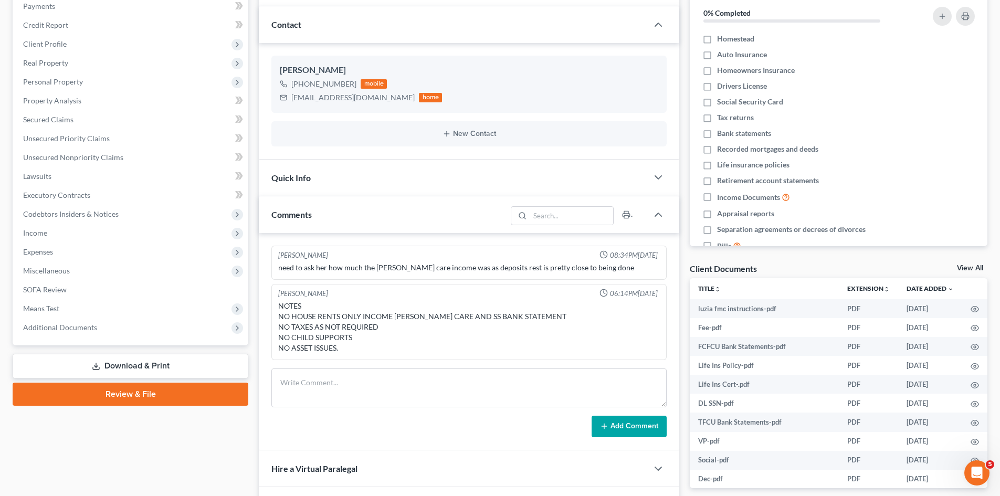
scroll to position [175, 0]
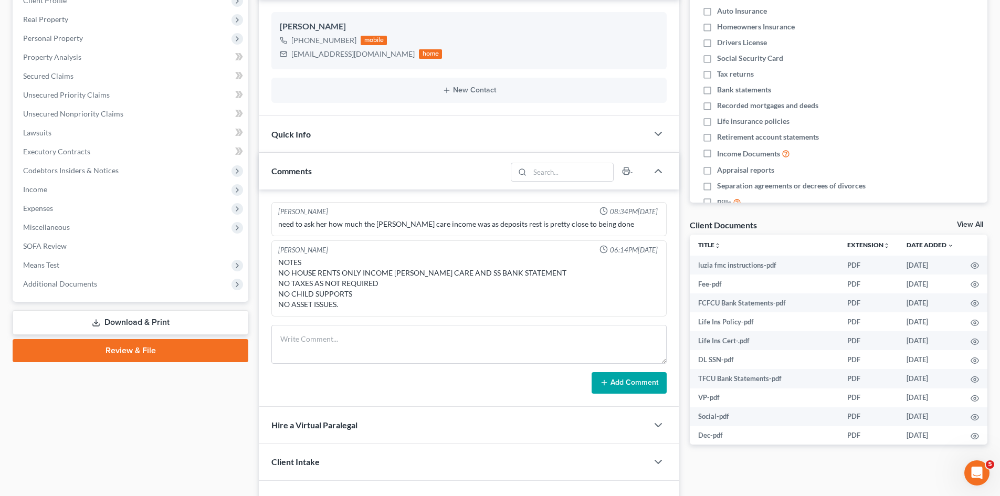
drag, startPoint x: 89, startPoint y: 282, endPoint x: 94, endPoint y: 314, distance: 32.5
click at [89, 282] on span "Additional Documents" at bounding box center [60, 283] width 74 height 9
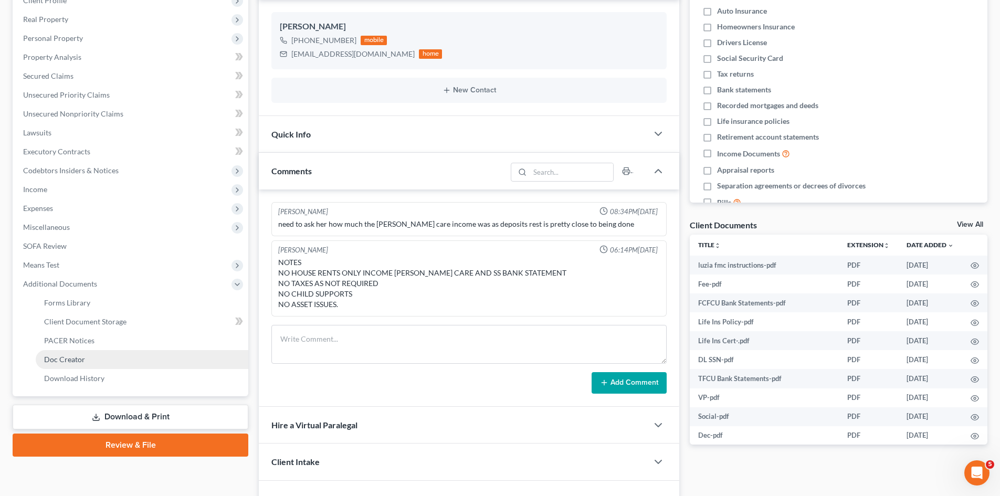
click at [93, 350] on link "Doc Creator" at bounding box center [142, 359] width 213 height 19
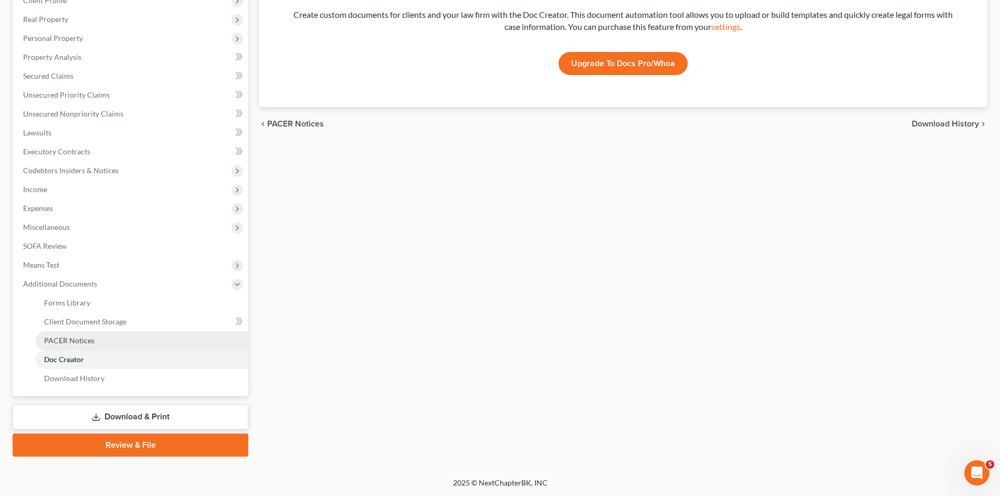
click at [71, 340] on span "PACER Notices" at bounding box center [69, 340] width 50 height 9
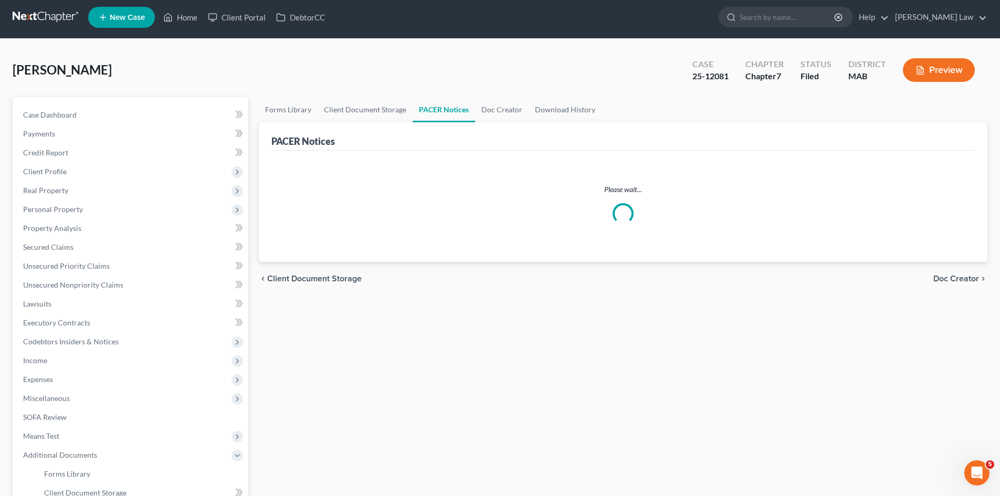
scroll to position [175, 0]
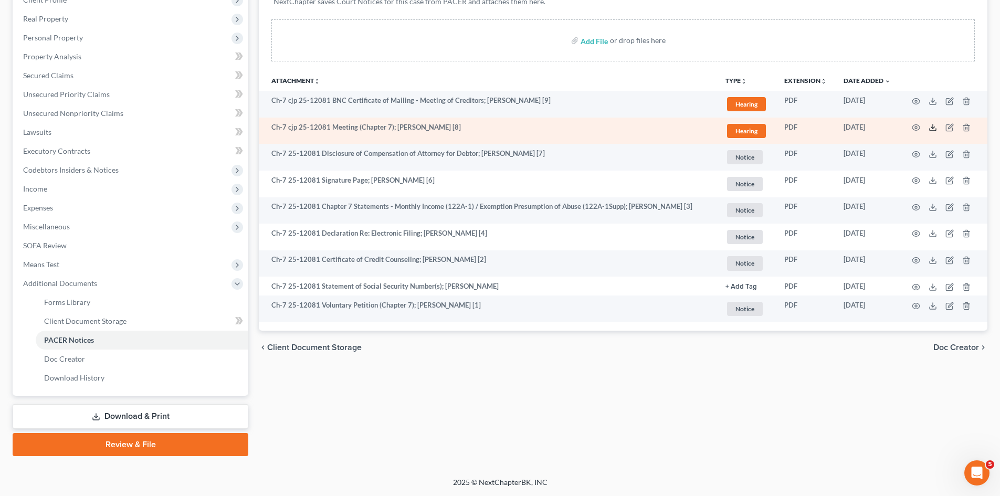
click at [930, 128] on icon at bounding box center [933, 127] width 8 height 8
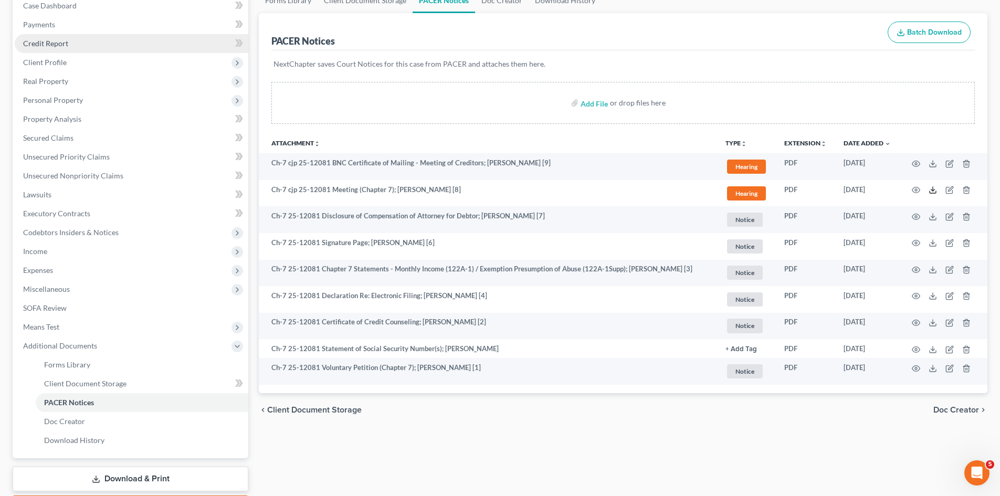
scroll to position [88, 0]
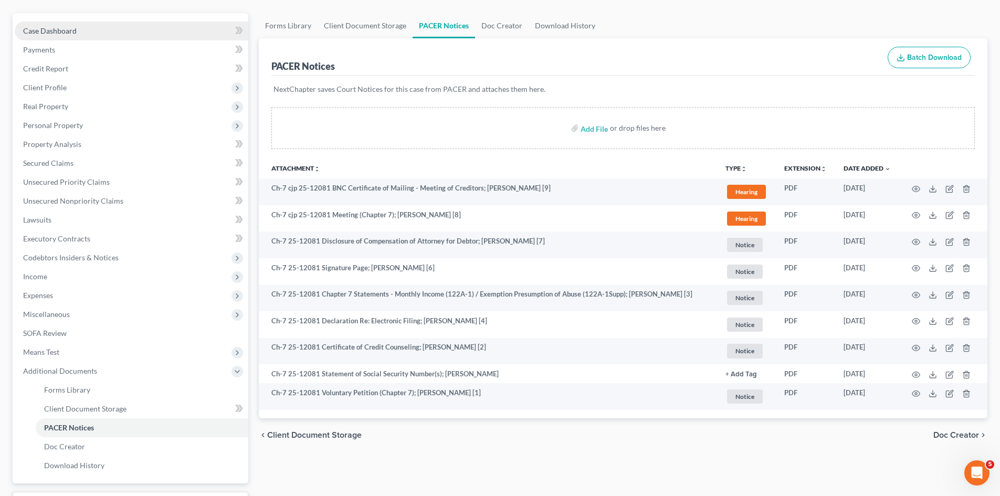
click at [49, 35] on span "Case Dashboard" at bounding box center [50, 30] width 54 height 9
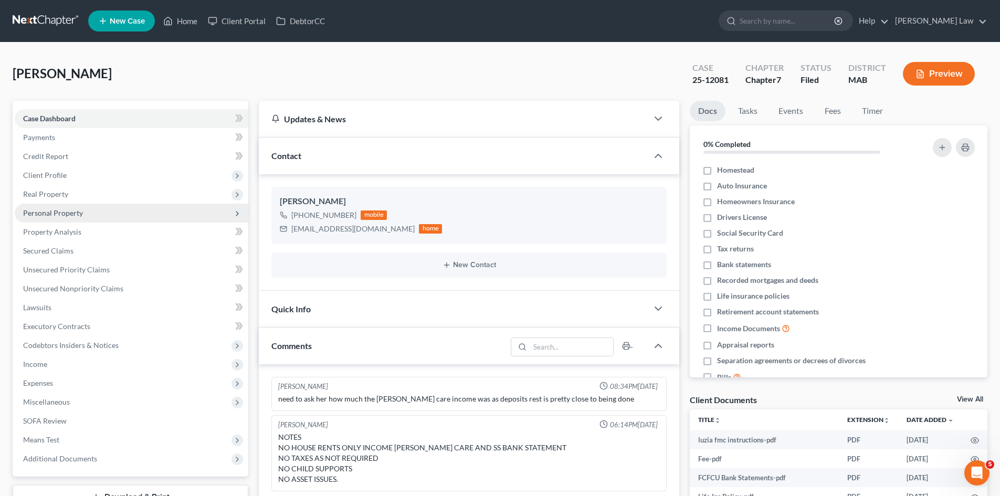
click at [70, 215] on span "Personal Property" at bounding box center [53, 212] width 60 height 9
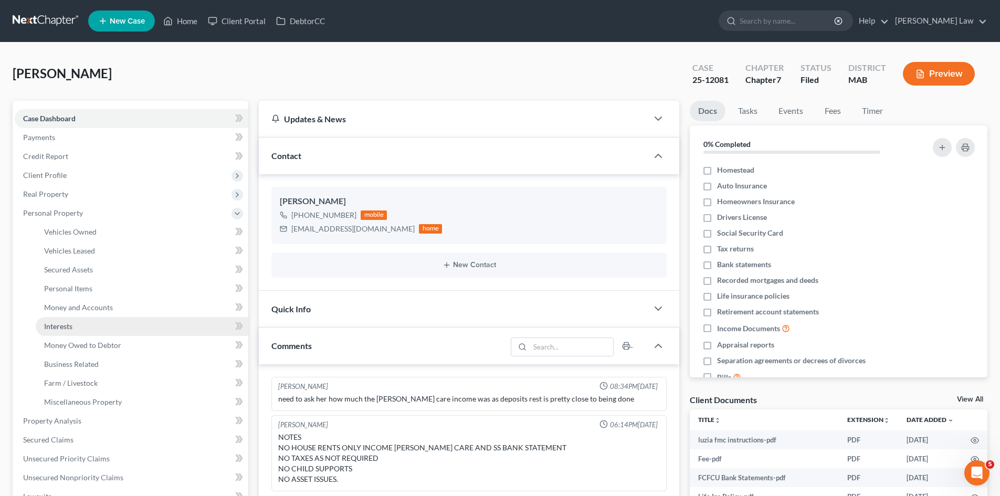
click at [87, 327] on link "Interests" at bounding box center [142, 326] width 213 height 19
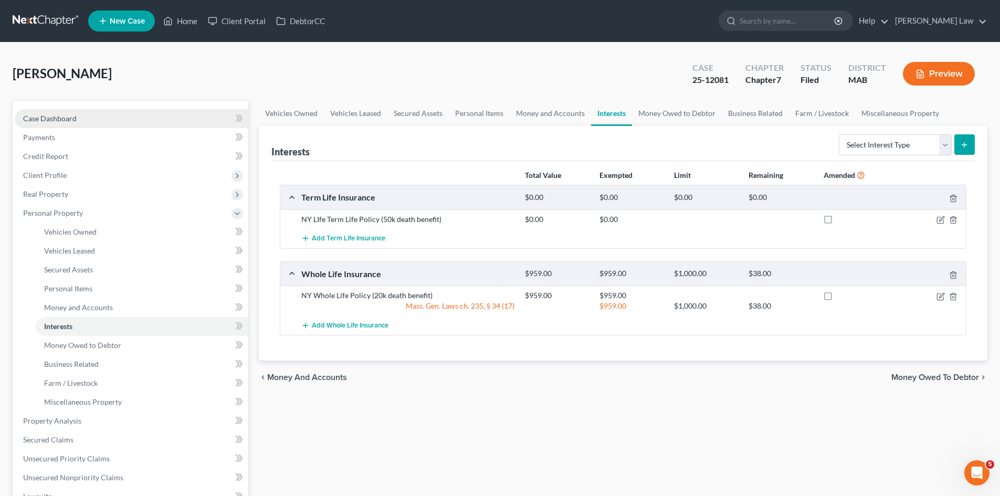
click at [78, 117] on link "Case Dashboard" at bounding box center [132, 118] width 234 height 19
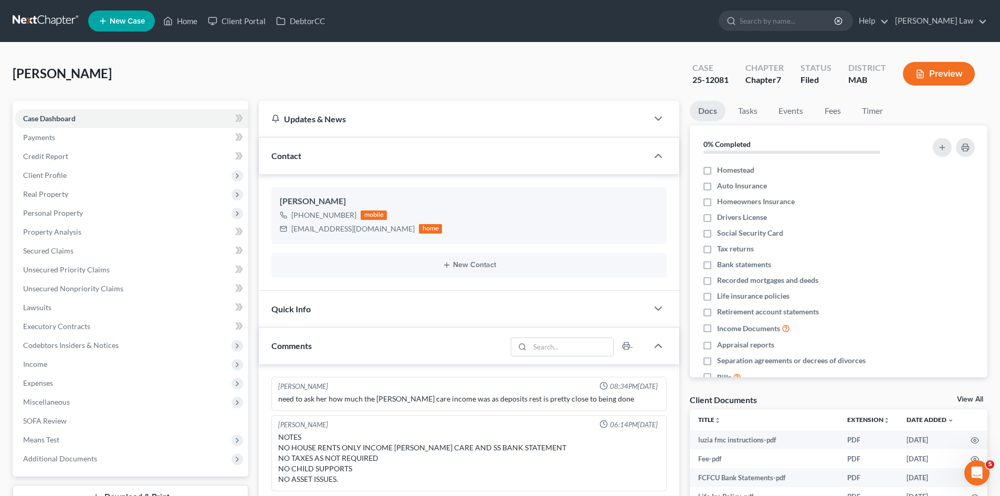
click at [46, 21] on link at bounding box center [46, 21] width 67 height 19
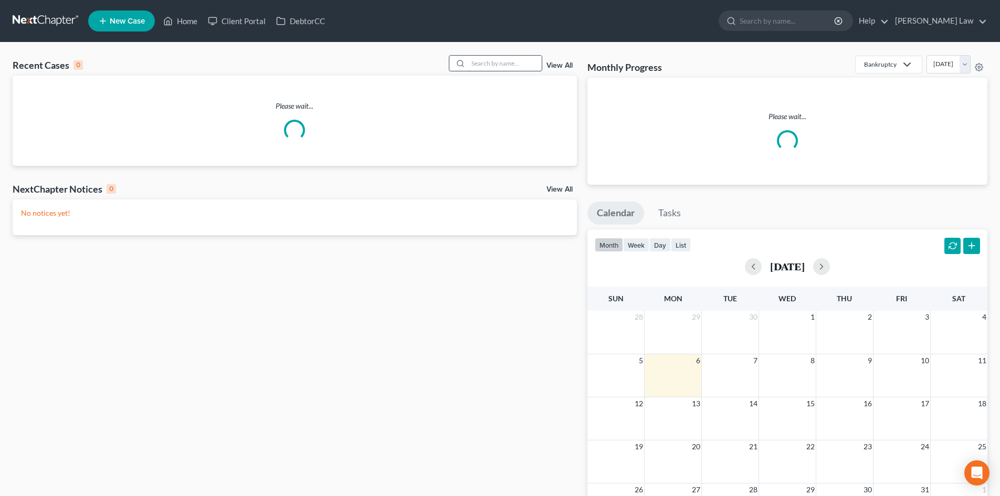
click at [486, 62] on input "search" at bounding box center [505, 63] width 74 height 15
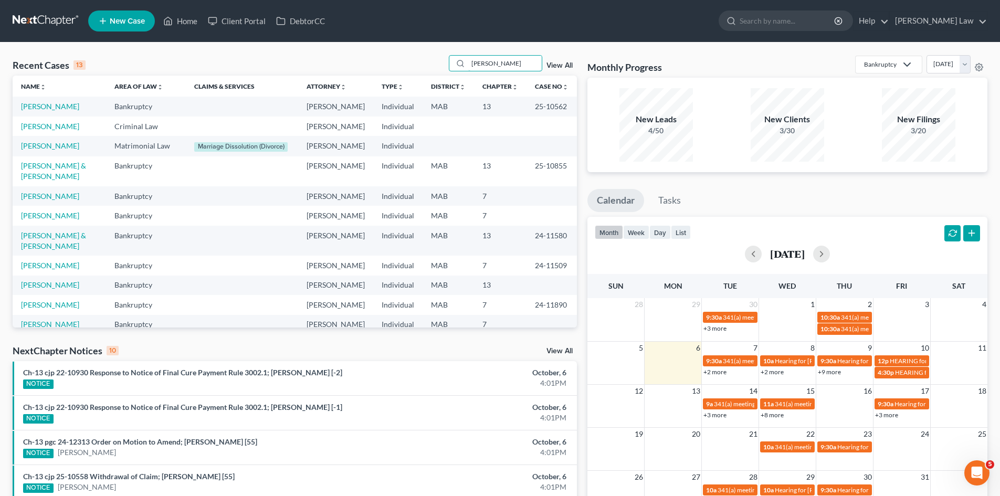
type input "[PERSON_NAME]"
click at [121, 15] on link "New Case" at bounding box center [121, 21] width 67 height 21
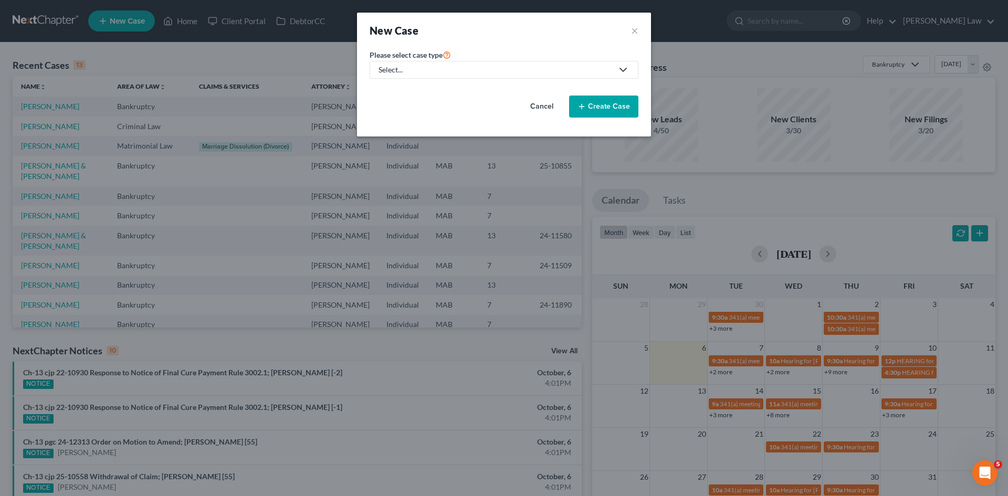
click at [460, 69] on div "Select..." at bounding box center [496, 70] width 234 height 11
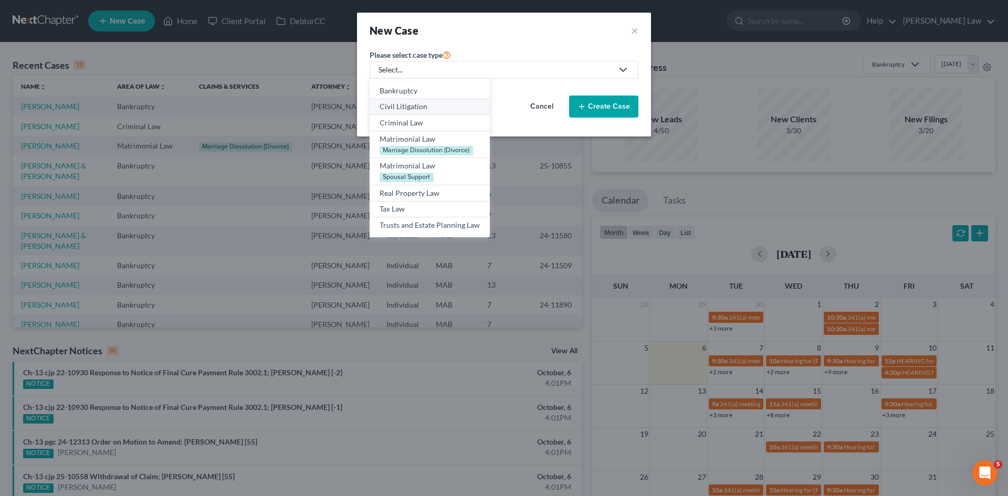
click at [415, 111] on div "Civil Litigation" at bounding box center [430, 106] width 100 height 11
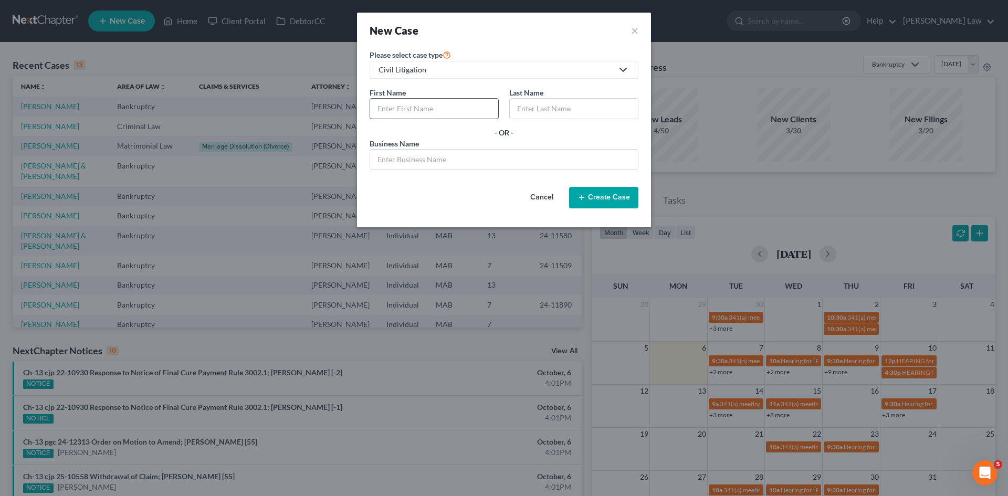
click at [414, 115] on input "text" at bounding box center [434, 109] width 128 height 20
click at [398, 99] on input "text" at bounding box center [434, 109] width 128 height 20
paste input "Thomas"
type input "Thomas"
click at [550, 110] on input "text" at bounding box center [574, 109] width 128 height 20
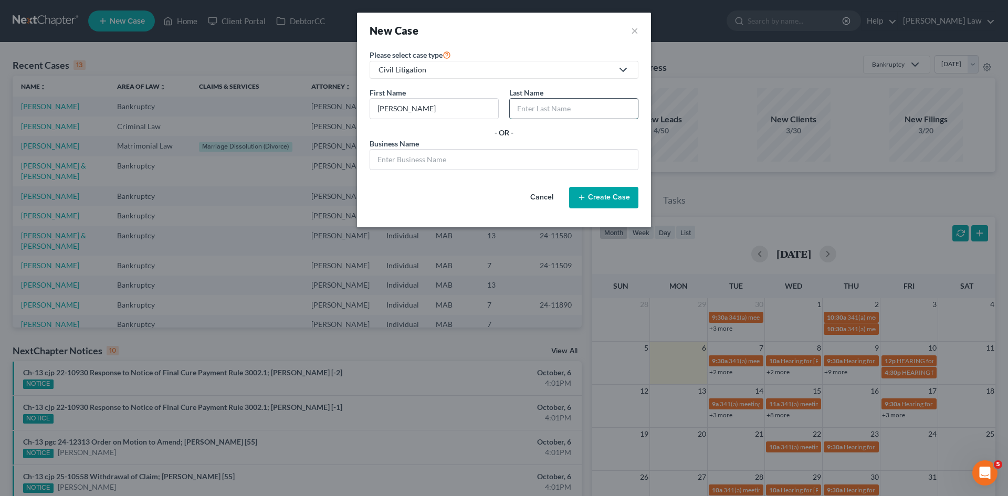
paste input "Mochen"
type input "Mochen"
click at [610, 196] on button "Create Case" at bounding box center [603, 198] width 69 height 22
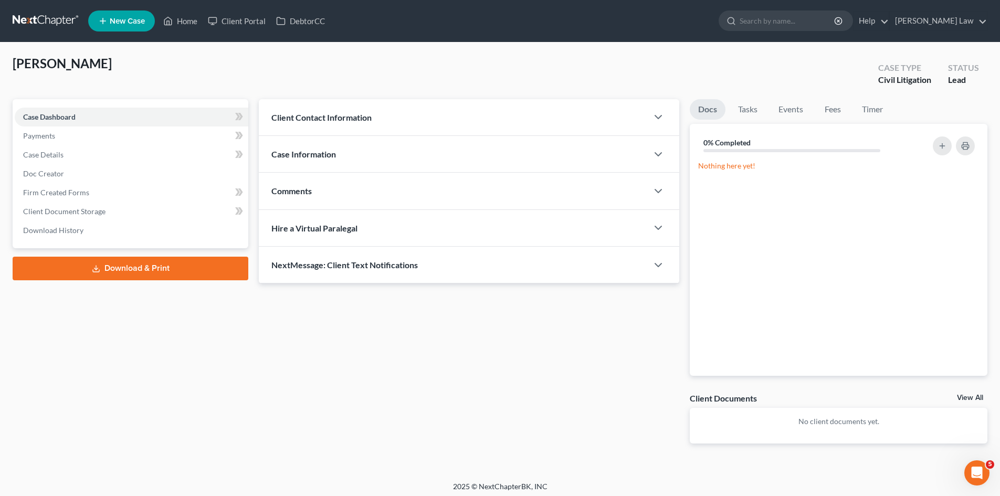
click at [345, 152] on div "Case Information" at bounding box center [453, 154] width 389 height 36
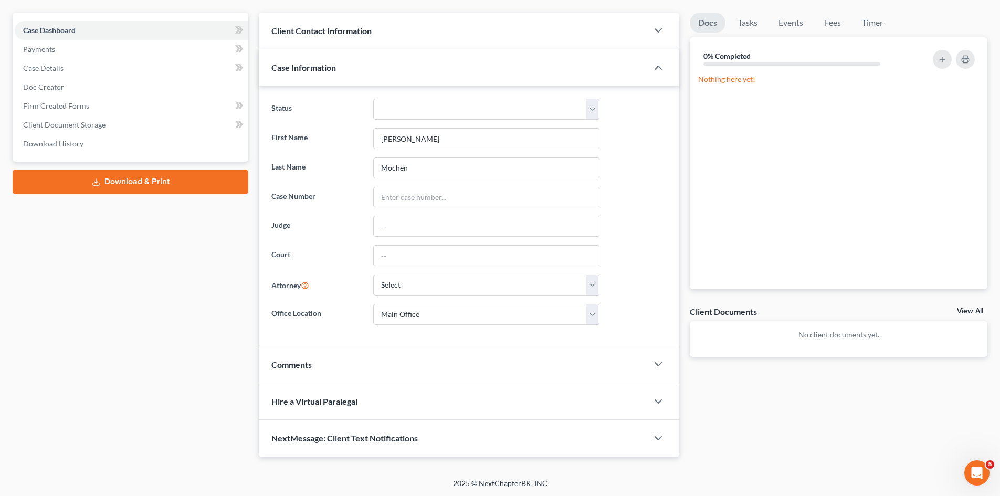
scroll to position [88, 0]
click at [370, 351] on div "Comments" at bounding box center [453, 363] width 389 height 36
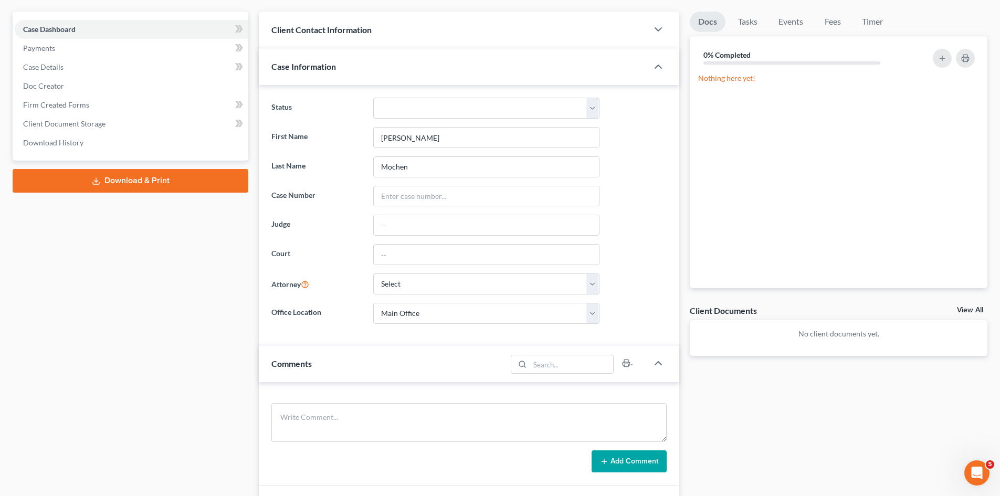
click at [384, 452] on div "Add Comment" at bounding box center [468, 461] width 395 height 22
click at [370, 422] on textarea at bounding box center [468, 422] width 395 height 39
paste textarea "6548 1/191976"
type textarea "6548 1/191976"
click at [647, 465] on button "Add Comment" at bounding box center [629, 461] width 75 height 22
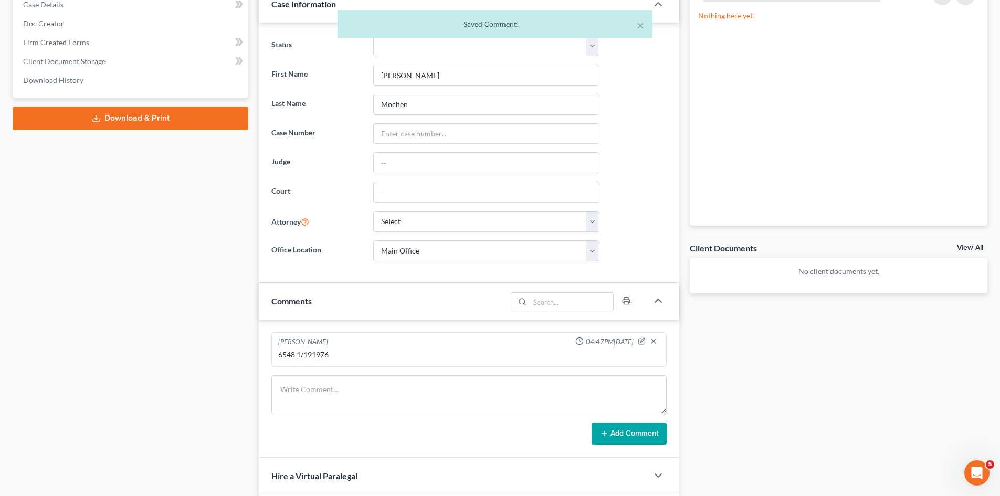
scroll to position [175, 0]
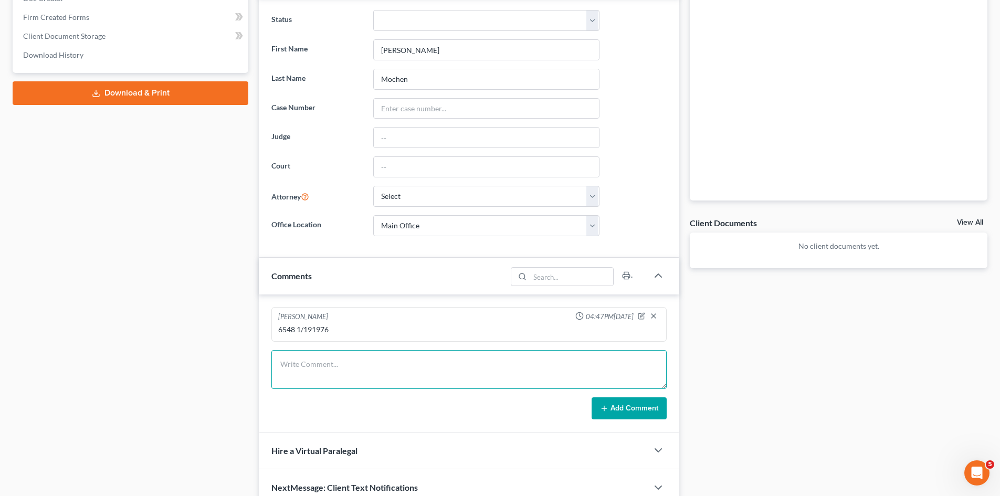
click at [335, 359] on textarea at bounding box center [468, 369] width 395 height 39
paste textarea "399 PROSPECT ST, NORWELL MA 02061-1115."
drag, startPoint x: 338, startPoint y: 365, endPoint x: 295, endPoint y: 365, distance: 43.1
click at [295, 365] on textarea "399 PROSPECT ST, NORWELL MA 02061-1115." at bounding box center [468, 369] width 395 height 39
drag, startPoint x: 290, startPoint y: 373, endPoint x: 265, endPoint y: 374, distance: 24.7
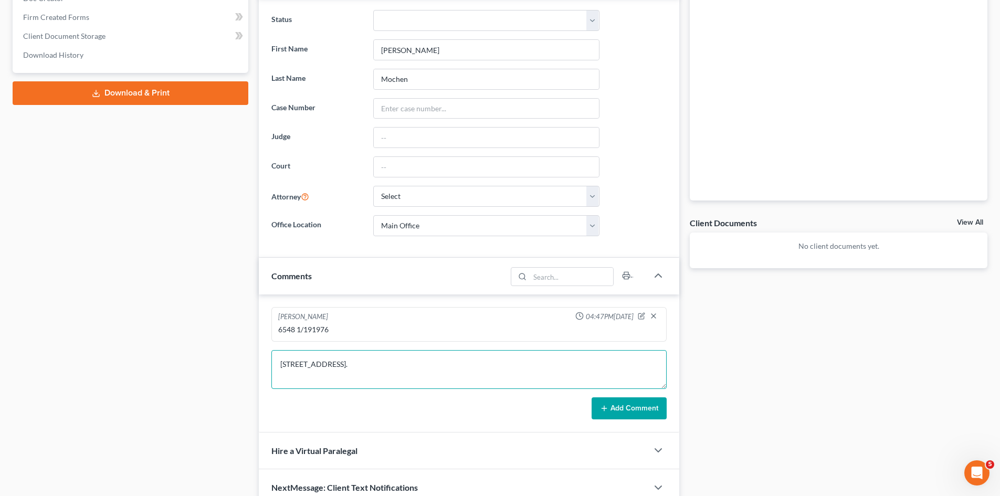
click at [265, 374] on div "Michael Manning 04:47PM, 10/06/2025 6548 1/191976 399 Prospect Street ST, NORWE…" at bounding box center [469, 364] width 421 height 138
click at [296, 375] on textarea "399 Prospect Street NORWELL MA 02061-1115." at bounding box center [468, 369] width 395 height 39
click at [368, 374] on textarea "399 Prospect Street Norwell, MA 02061-1115." at bounding box center [468, 369] width 395 height 39
click at [348, 375] on textarea "399 Prospect Street Norwell, MA 02061-1115" at bounding box center [468, 369] width 395 height 39
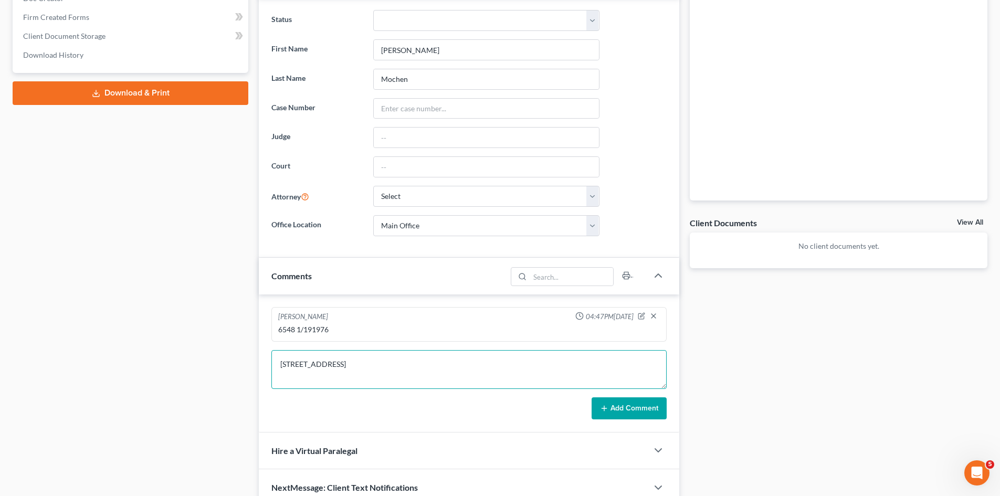
click at [344, 375] on textarea "399 Prospect Street Norwell, MA 02061-1115" at bounding box center [468, 369] width 395 height 39
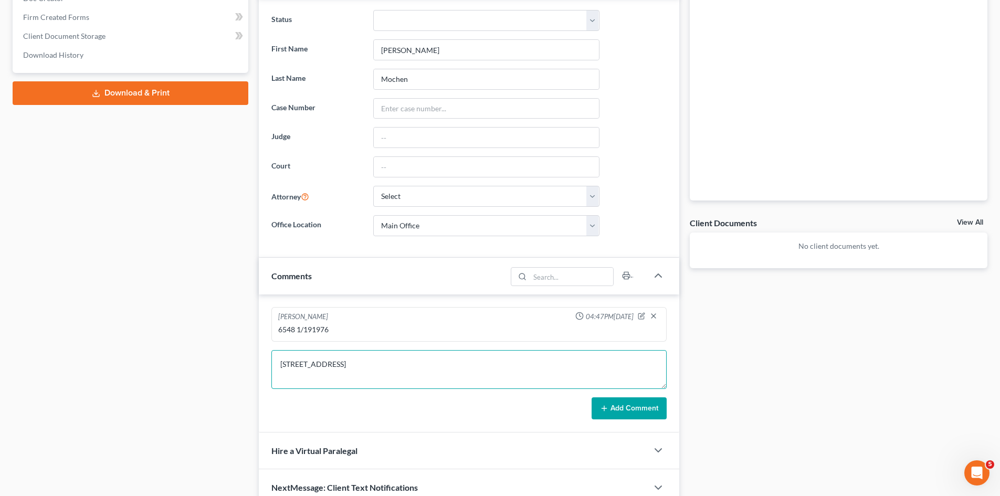
click at [339, 375] on textarea "399 Prospect Street Norwell, MA 02061-1115" at bounding box center [468, 369] width 395 height 39
click at [332, 375] on textarea "399 Prospect Street Norwell, MA 02061-1115" at bounding box center [468, 369] width 395 height 39
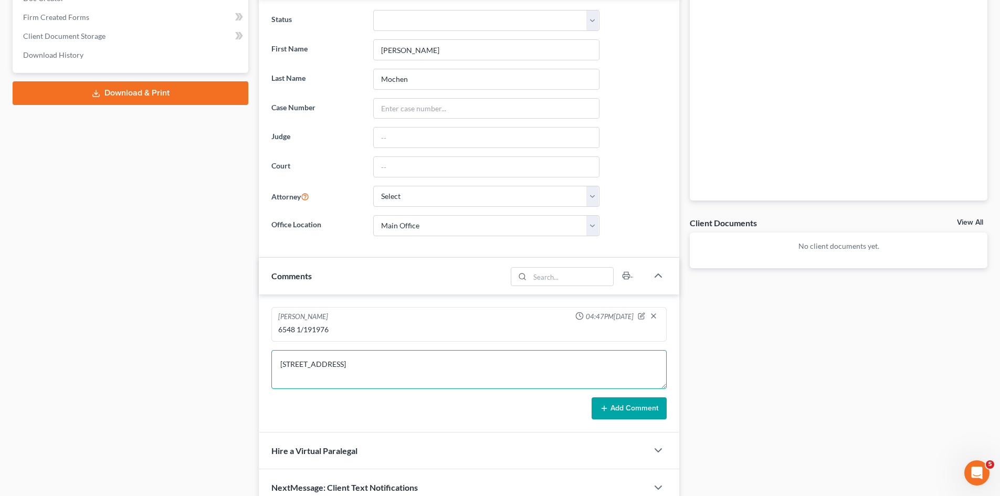
click at [330, 376] on textarea "399 Prospect Street Norwell, MA 02061-1115" at bounding box center [468, 369] width 395 height 39
click at [330, 368] on textarea "399 Prospect Street Norwell, MA 02061-1115" at bounding box center [468, 369] width 395 height 39
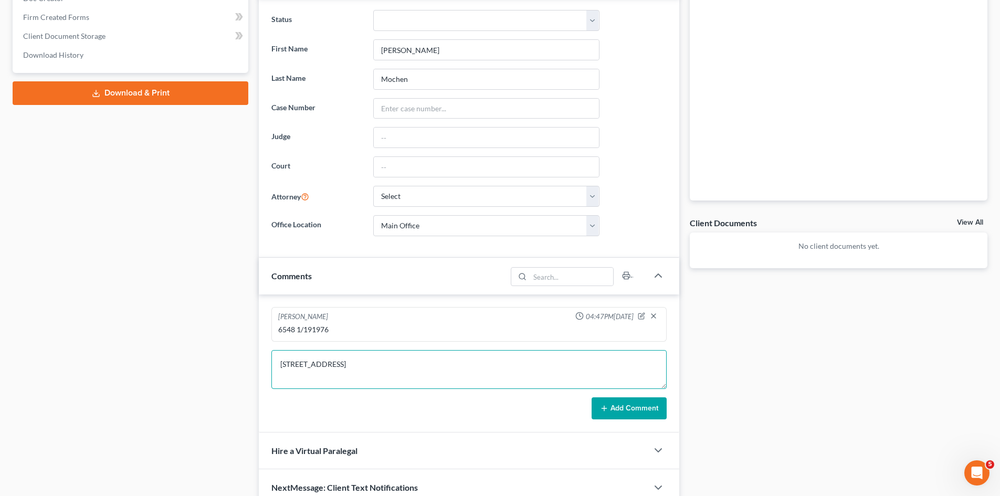
click at [330, 368] on textarea "399 Prospect Street Norwell, MA 02061-1115" at bounding box center [468, 369] width 395 height 39
click at [342, 371] on textarea "399 Prospect Street Norwell, MA 02061-1115" at bounding box center [468, 369] width 395 height 39
click at [344, 376] on textarea "399 Prospect Street Norwell, MA 02061-1115" at bounding box center [468, 369] width 395 height 39
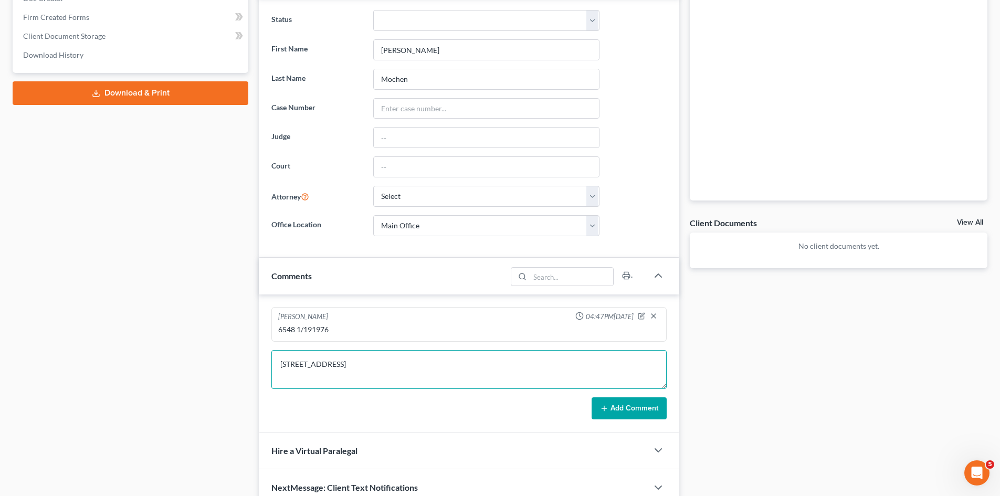
click at [360, 374] on textarea "399 Prospect Street Norwell, MA 02061-1115" at bounding box center [468, 369] width 395 height 39
click at [331, 368] on textarea "399 Prospect Street Norwell, MA 02061-1115" at bounding box center [468, 369] width 395 height 39
type textarea "399 Prospect Street Norwell, MA 02061-1115"
click at [642, 399] on button "Add Comment" at bounding box center [629, 408] width 75 height 22
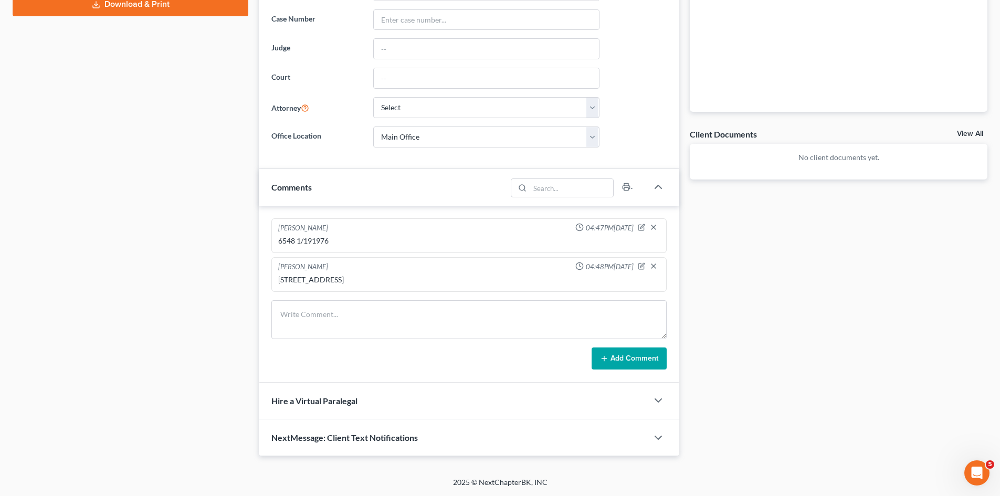
scroll to position [12, 0]
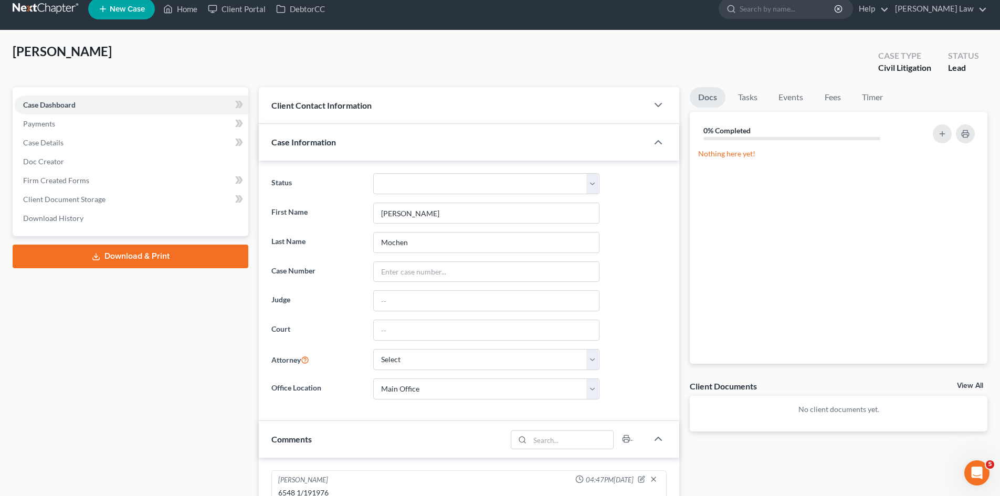
click at [32, 49] on span "[PERSON_NAME]" at bounding box center [62, 51] width 99 height 15
copy span "Mochen"
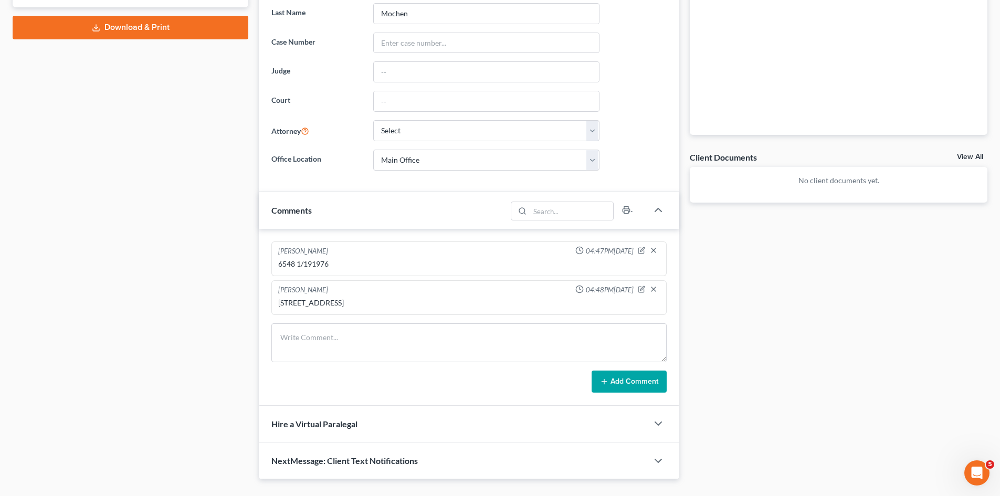
scroll to position [275, 0]
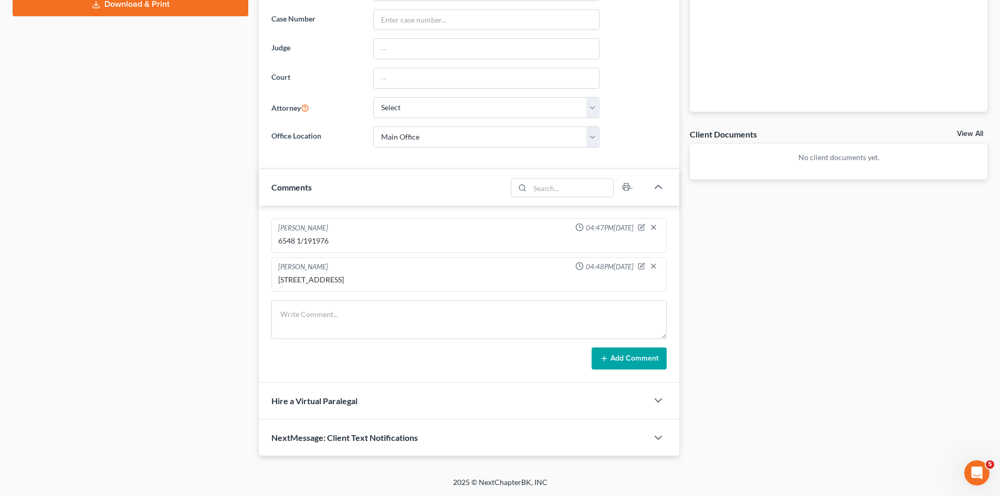
click at [334, 275] on div "399 Prospect Street Norwell, MA 02061-1115" at bounding box center [469, 280] width 382 height 11
click at [356, 279] on div "399 Prospect Street Norwell, MA 02061-1115" at bounding box center [469, 280] width 382 height 11
copy div "399 Prospect Street Norwell, MA 02061-1115"
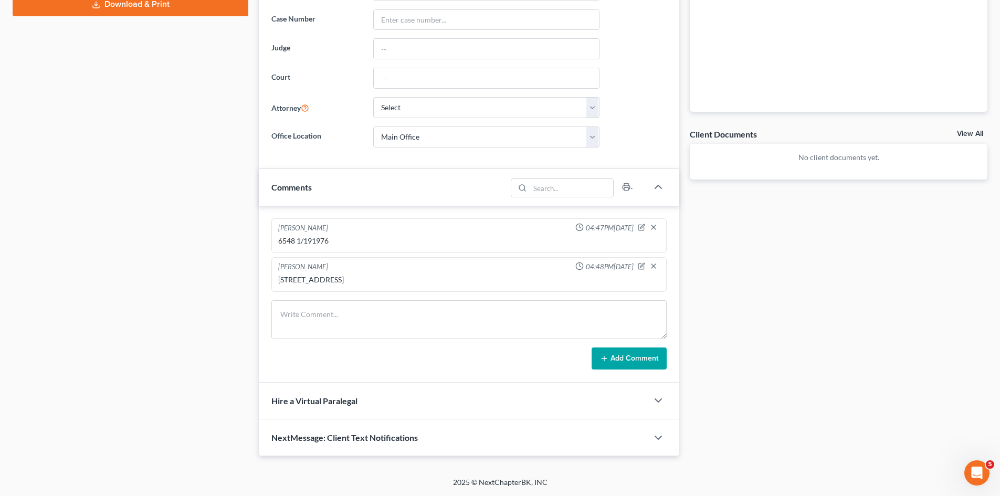
drag, startPoint x: 365, startPoint y: 280, endPoint x: 270, endPoint y: 273, distance: 95.3
click at [270, 273] on div "Michael Manning 04:47PM, 10/06/2025 6548 1/191976 Michael Manning 04:48PM, 10/0…" at bounding box center [469, 294] width 421 height 177
copy div "399 Prospect Street Norwell, MA 02061-1115"
drag, startPoint x: 336, startPoint y: 231, endPoint x: 298, endPoint y: 231, distance: 37.3
click at [298, 236] on div "6548 1/191976" at bounding box center [469, 241] width 382 height 11
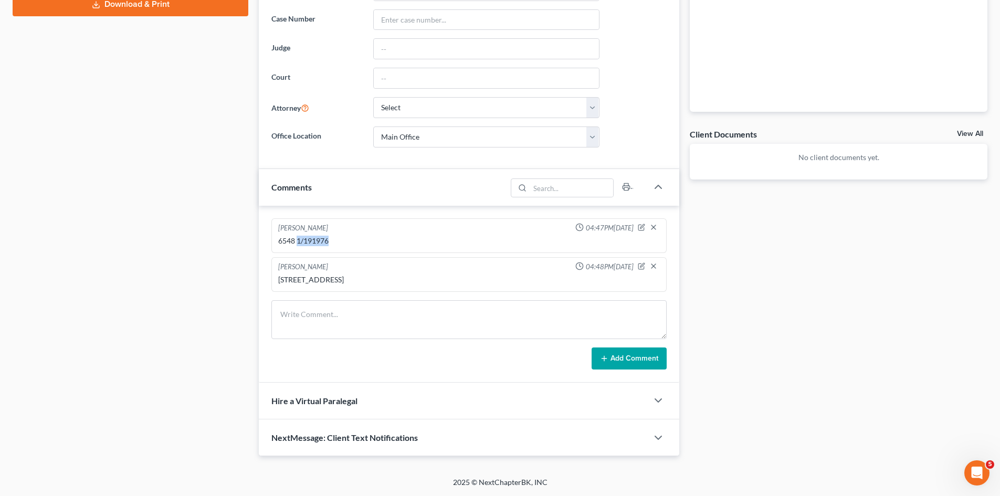
copy div "1/191976"
click at [286, 236] on div "6548 1/191976" at bounding box center [469, 241] width 382 height 11
copy div "6548"
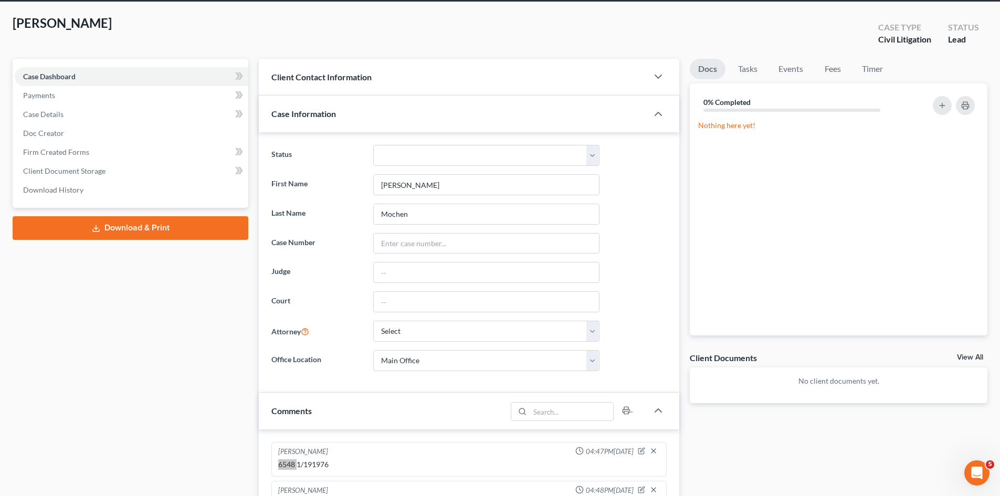
scroll to position [12, 0]
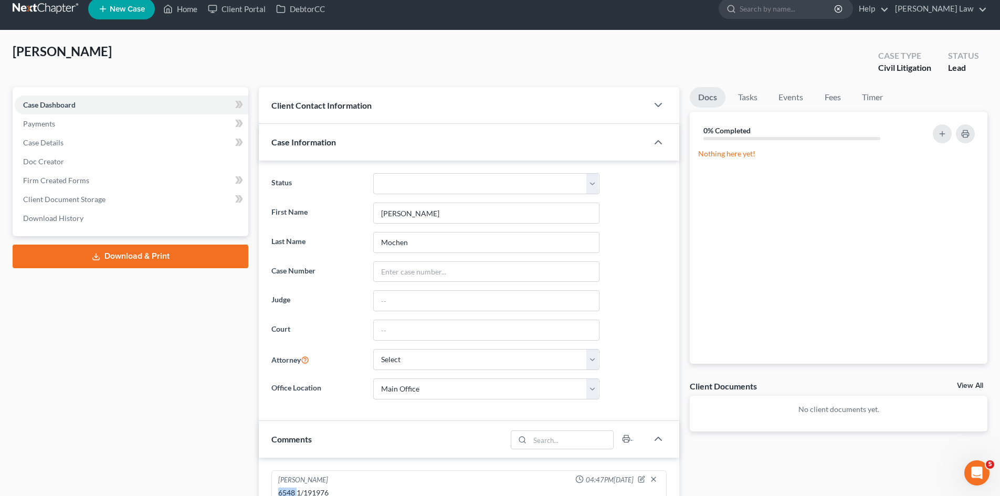
click at [341, 109] on span "Client Contact Information" at bounding box center [321, 105] width 100 height 10
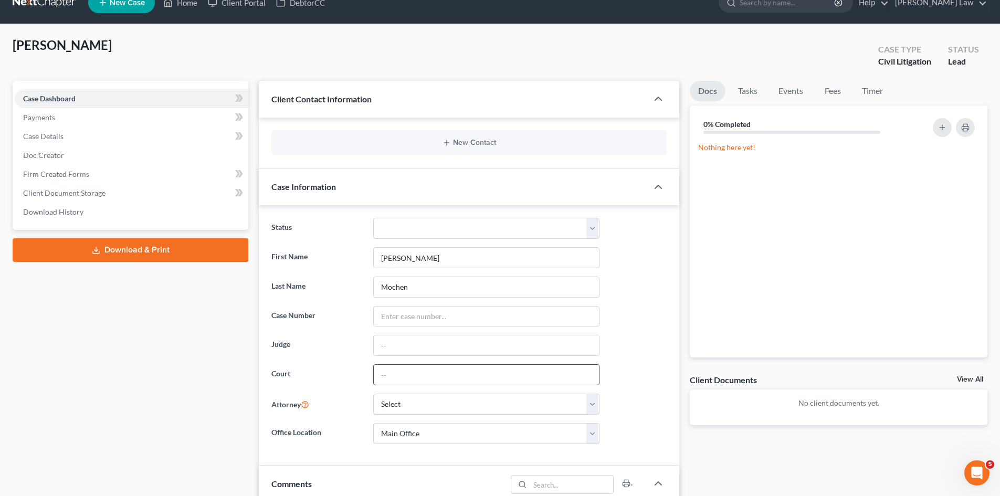
scroll to position [275, 0]
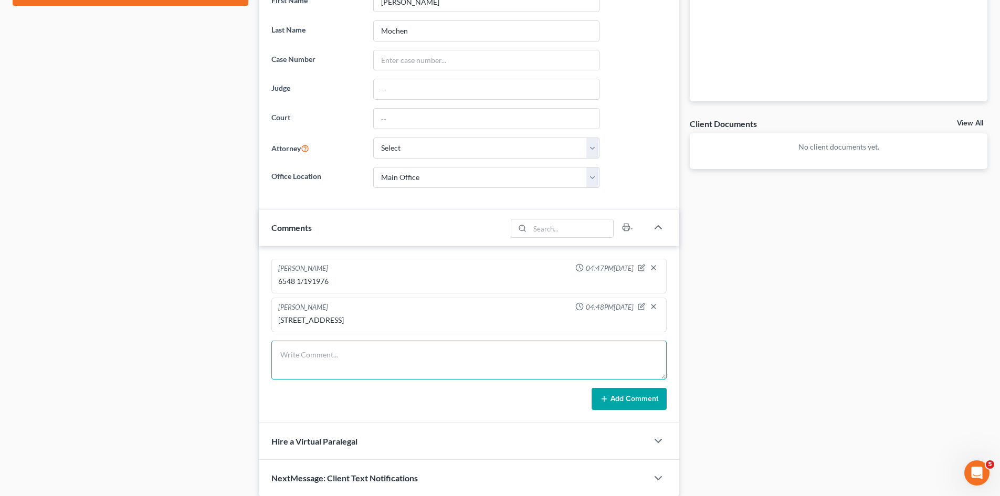
click at [360, 368] on textarea at bounding box center [468, 360] width 395 height 39
paste textarea "Navy Federal Credit Union v. Thomas Mochen Docket No. 2558CV000237 Hingham Dist…"
paste textarea "15,514.48,"
click at [311, 380] on textarea "Navy Federal Credit Union v. Thomas Mochen Docket No. 2558CV000237 Hingham Dist…" at bounding box center [468, 360] width 395 height 39
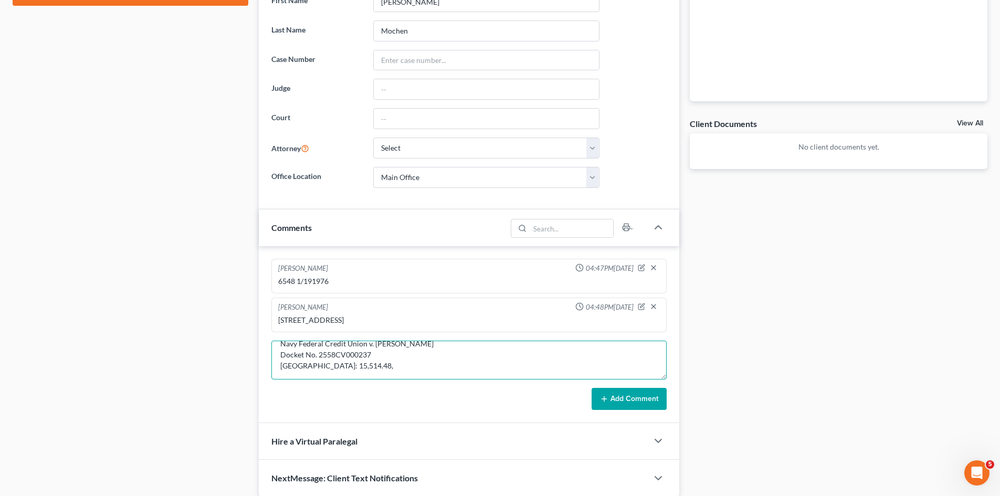
click at [310, 380] on textarea "Navy Federal Credit Union v. Thomas Mochen Docket No. 2558CV000237 Hingham Dist…" at bounding box center [468, 360] width 395 height 39
click at [312, 379] on textarea "Navy Federal Credit Union v. Thomas Mochen Docket No. 2558CV000237 Hingham Dist…" at bounding box center [468, 360] width 395 height 39
click at [311, 380] on textarea "Navy Federal Credit Union v. Thomas Mochen Docket No. 2558CV000237 Hingham Dist…" at bounding box center [468, 360] width 395 height 39
click at [353, 380] on textarea "Navy Federal Credit Union v. Thomas Mochen Docket No. 2558CV000237 Hingham Dist…" at bounding box center [468, 360] width 395 height 39
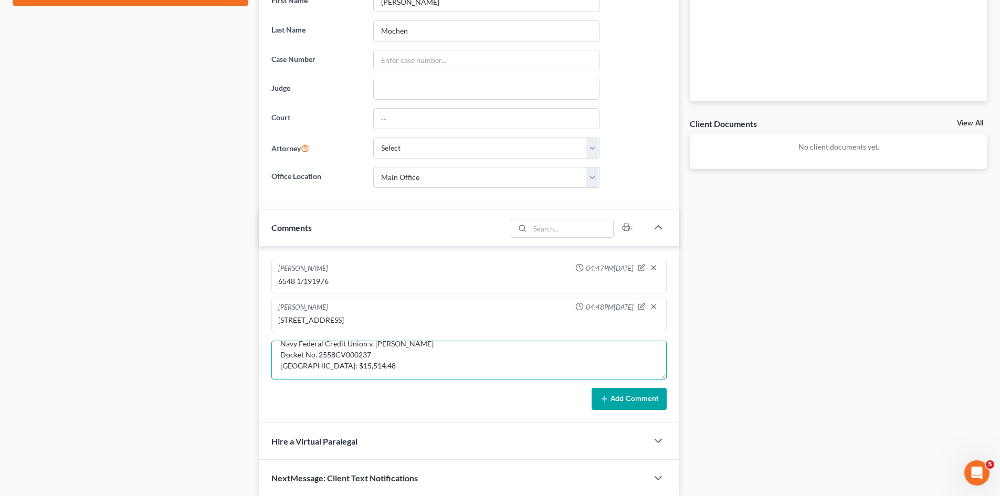
scroll to position [24, 0]
type textarea "Navy Federal Credit Union v. [PERSON_NAME] Docket No. 2558CV000237 [GEOGRAPHIC_…"
click at [628, 403] on button "Add Comment" at bounding box center [629, 399] width 75 height 22
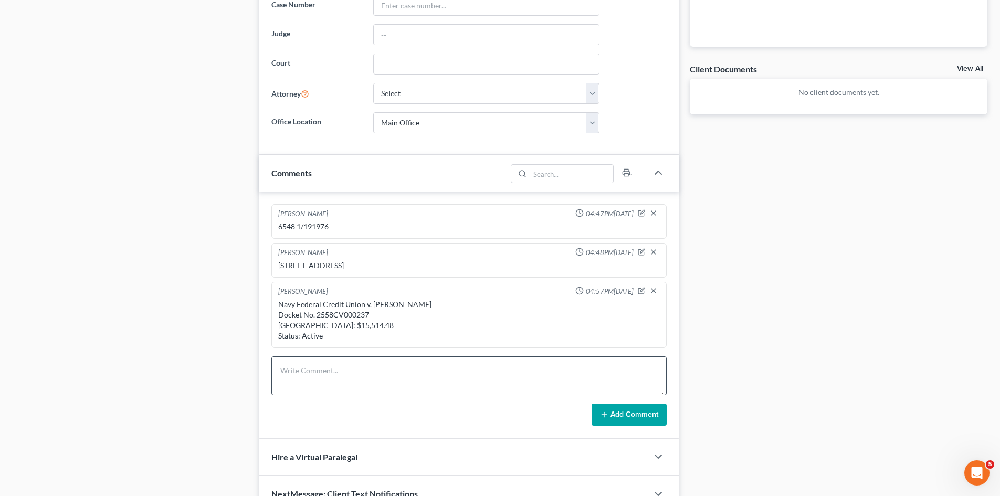
scroll to position [362, 0]
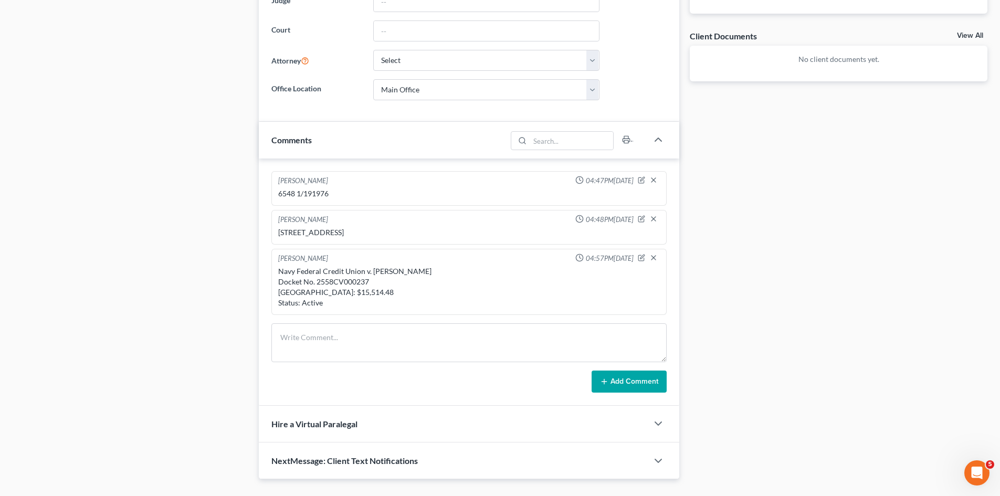
click at [325, 293] on div "Navy Federal Credit Union v. [PERSON_NAME] Docket No. 2558CV000237 [GEOGRAPHIC_…" at bounding box center [469, 287] width 382 height 42
click at [326, 293] on div "Navy Federal Credit Union v. [PERSON_NAME] Docket No. 2558CV000237 [GEOGRAPHIC_…" at bounding box center [469, 287] width 382 height 42
copy div "2558CV000237"
click at [819, 288] on div "Docs Tasks Events Fees Timer 0% Completed Nothing here yet! Hide Completed Task…" at bounding box center [839, 108] width 308 height 742
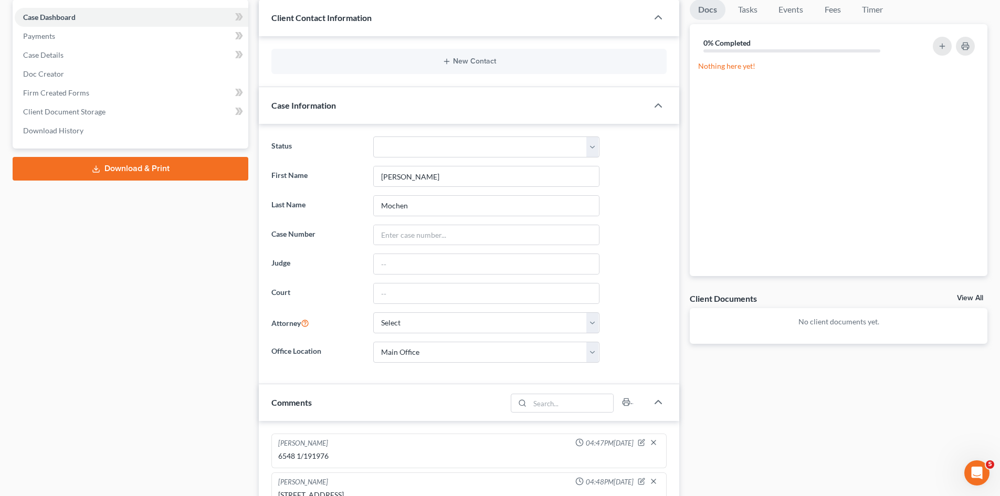
click at [967, 300] on link "View All" at bounding box center [970, 298] width 26 height 7
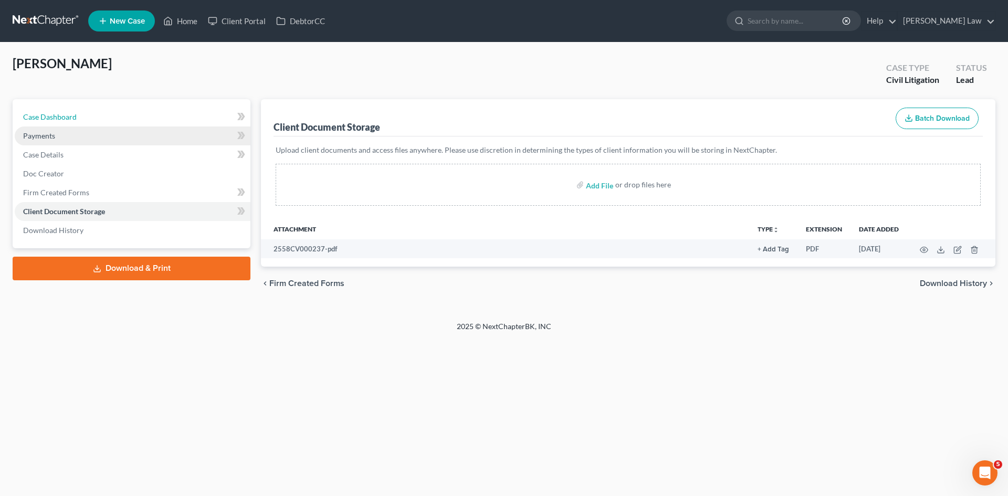
drag, startPoint x: 97, startPoint y: 121, endPoint x: 108, endPoint y: 126, distance: 12.5
click at [97, 121] on link "Case Dashboard" at bounding box center [133, 117] width 236 height 19
select select "0"
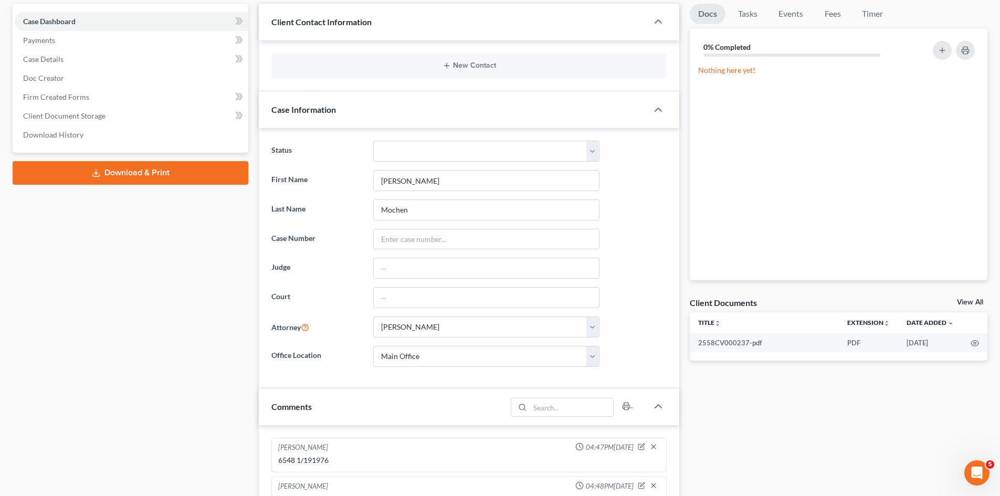
scroll to position [175, 0]
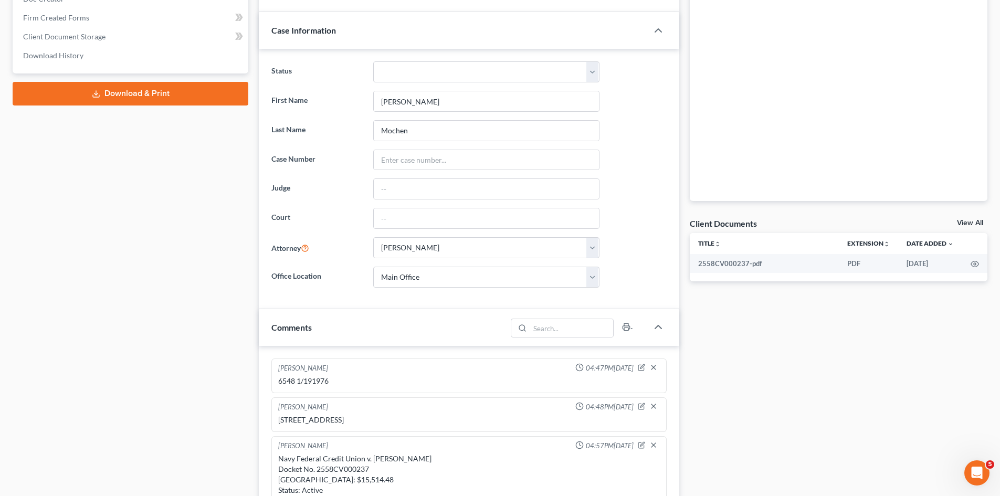
click at [967, 223] on link "View All" at bounding box center [970, 222] width 26 height 7
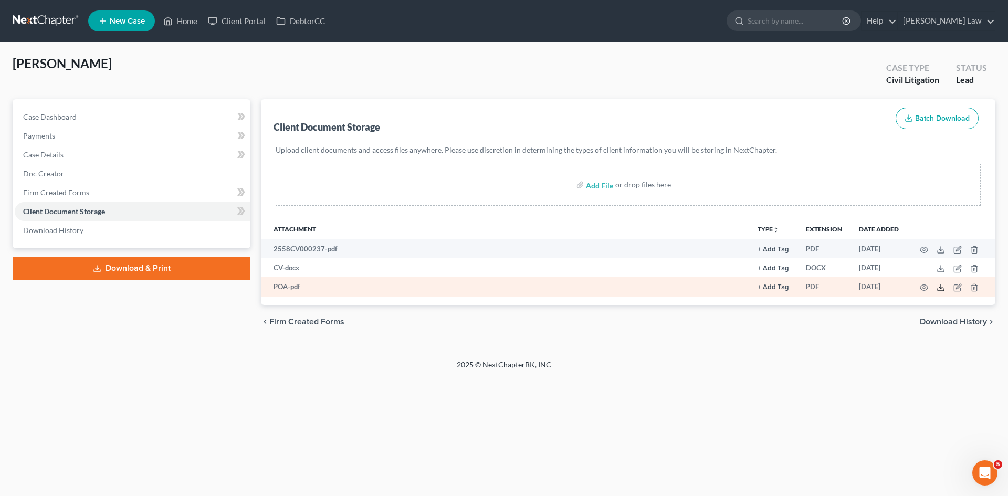
click at [941, 284] on icon at bounding box center [941, 288] width 8 height 8
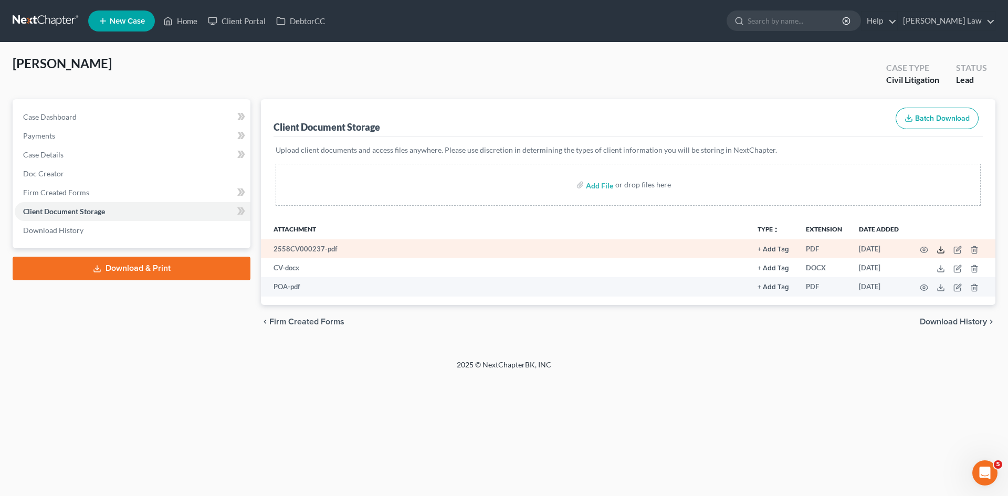
click at [941, 248] on icon at bounding box center [941, 250] width 8 height 8
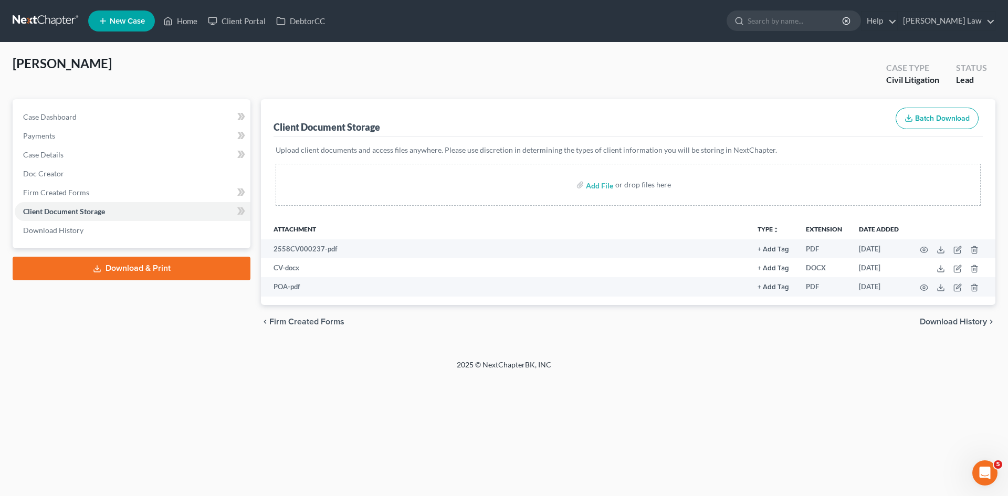
click at [60, 19] on link at bounding box center [46, 21] width 67 height 19
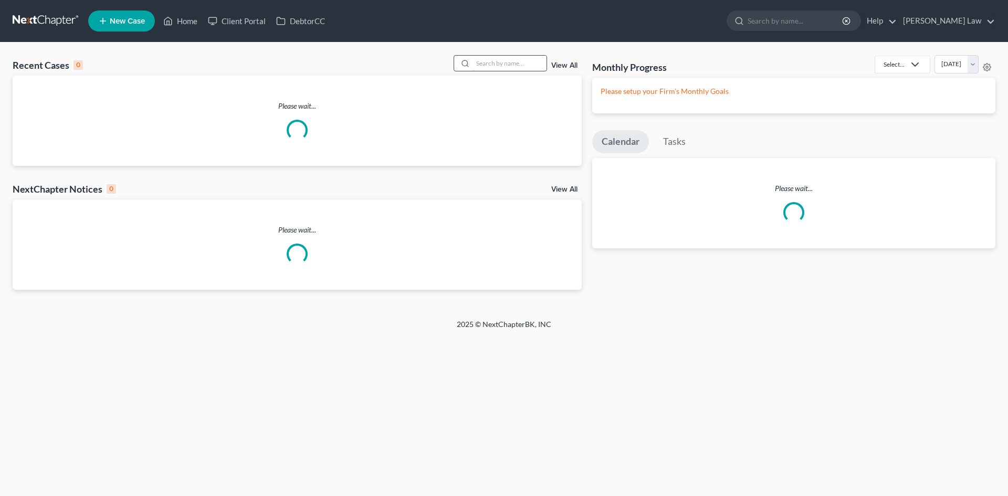
click at [496, 65] on input "search" at bounding box center [510, 63] width 74 height 15
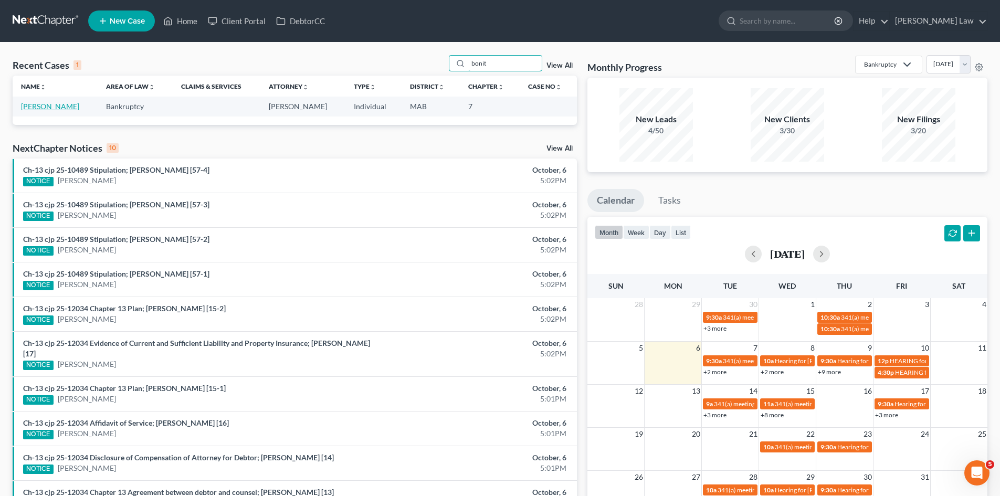
type input "bonit"
click at [36, 105] on link "[PERSON_NAME]" at bounding box center [50, 106] width 58 height 9
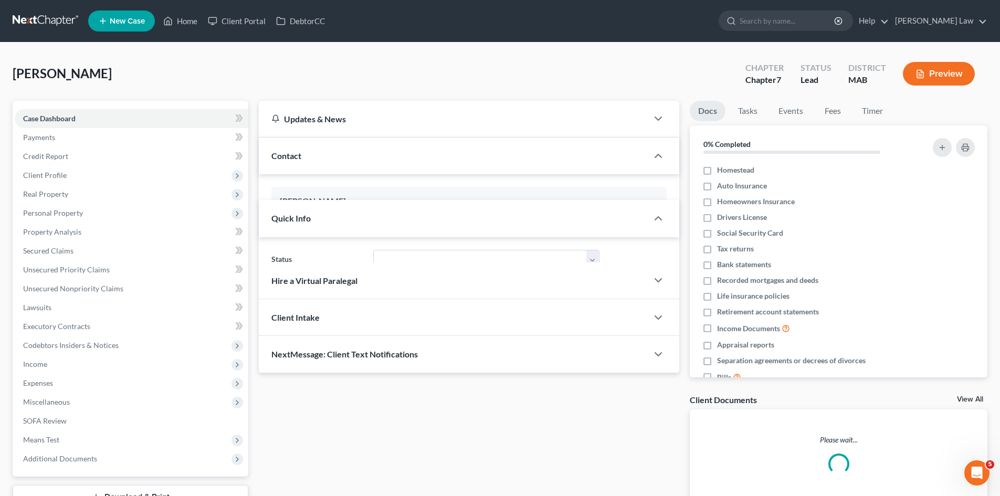
click at [967, 401] on link "View All" at bounding box center [970, 399] width 26 height 7
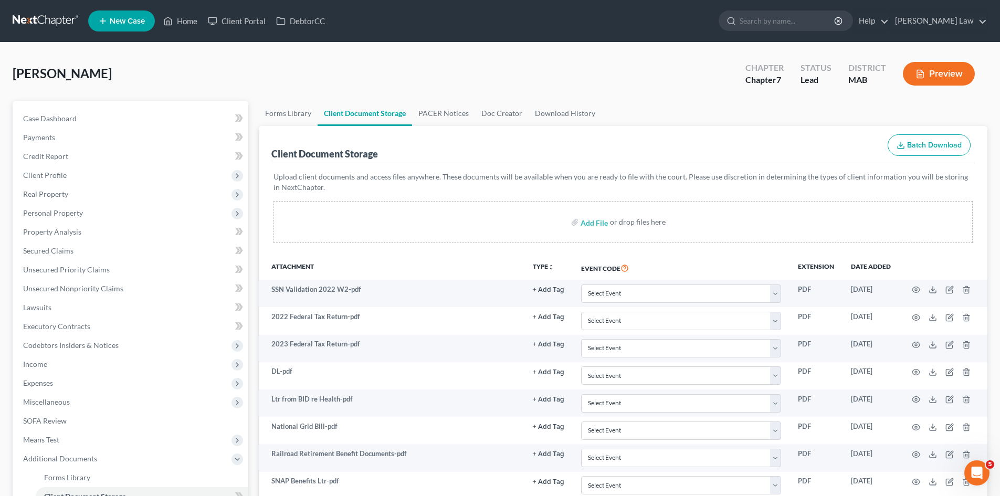
click at [445, 40] on nav "Home New Case Client Portal DebtorCC Benner Law mmanning@tbennerlaw.com My Acco…" at bounding box center [500, 21] width 1000 height 42
click at [60, 19] on link at bounding box center [46, 21] width 67 height 19
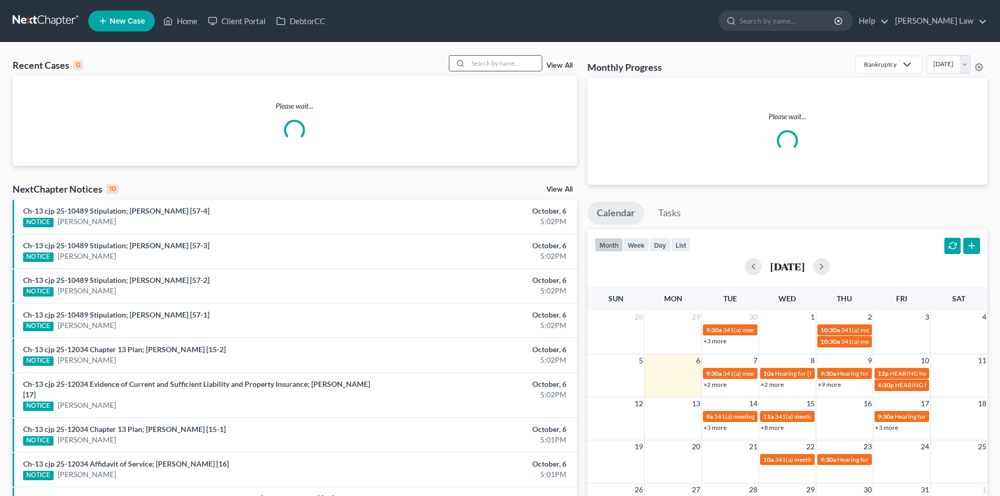
click at [541, 64] on input "search" at bounding box center [505, 63] width 74 height 15
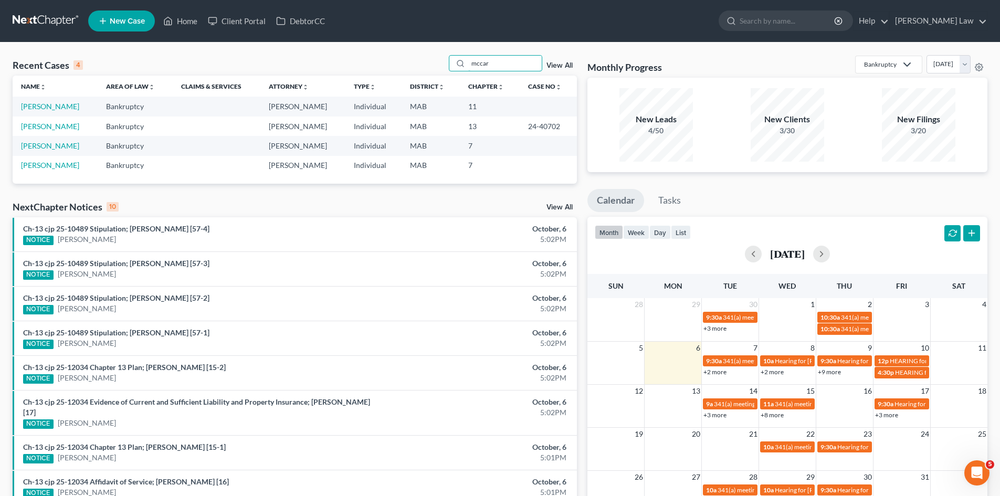
type input "mccar"
click at [41, 107] on link "[PERSON_NAME]" at bounding box center [50, 106] width 58 height 9
select select "6"
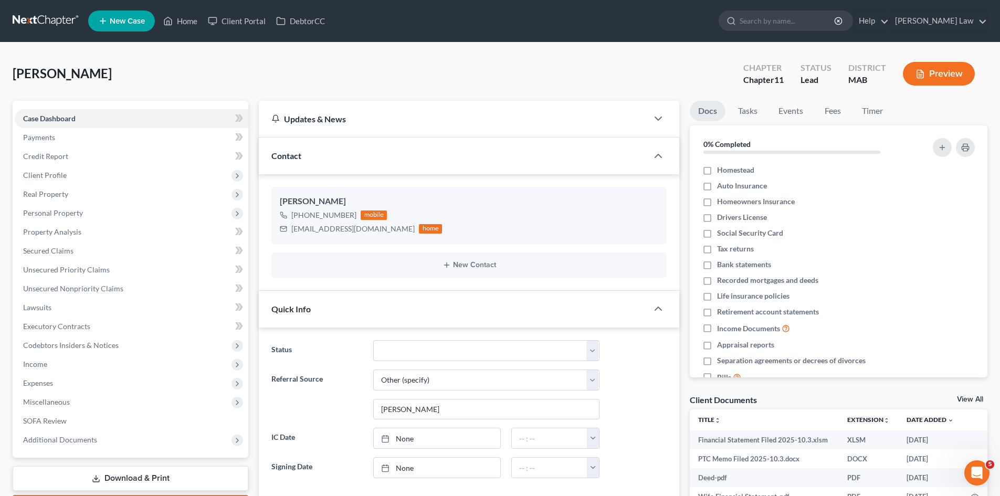
click at [973, 397] on link "View All" at bounding box center [970, 399] width 26 height 7
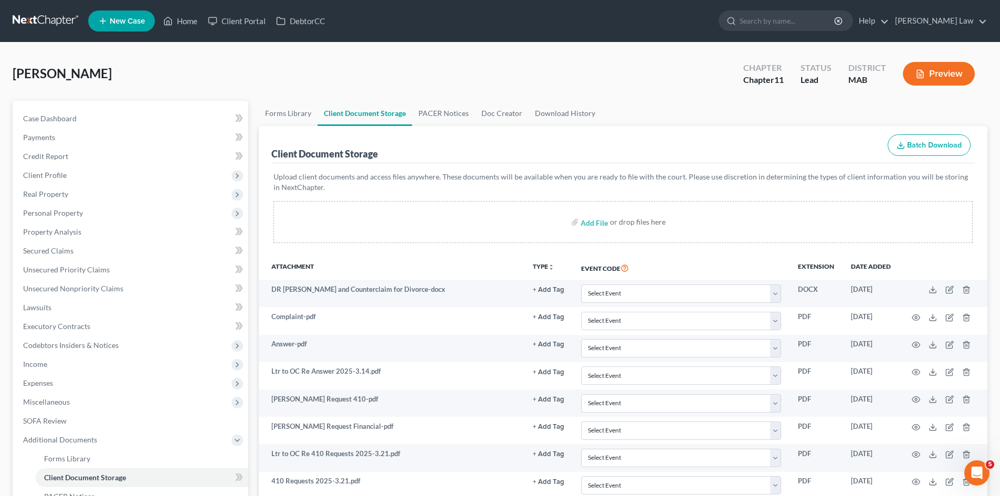
click at [124, 108] on div "Case Dashboard Payments Invoices Payments Payments Credit Report Client Profile…" at bounding box center [131, 327] width 236 height 452
click at [124, 114] on link "Case Dashboard" at bounding box center [132, 118] width 234 height 19
select select "10"
select select "6"
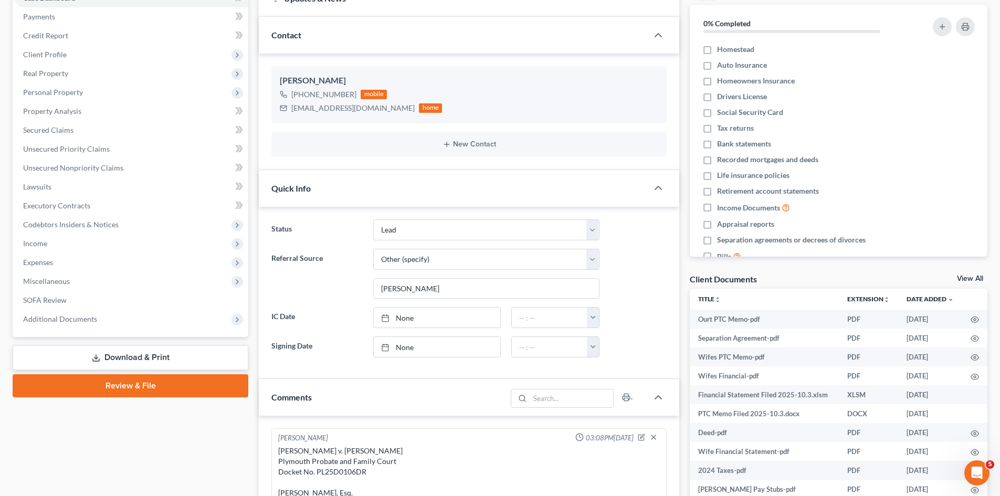
scroll to position [175, 0]
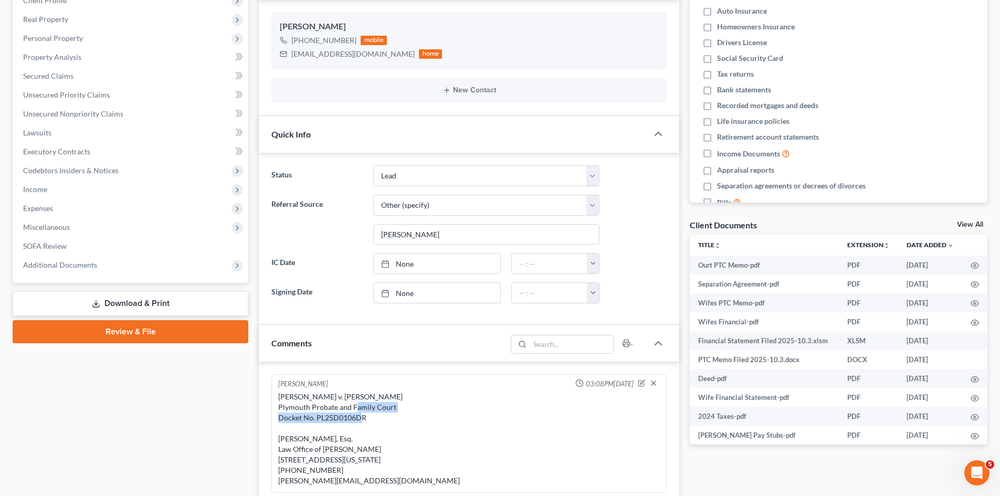
click at [343, 413] on div "Elise McCarthy v. Stephen McCarthy Plymouth Probate and Family Court Docket No.…" at bounding box center [469, 439] width 382 height 95
click at [345, 418] on div "Elise McCarthy v. Stephen McCarthy Plymouth Probate and Family Court Docket No.…" at bounding box center [469, 439] width 382 height 95
copy div "PL25D0106DR"
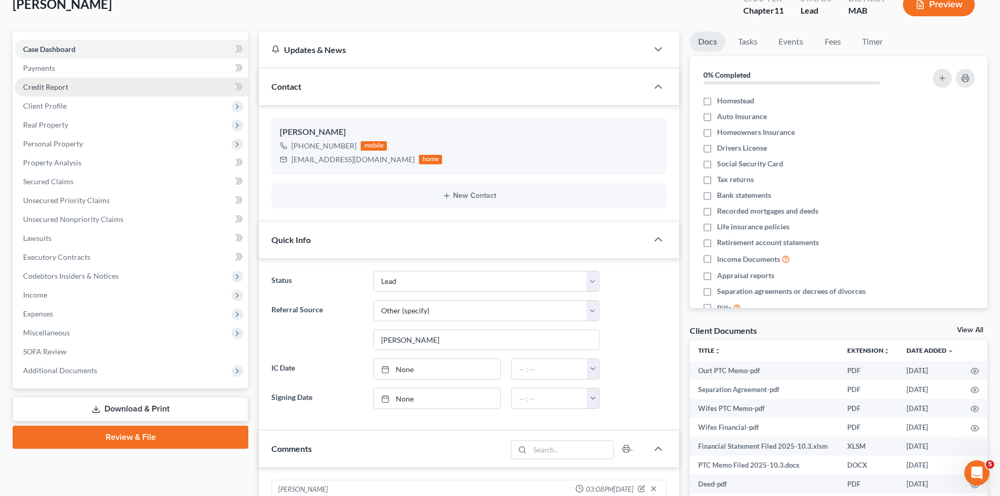
scroll to position [0, 0]
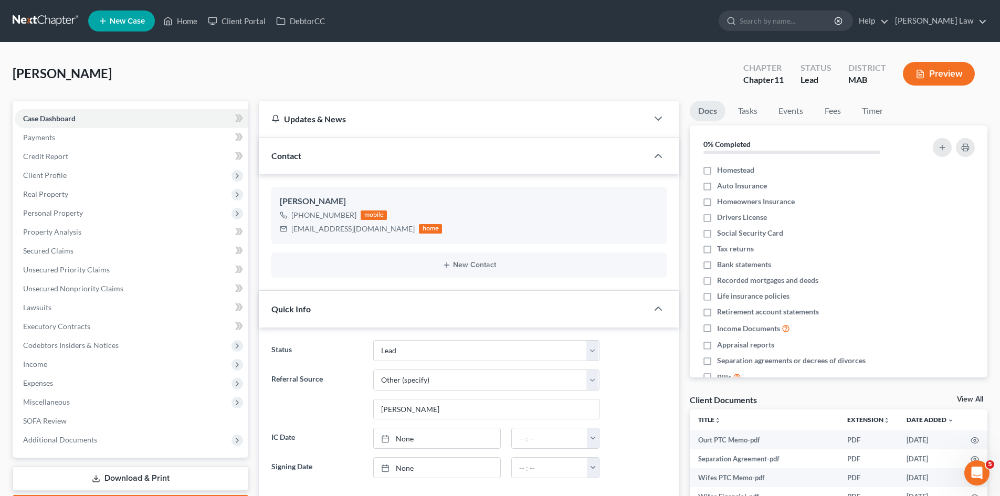
click at [40, 24] on link at bounding box center [46, 21] width 67 height 19
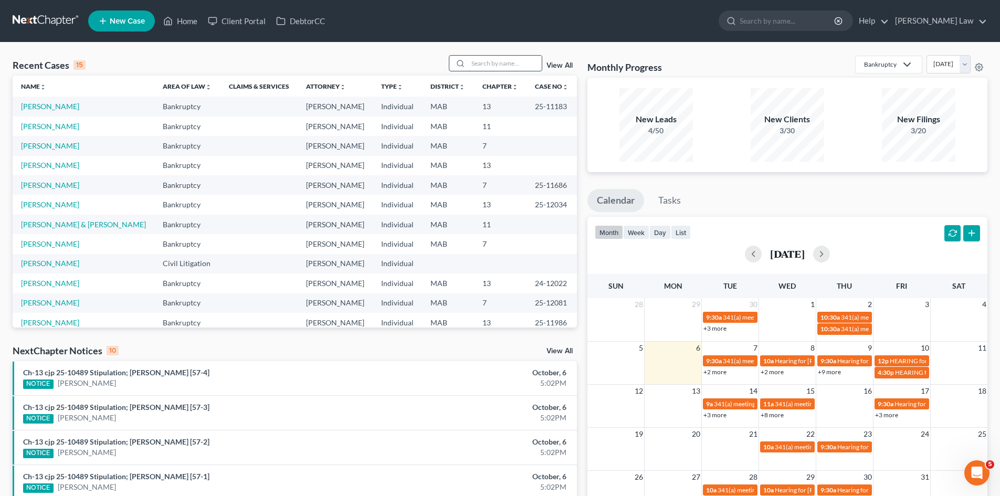
click at [494, 58] on input "search" at bounding box center [505, 63] width 74 height 15
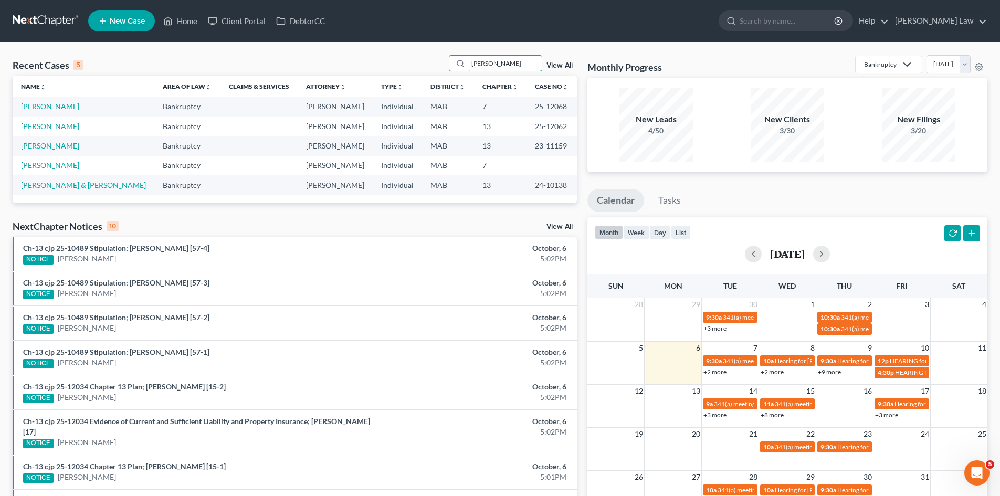
type input "[PERSON_NAME]"
click at [59, 123] on link "[PERSON_NAME]" at bounding box center [50, 126] width 58 height 9
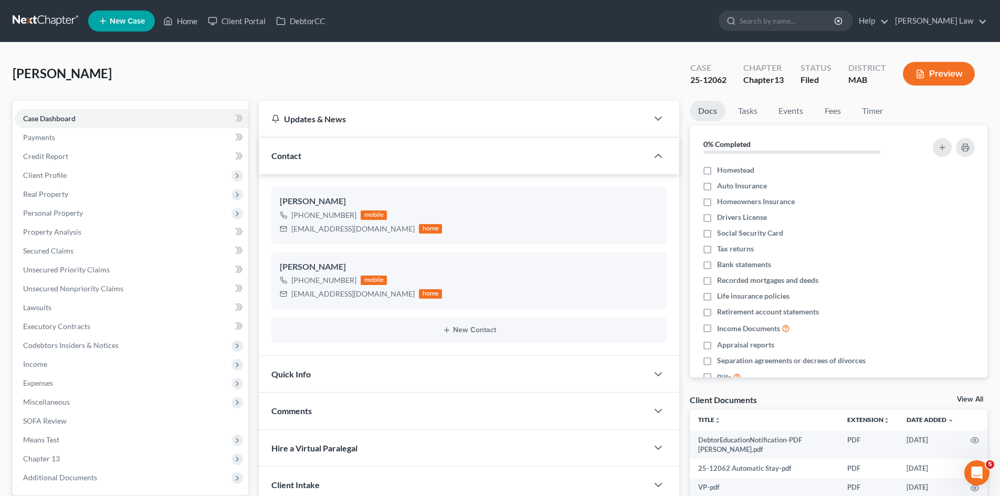
click at [974, 395] on div "Client Documents View All" at bounding box center [839, 401] width 298 height 15
click at [961, 401] on link "View All" at bounding box center [970, 399] width 26 height 7
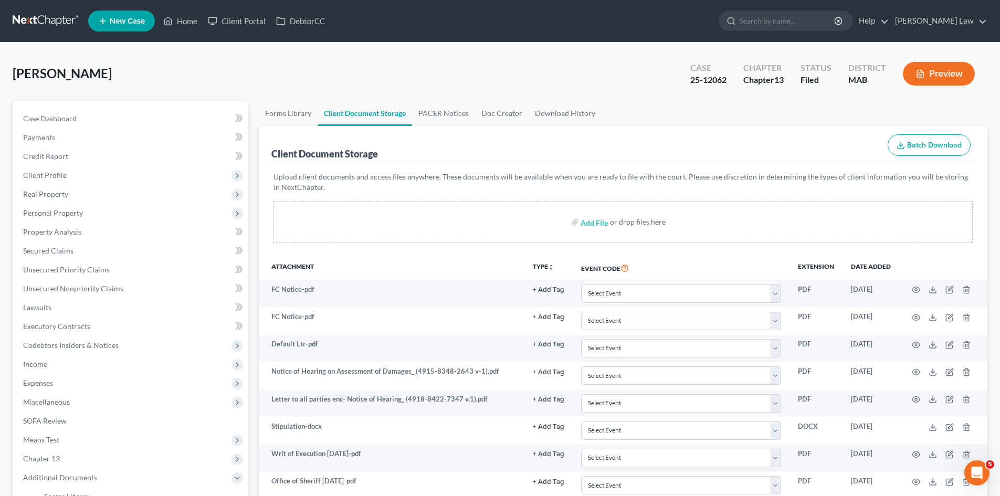
click at [348, 57] on div "Garrett, Meghan Upgraded Case 25-12062 Chapter Chapter 13 Status Filed District…" at bounding box center [500, 78] width 975 height 46
click at [45, 22] on link at bounding box center [46, 21] width 67 height 19
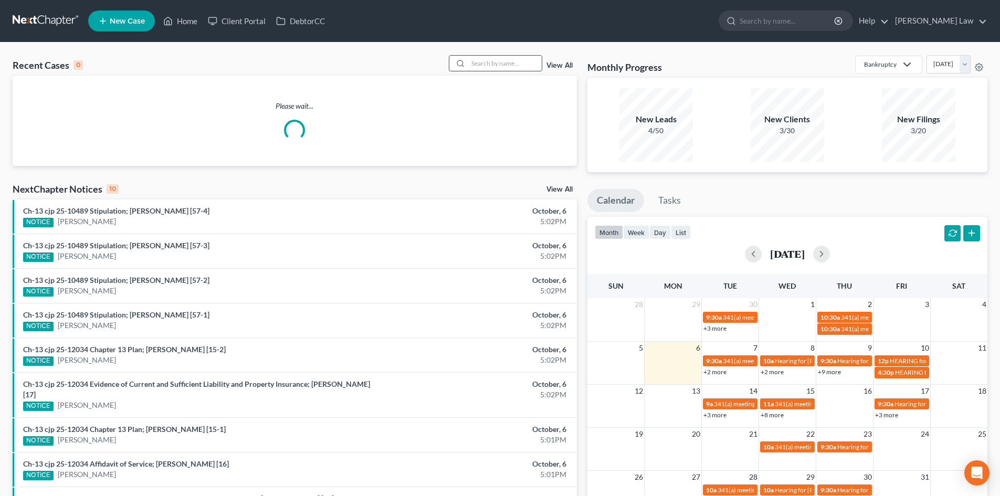
click at [495, 61] on input "search" at bounding box center [505, 63] width 74 height 15
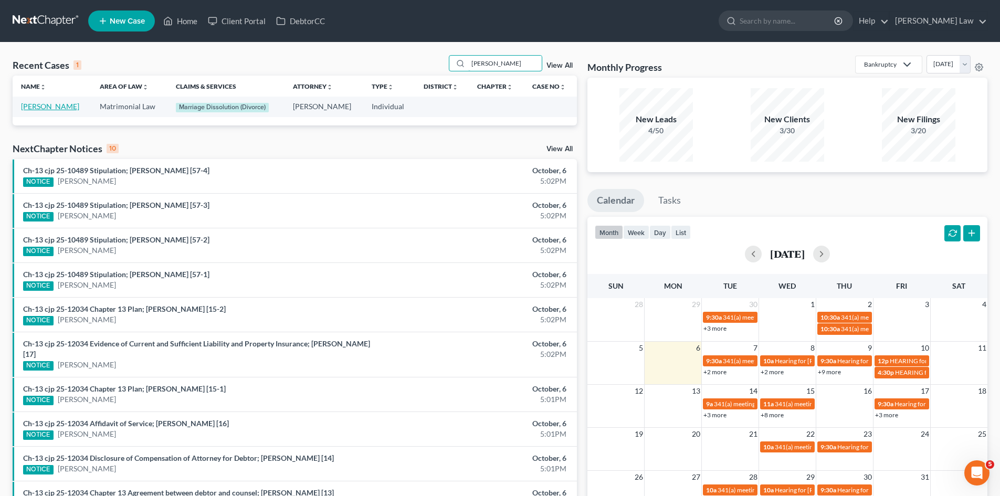
type input "[PERSON_NAME]"
click at [41, 107] on link "[PERSON_NAME]" at bounding box center [50, 106] width 58 height 9
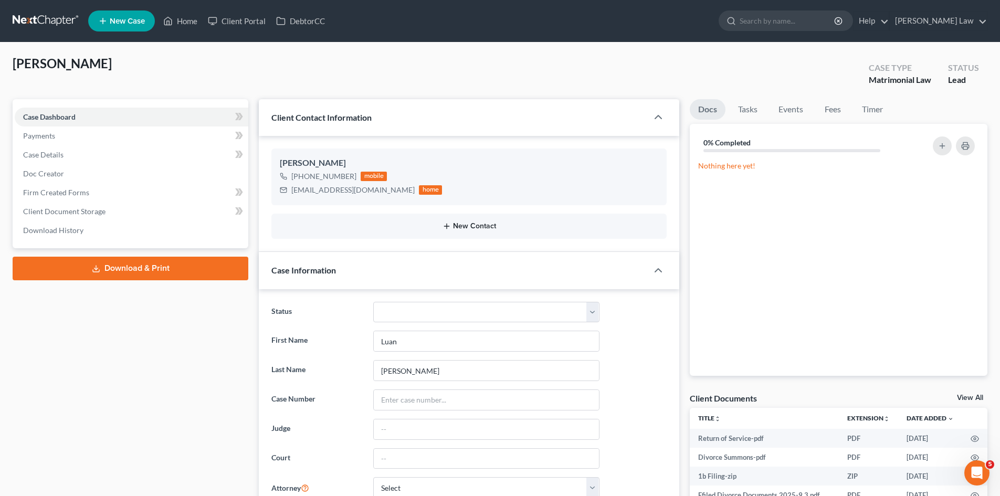
scroll to position [66, 0]
click at [333, 196] on div "[EMAIL_ADDRESS][DOMAIN_NAME] home" at bounding box center [361, 190] width 162 height 14
copy div "[EMAIL_ADDRESS][DOMAIN_NAME]"
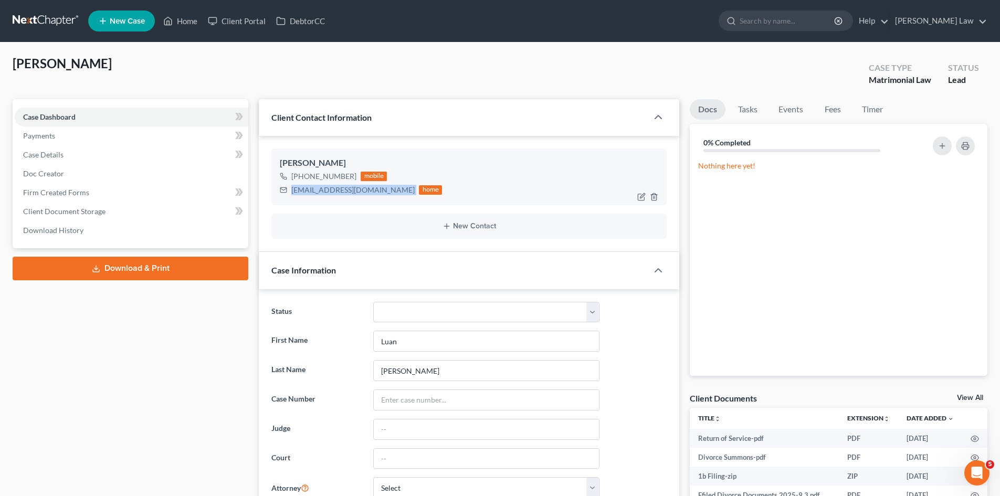
copy div "[EMAIL_ADDRESS][DOMAIN_NAME]"
click at [50, 16] on link at bounding box center [46, 21] width 67 height 19
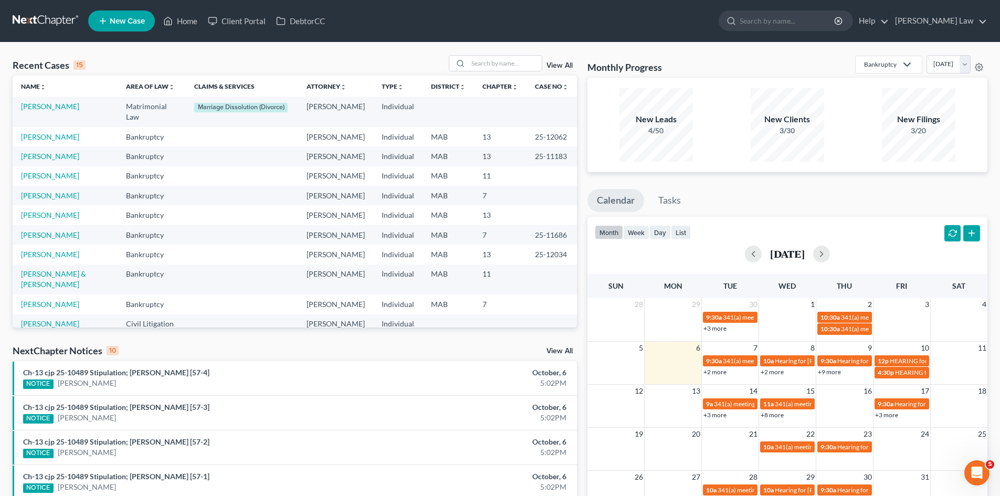
click at [318, 129] on td "[PERSON_NAME]" at bounding box center [335, 136] width 75 height 19
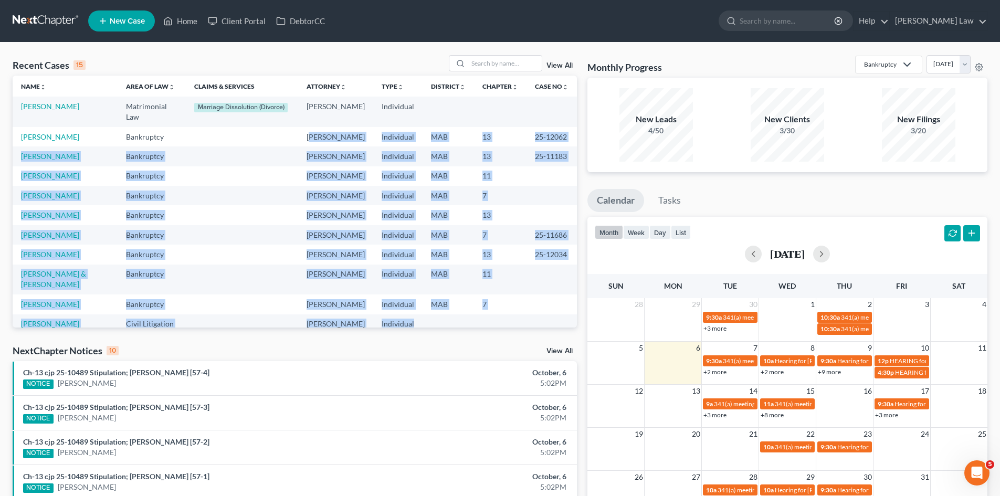
drag, startPoint x: 302, startPoint y: 128, endPoint x: 382, endPoint y: 314, distance: 202.8
click at [385, 316] on tbody "[PERSON_NAME] Matrimonial Law Marriage Dissolution (Divorce) [PERSON_NAME] Indi…" at bounding box center [295, 255] width 564 height 316
click at [303, 245] on td "[PERSON_NAME]" at bounding box center [335, 254] width 75 height 19
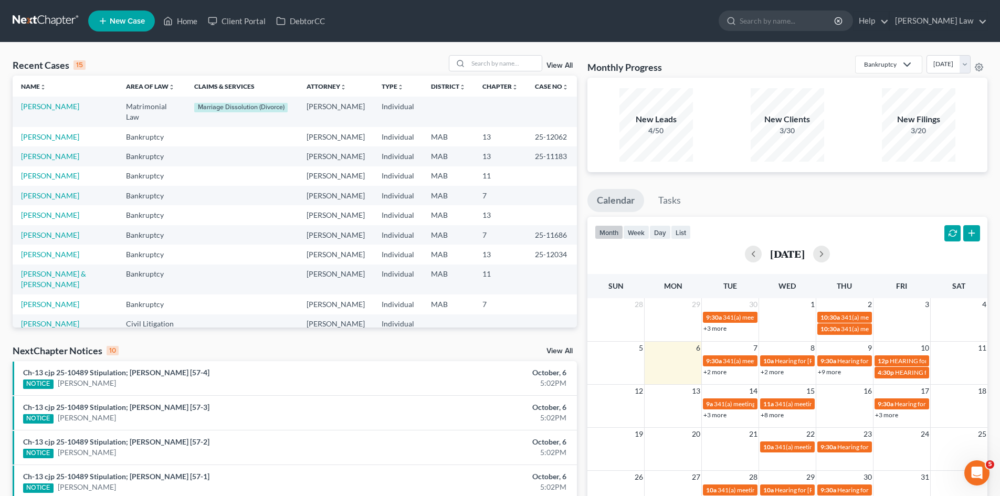
click at [298, 245] on td "[PERSON_NAME]" at bounding box center [335, 254] width 75 height 19
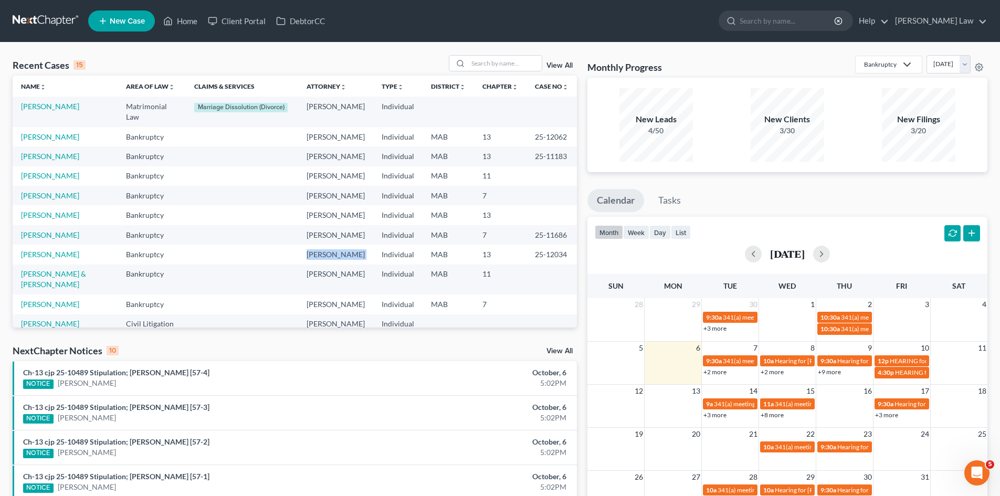
click at [298, 245] on td "[PERSON_NAME]" at bounding box center [335, 254] width 75 height 19
click at [302, 245] on td "Thomas Benner" at bounding box center [335, 254] width 75 height 19
click at [57, 319] on link "[PERSON_NAME]" at bounding box center [50, 323] width 58 height 9
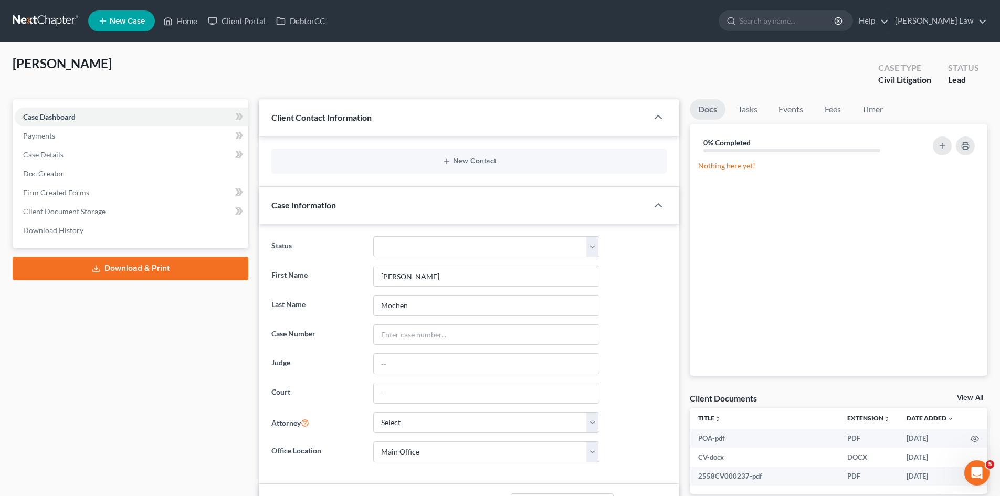
click at [968, 395] on link "View All" at bounding box center [970, 397] width 26 height 7
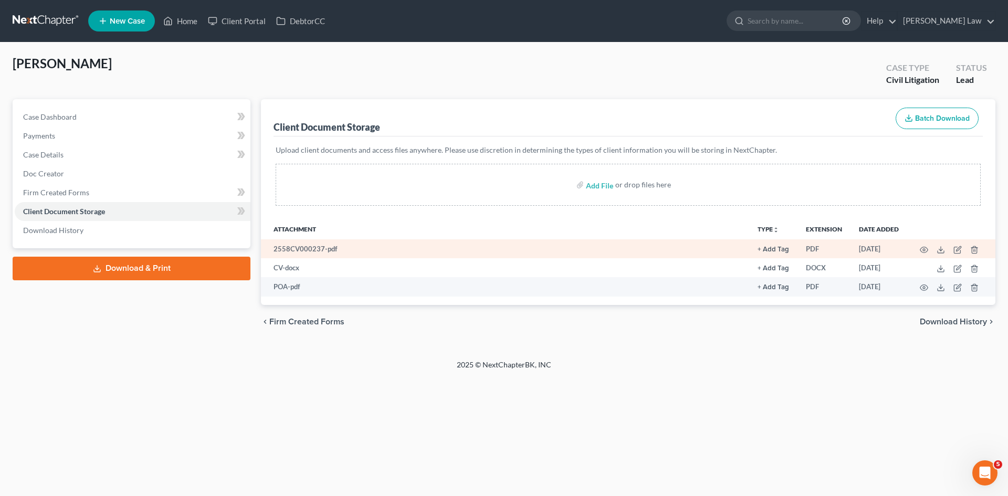
click at [310, 246] on td "2558CV000237-pdf" at bounding box center [505, 248] width 488 height 19
copy td "2558CV000237"
click at [941, 249] on line at bounding box center [941, 249] width 0 height 4
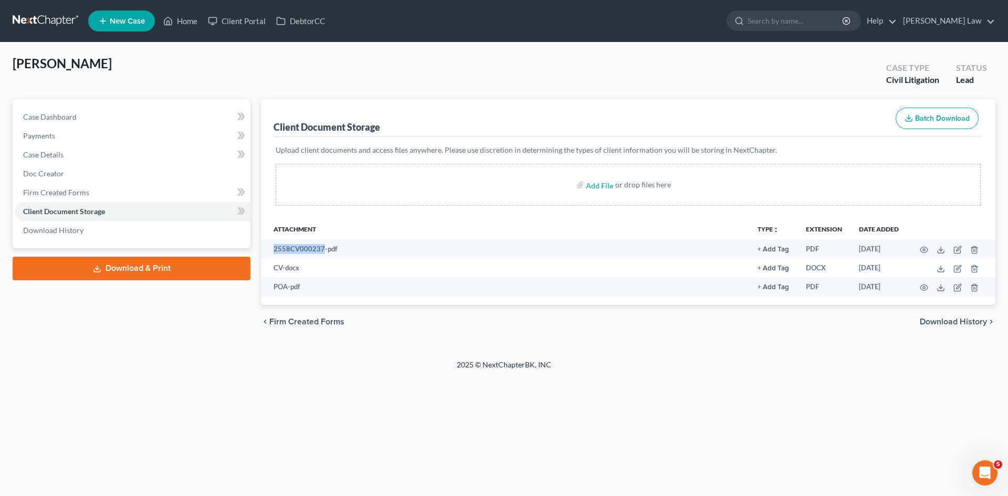
click at [55, 18] on link at bounding box center [46, 21] width 67 height 19
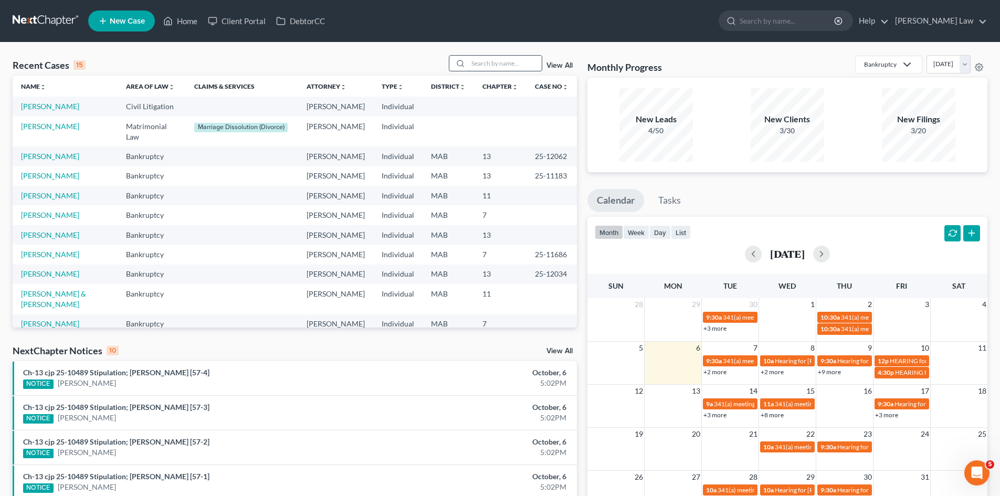
click at [483, 64] on input "search" at bounding box center [505, 63] width 74 height 15
type input "mclaugh"
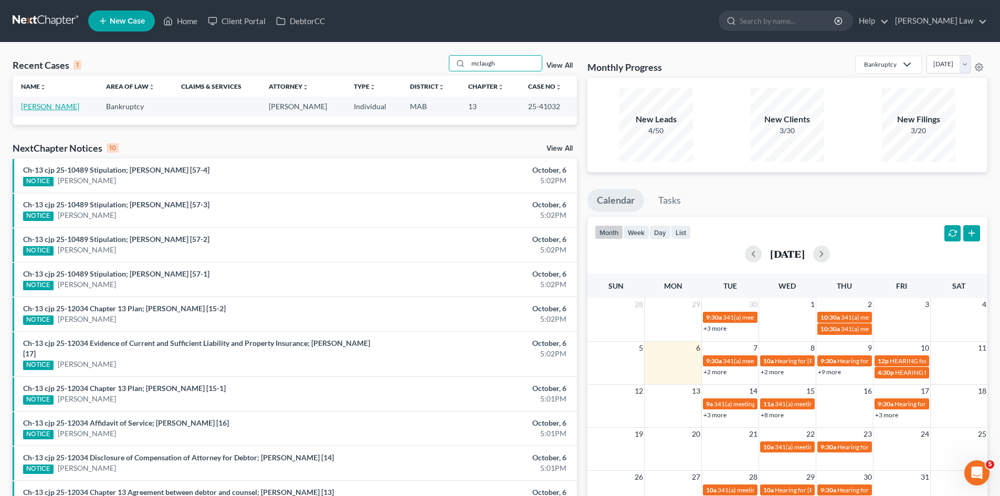
click at [55, 109] on link "[PERSON_NAME]" at bounding box center [50, 106] width 58 height 9
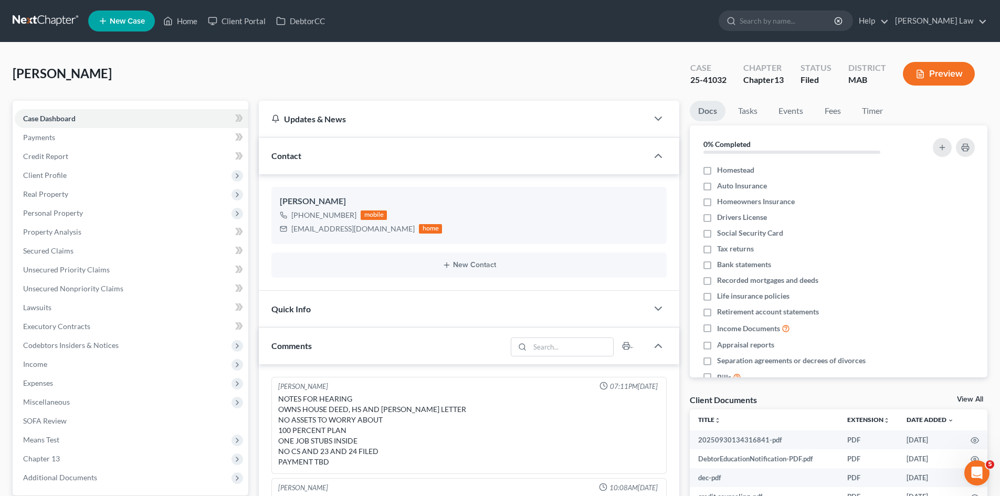
click at [969, 396] on link "View All" at bounding box center [970, 399] width 26 height 7
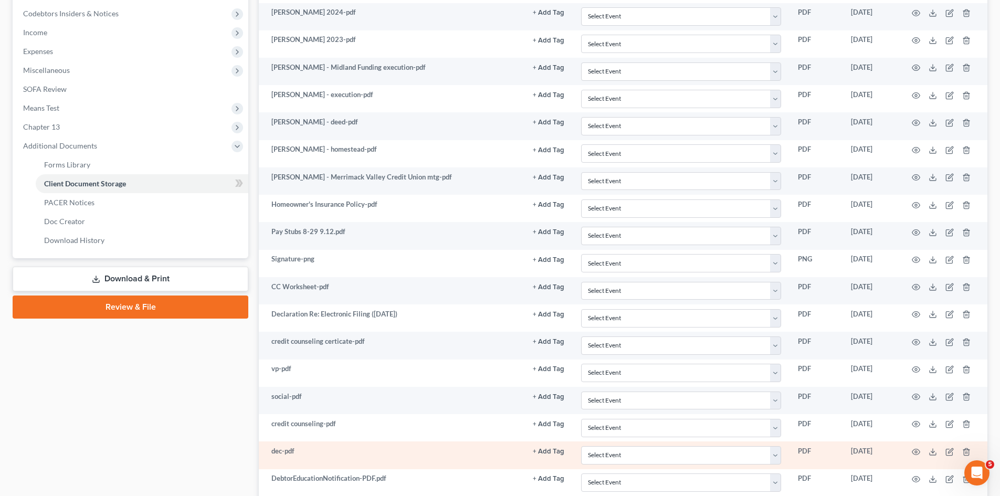
scroll to position [469, 0]
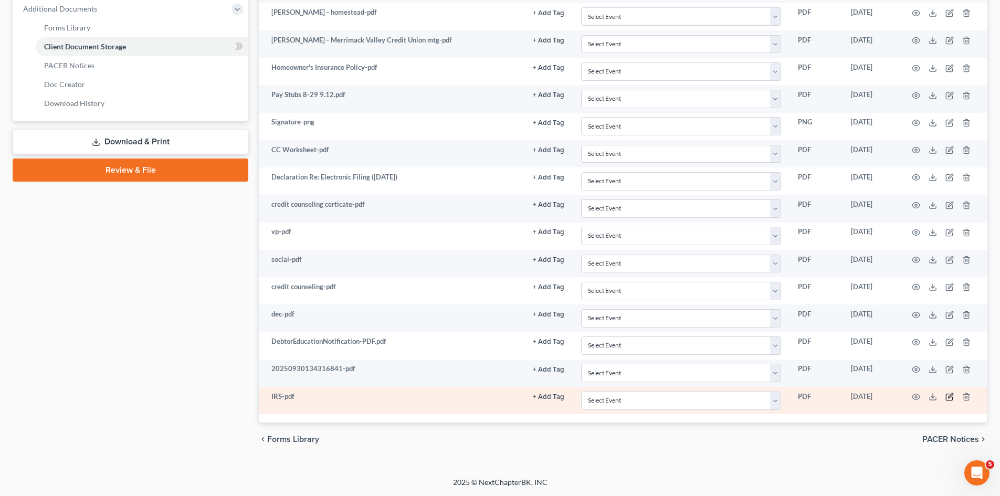
click at [952, 399] on td at bounding box center [943, 400] width 88 height 27
click at [949, 396] on icon "button" at bounding box center [950, 397] width 8 height 8
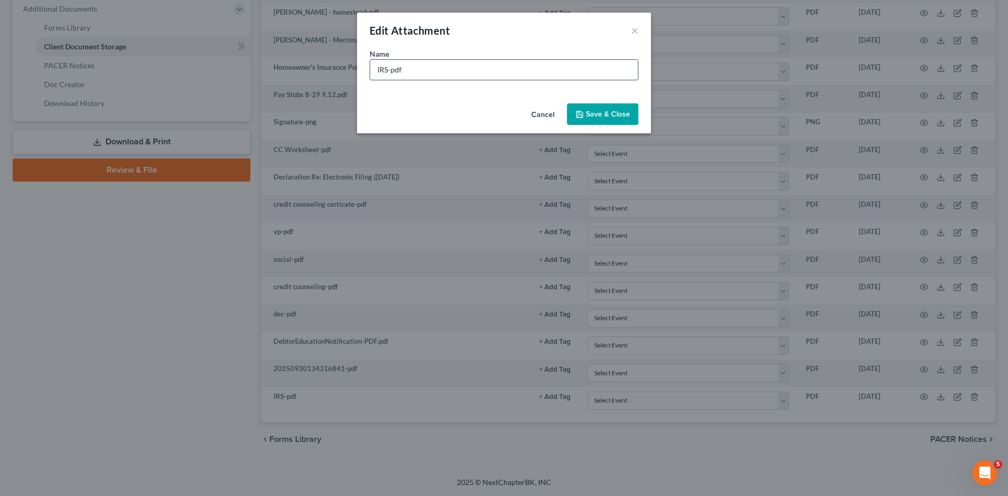
click at [386, 74] on input "IRS-pdf" at bounding box center [504, 70] width 268 height 20
click at [387, 73] on input "IRS-pdf" at bounding box center [504, 70] width 268 height 20
type input "IRS Notice-pdf"
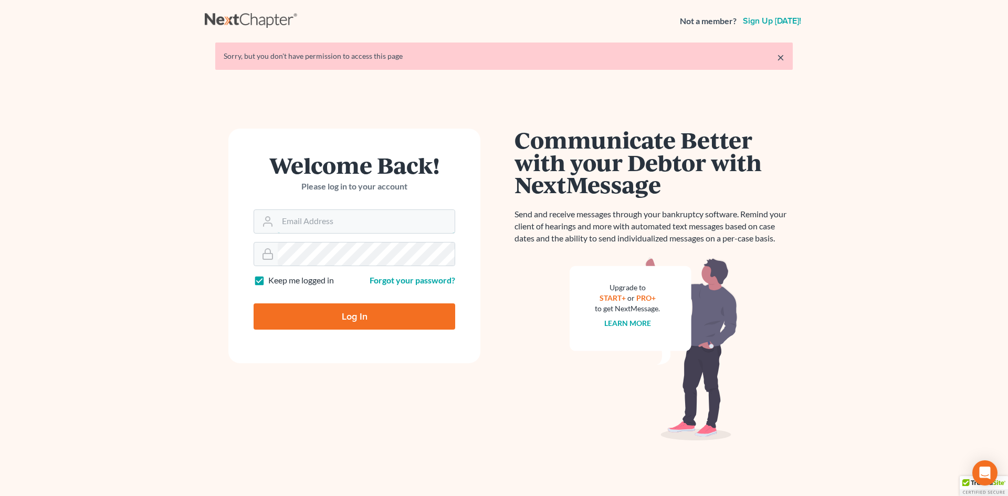
type input "[EMAIL_ADDRESS][DOMAIN_NAME]"
click at [369, 319] on input "Log In" at bounding box center [355, 316] width 202 height 26
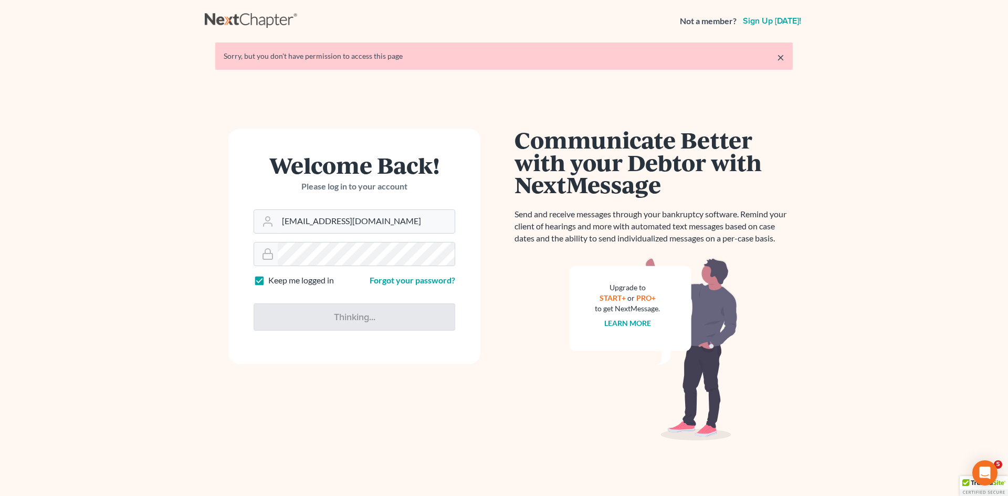
type input "Thinking..."
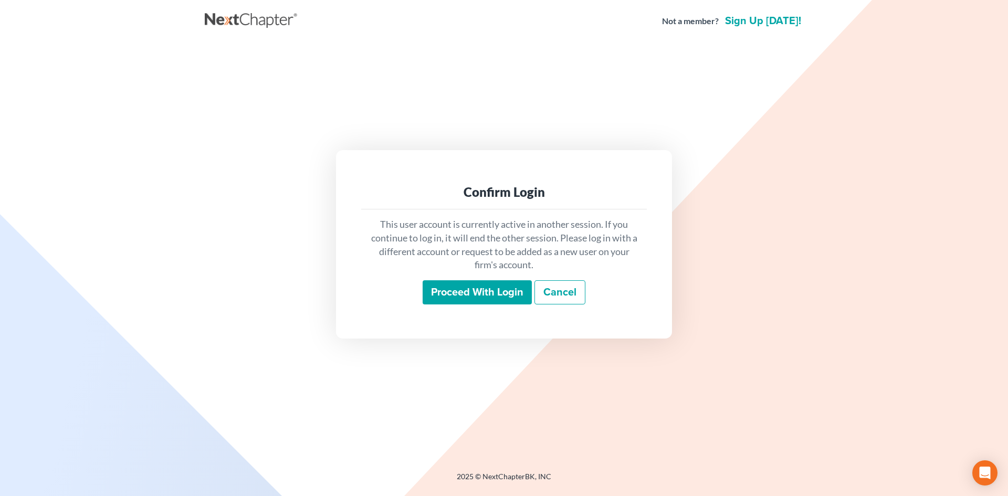
click at [450, 286] on input "Proceed with login" at bounding box center [477, 292] width 109 height 24
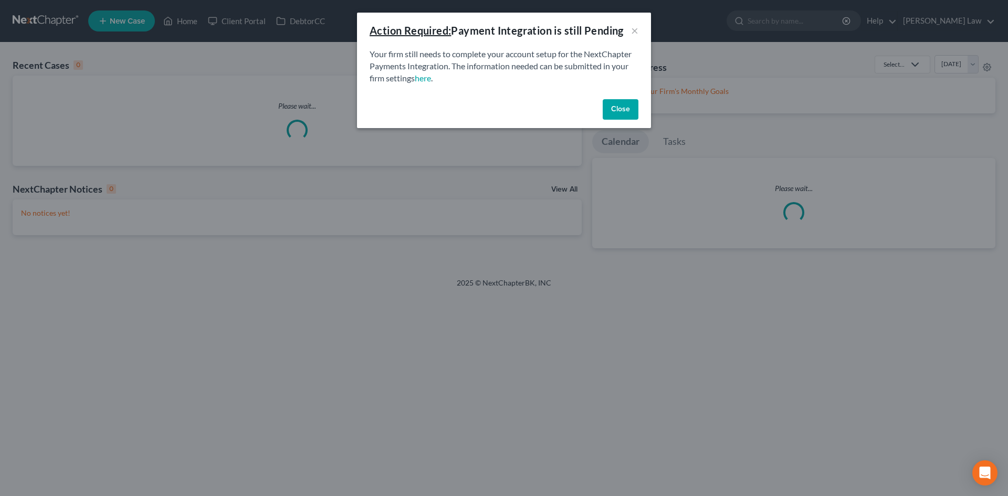
click at [497, 66] on p "Your firm still needs to complete your account setup for the NextChapter Paymen…" at bounding box center [504, 66] width 269 height 36
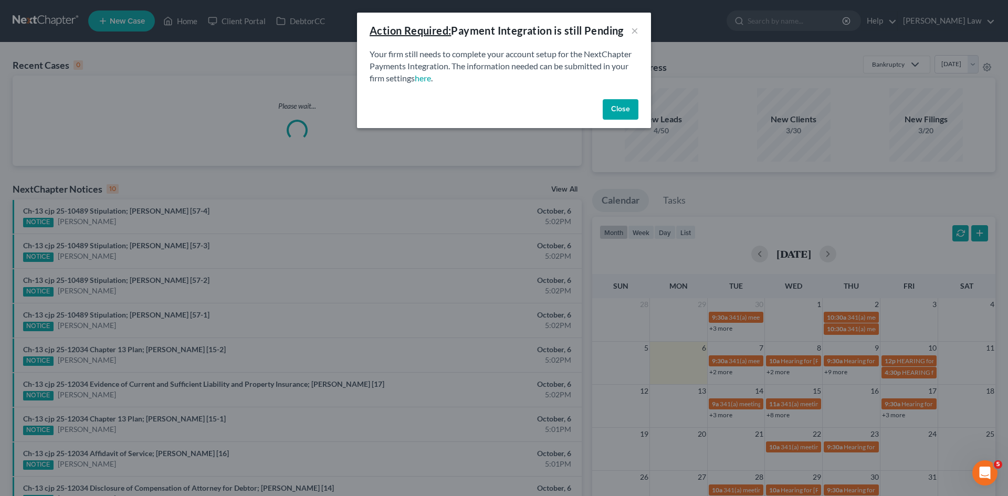
click at [614, 110] on button "Close" at bounding box center [621, 109] width 36 height 21
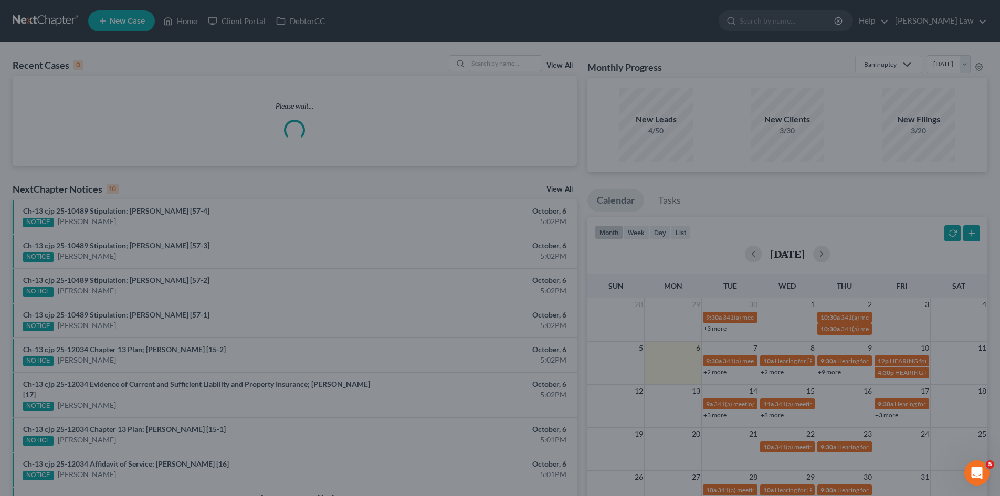
click at [485, 68] on input "search" at bounding box center [505, 63] width 74 height 15
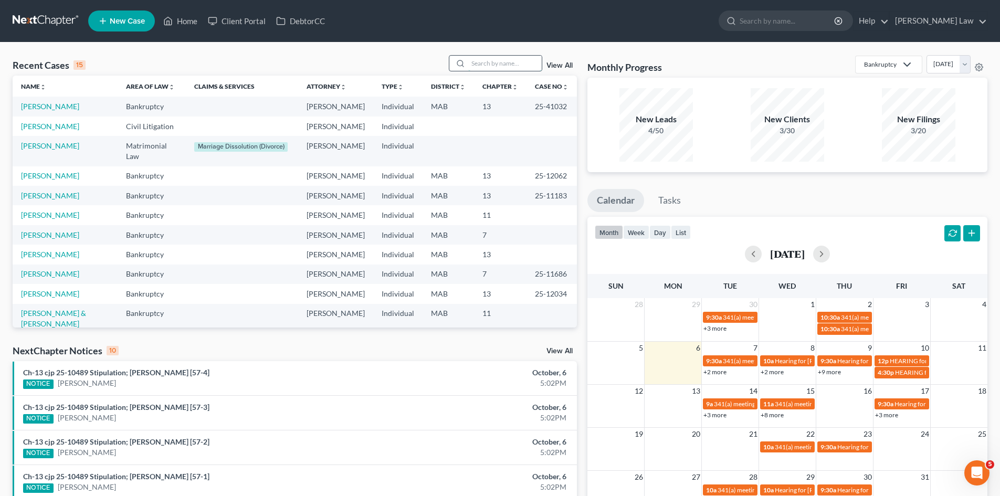
click at [485, 67] on input "search" at bounding box center [505, 63] width 74 height 15
type input "[PERSON_NAME]"
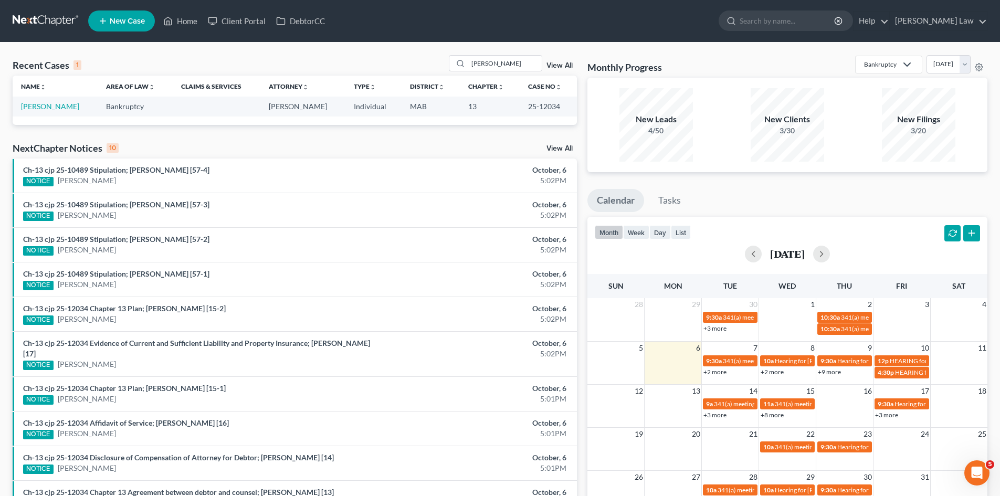
click at [52, 116] on td "[PERSON_NAME]" at bounding box center [55, 106] width 85 height 19
click at [47, 112] on td "[PERSON_NAME]" at bounding box center [55, 106] width 85 height 19
click at [42, 108] on link "[PERSON_NAME]" at bounding box center [50, 106] width 58 height 9
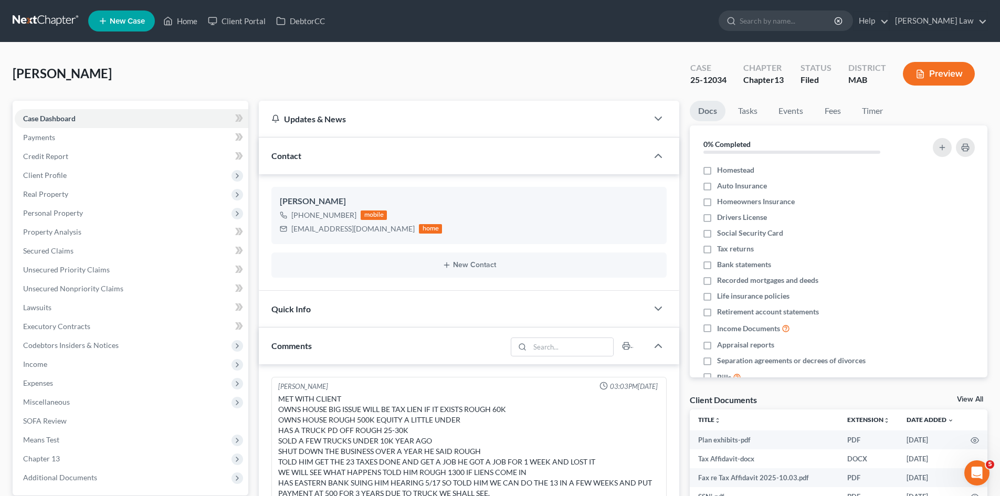
scroll to position [321, 0]
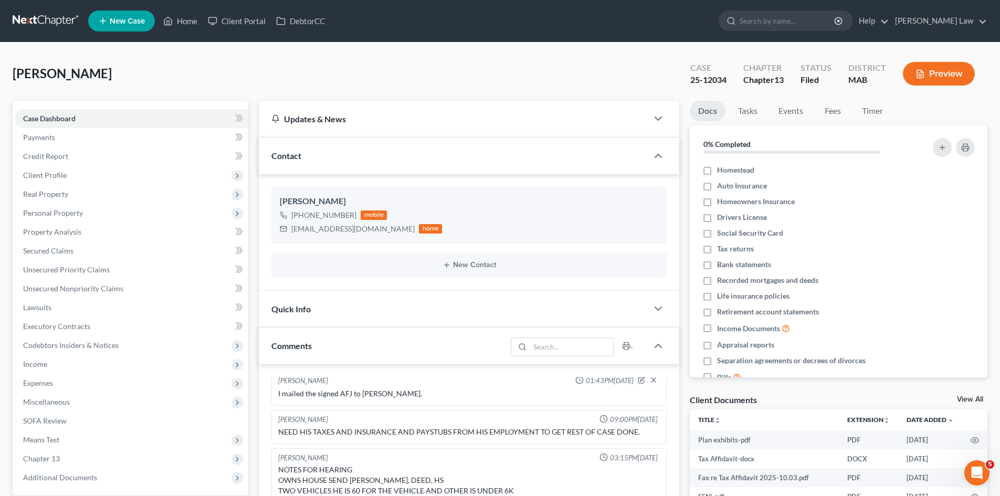
click at [958, 400] on link "View All" at bounding box center [970, 399] width 26 height 7
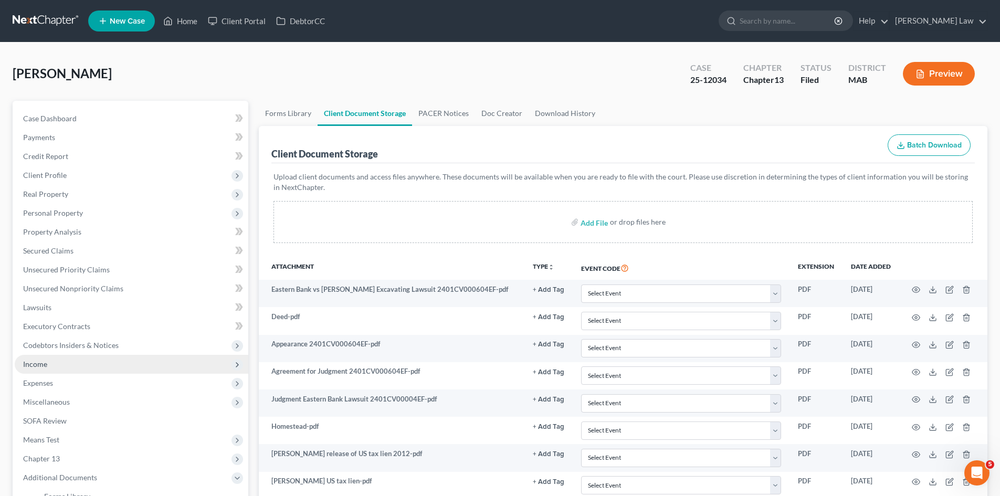
click at [33, 362] on span "Income" at bounding box center [35, 364] width 24 height 9
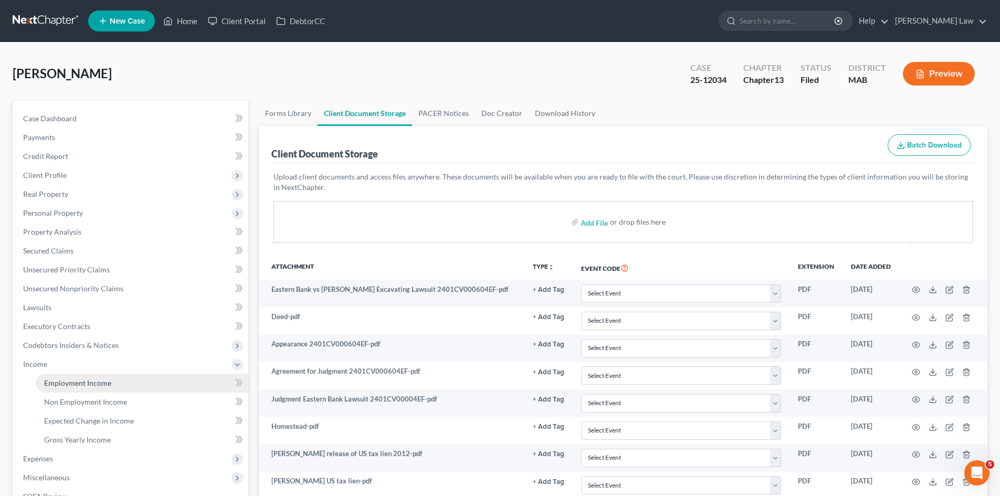
click at [67, 386] on span "Employment Income" at bounding box center [77, 383] width 67 height 9
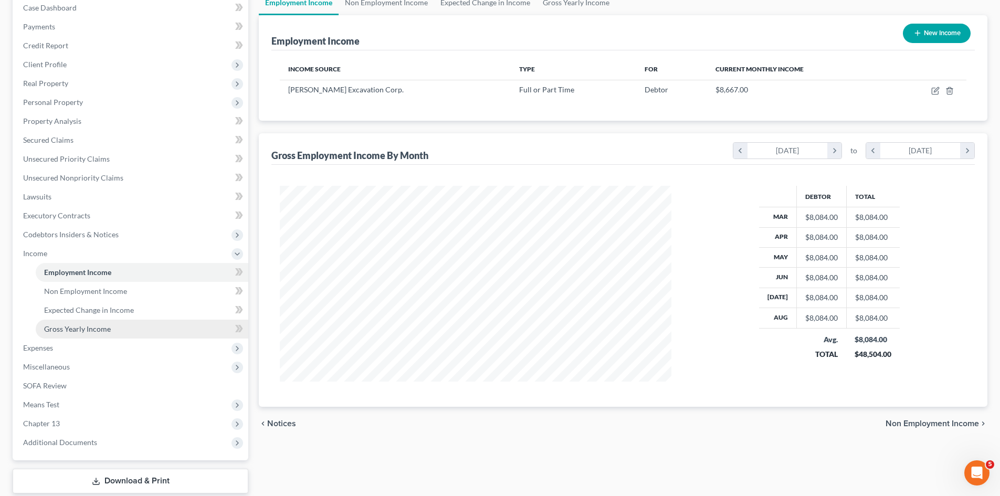
scroll to position [175, 0]
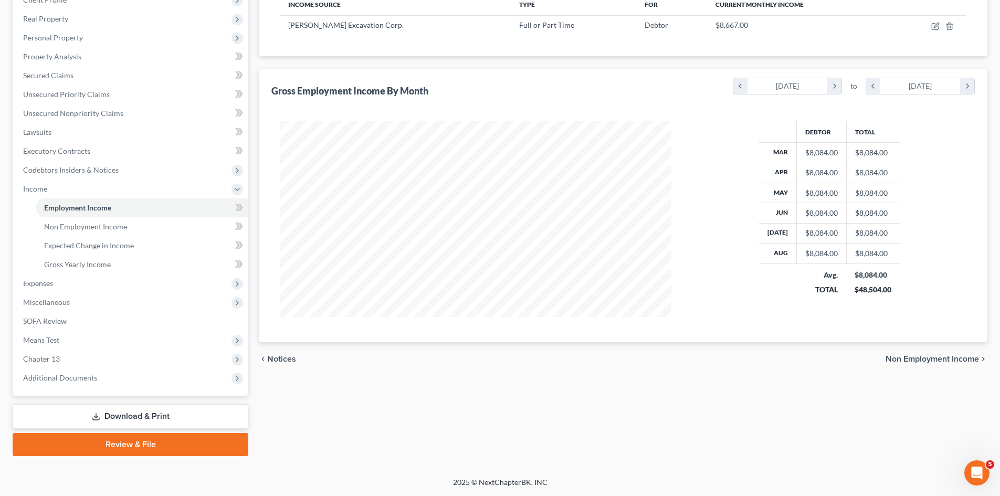
drag, startPoint x: 64, startPoint y: 379, endPoint x: 72, endPoint y: 394, distance: 17.6
click at [64, 379] on span "Additional Documents" at bounding box center [60, 377] width 74 height 9
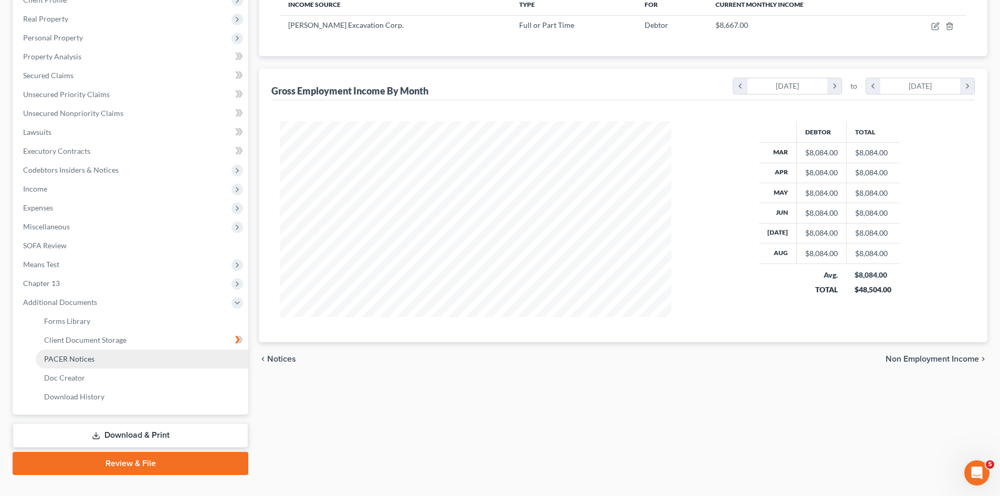
click at [66, 362] on span "PACER Notices" at bounding box center [69, 358] width 50 height 9
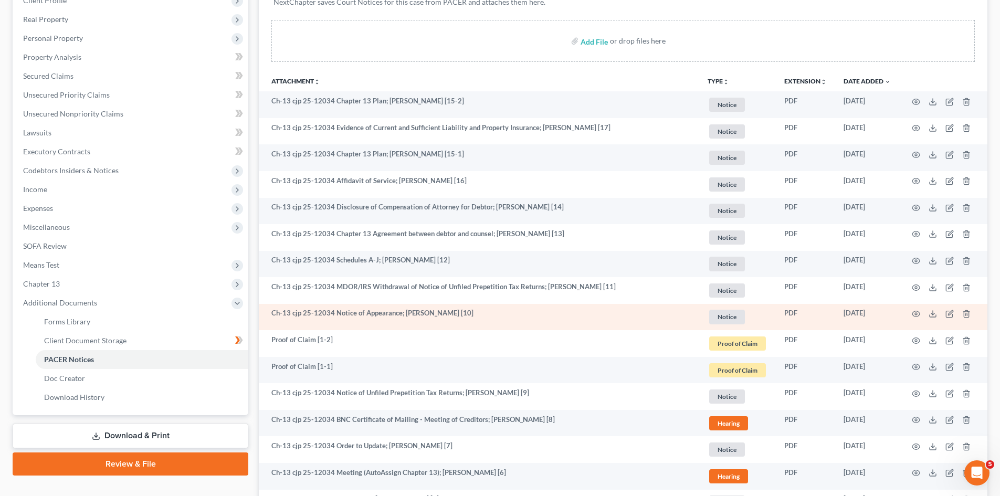
scroll to position [375, 0]
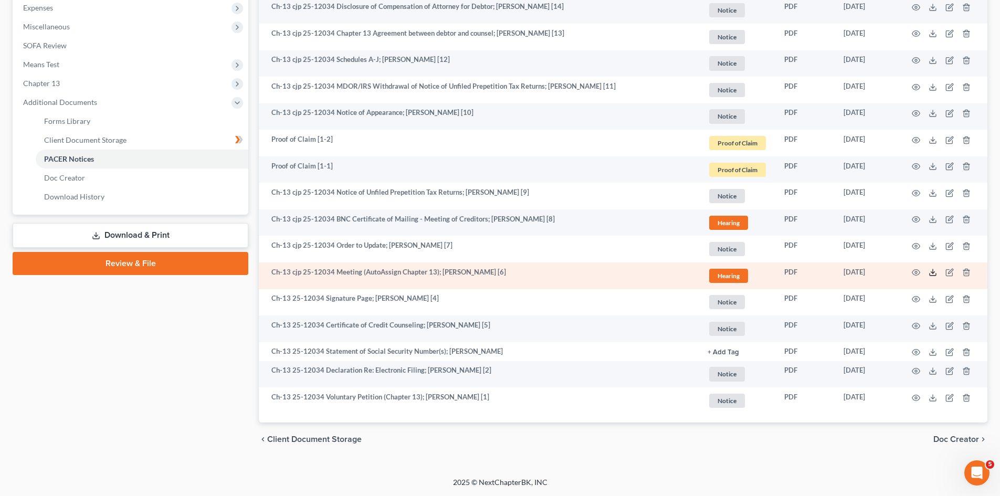
click at [931, 274] on icon at bounding box center [933, 272] width 8 height 8
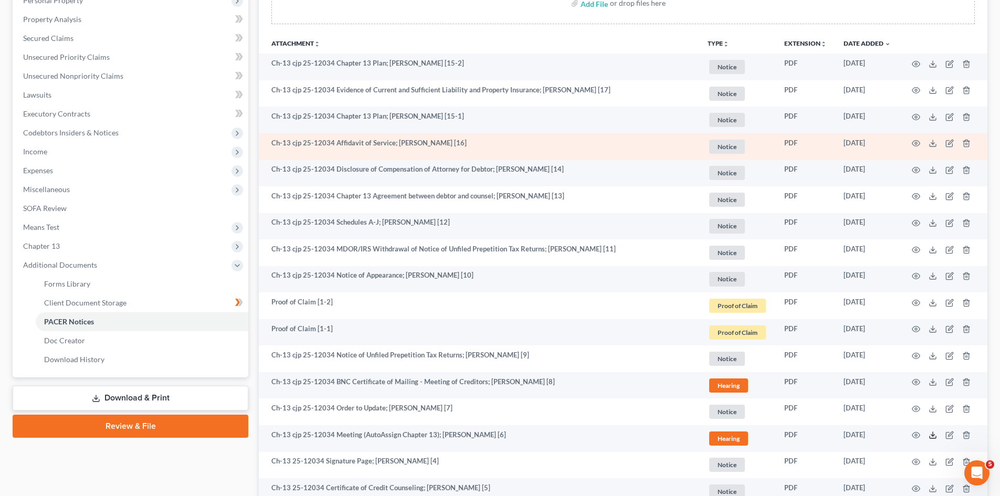
scroll to position [113, 0]
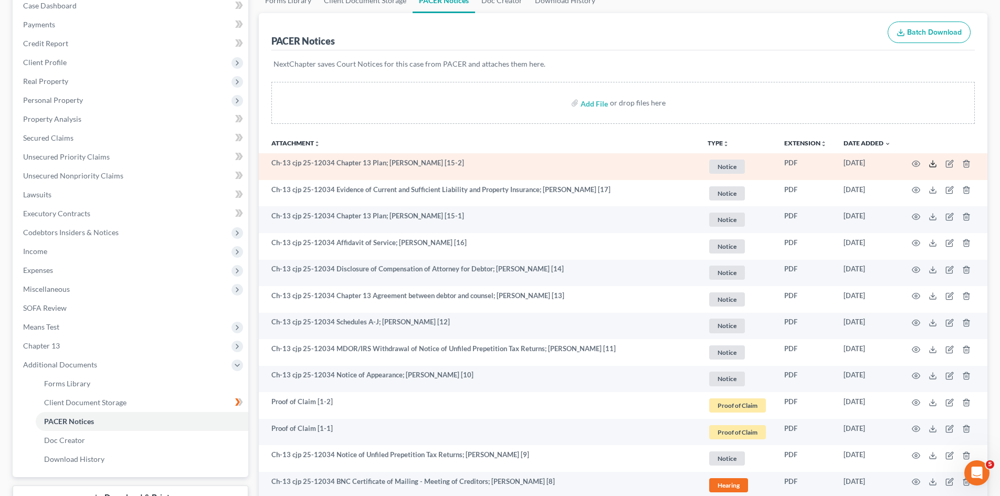
click at [933, 162] on line at bounding box center [933, 163] width 0 height 4
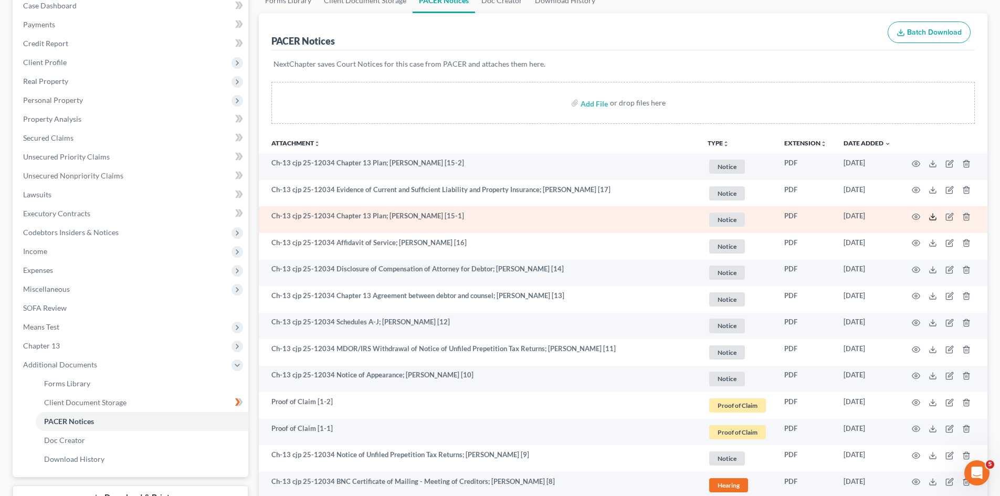
click at [934, 218] on icon at bounding box center [933, 217] width 8 height 8
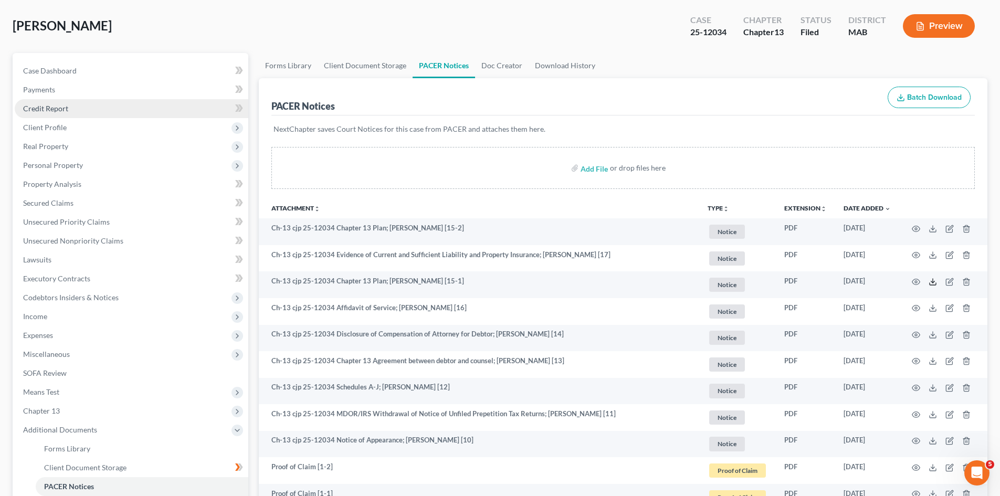
scroll to position [0, 0]
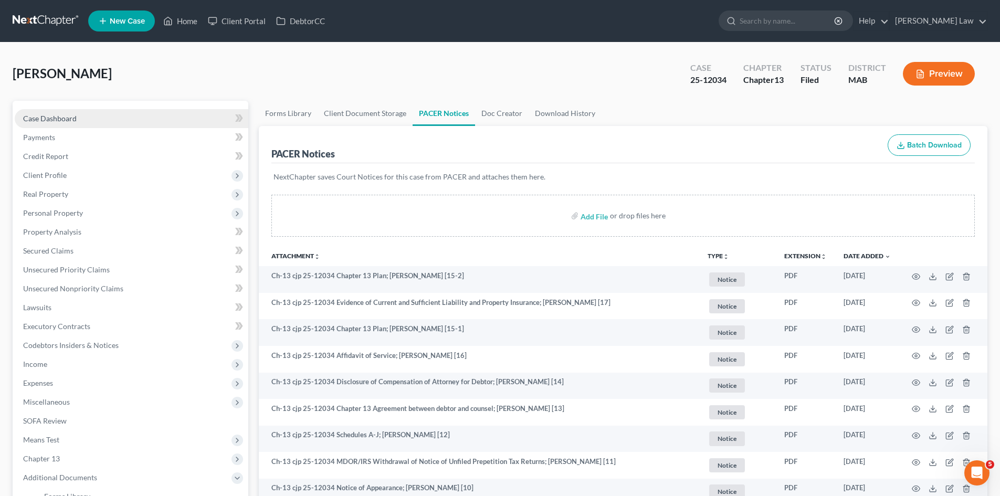
click at [66, 116] on span "Case Dashboard" at bounding box center [50, 118] width 54 height 9
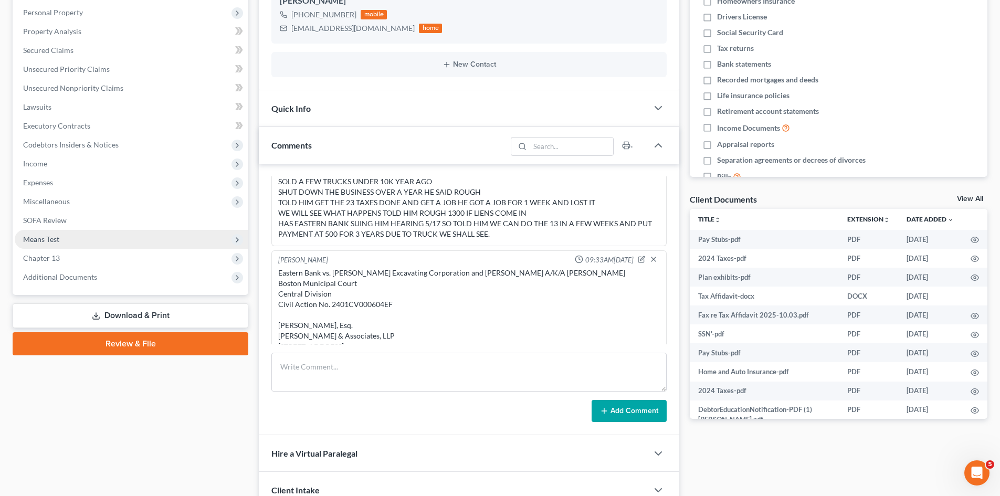
scroll to position [175, 0]
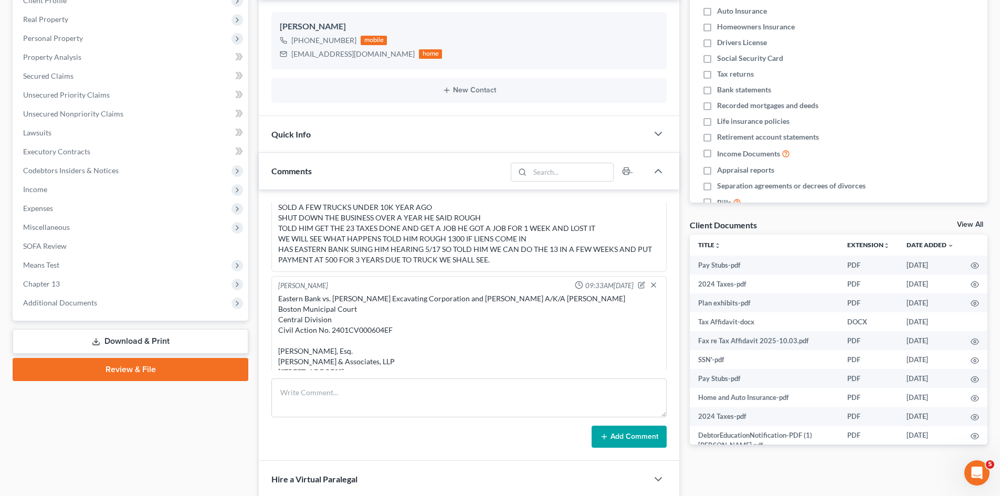
drag, startPoint x: 75, startPoint y: 303, endPoint x: 77, endPoint y: 315, distance: 11.7
click at [75, 303] on span "Additional Documents" at bounding box center [60, 302] width 74 height 9
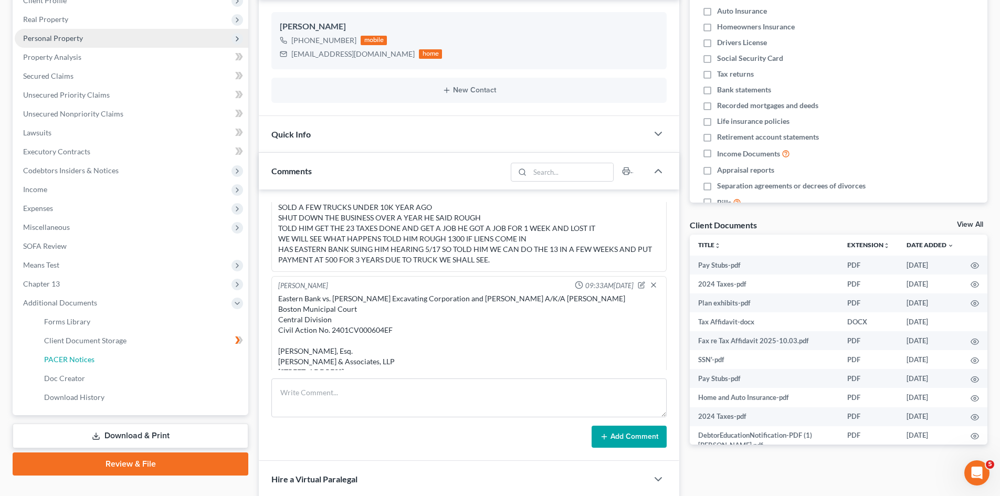
click at [78, 360] on span "PACER Notices" at bounding box center [69, 359] width 50 height 9
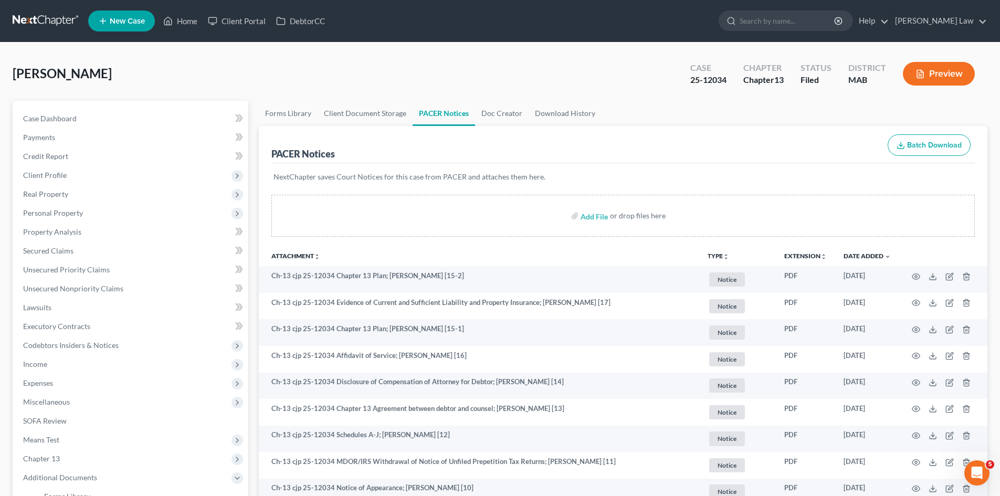
click at [38, 79] on span "[PERSON_NAME]" at bounding box center [62, 73] width 99 height 15
copy span "[PERSON_NAME]"
click at [725, 78] on div "25-12034" at bounding box center [708, 80] width 36 height 12
click at [724, 78] on div "25-12034" at bounding box center [708, 80] width 36 height 12
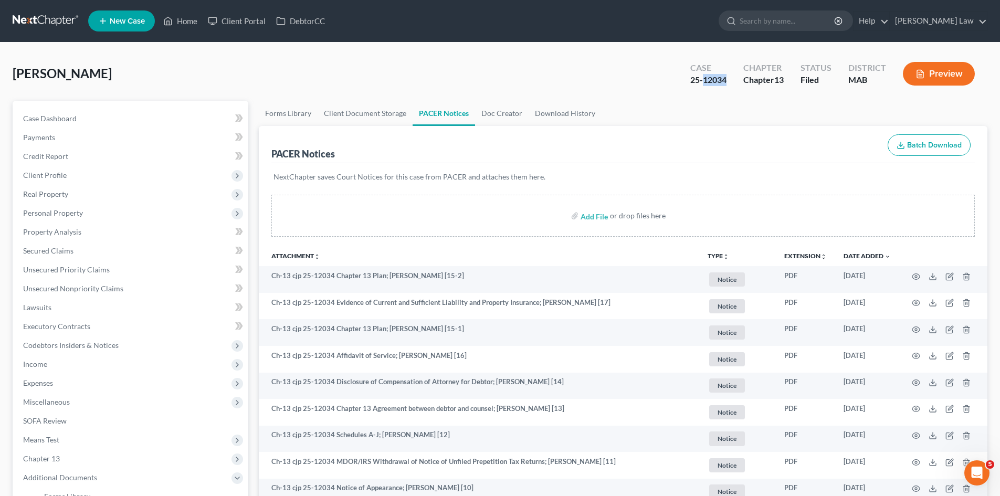
click at [722, 78] on div "25-12034" at bounding box center [708, 80] width 36 height 12
click at [717, 80] on div "25-12034" at bounding box center [708, 80] width 36 height 12
copy div "25-12034"
